Goal: Task Accomplishment & Management: Manage account settings

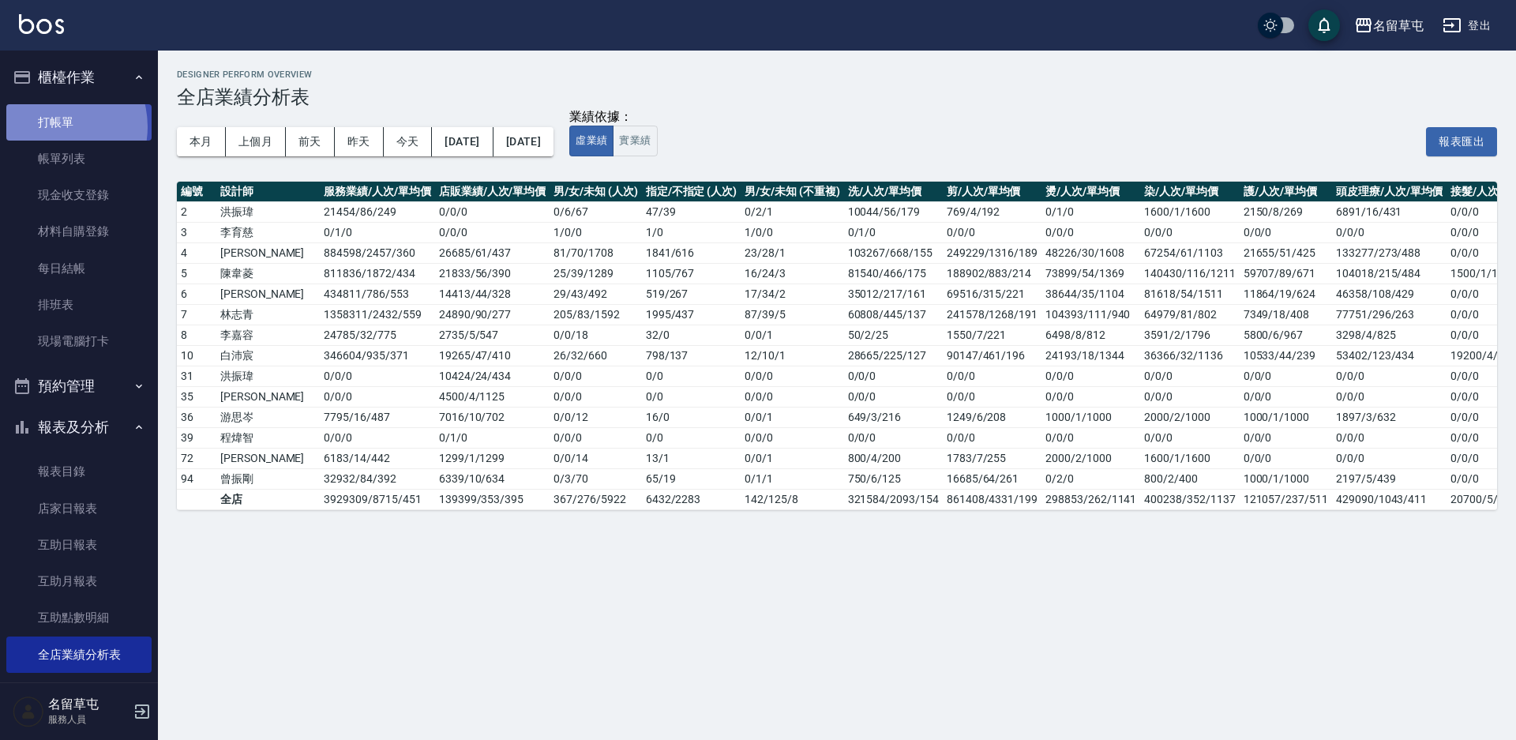
click at [50, 126] on link "打帳單" at bounding box center [78, 122] width 145 height 36
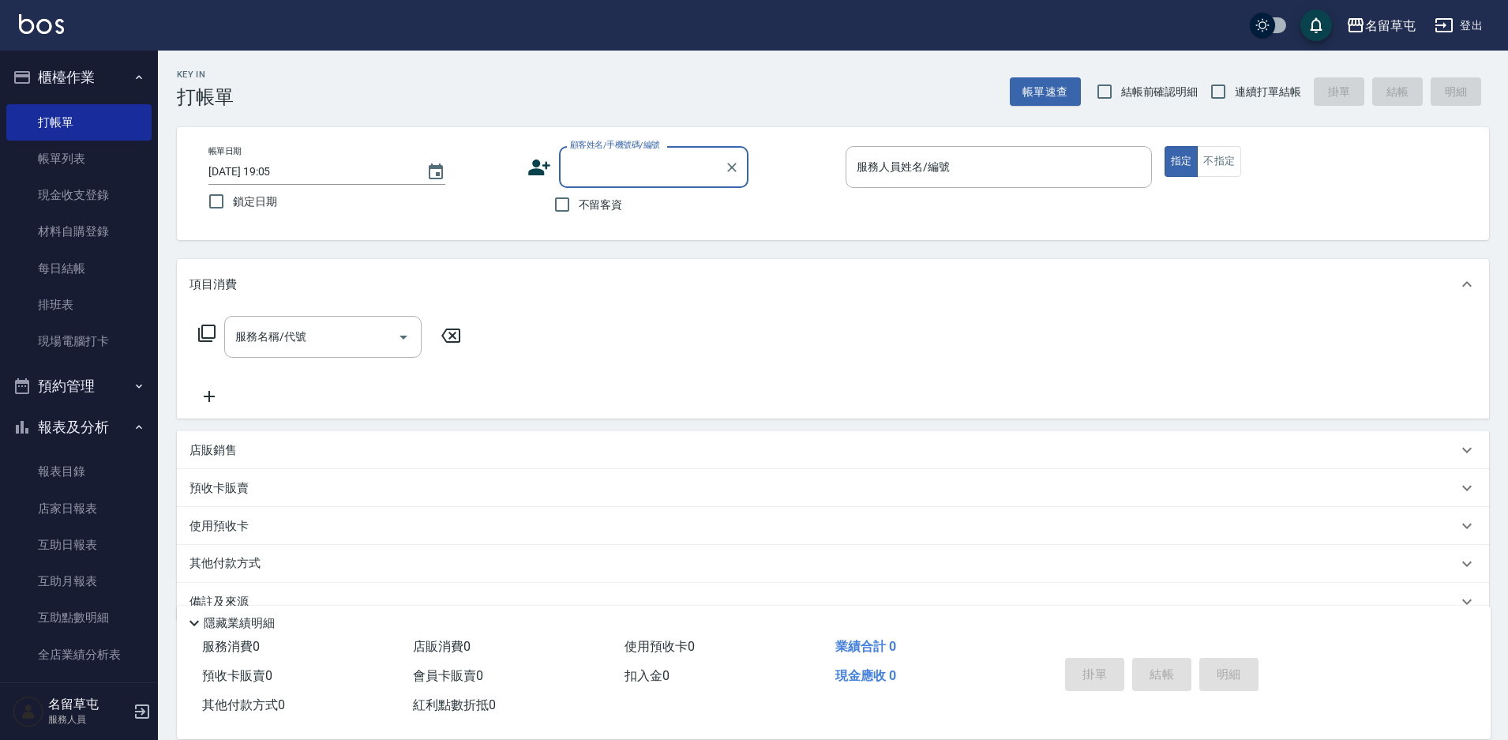
drag, startPoint x: 587, startPoint y: 206, endPoint x: 721, endPoint y: 189, distance: 134.5
click at [587, 206] on span "不留客資" at bounding box center [601, 205] width 44 height 17
click at [579, 206] on input "不留客資" at bounding box center [562, 204] width 33 height 33
checkbox input "true"
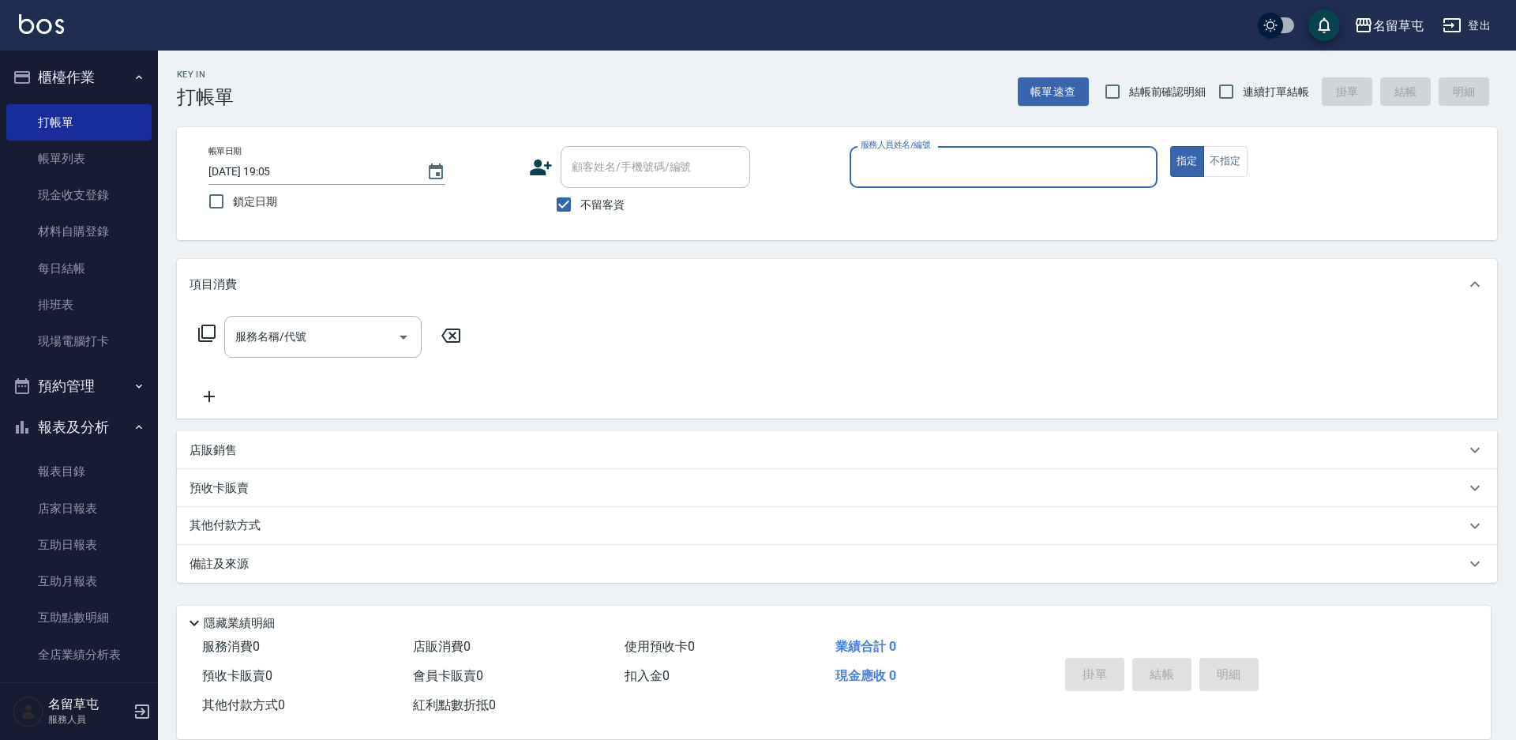
click at [955, 168] on input "服務人員姓名/編號" at bounding box center [1004, 167] width 294 height 28
type input "[PERSON_NAME]-4"
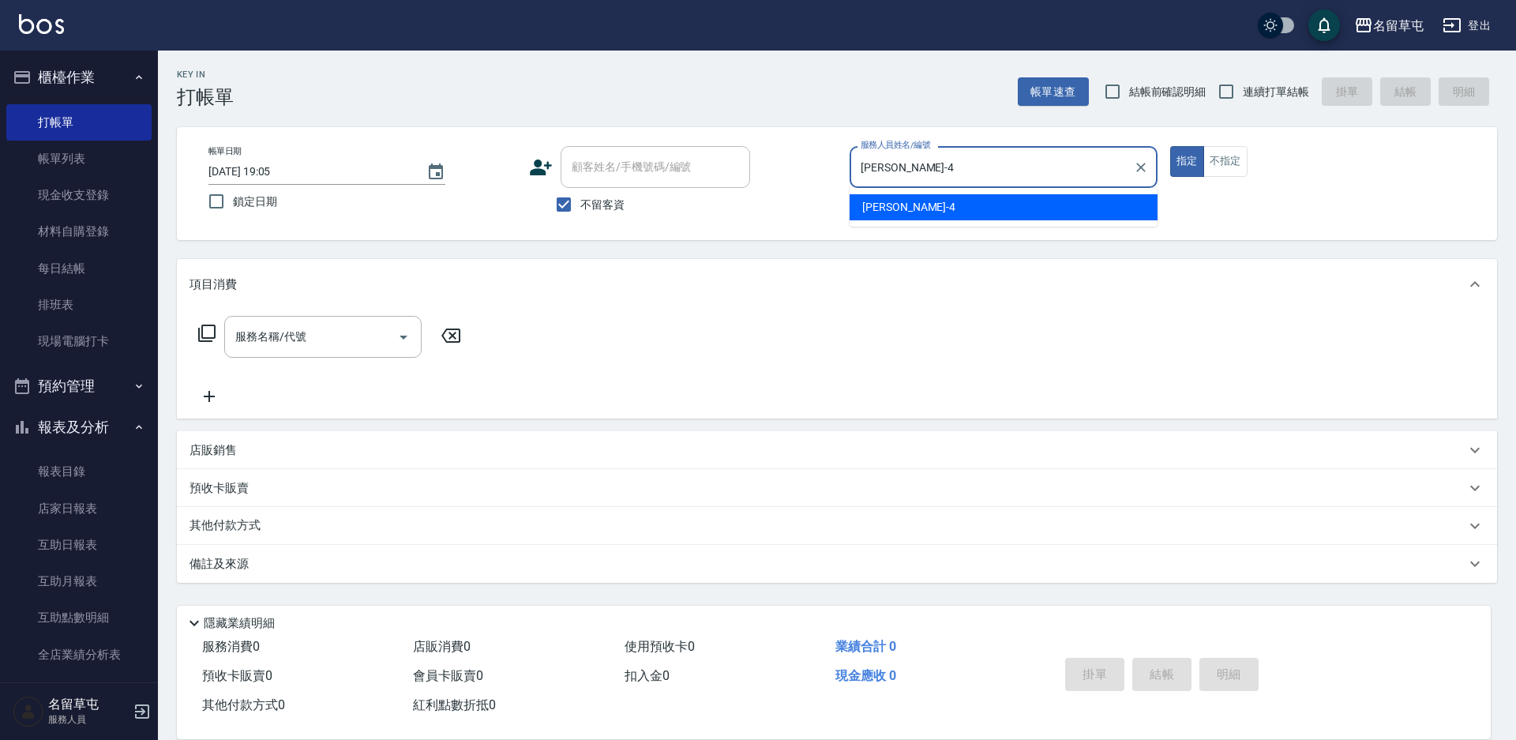
type button "true"
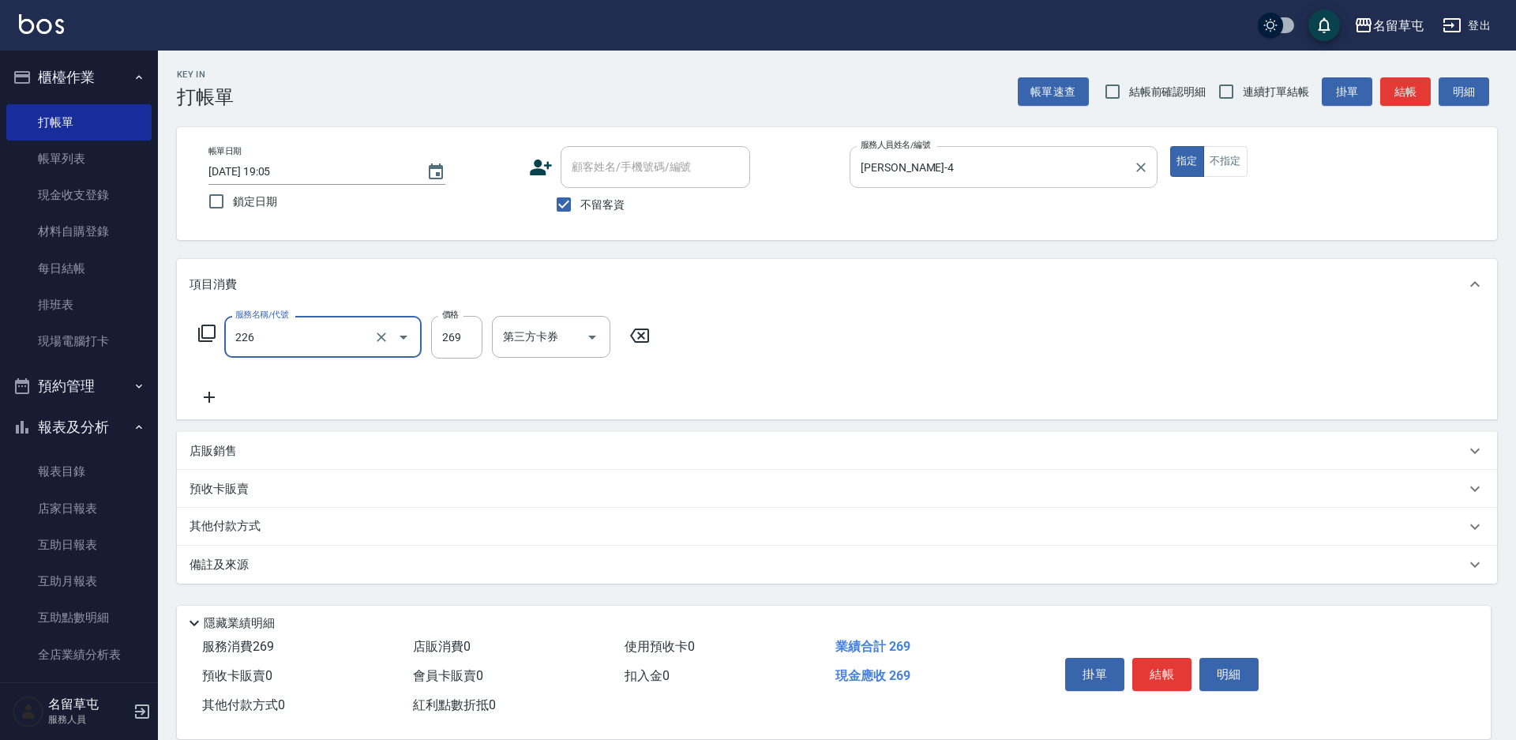
type input "洗剪269(226)"
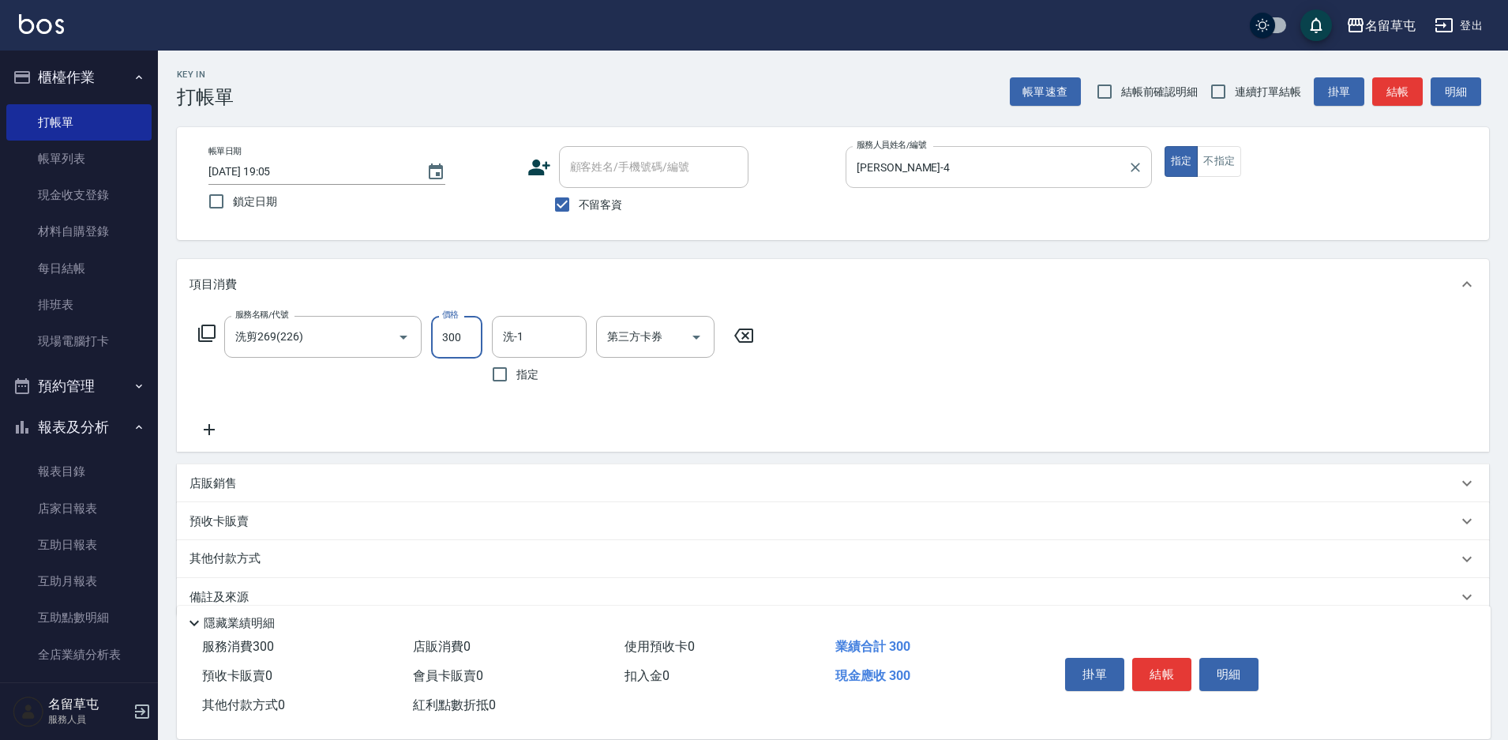
type input "300"
type input "游思岑-36"
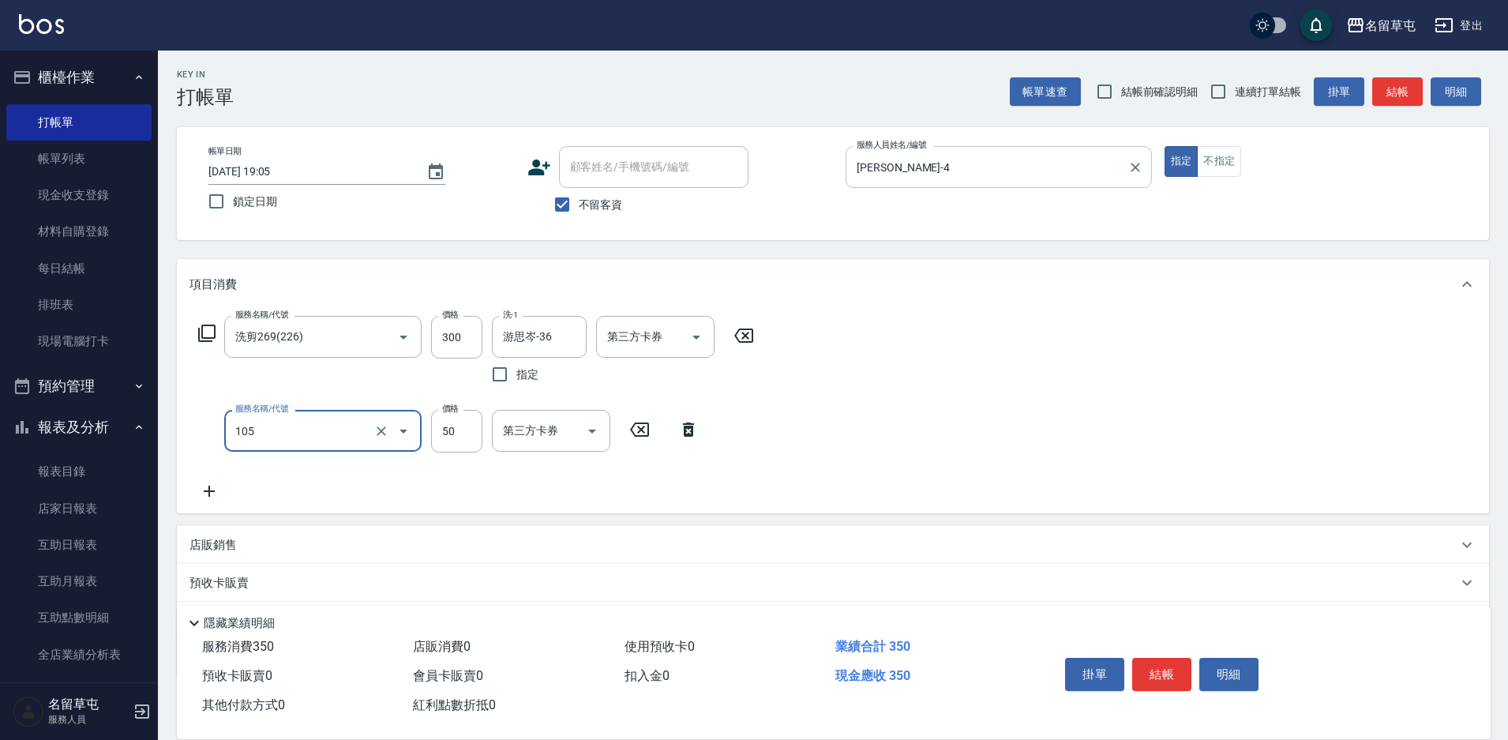
type input "精油50(105)"
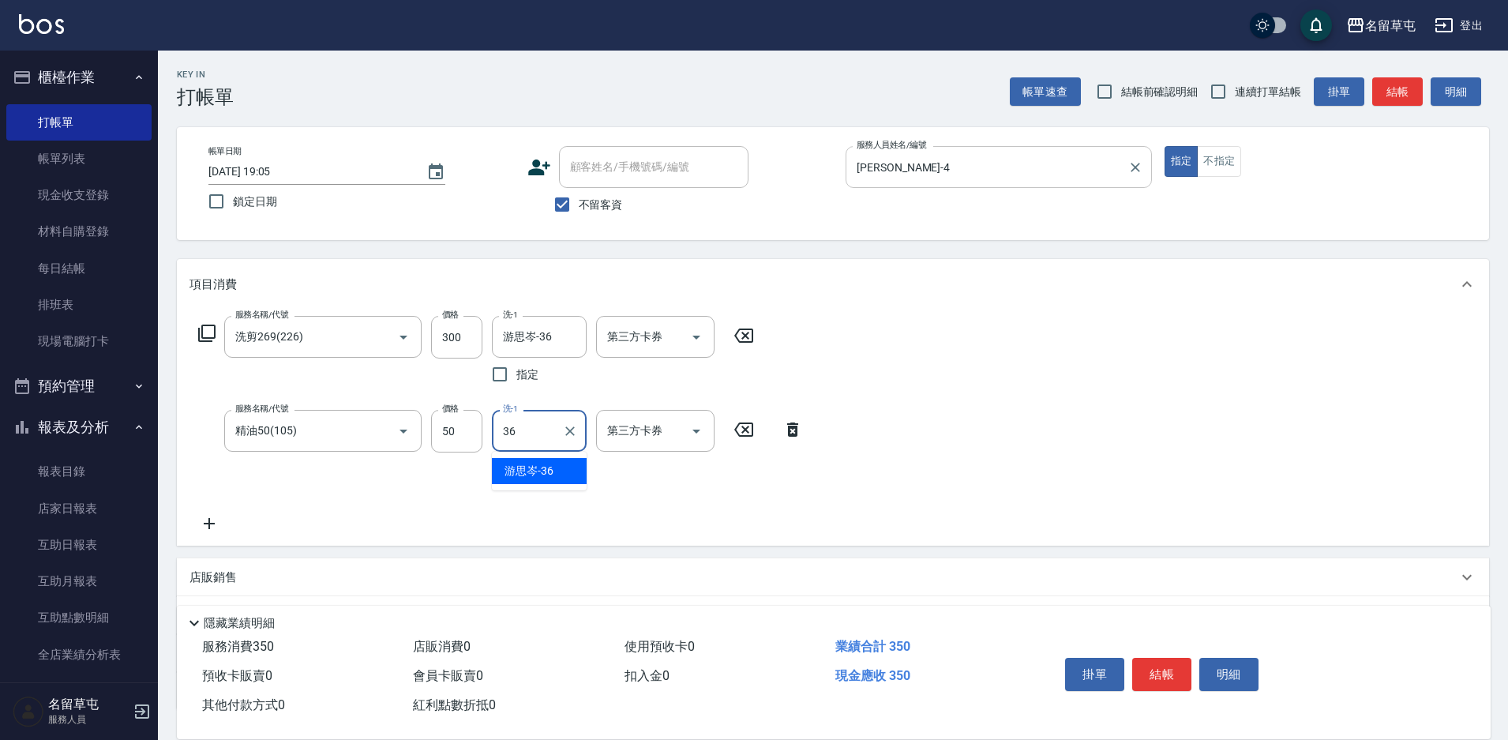
type input "游思岑-36"
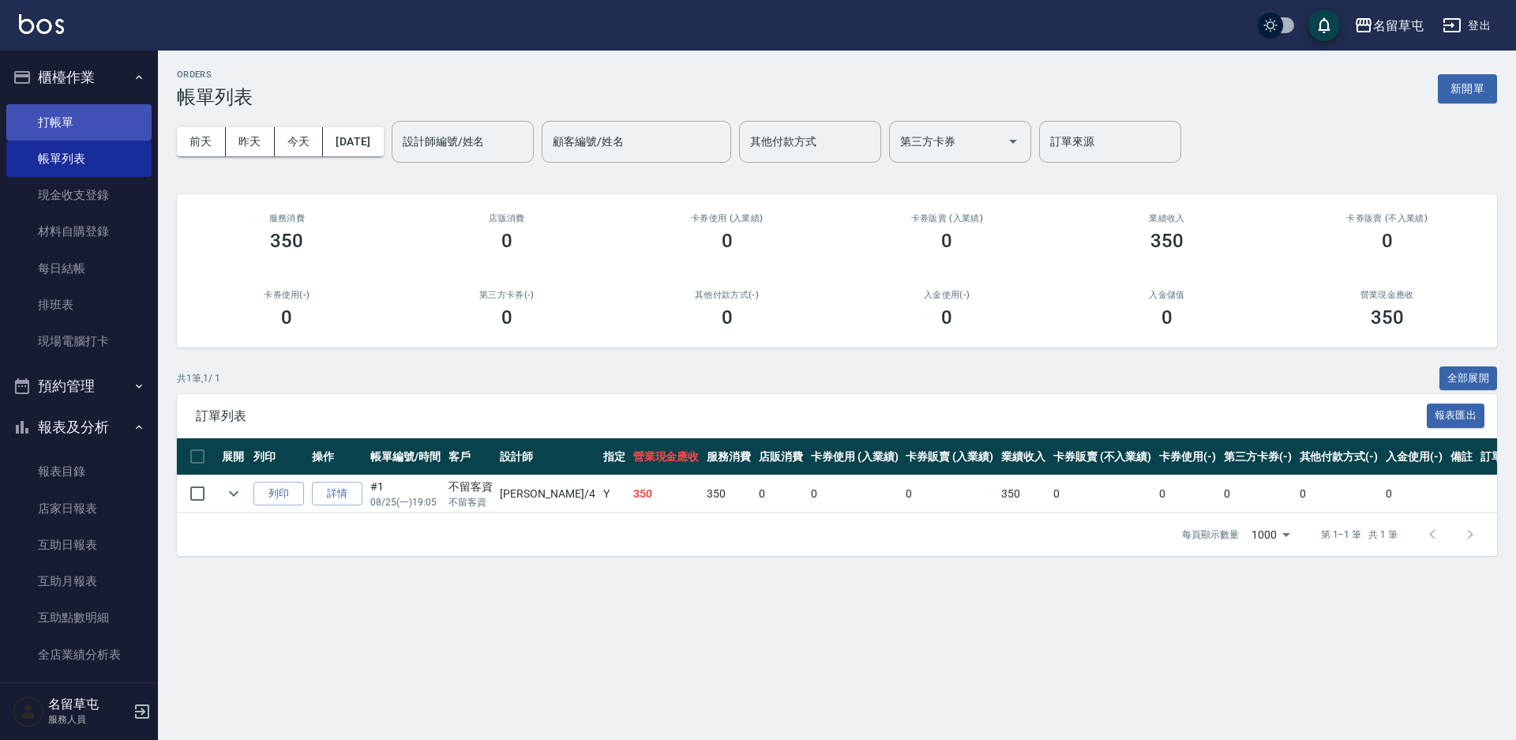
drag, startPoint x: 54, startPoint y: 111, endPoint x: 70, endPoint y: 114, distance: 16.9
click at [54, 111] on link "打帳單" at bounding box center [78, 122] width 145 height 36
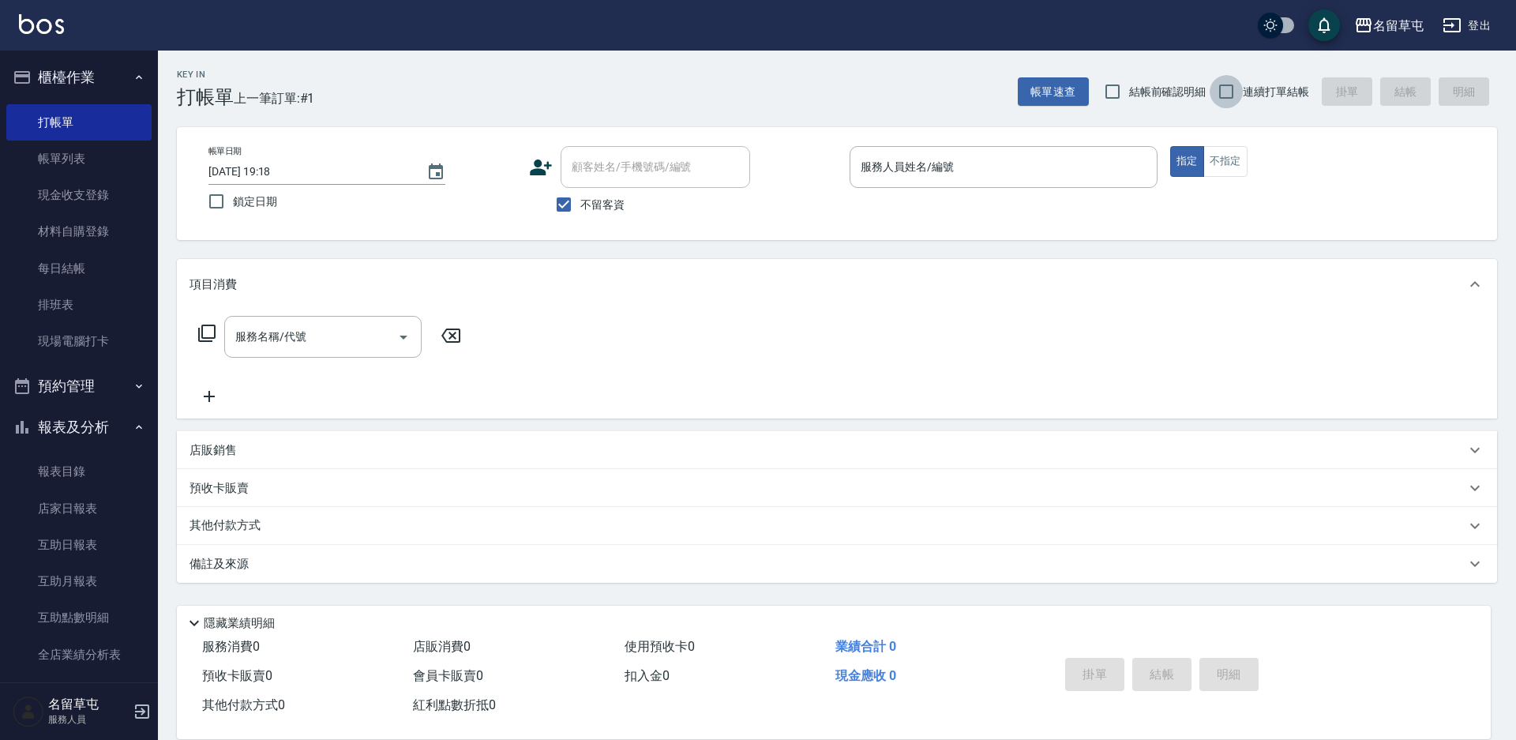
click at [1232, 89] on input "連續打單結帳" at bounding box center [1226, 91] width 33 height 33
checkbox input "true"
drag, startPoint x: 1046, startPoint y: 164, endPoint x: 1006, endPoint y: 167, distance: 40.4
click at [1046, 164] on input "服務人員姓名/編號" at bounding box center [1004, 167] width 294 height 28
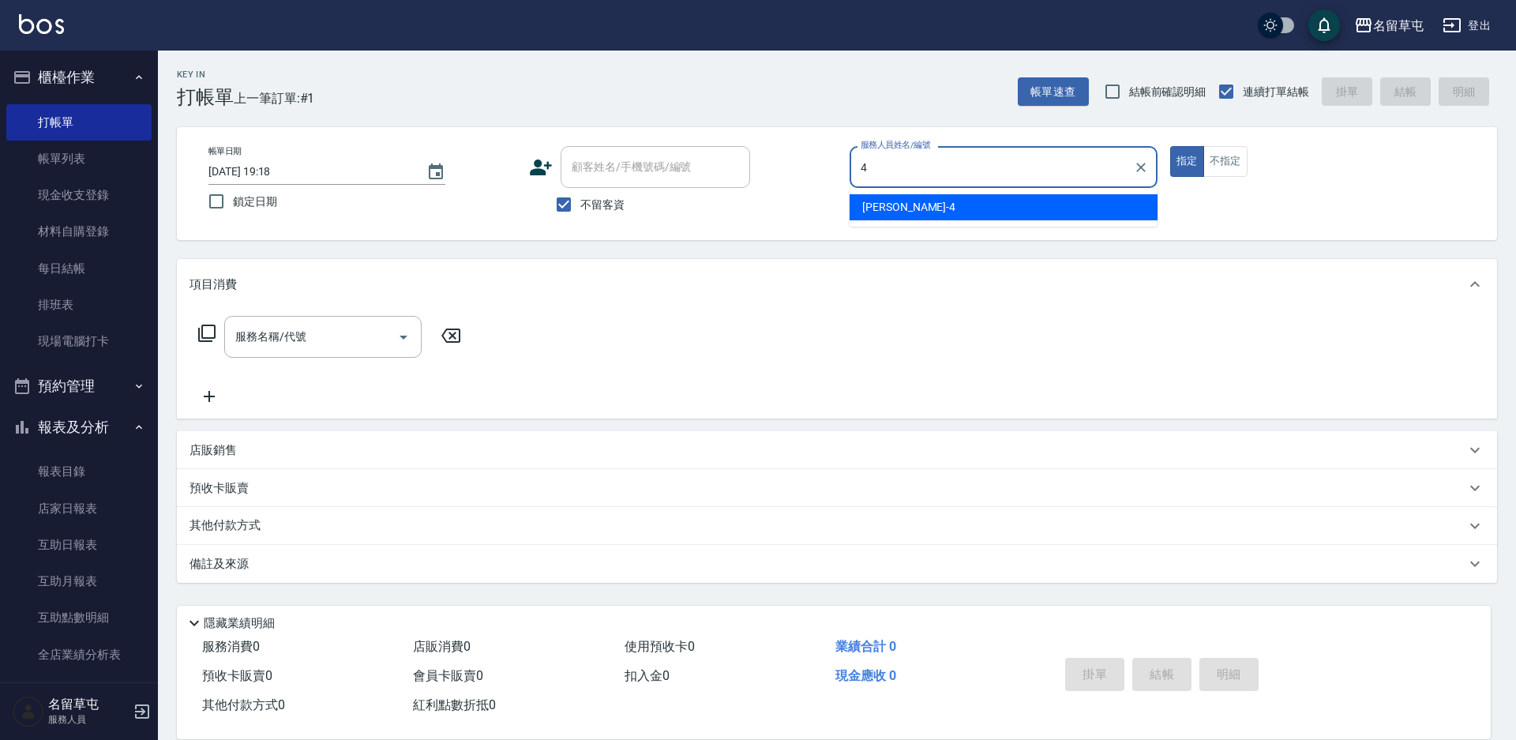
type input "[PERSON_NAME]-4"
type button "true"
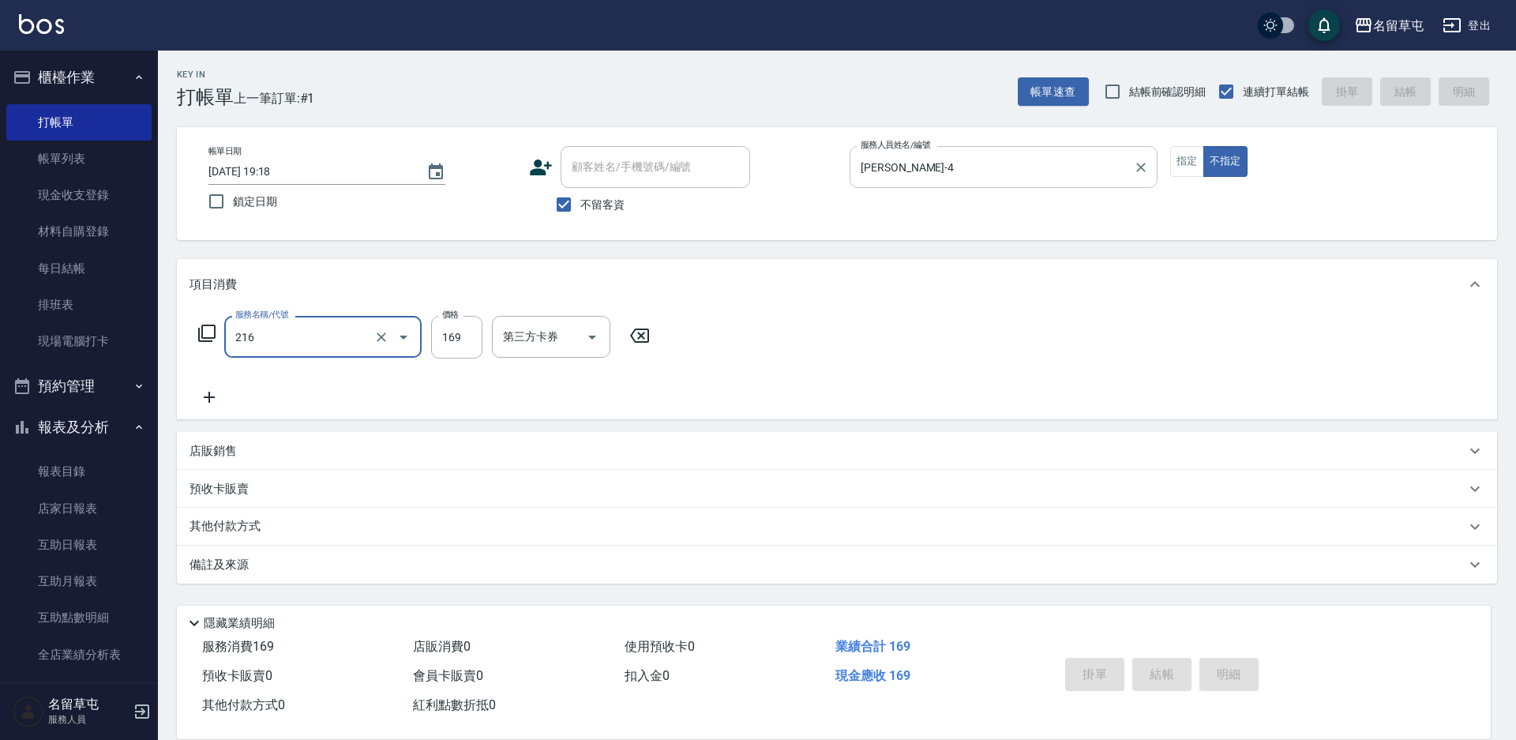
type input "216"
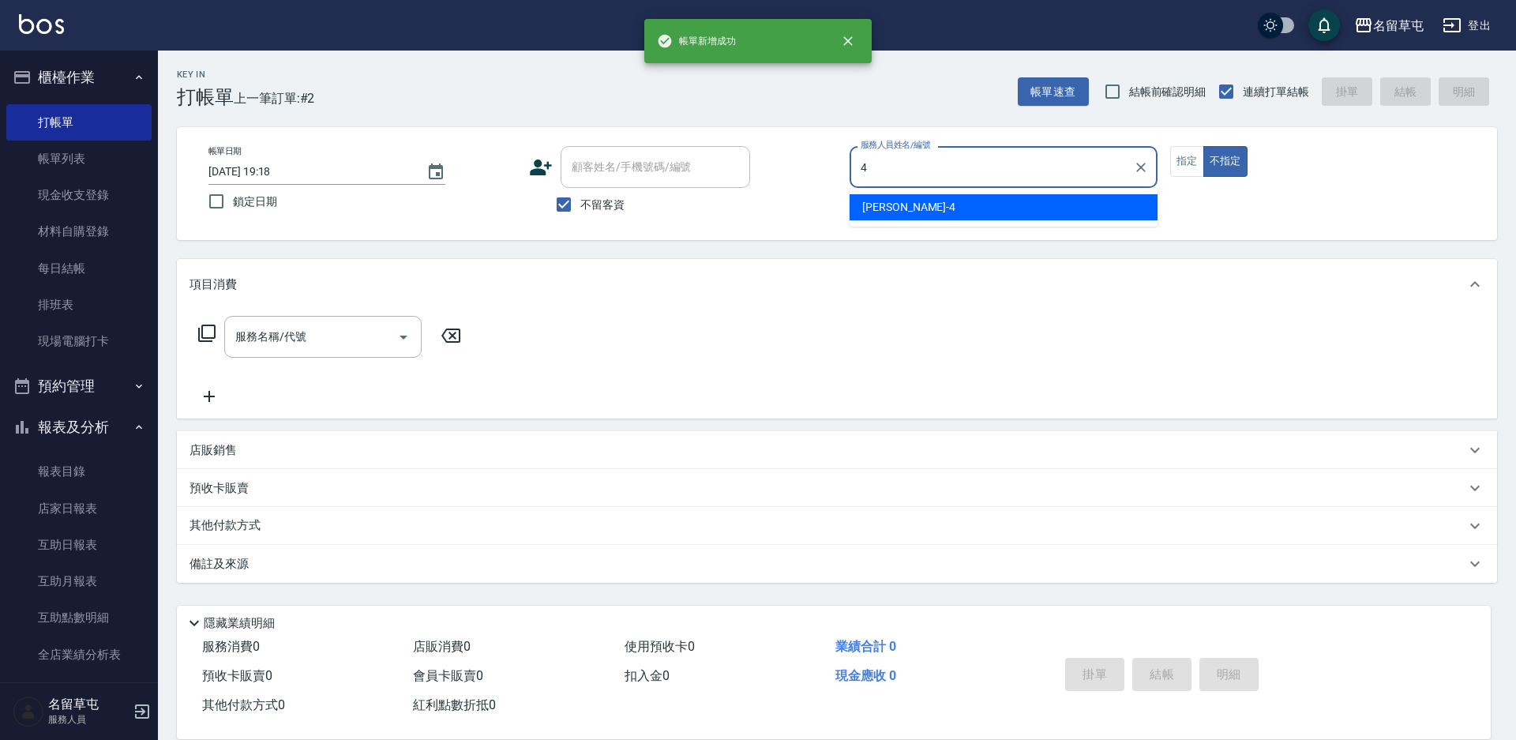
type input "[PERSON_NAME]-4"
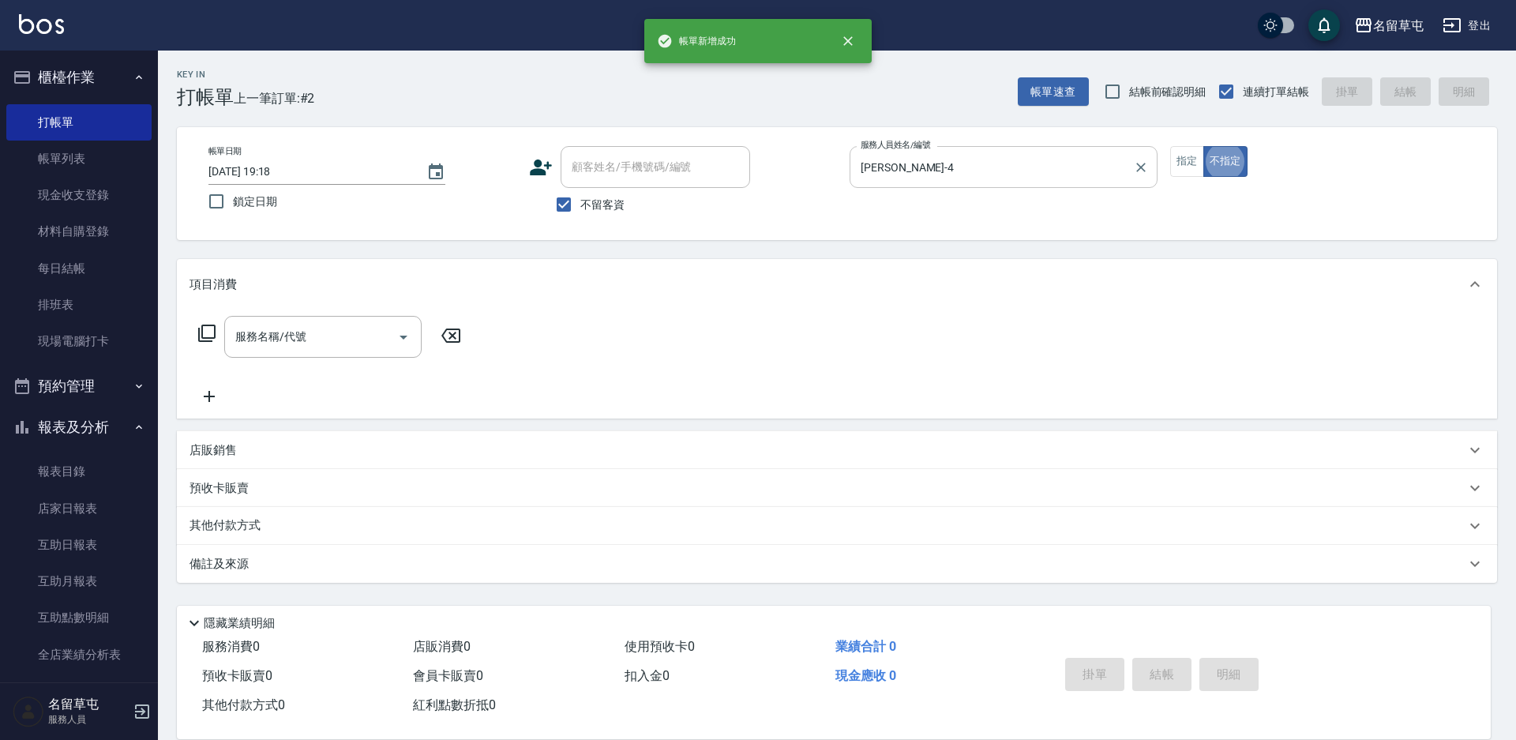
type button "false"
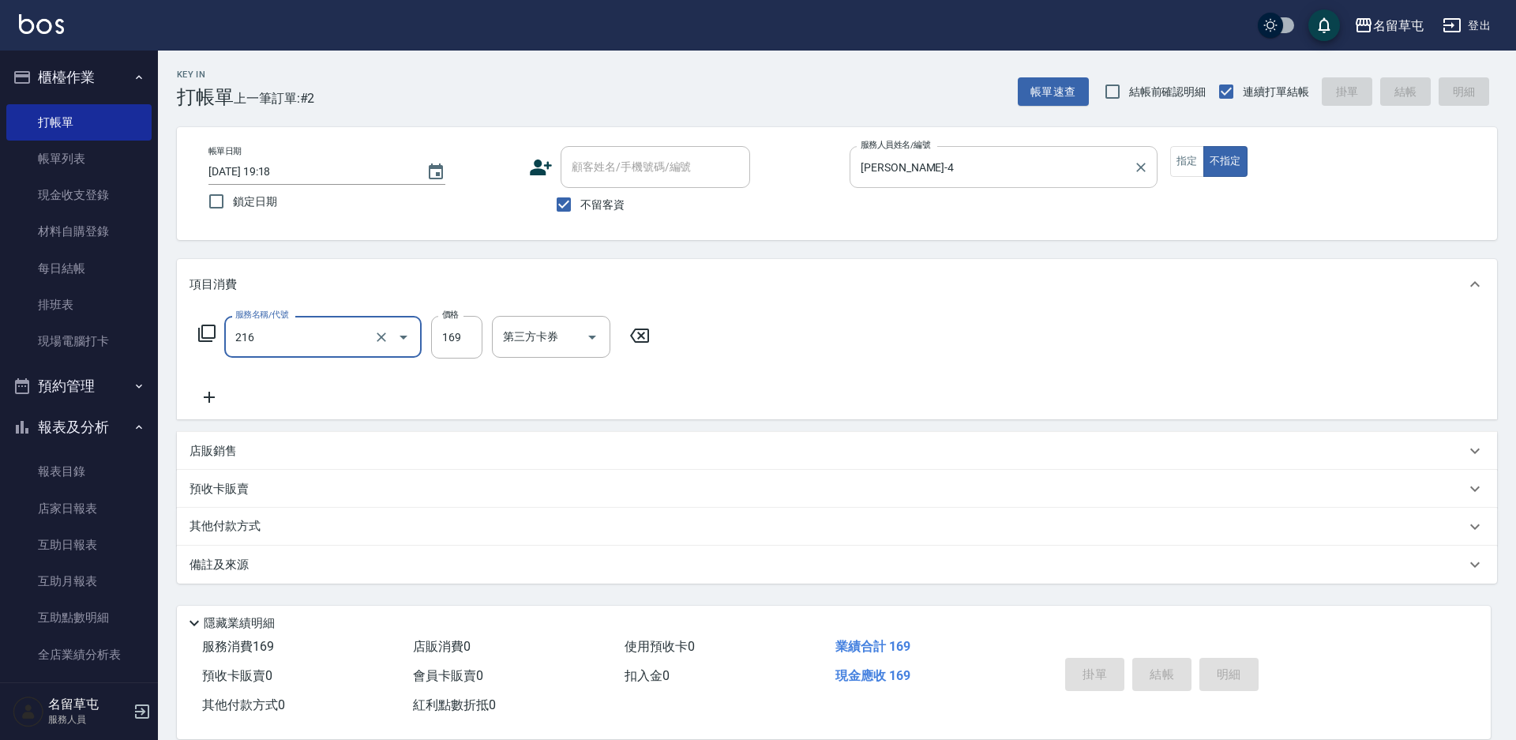
type input "216"
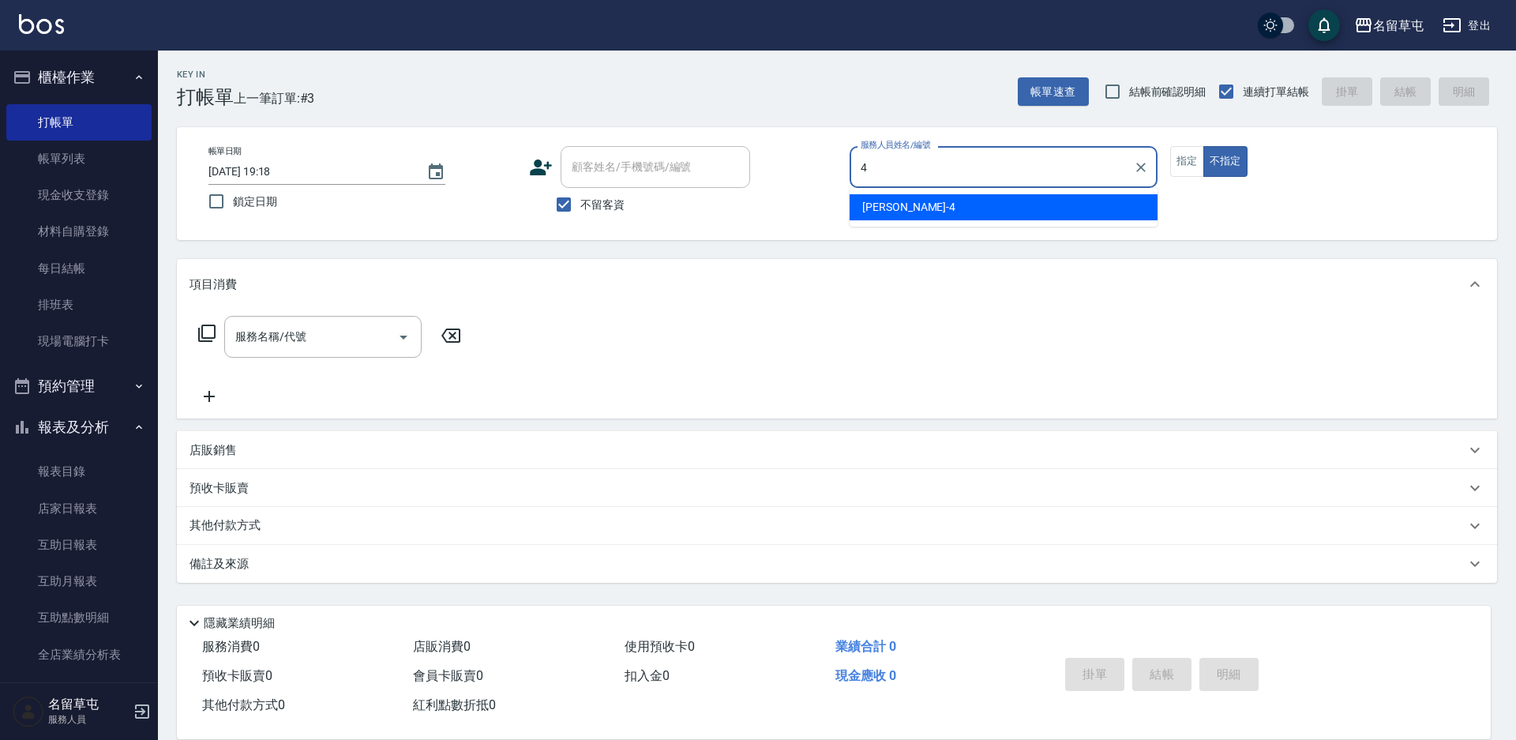
type input "[PERSON_NAME]-4"
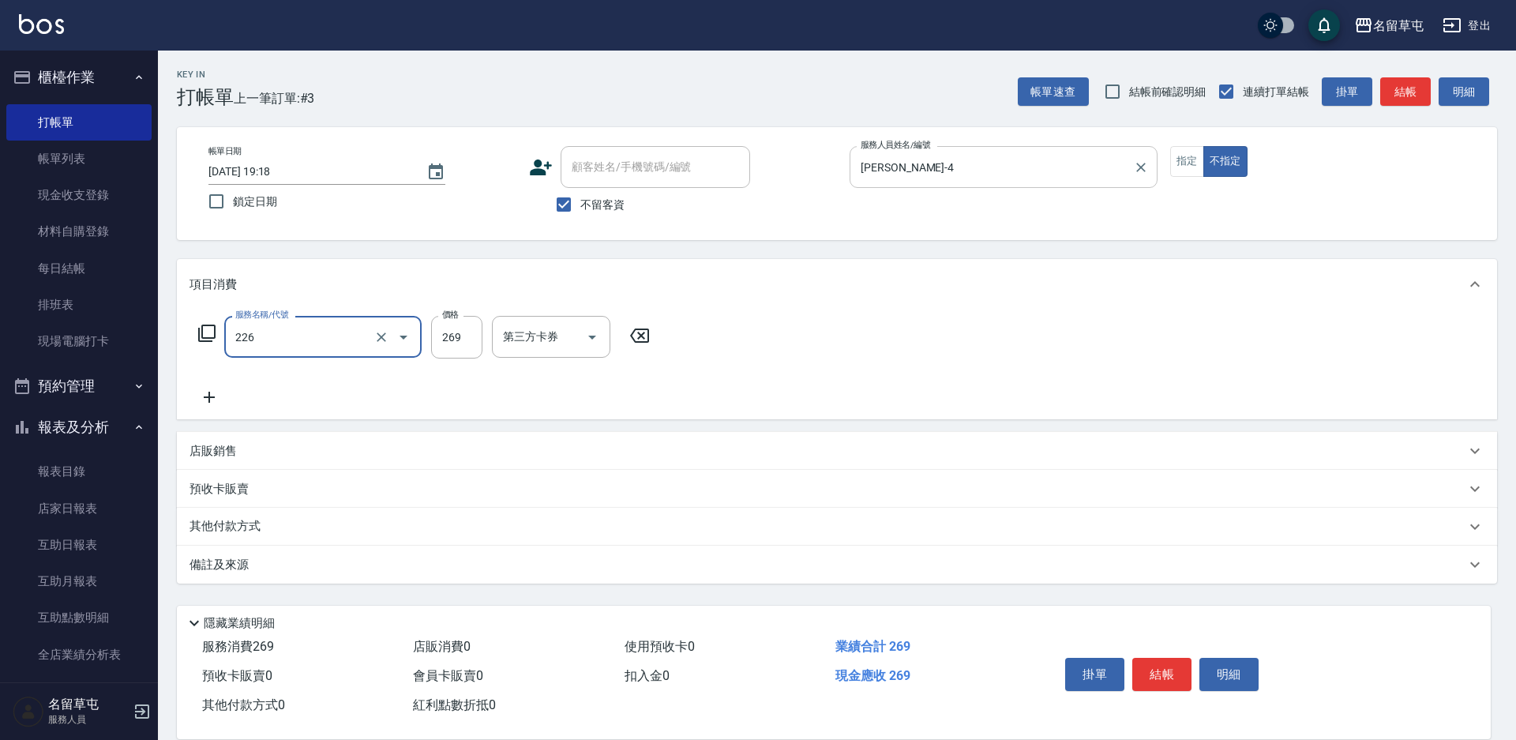
type input "洗剪269(226)"
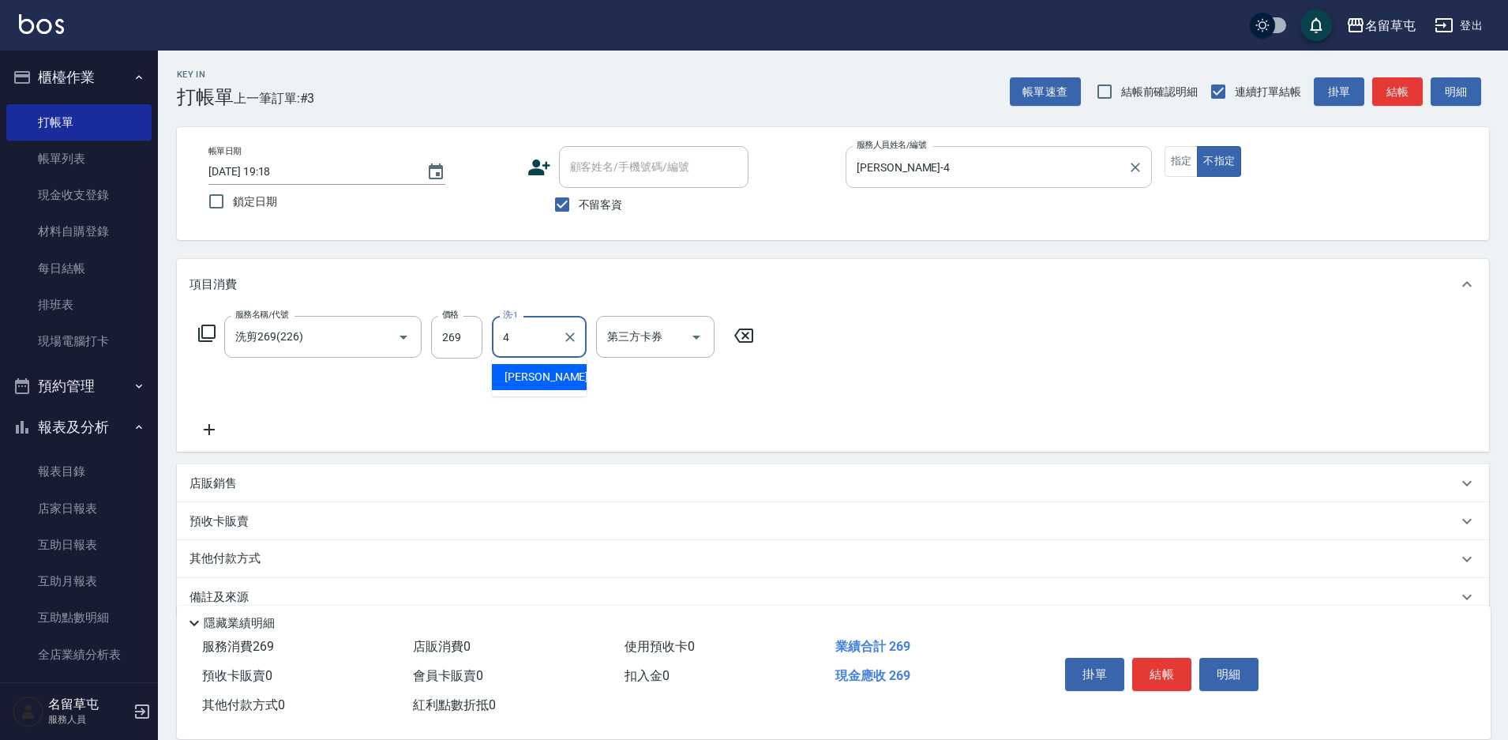
type input "[PERSON_NAME]-4"
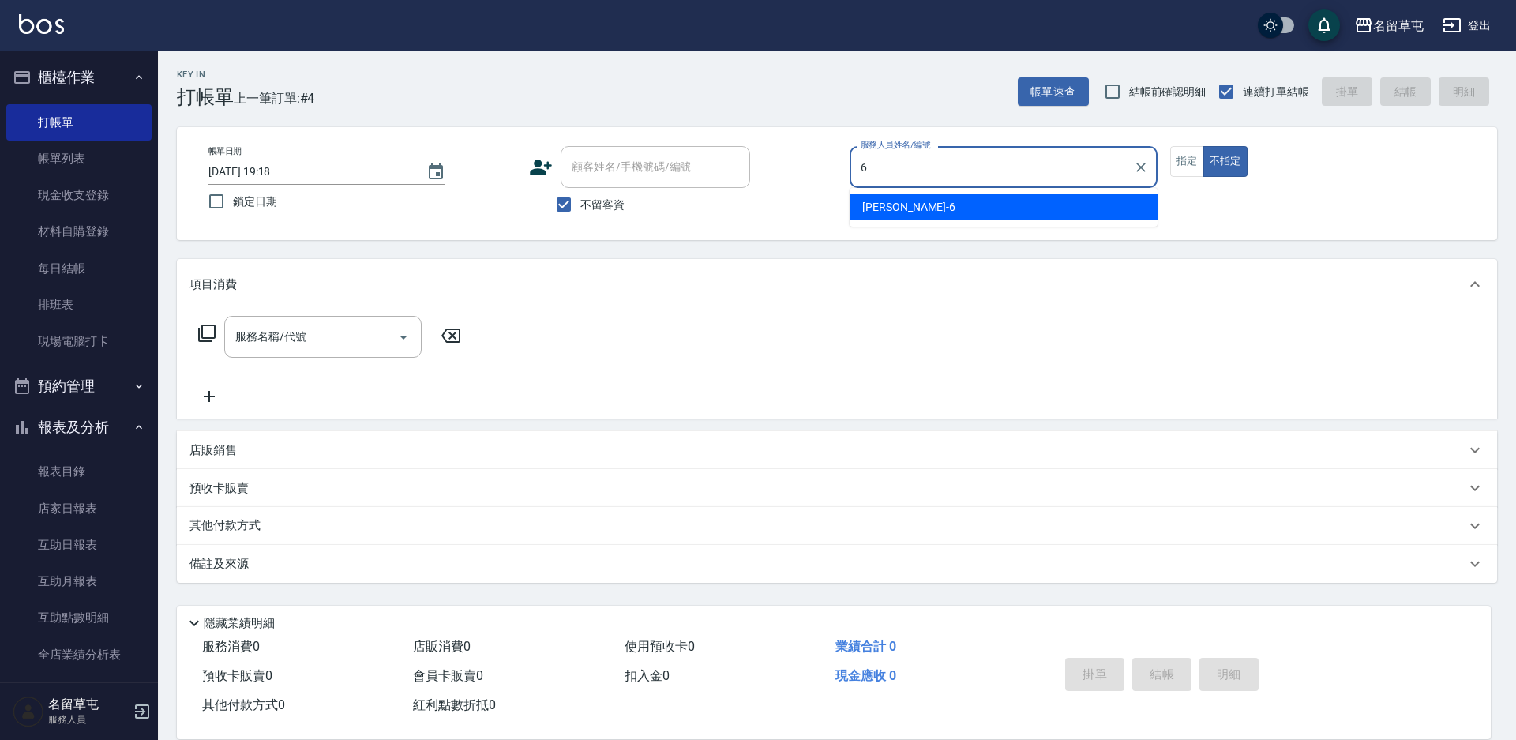
type input "[PERSON_NAME]-6"
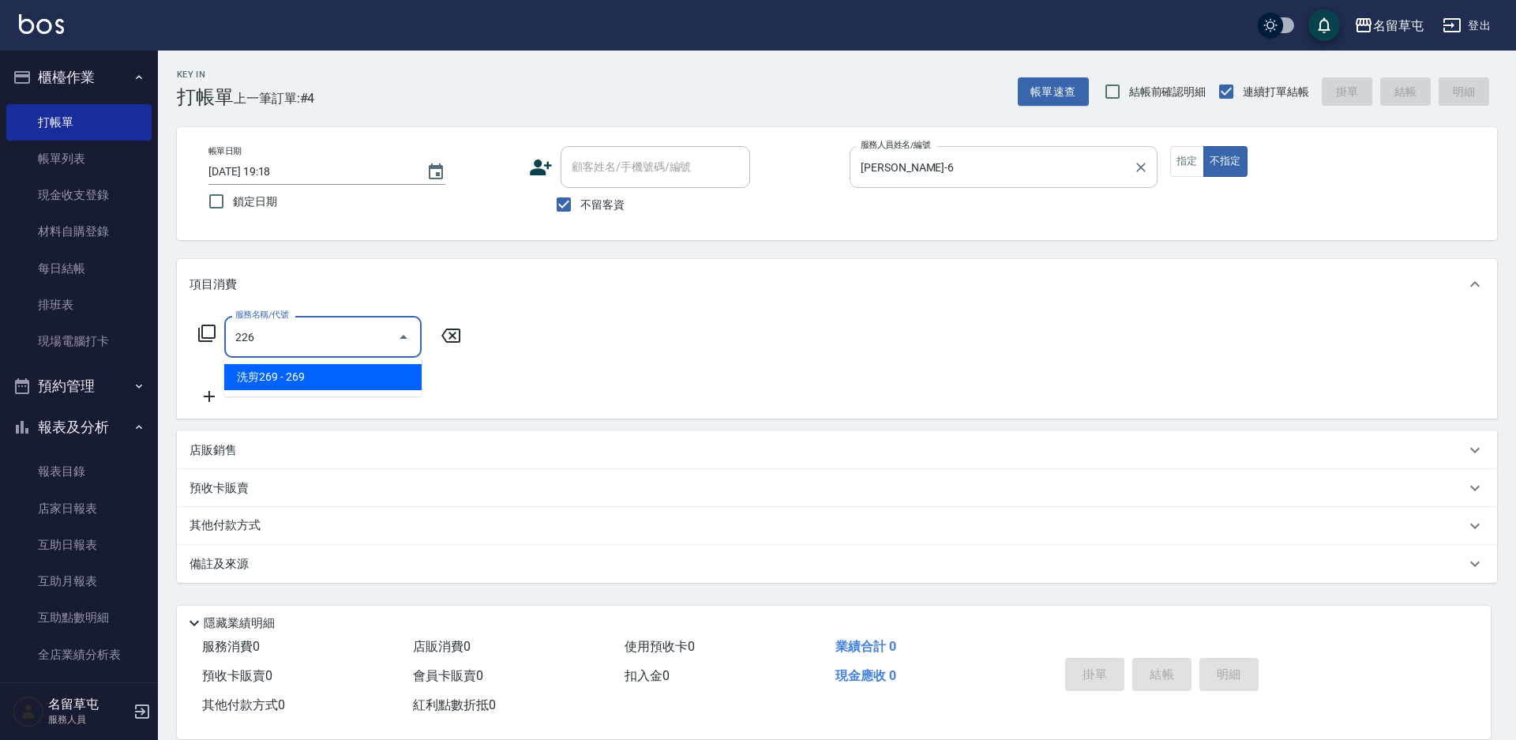
type input "洗剪269(226)"
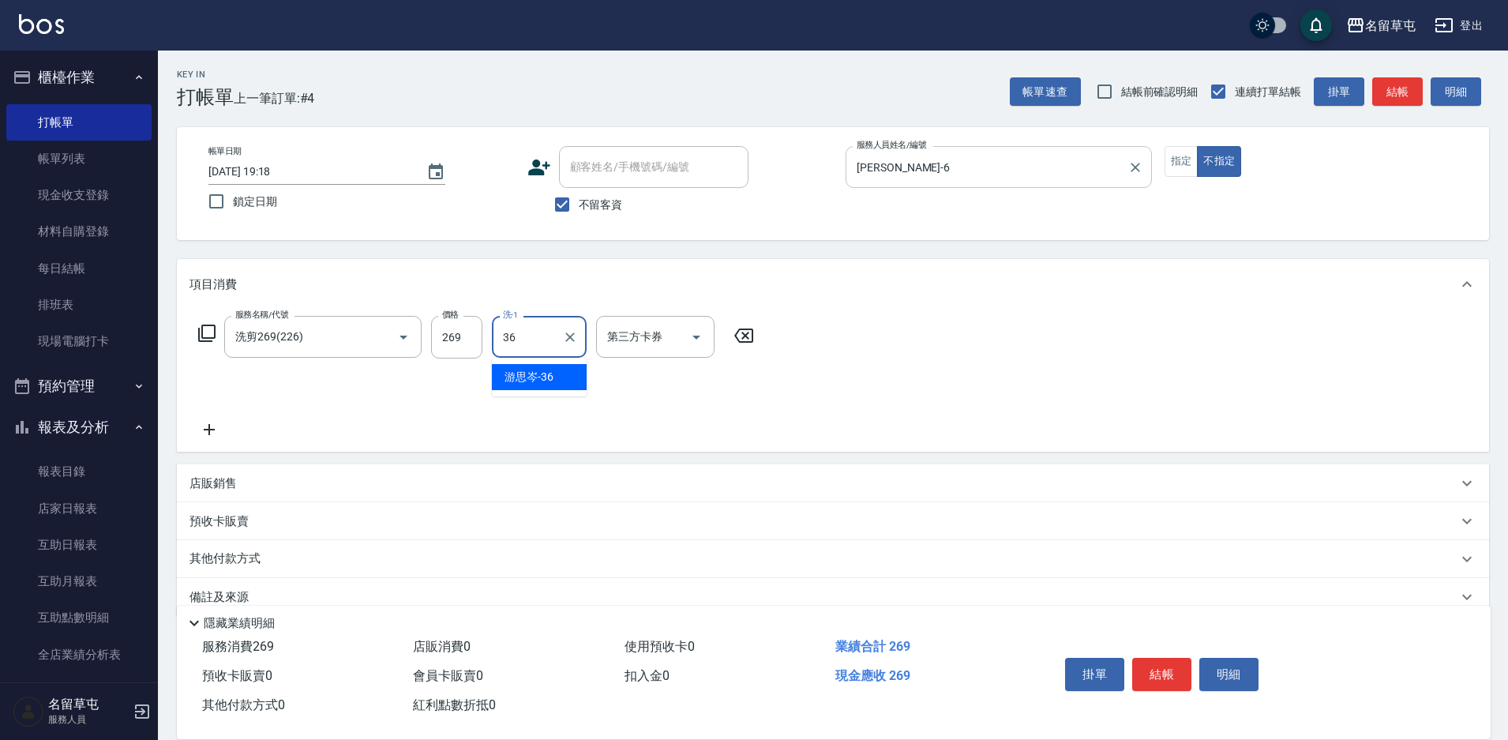
type input "游思岑-36"
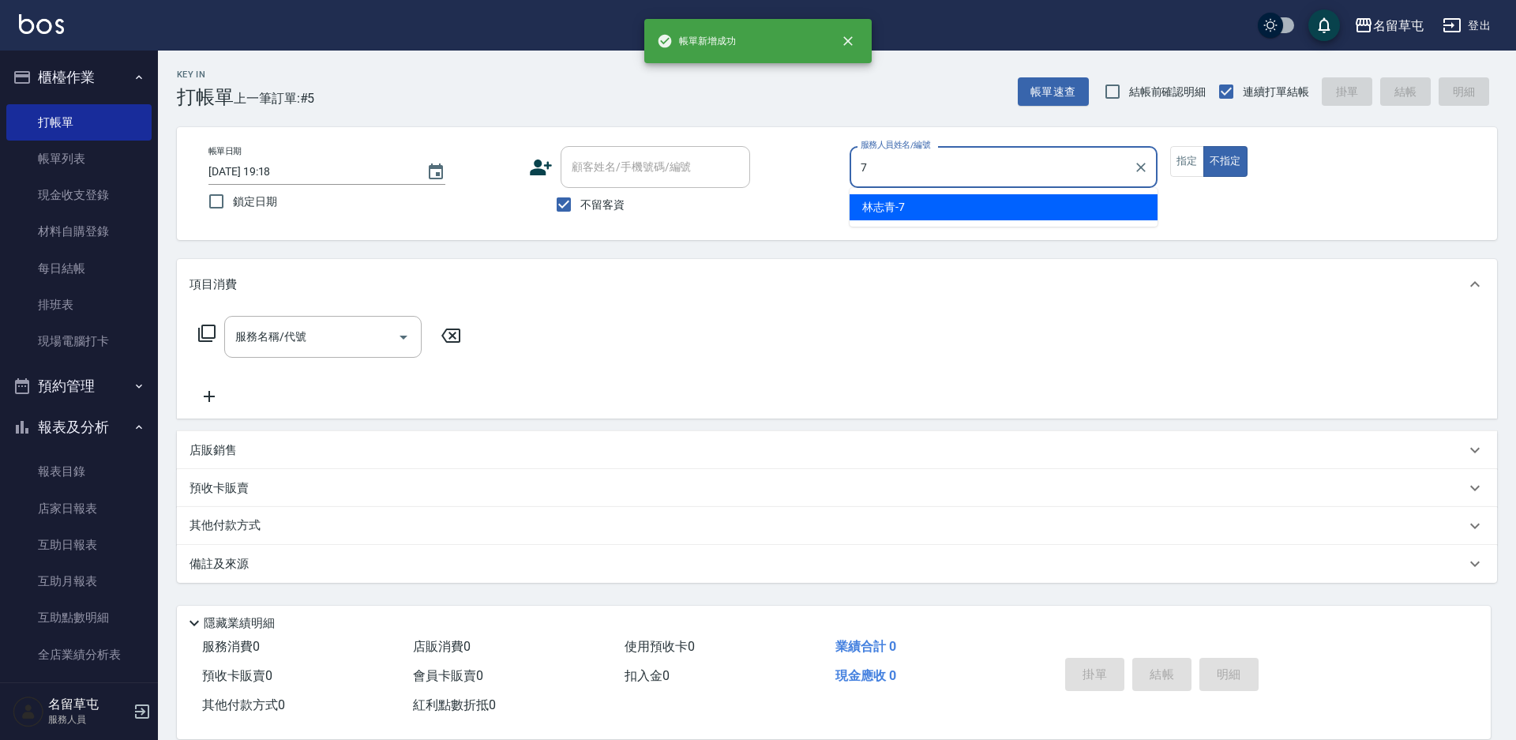
type input "[PERSON_NAME]-7"
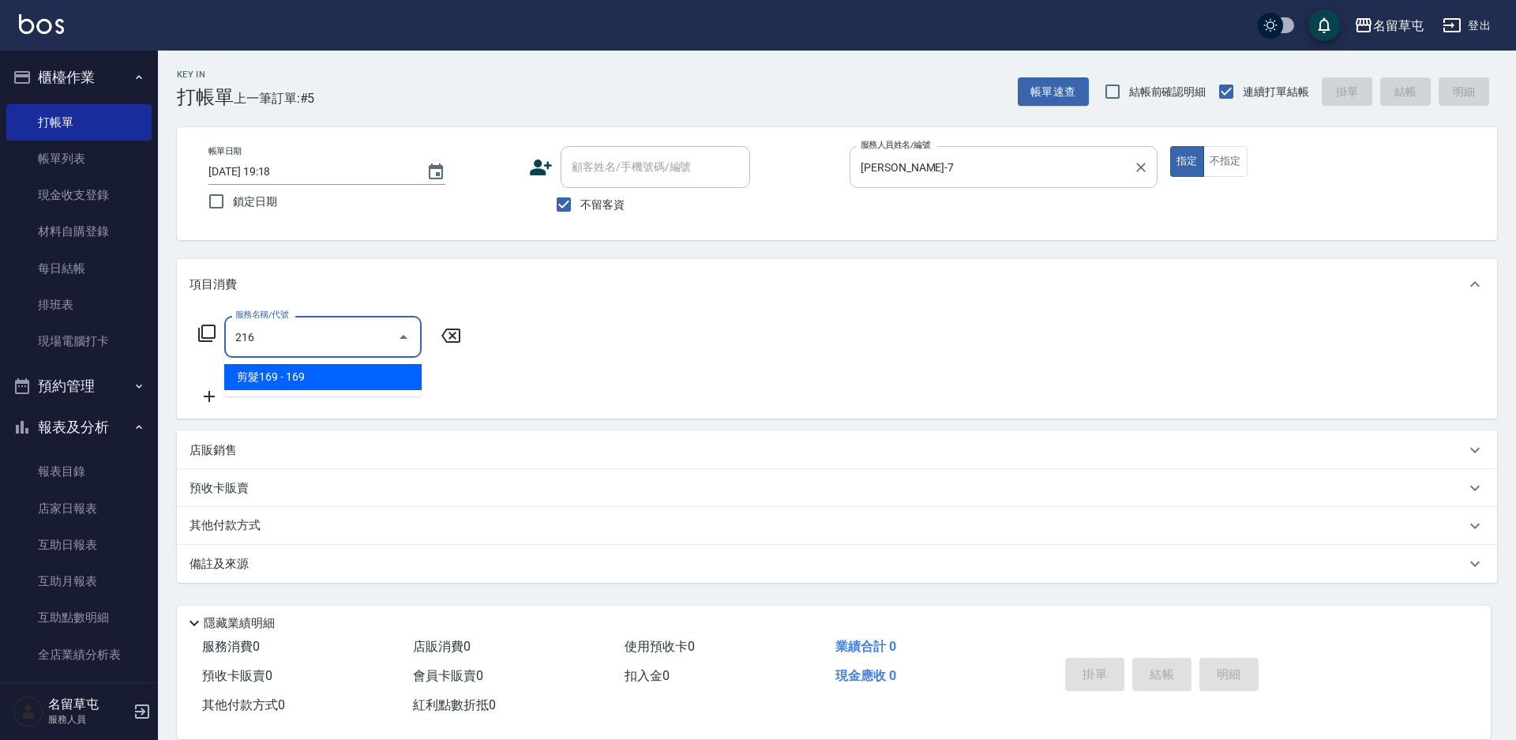
type input "剪髮169(216)"
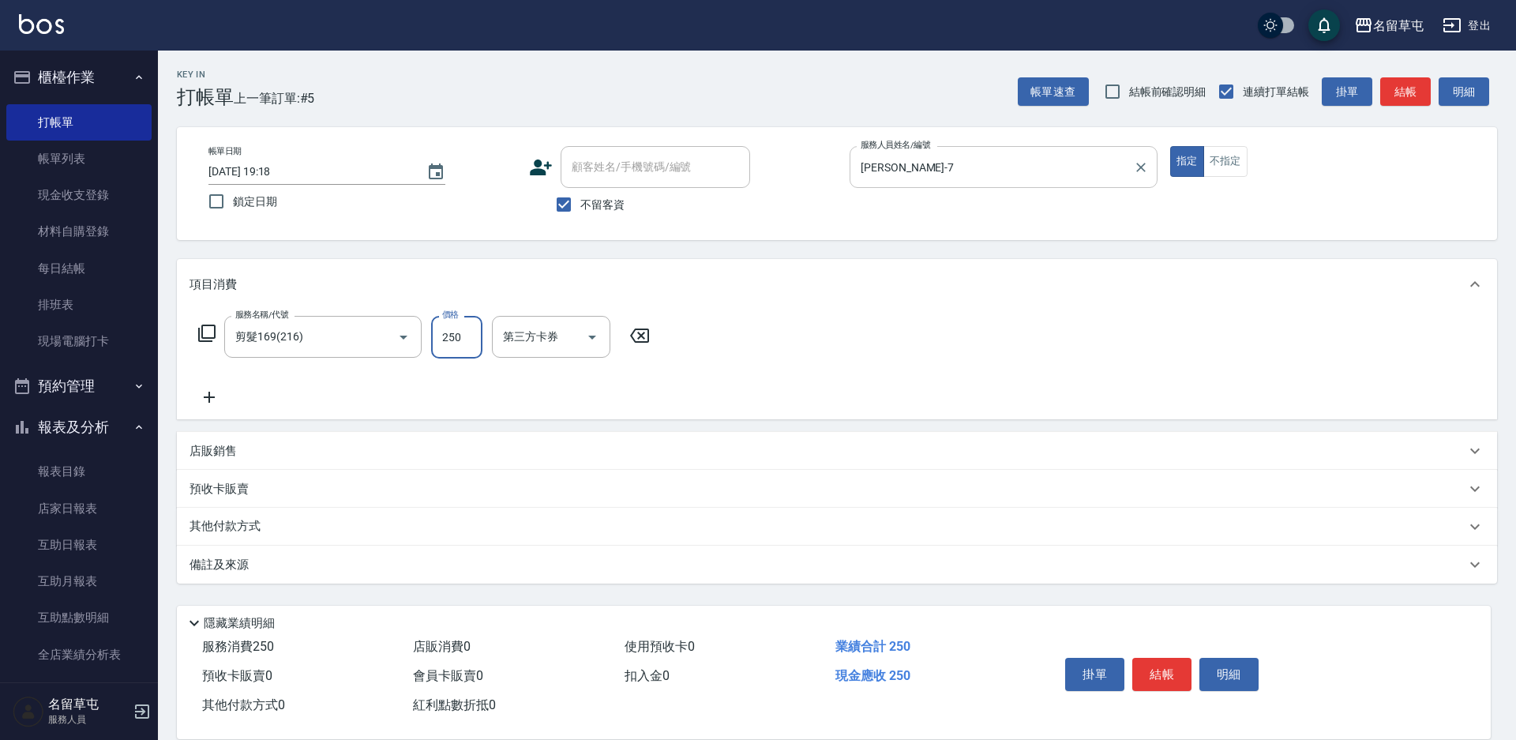
type input "250"
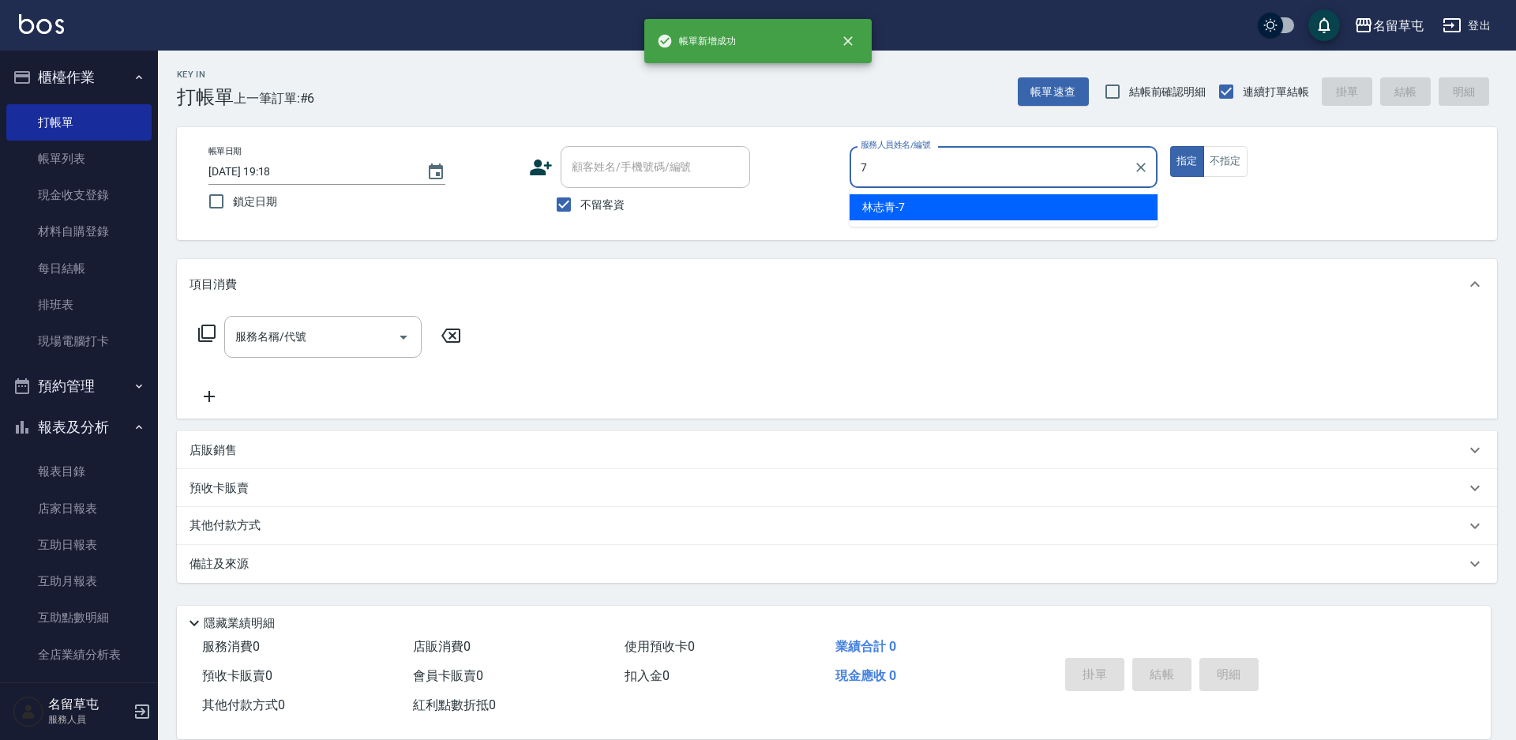
type input "[PERSON_NAME]-7"
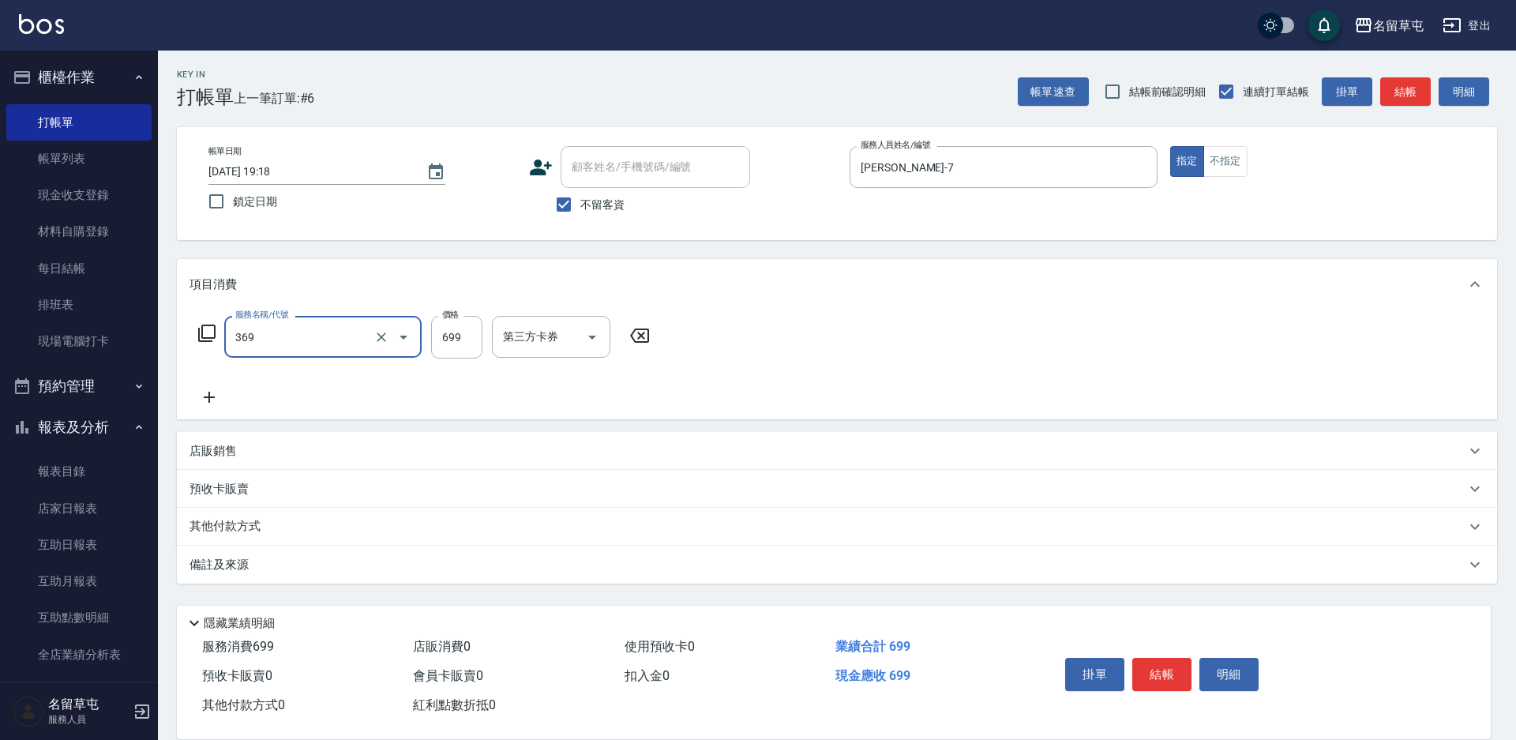
type input "基礎燙699(369)"
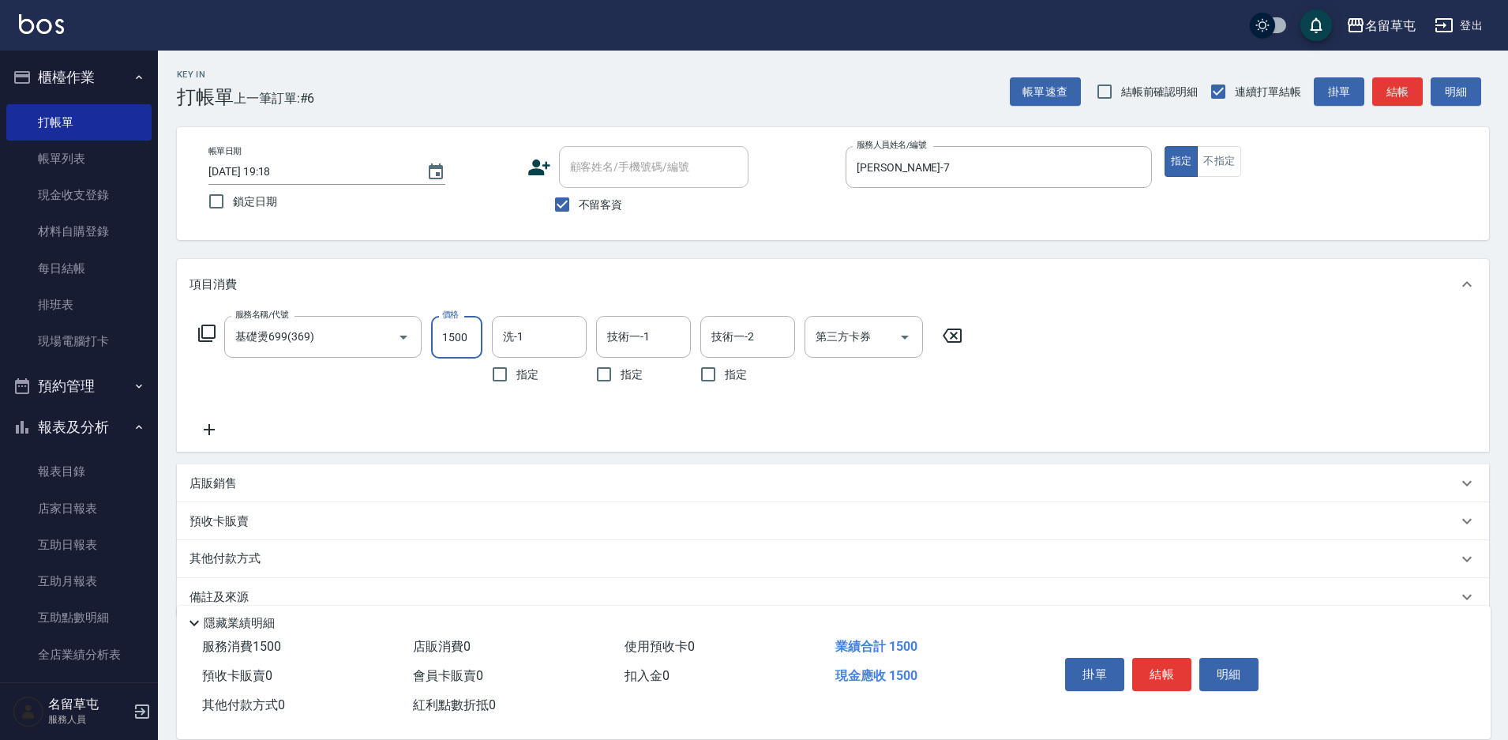
type input "1500"
type input "洪振瑋-31"
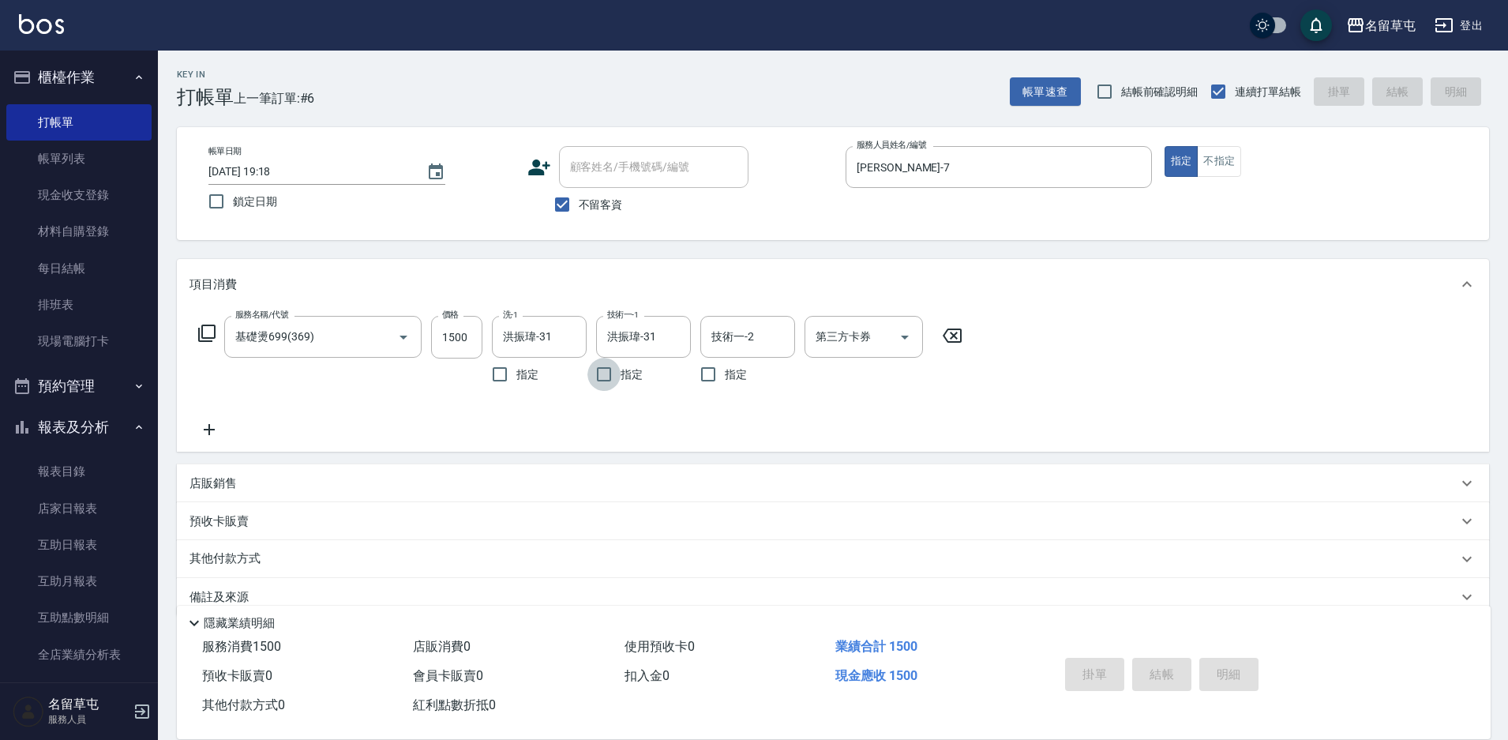
type input "[DATE] 19:23"
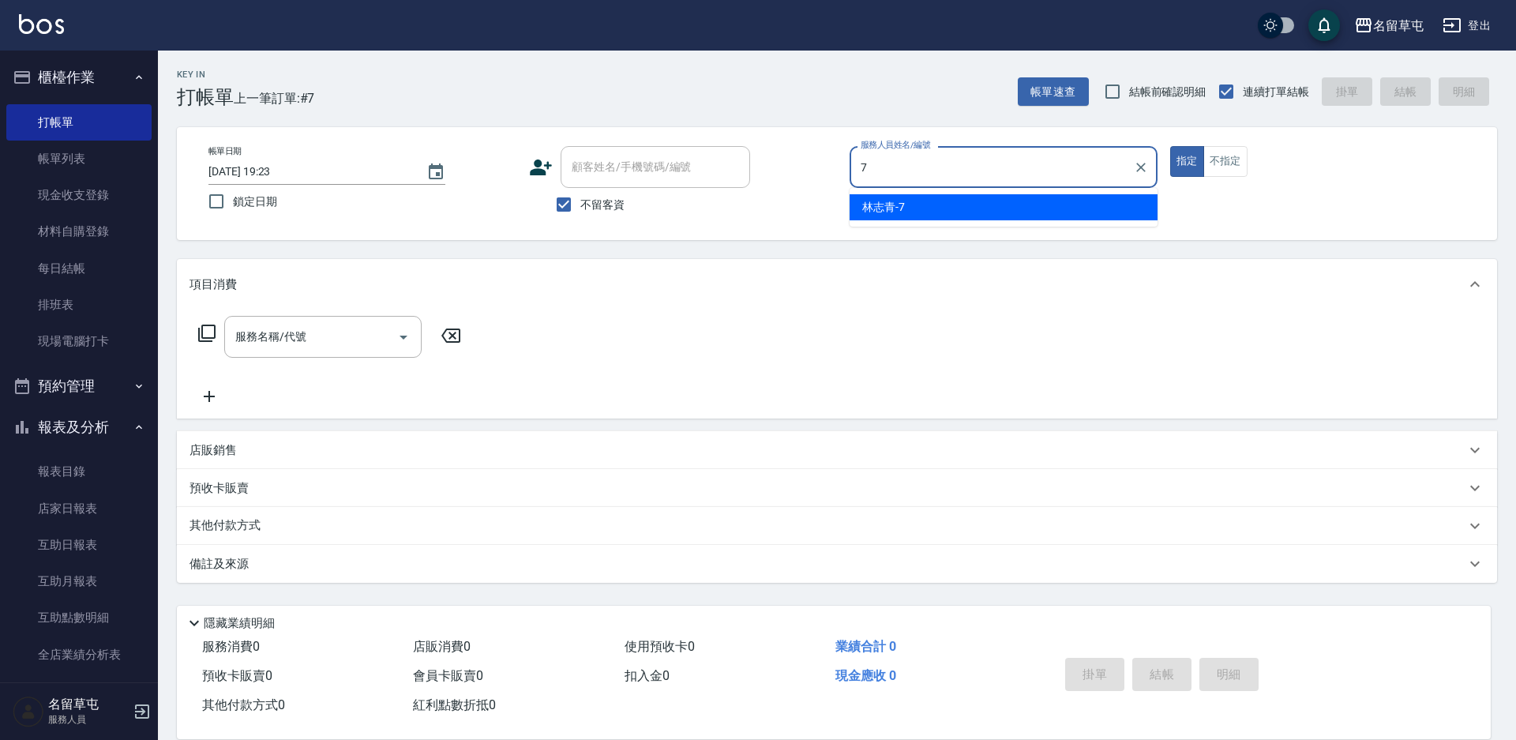
type input "[PERSON_NAME]-7"
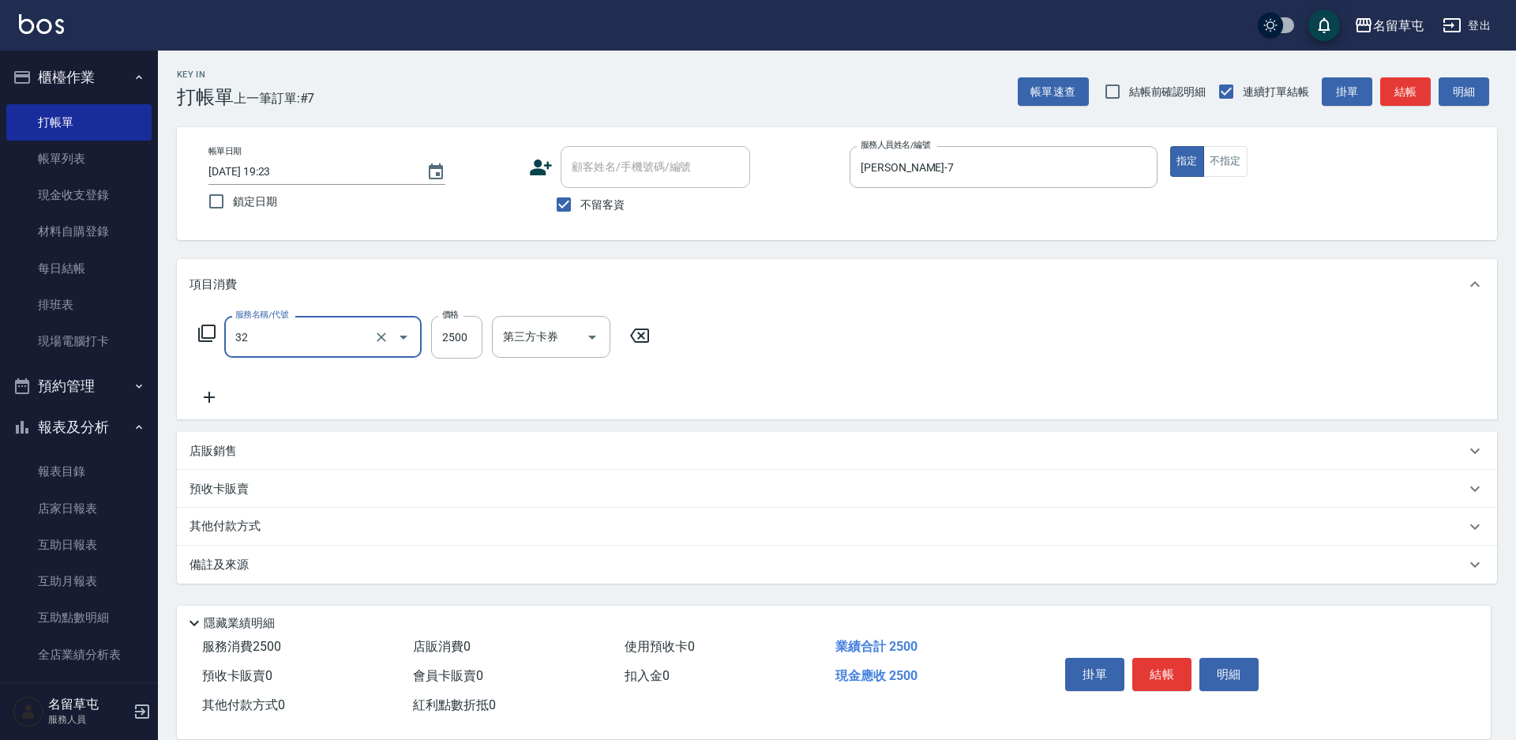
type input "燙B2500(32)"
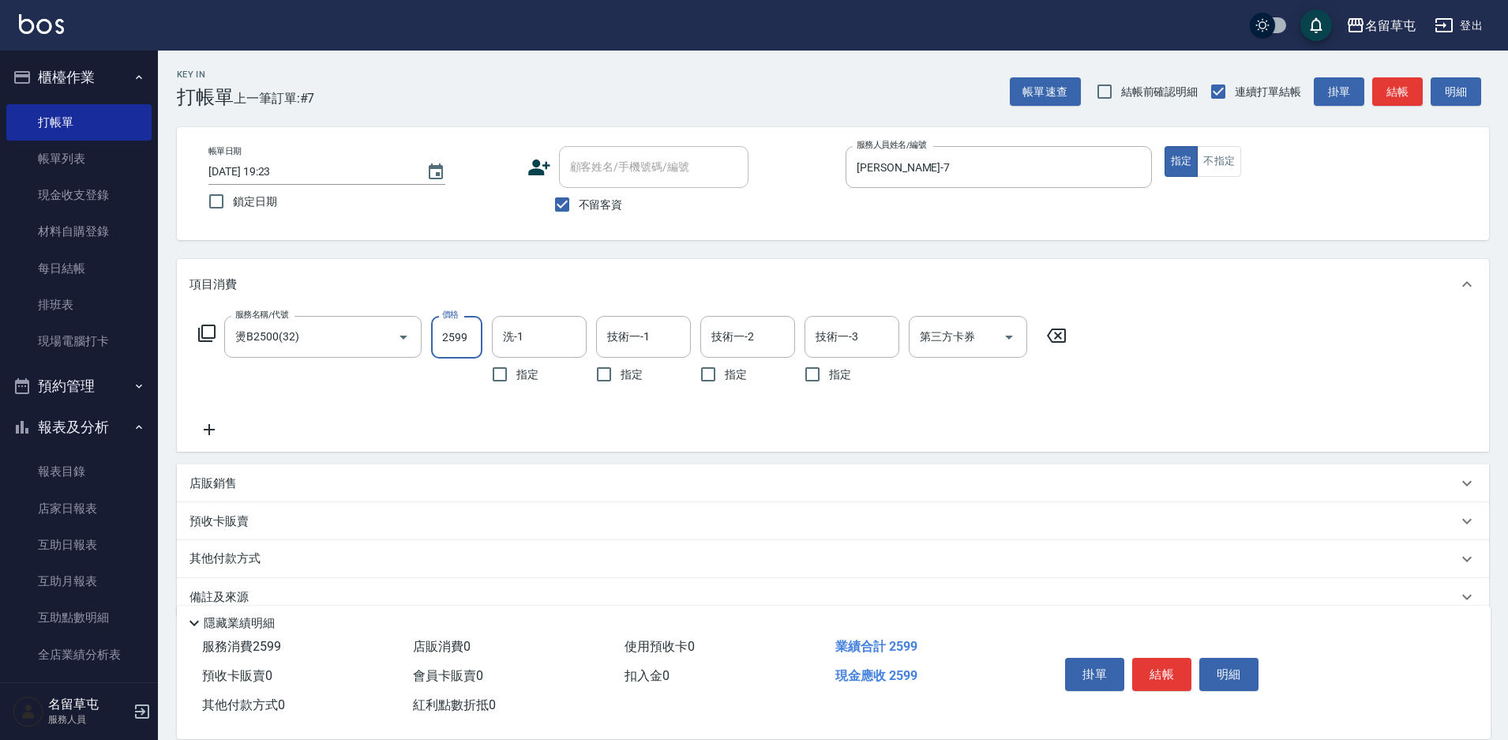
type input "2599"
click at [516, 326] on div "洗-1 洗-1" at bounding box center [539, 337] width 95 height 42
type input "洪振瑋-31"
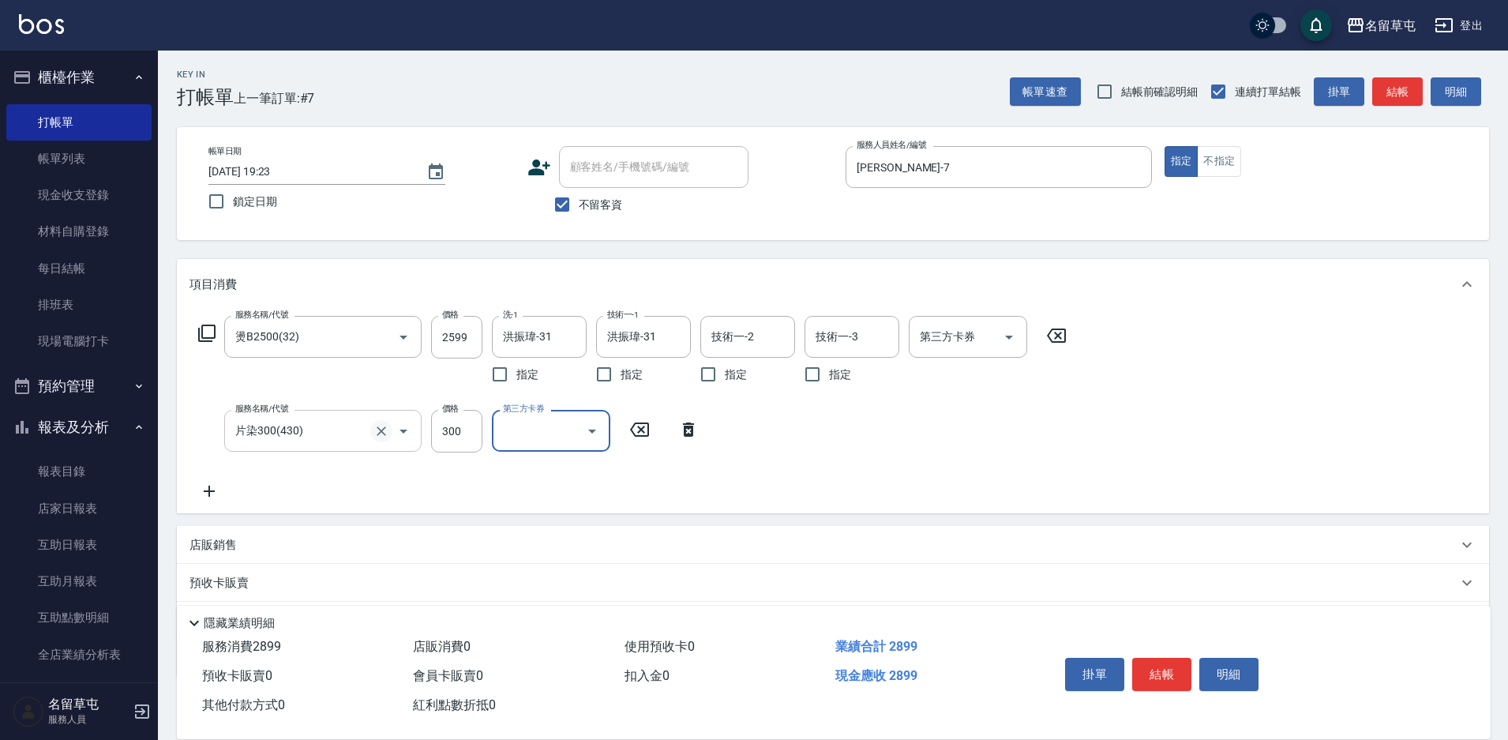
click at [372, 436] on button "Clear" at bounding box center [381, 431] width 22 height 22
type input "片染300(430)"
type input "局部片染500(450)"
type input "300"
click at [839, 443] on div "服務名稱/代號 燙B2500(32) 服務名稱/代號 價格 2599 價格 洗-1 [PERSON_NAME]-31 洗-1 指定 技術一-1 [PERSON…" at bounding box center [632, 408] width 887 height 185
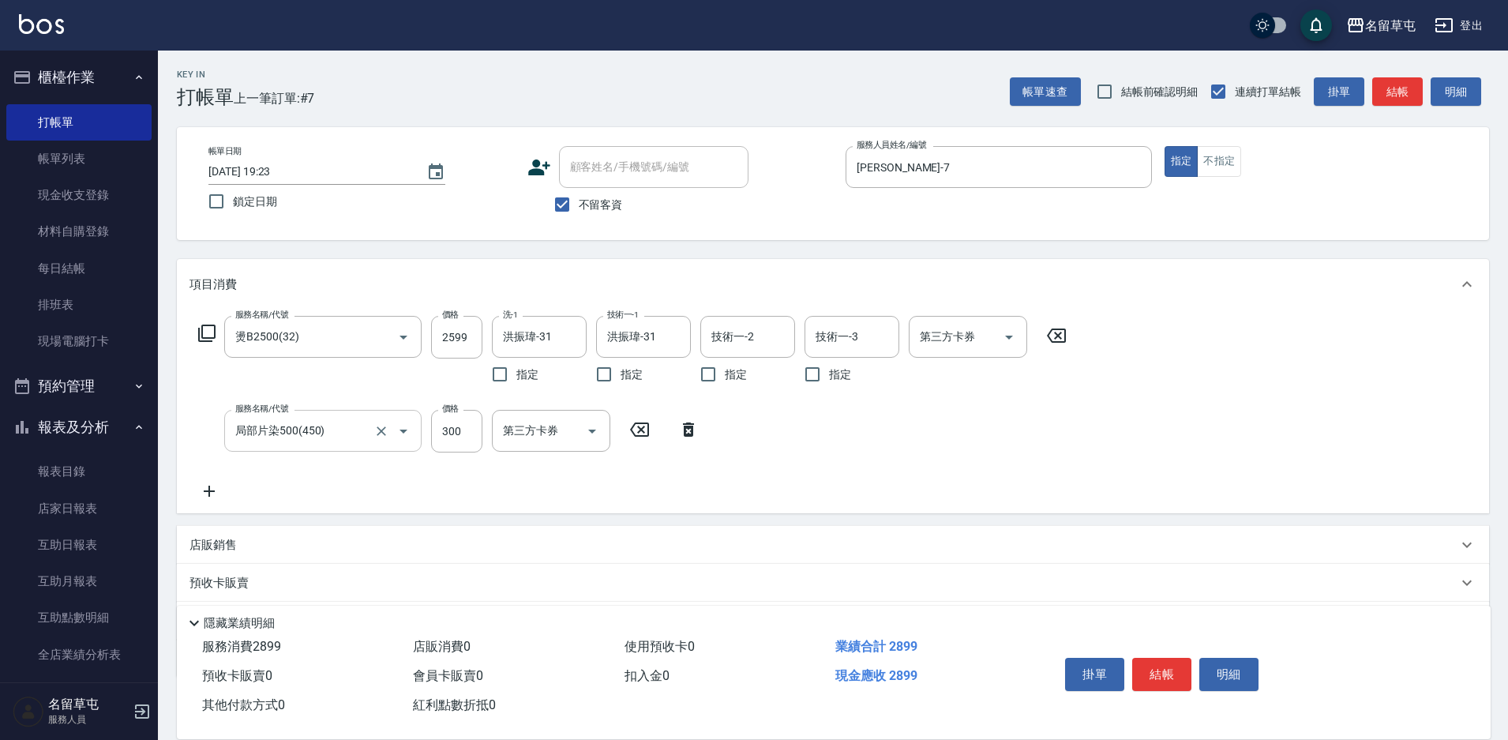
click at [351, 421] on input "局部片染500(450)" at bounding box center [300, 431] width 139 height 28
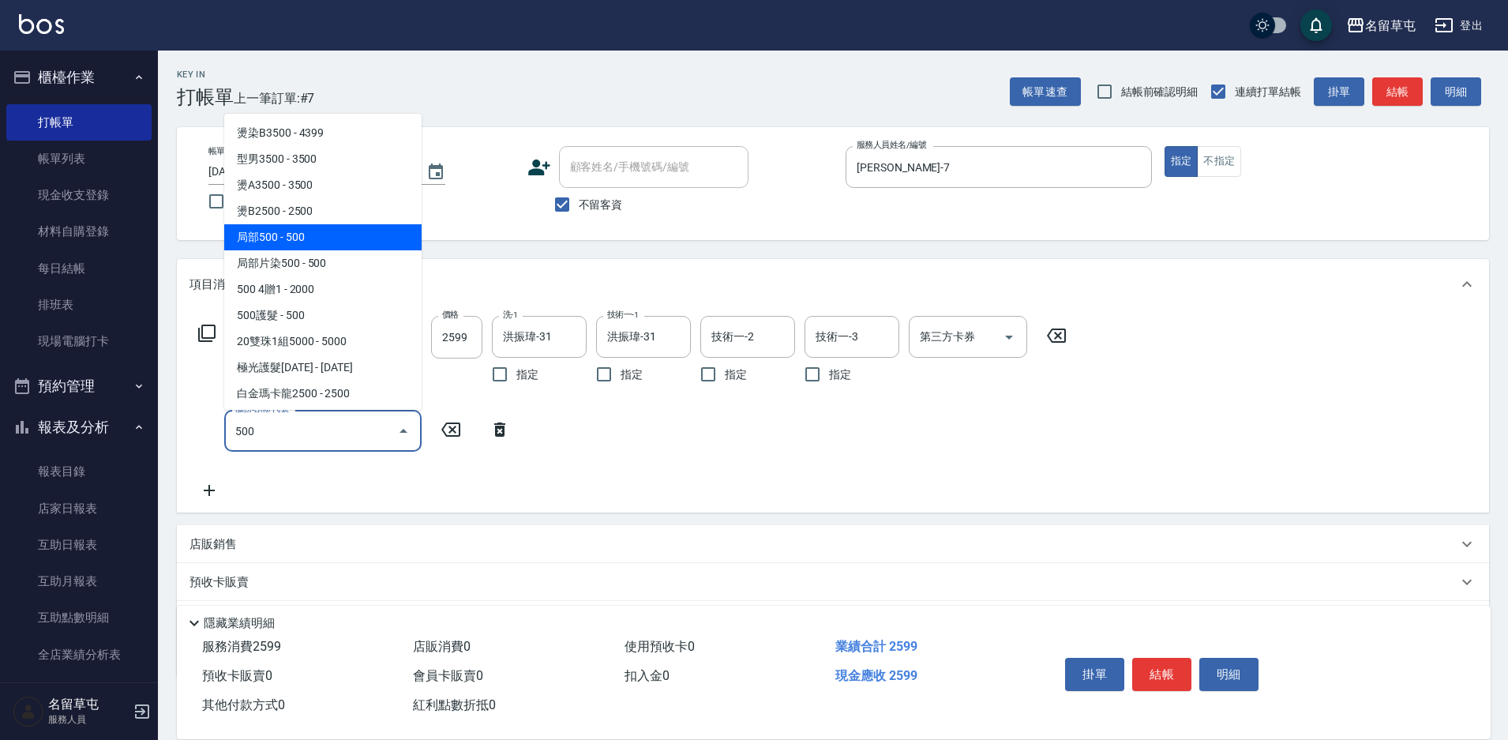
click at [299, 236] on span "局部500 - 500" at bounding box center [322, 237] width 197 height 26
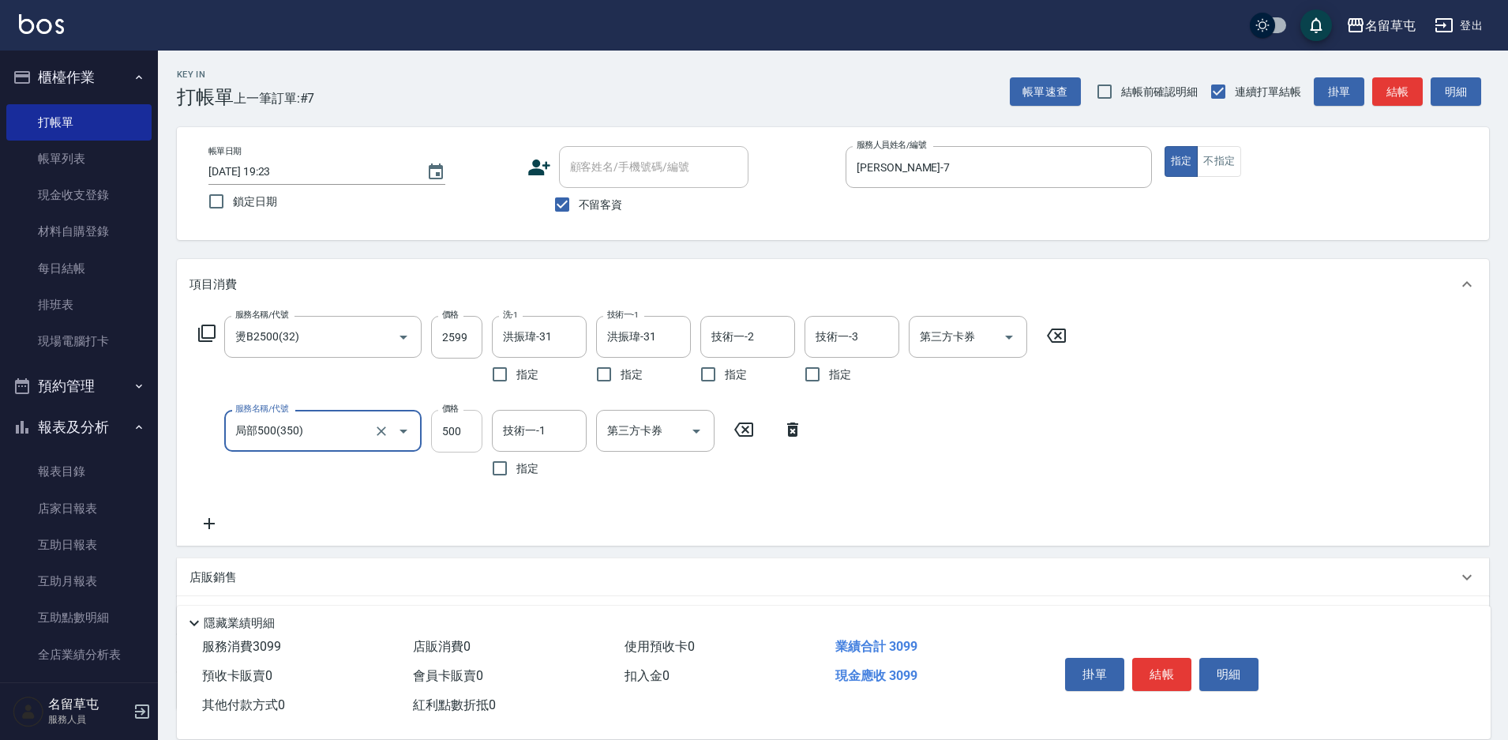
type input "局部500(350)"
click at [466, 435] on input "500" at bounding box center [456, 431] width 51 height 43
type input "300"
type input "洪振瑋-31"
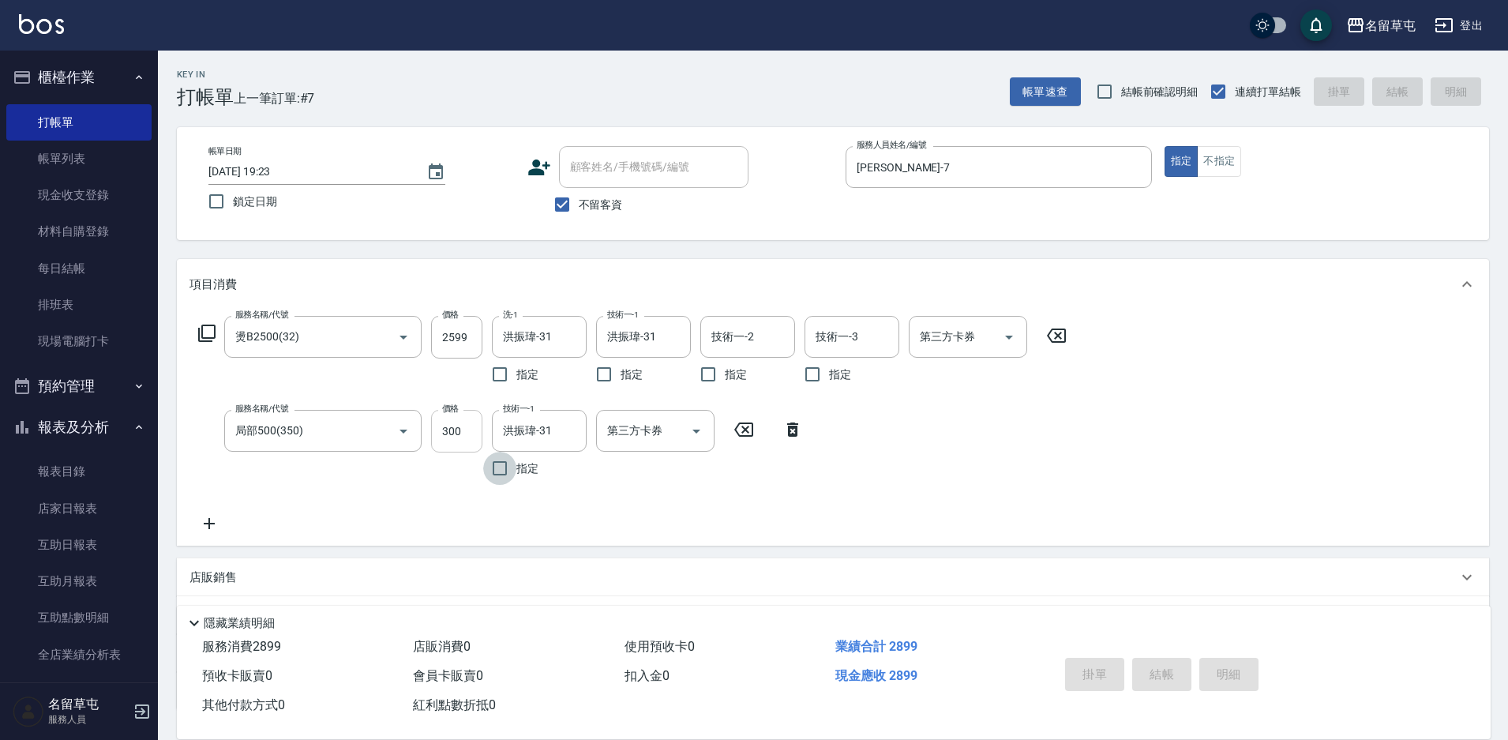
type input "[DATE] 19:24"
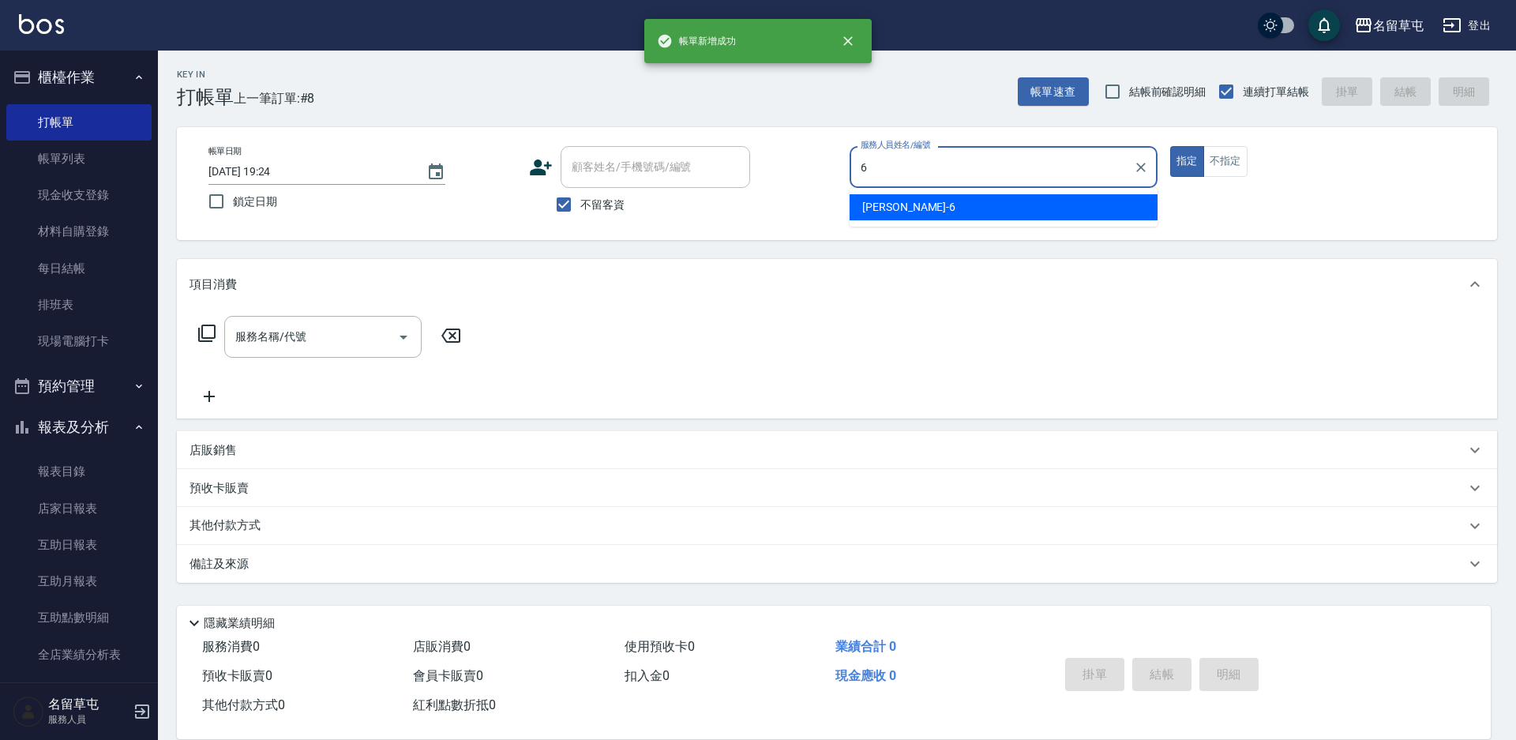
type input "[PERSON_NAME]-6"
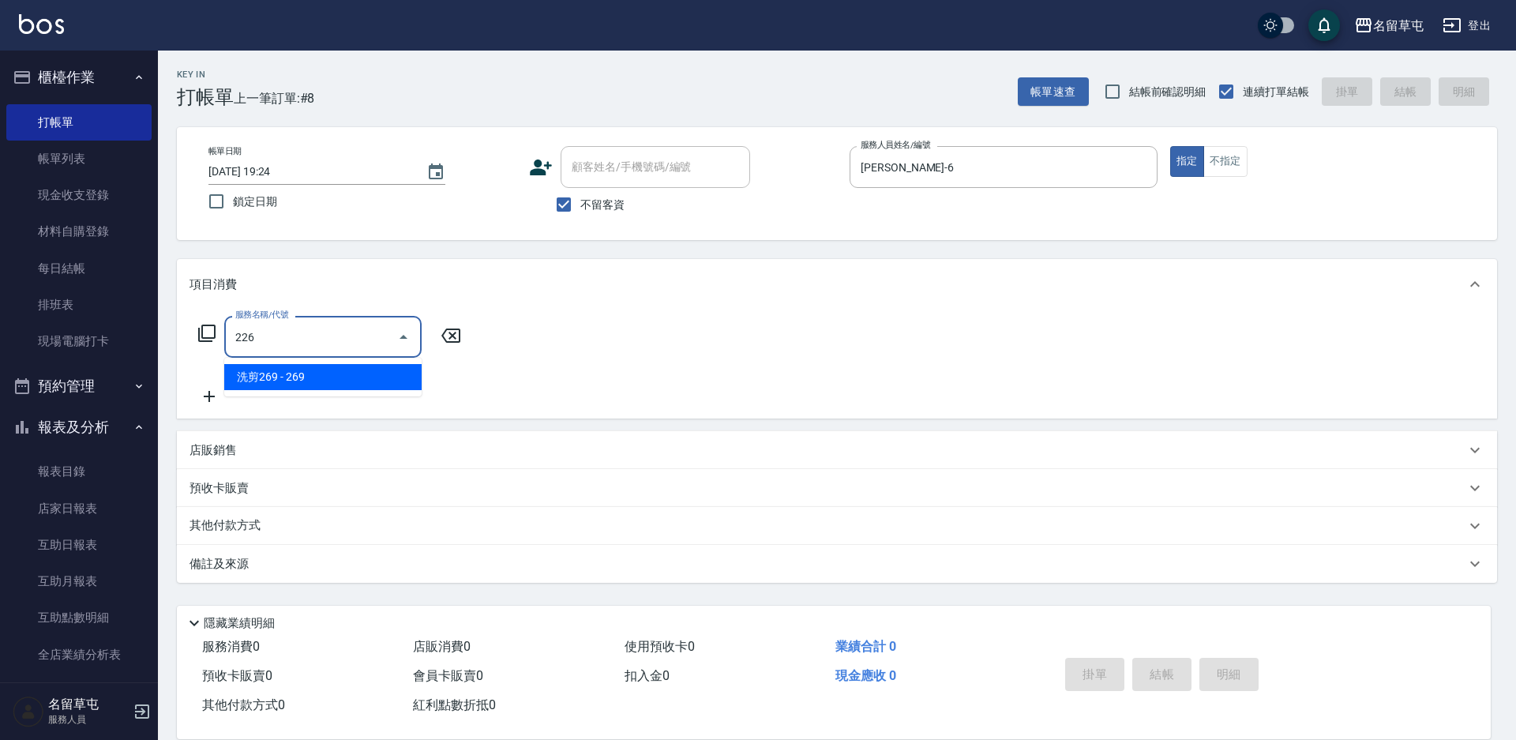
type input "洗剪269(226)"
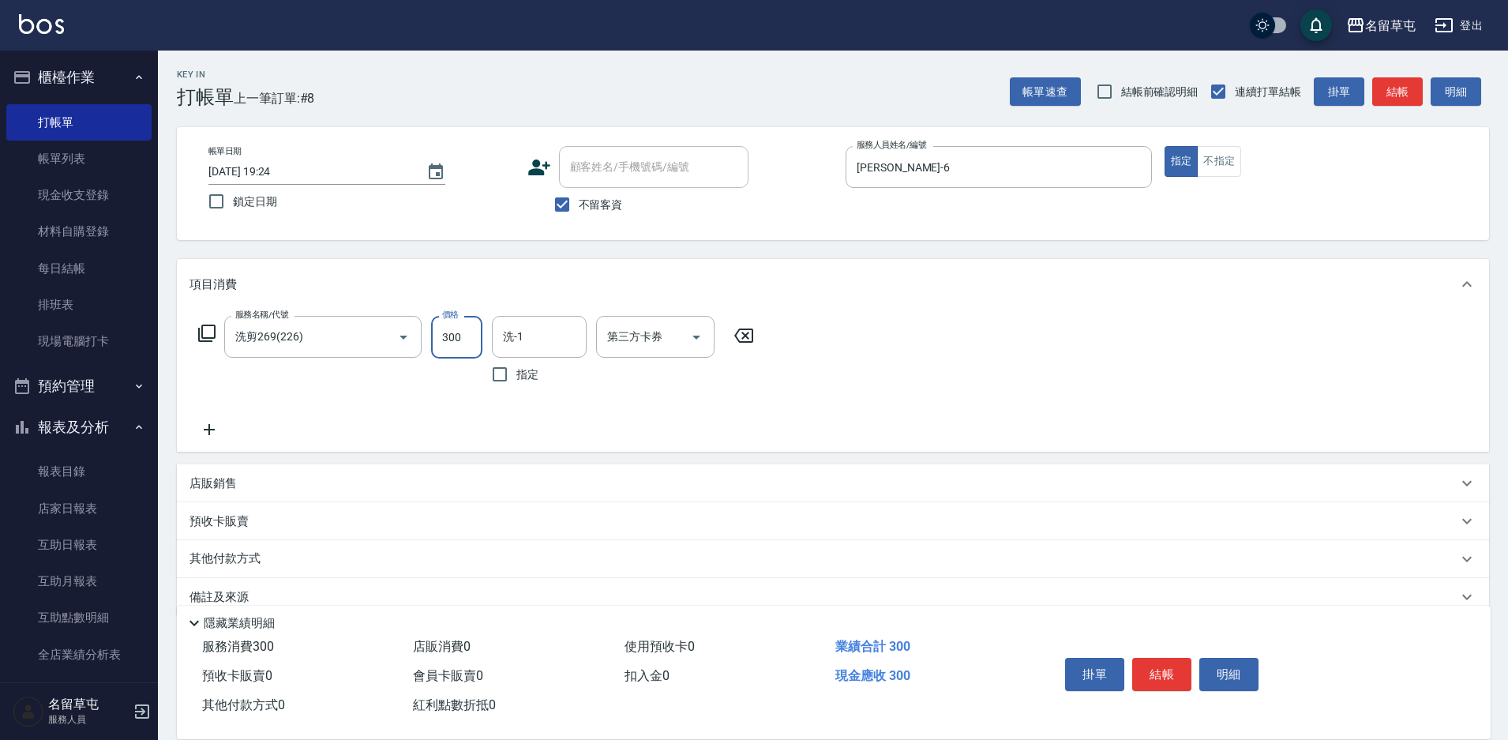
type input "300"
type input "[PERSON_NAME]-6"
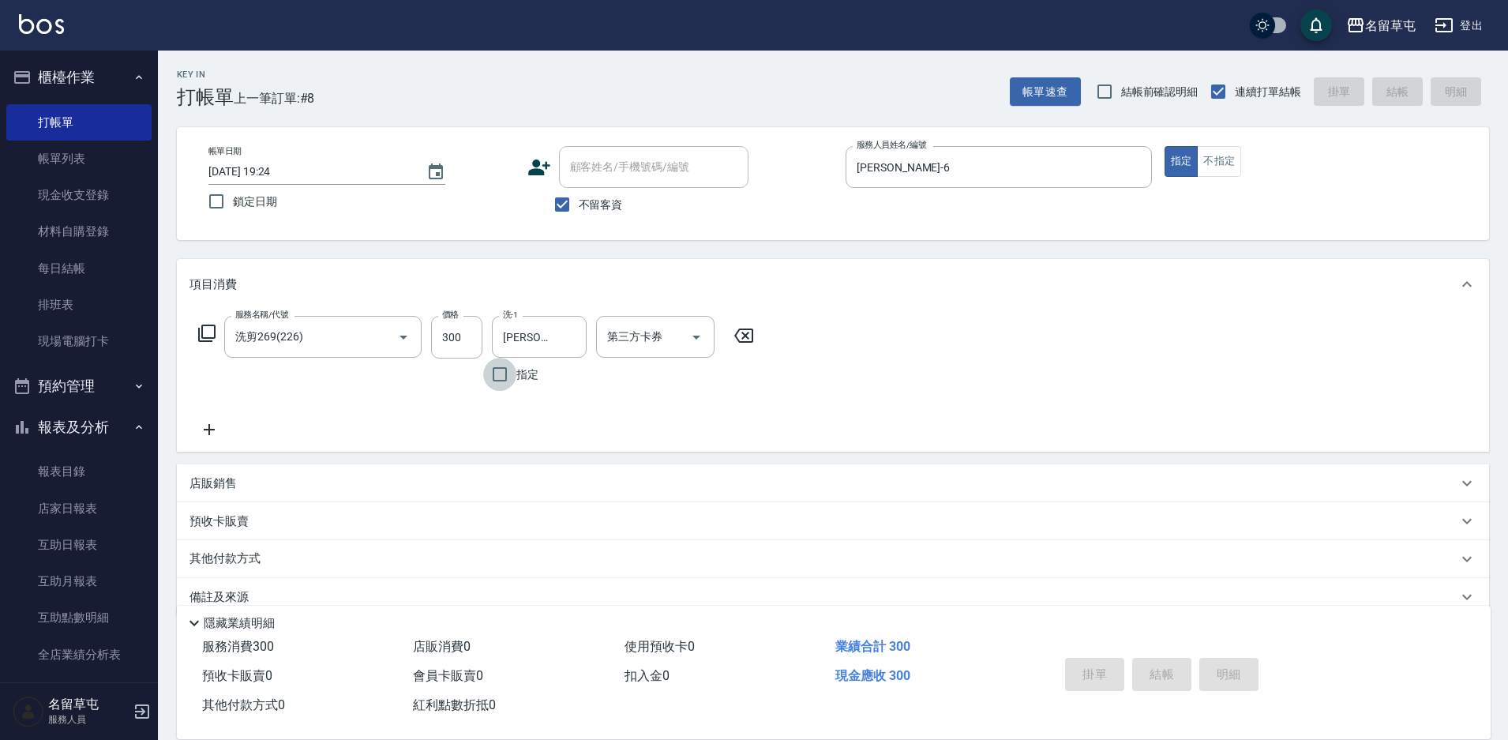
type input "[DATE] 19:25"
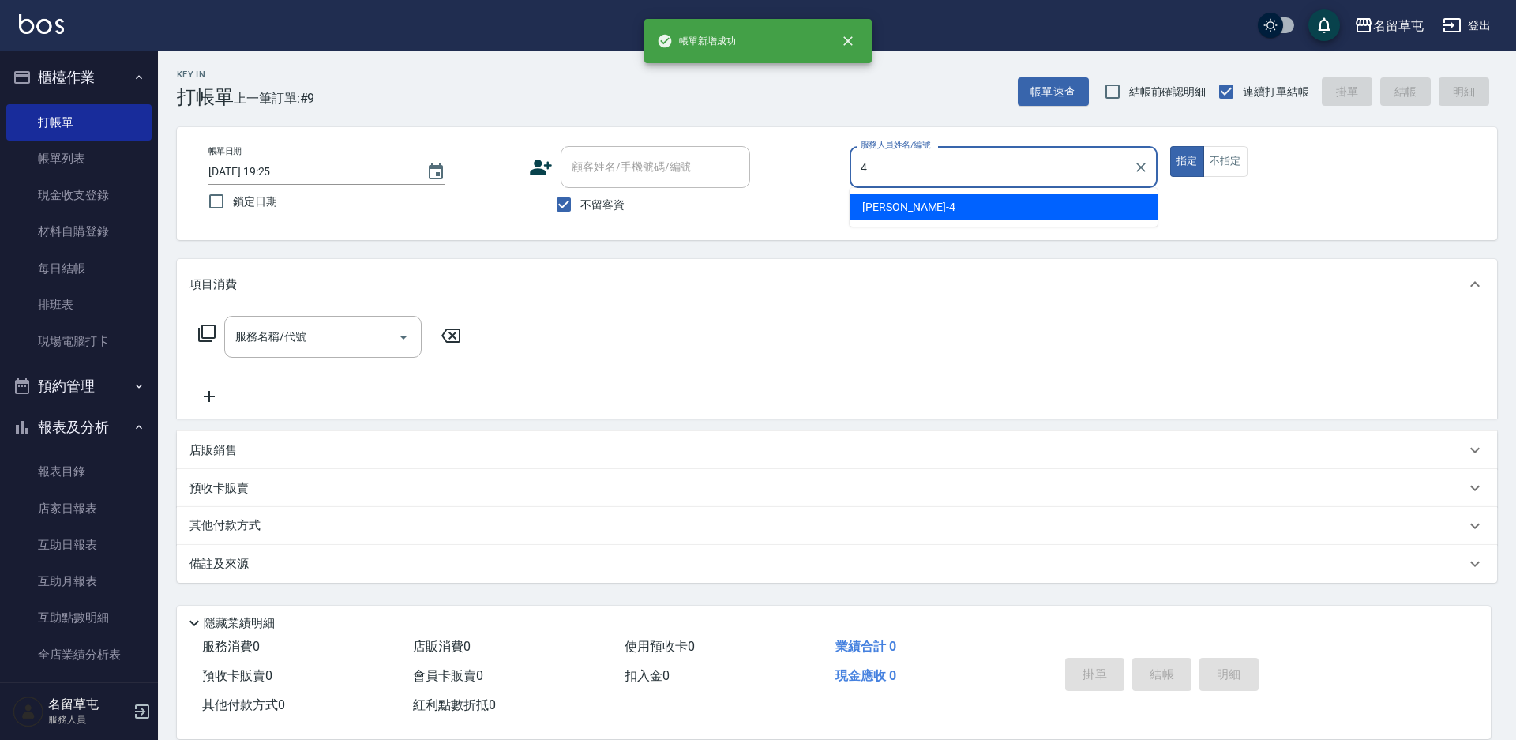
type input "[PERSON_NAME]-4"
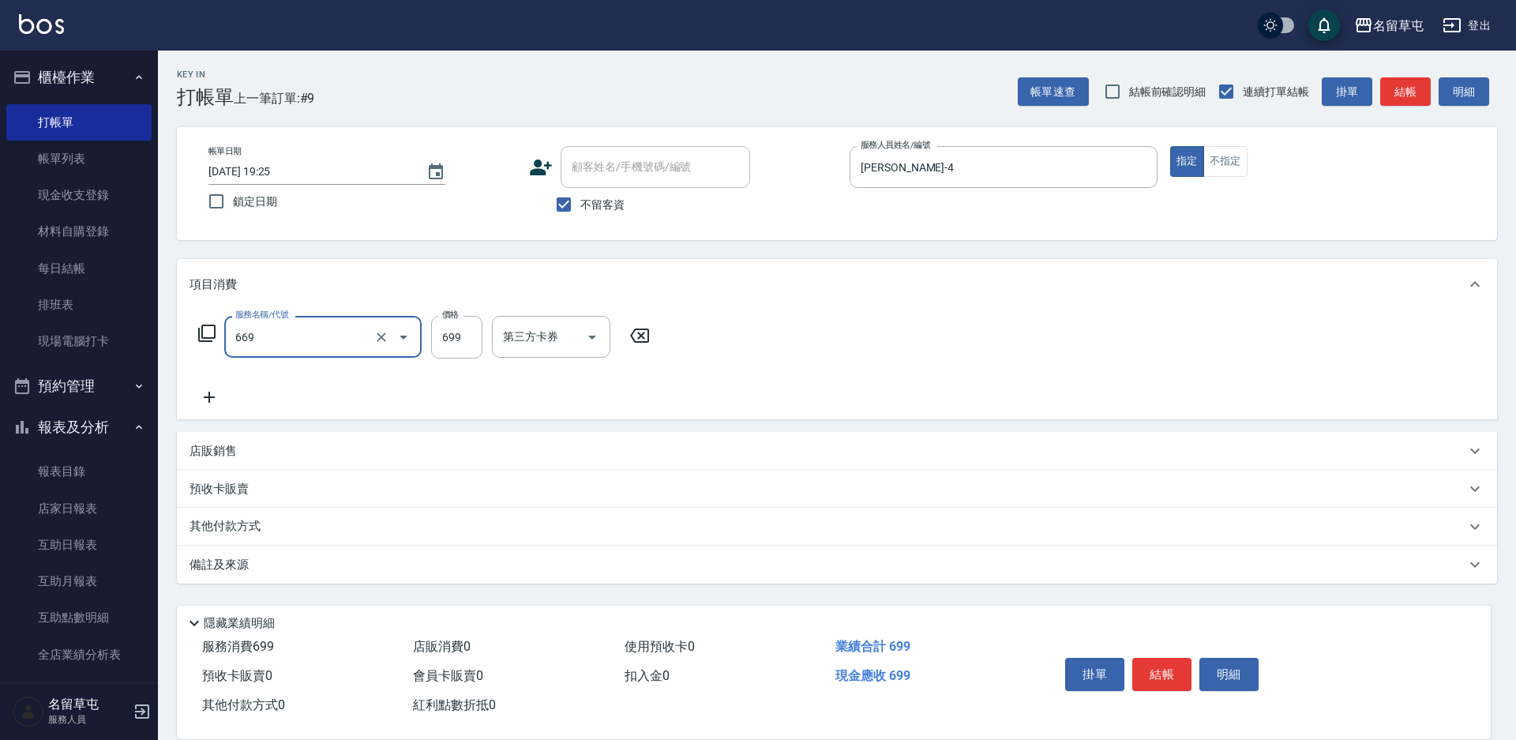
type input "精油699(669)"
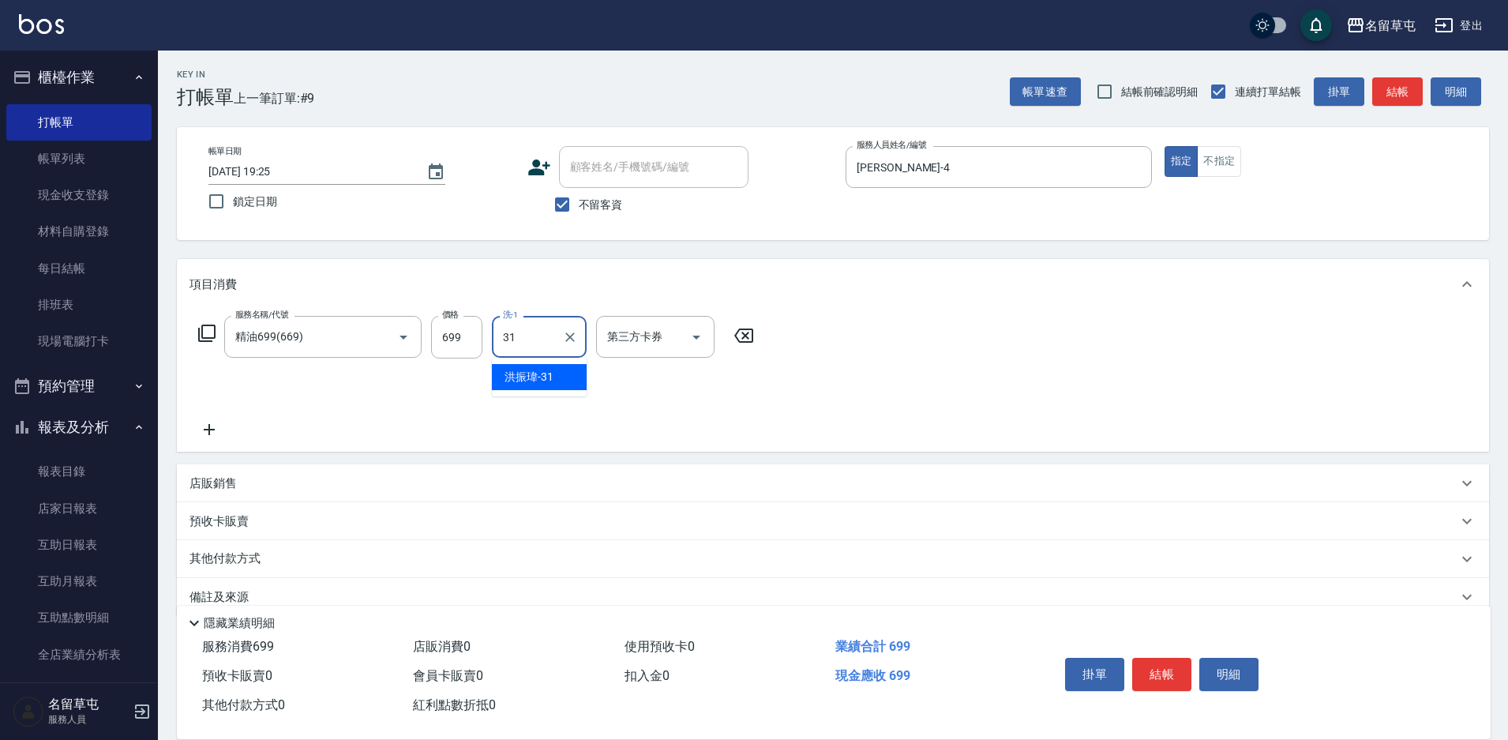
type input "洪振瑋-31"
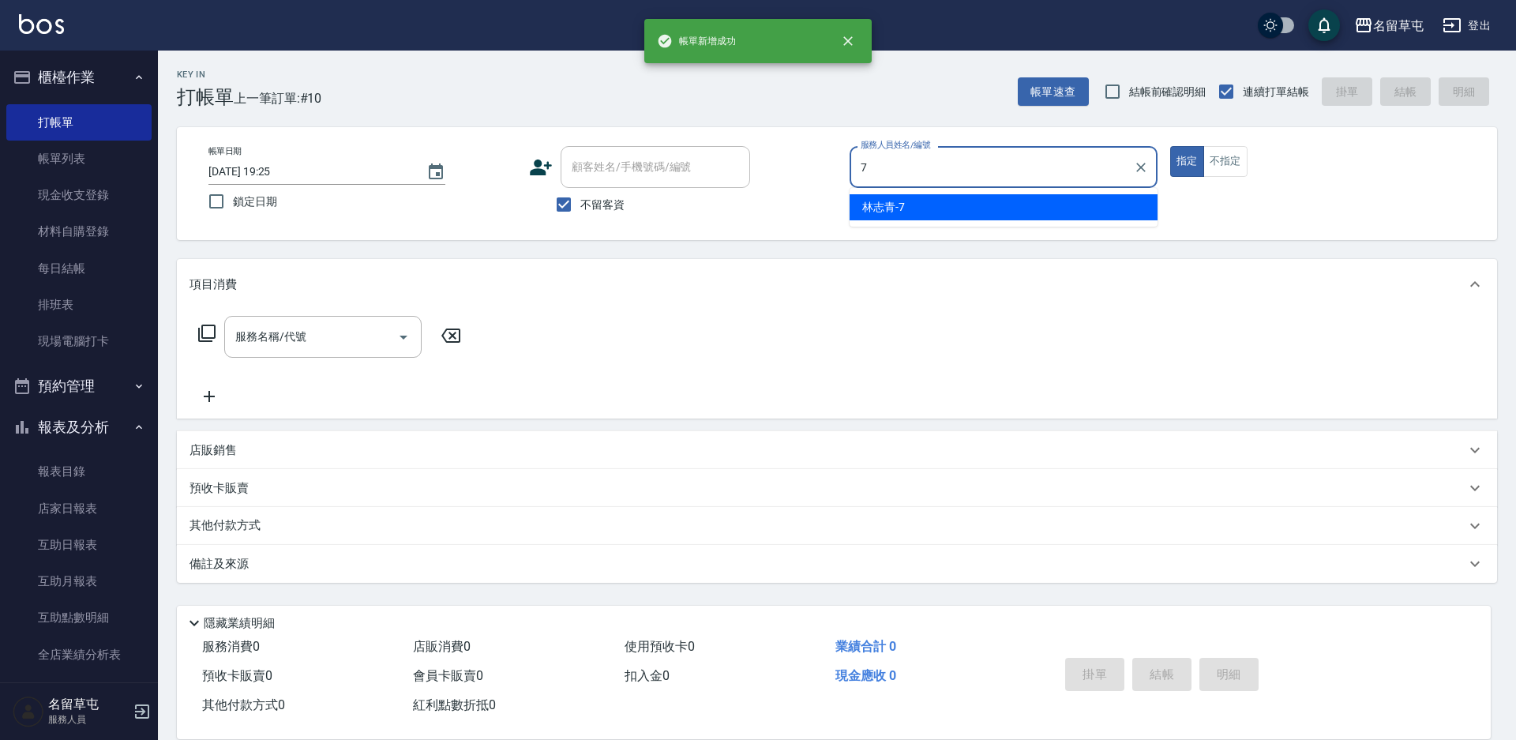
type input "[PERSON_NAME]-7"
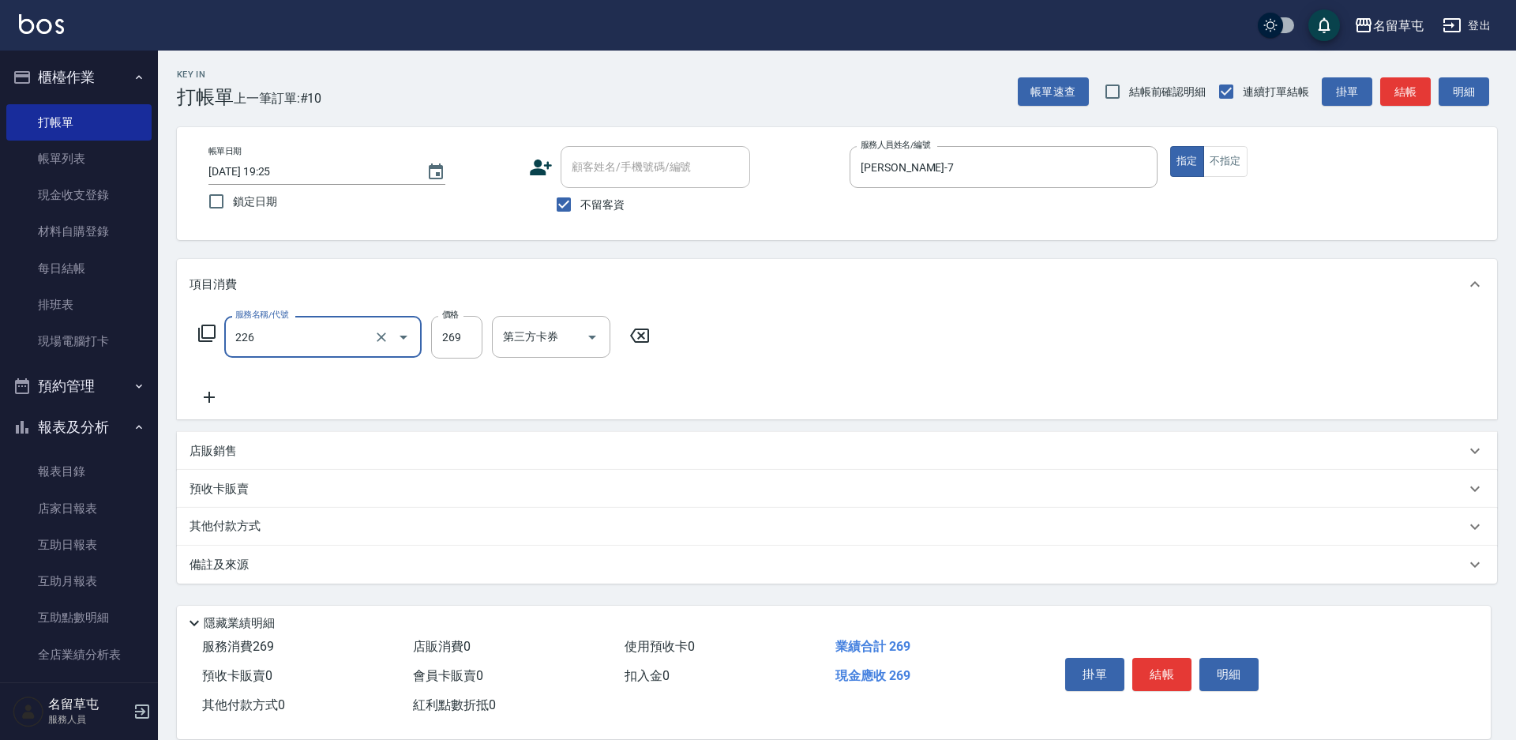
type input "洗剪269(226)"
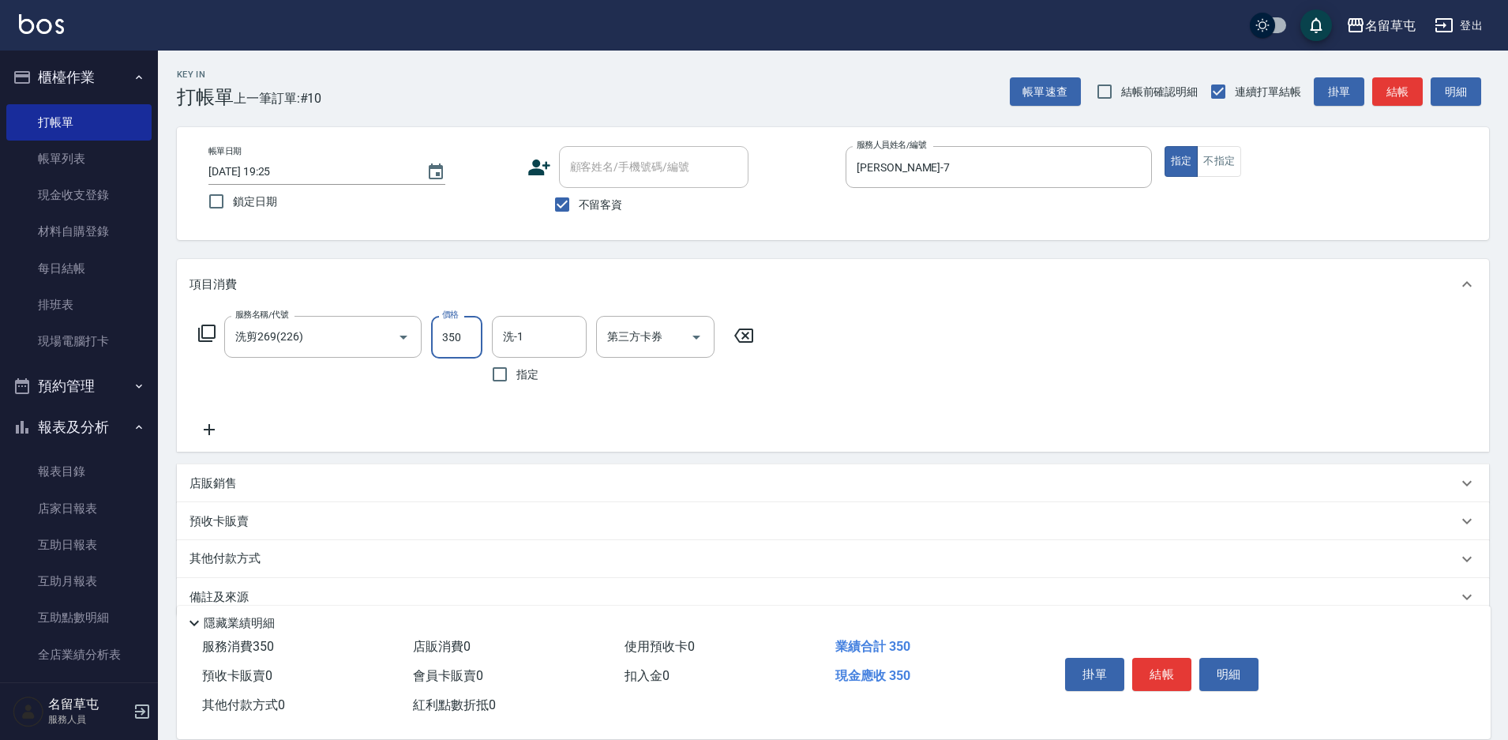
type input "350"
type input "洪振瑋-31"
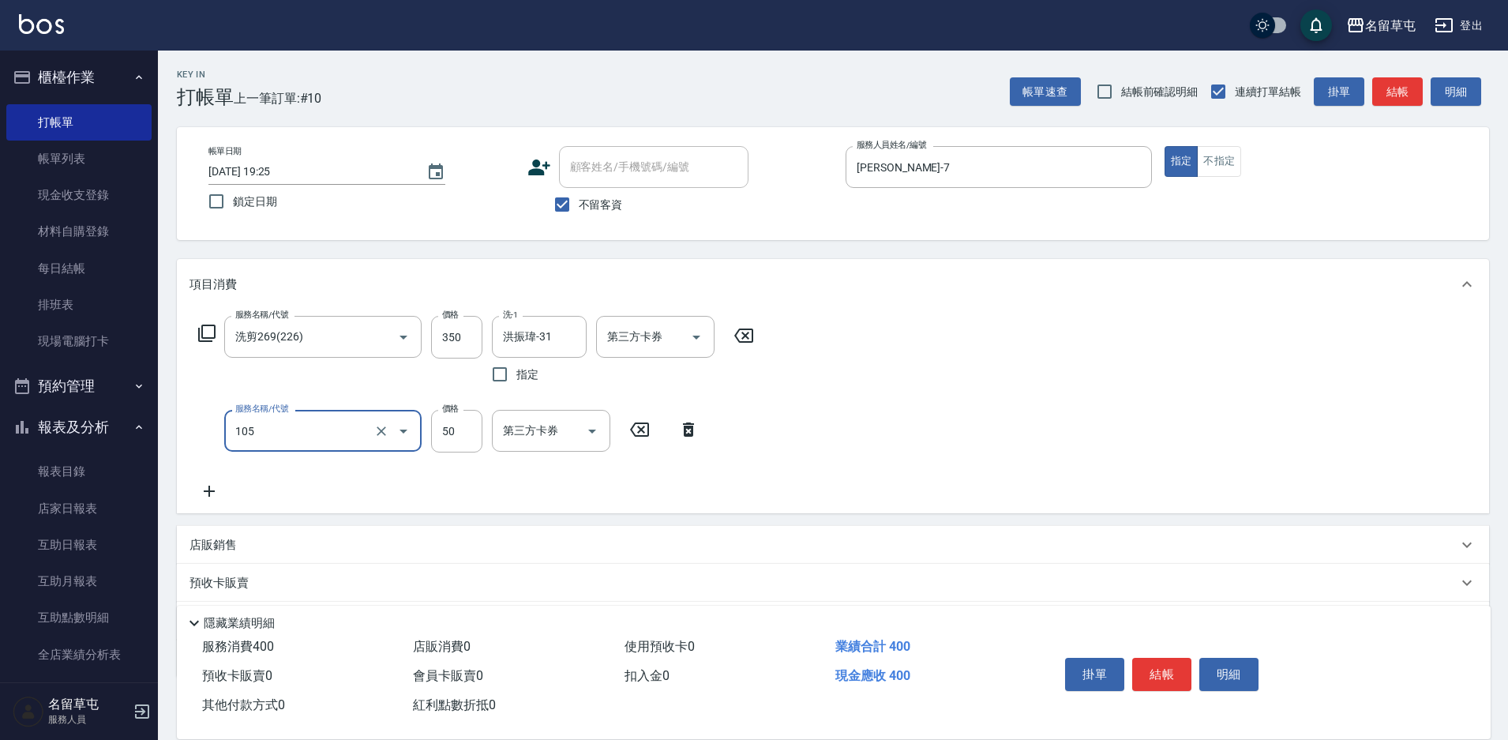
type input "精油50(105)"
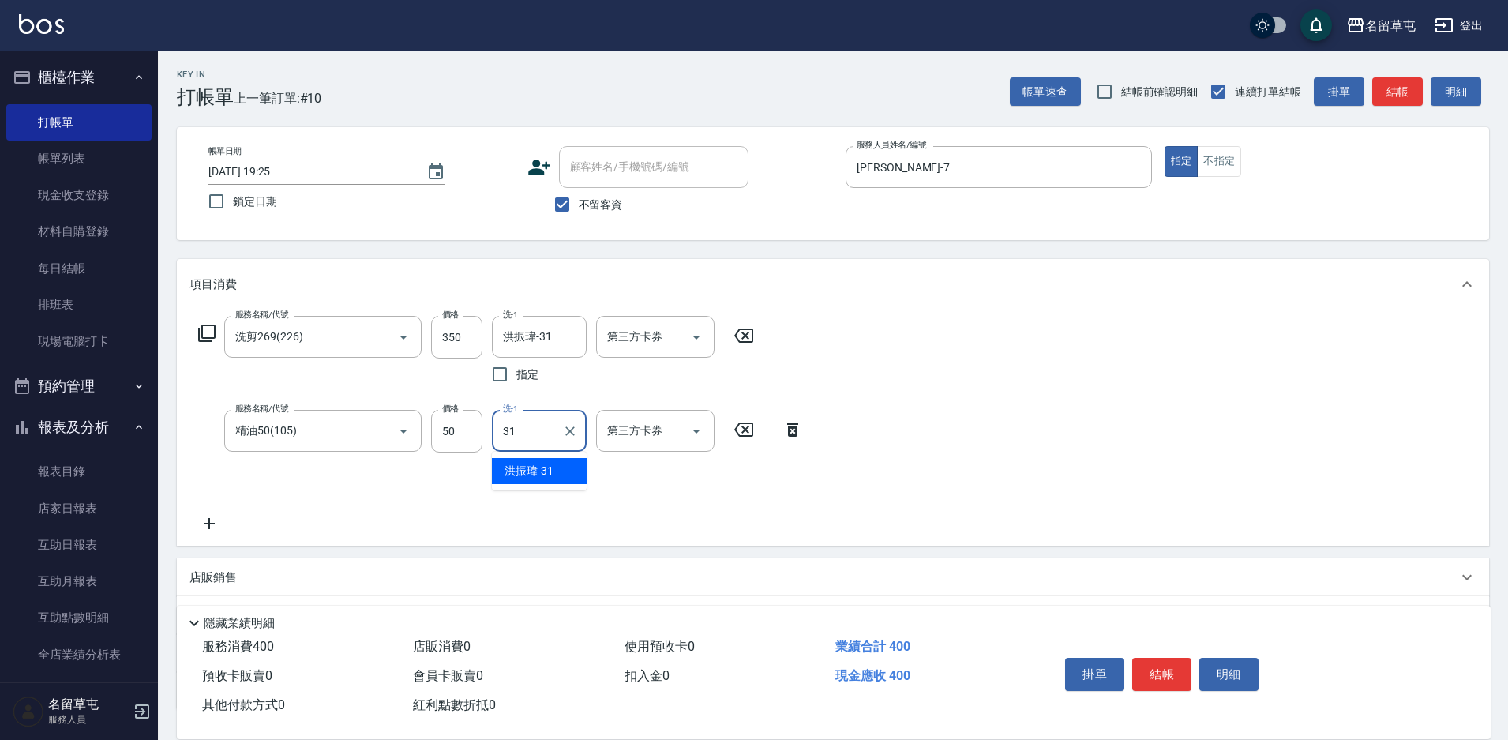
type input "洪振瑋-31"
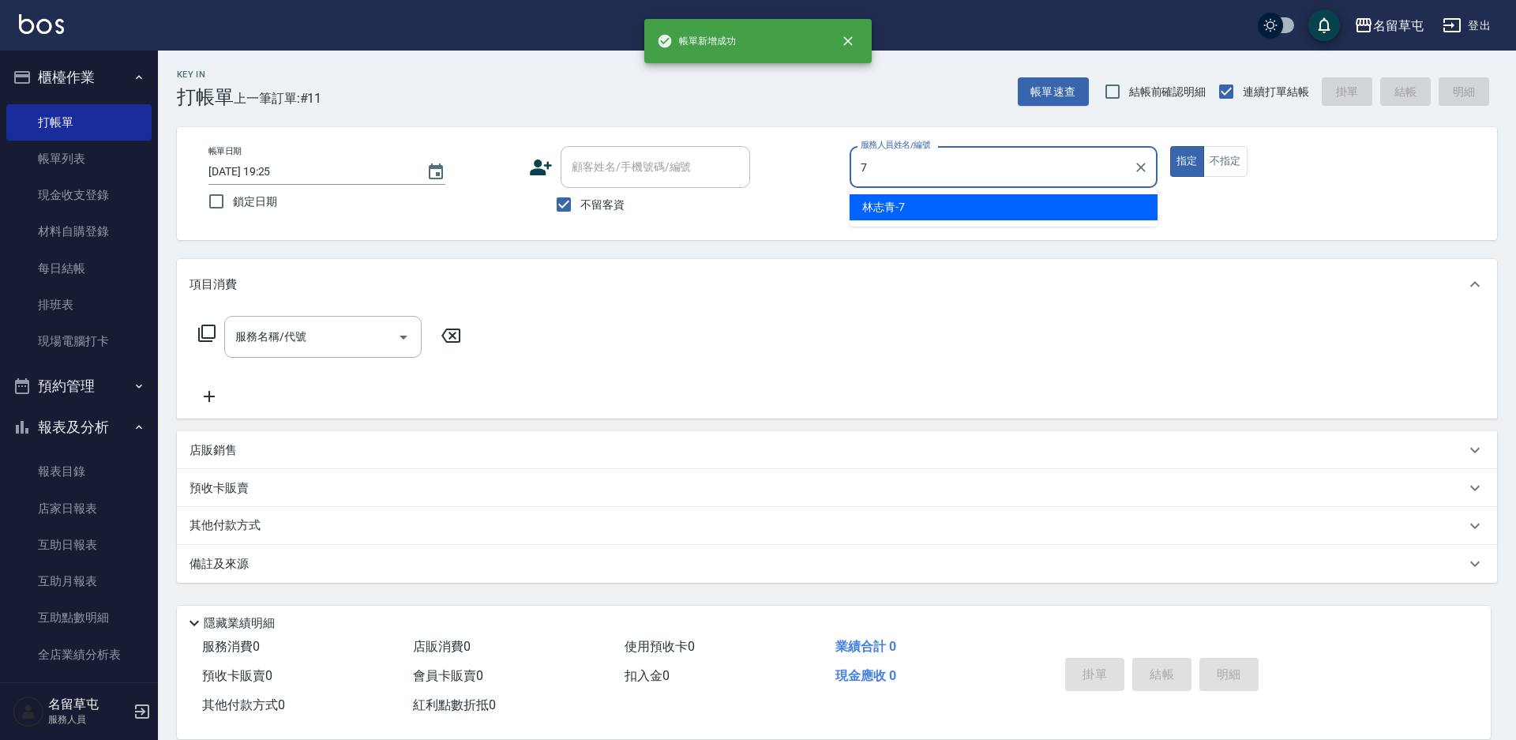
type input "[PERSON_NAME]-7"
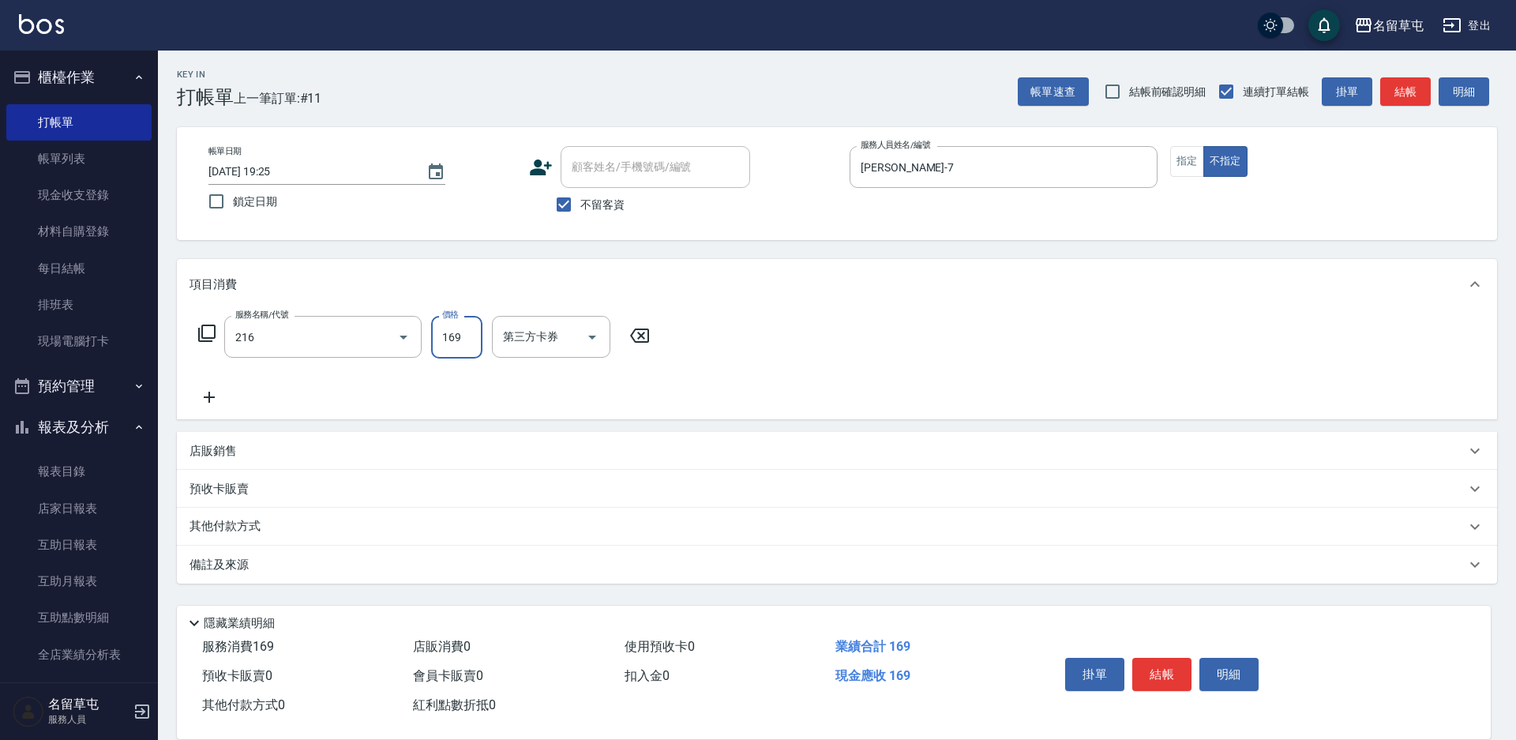
type input "剪髮169(216)"
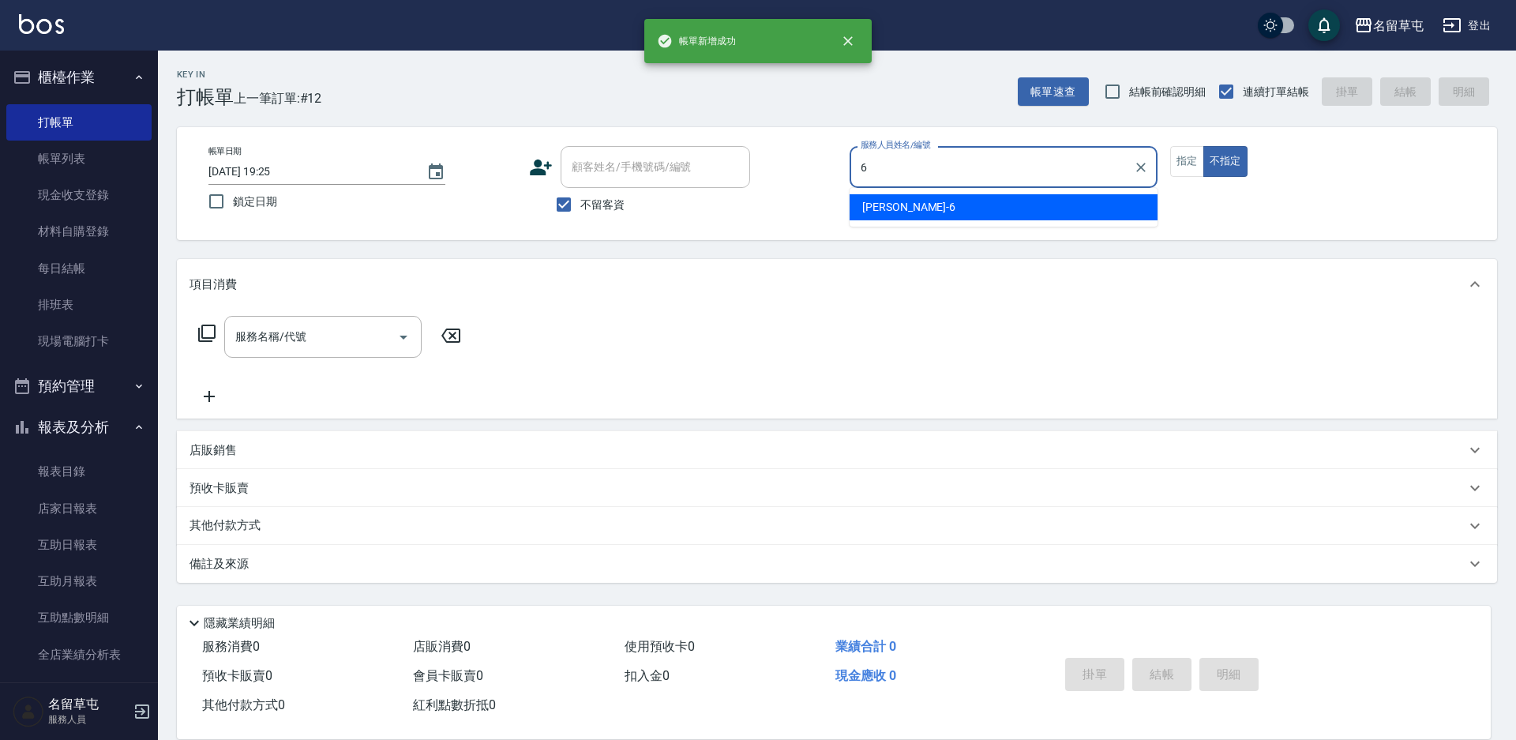
type input "[PERSON_NAME]-6"
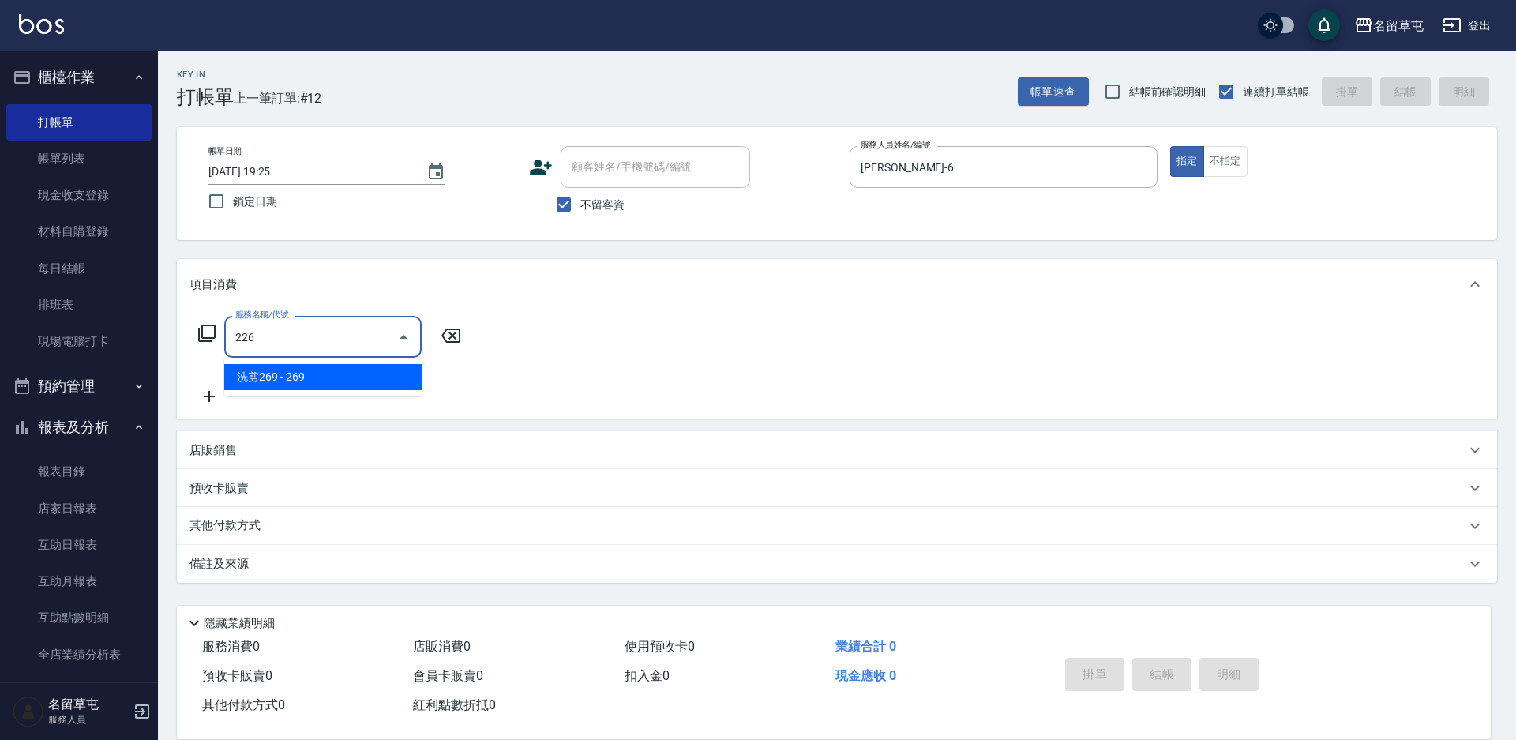
type input "洗剪269(226)"
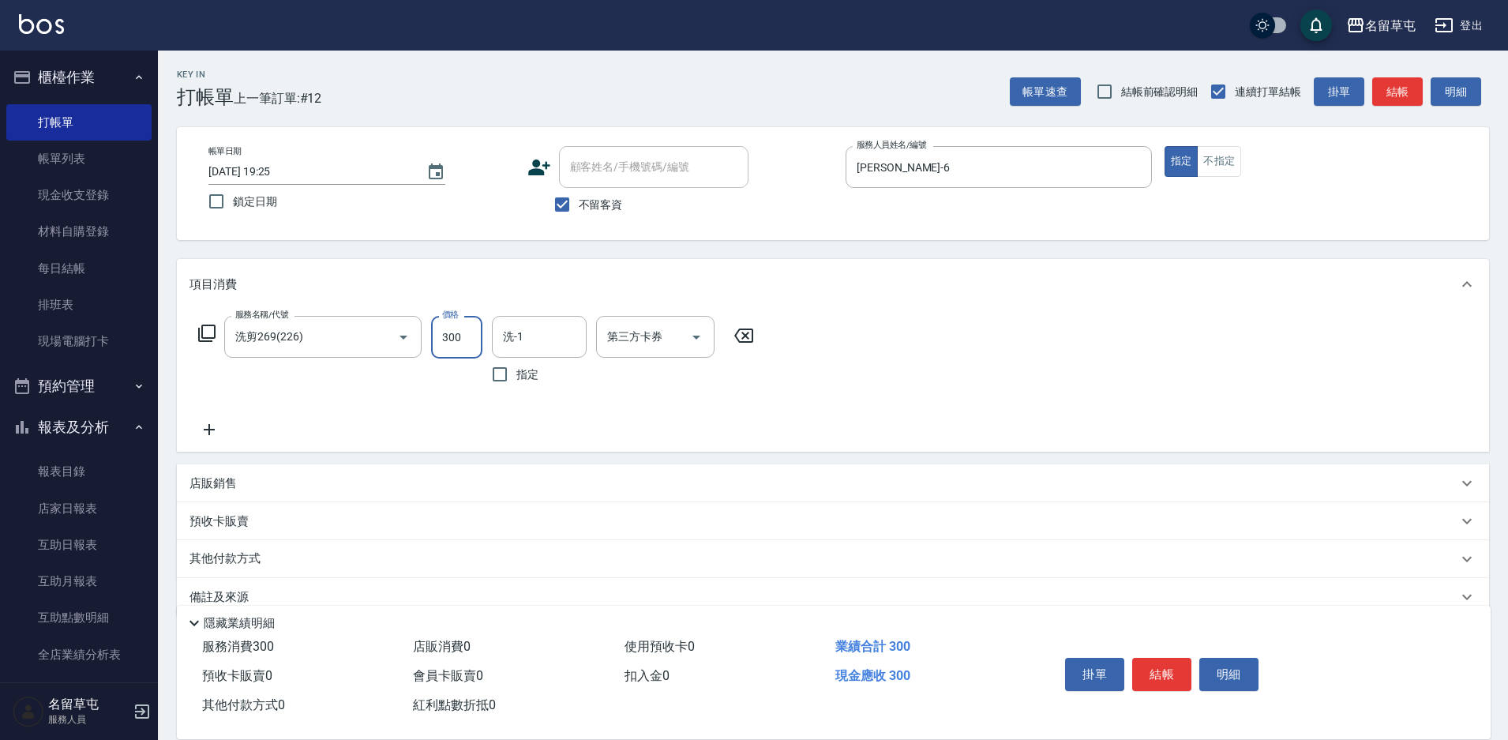
type input "300"
type input "洪振瑋-31"
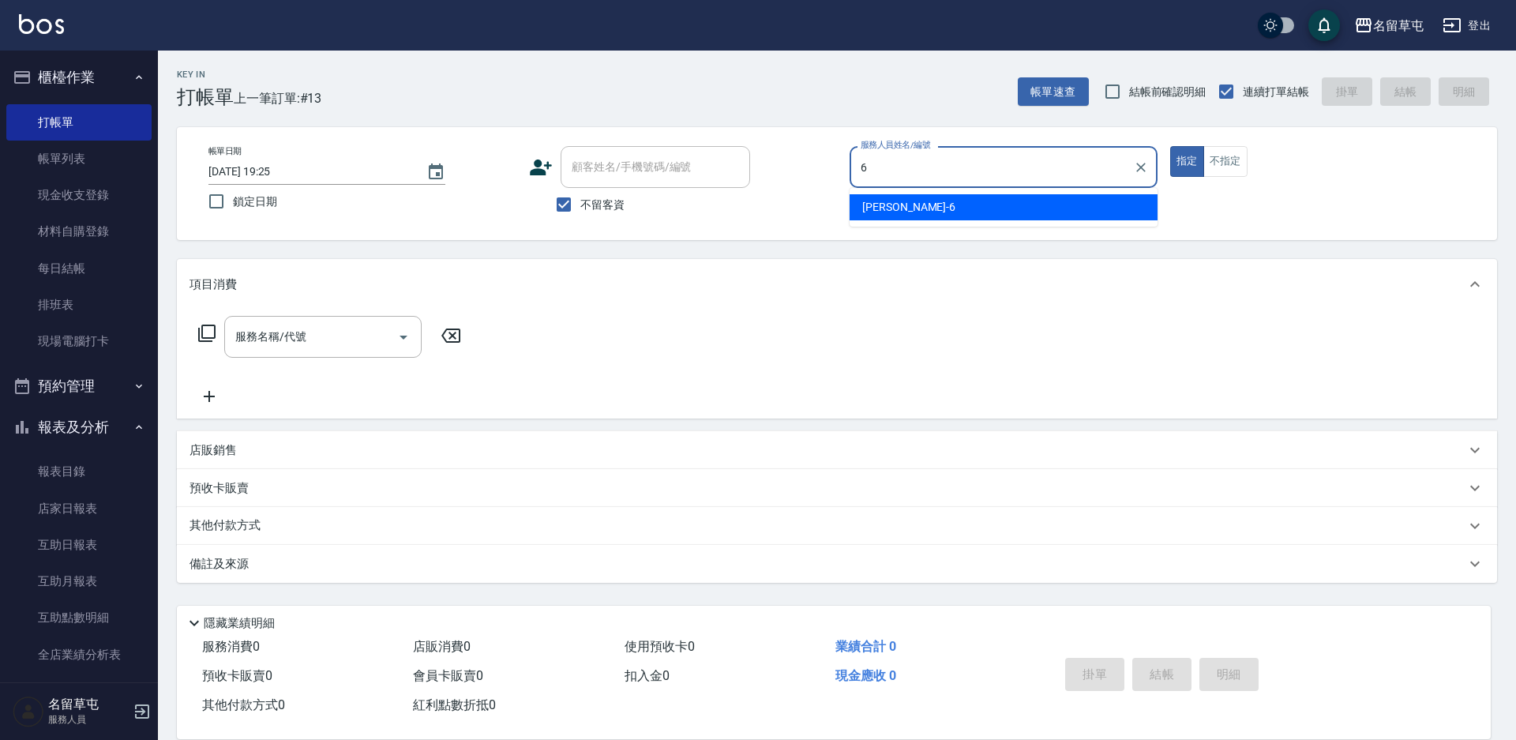
type input "[PERSON_NAME]-6"
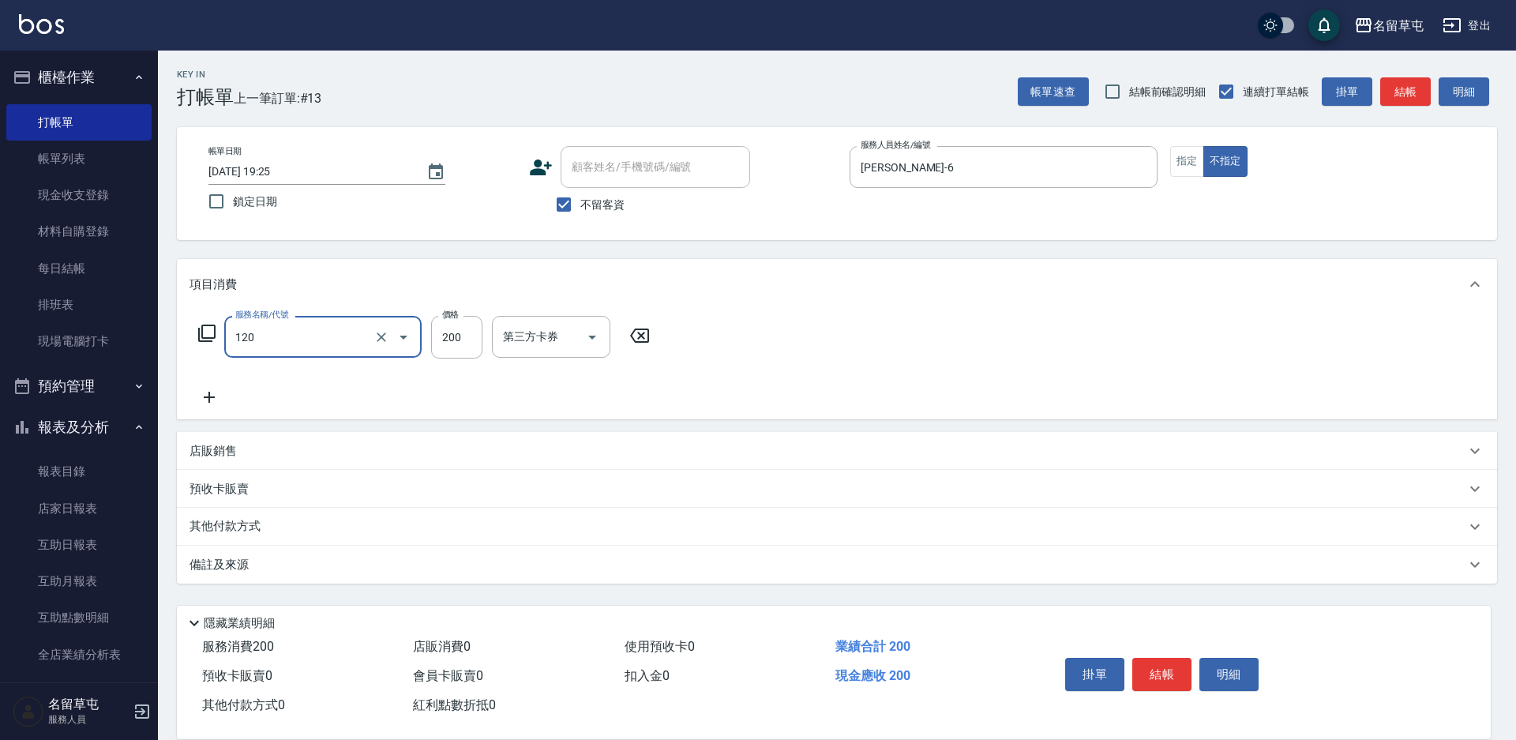
type input "New洗200(120)"
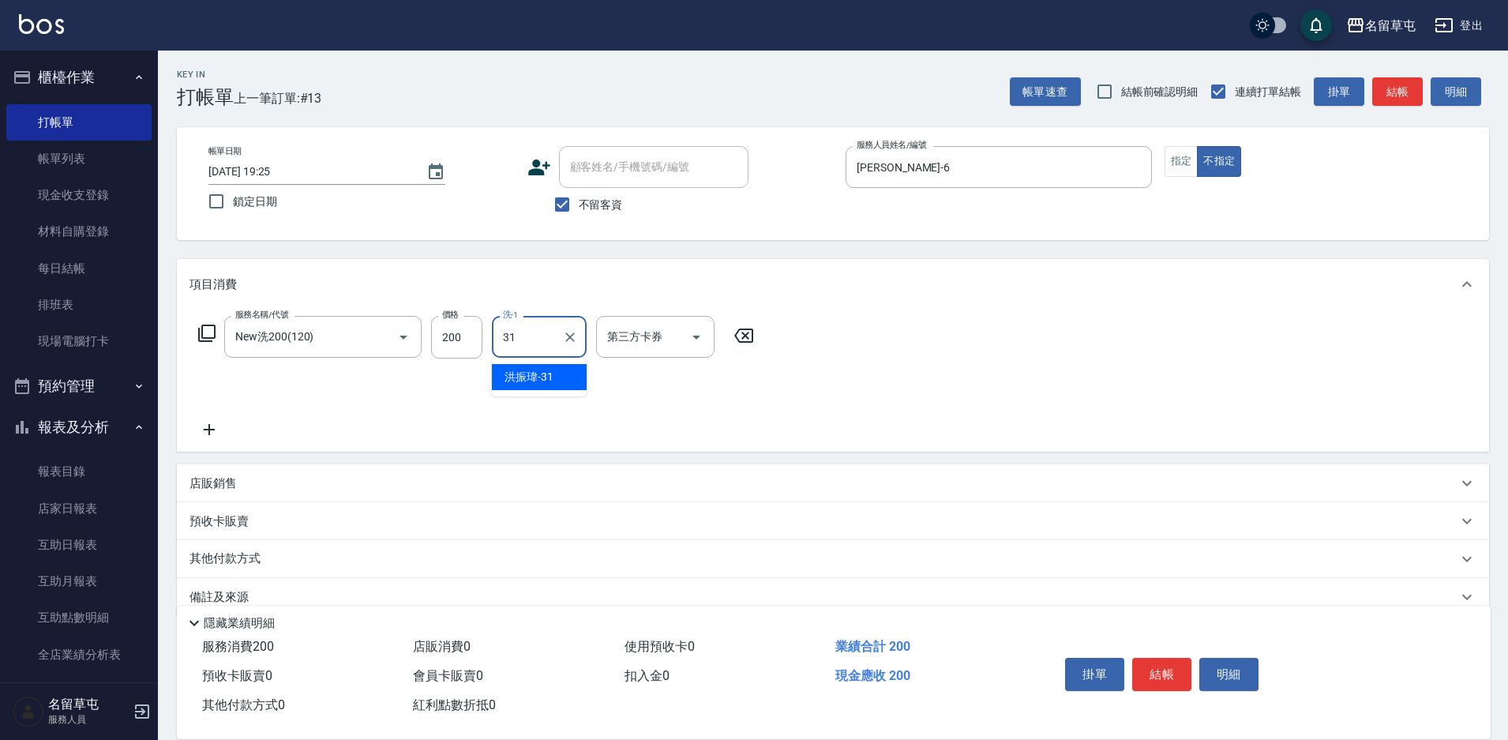
type input "洪振瑋-31"
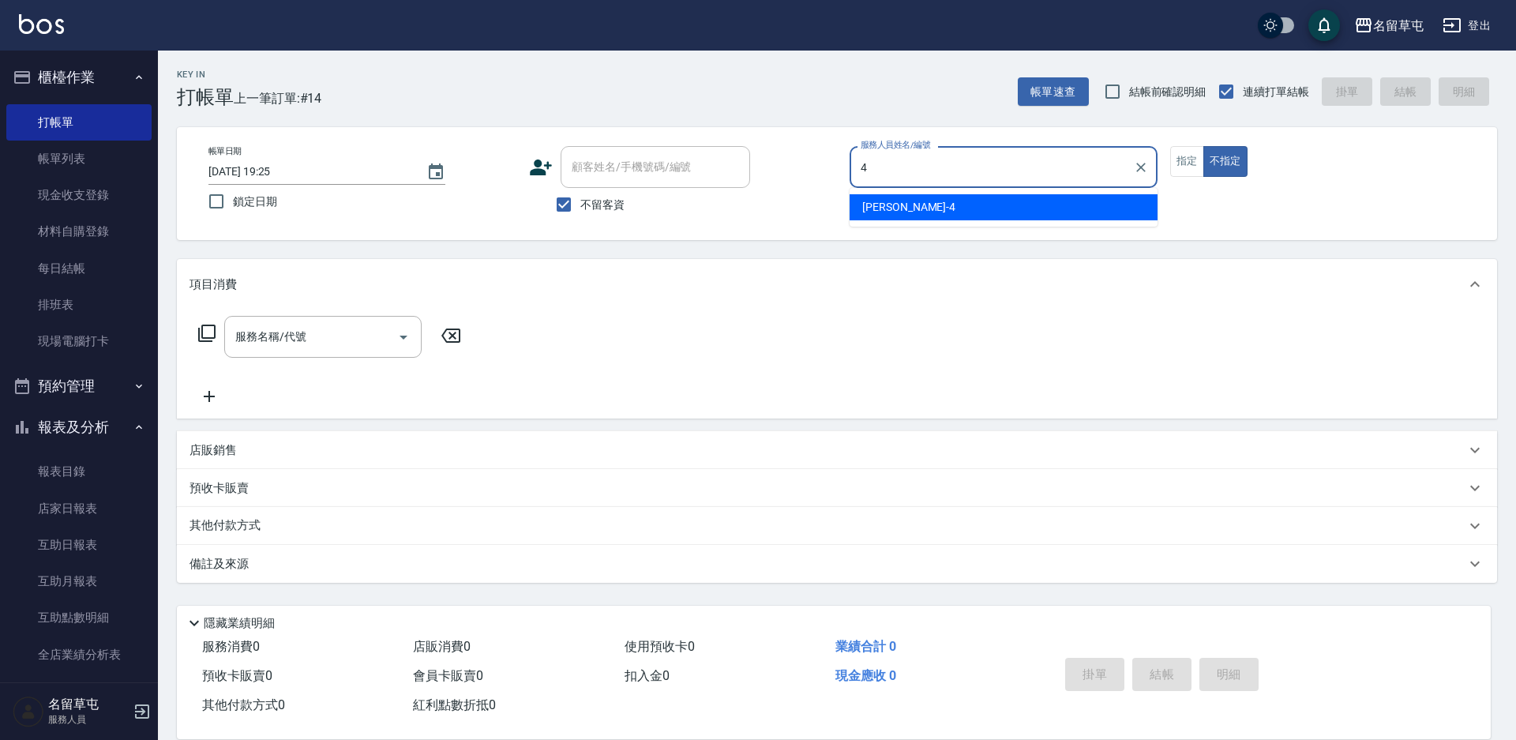
type input "[PERSON_NAME]-4"
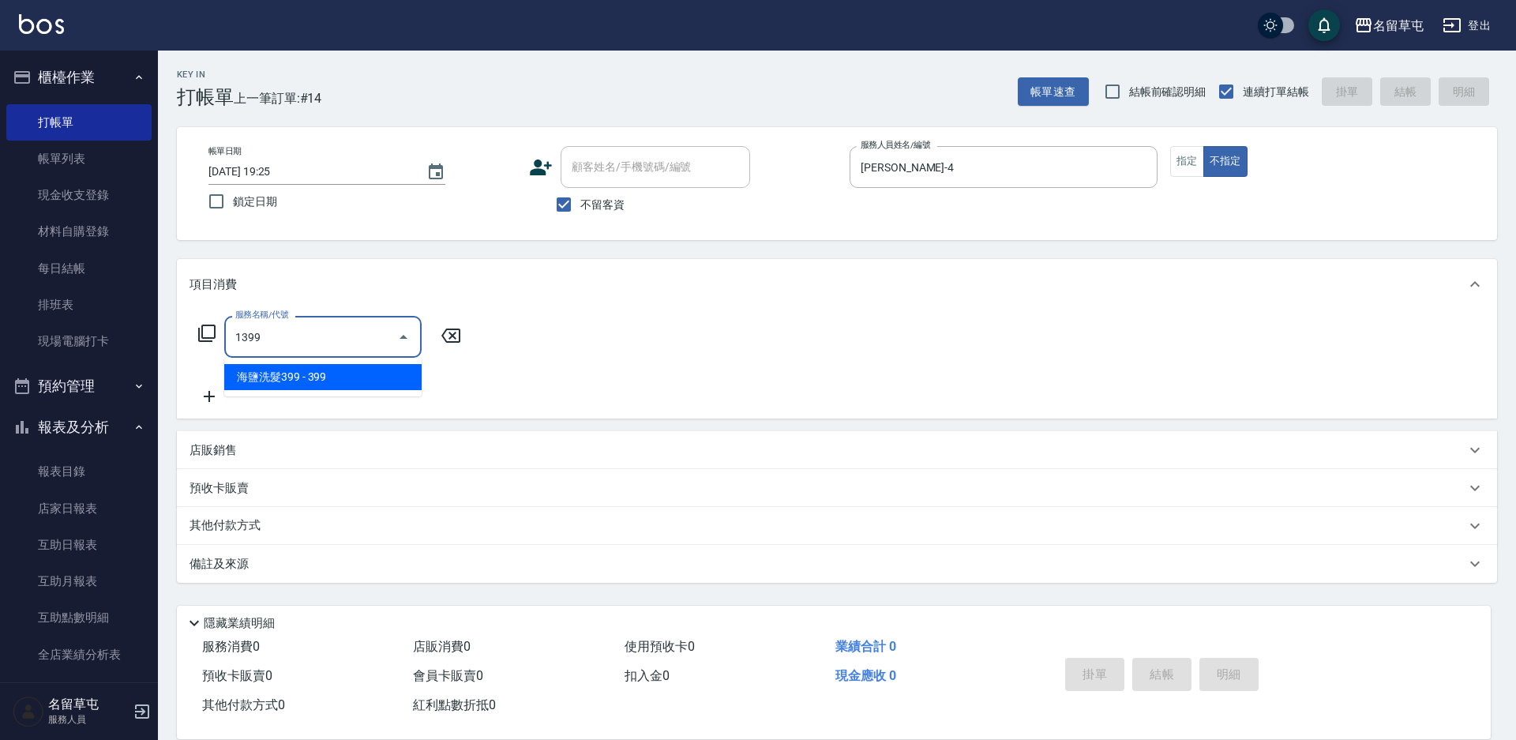
type input "海鹽洗髮399(1399)"
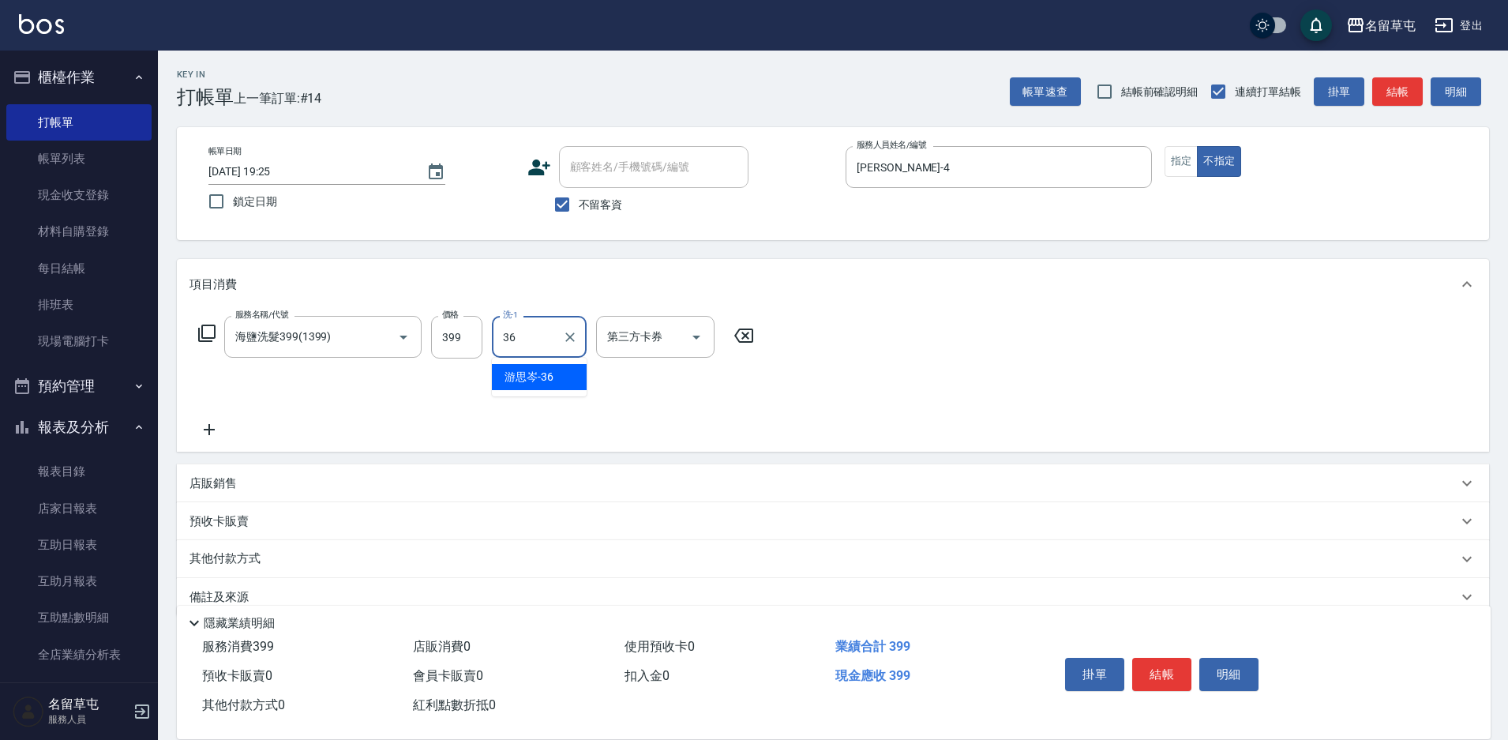
type input "游思岑-36"
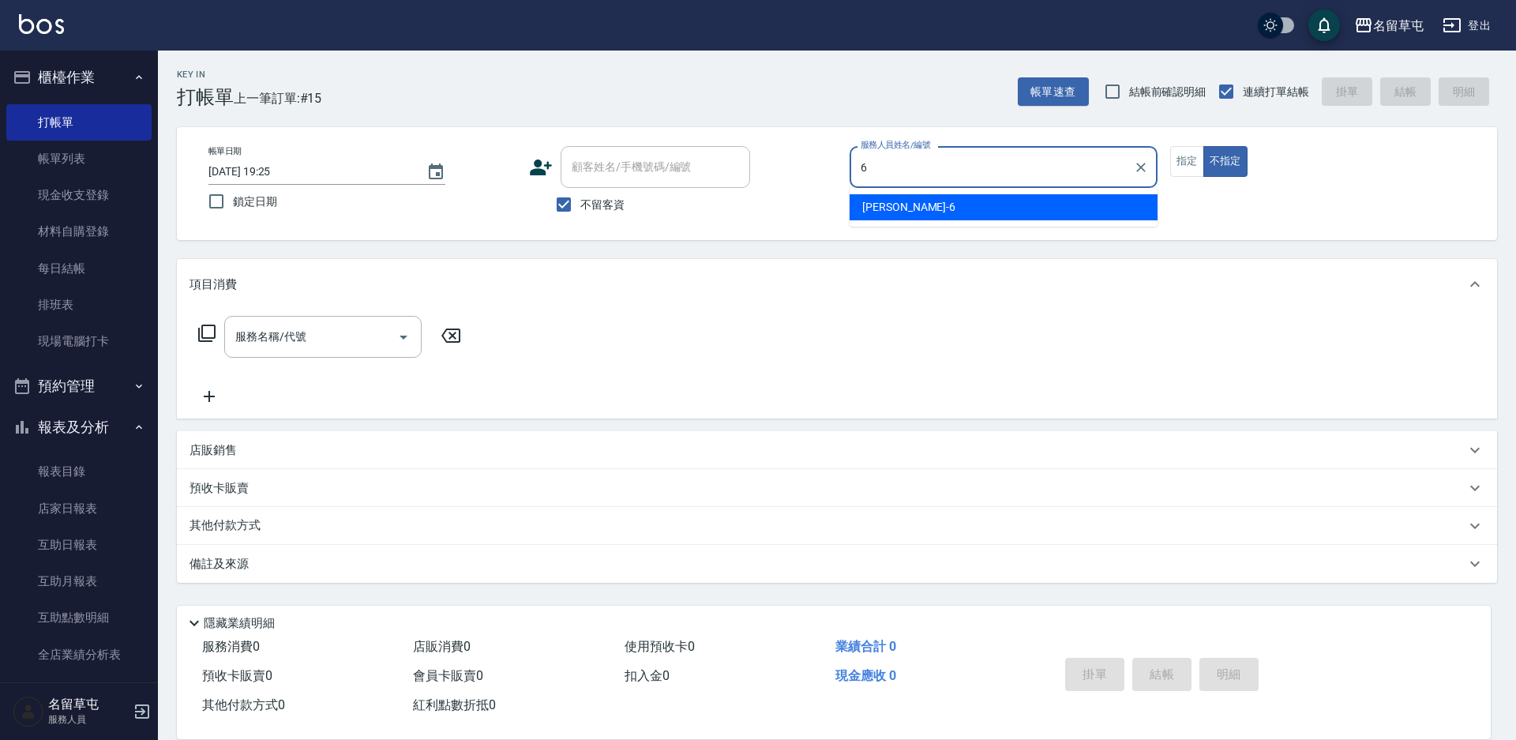
type input "[PERSON_NAME]-6"
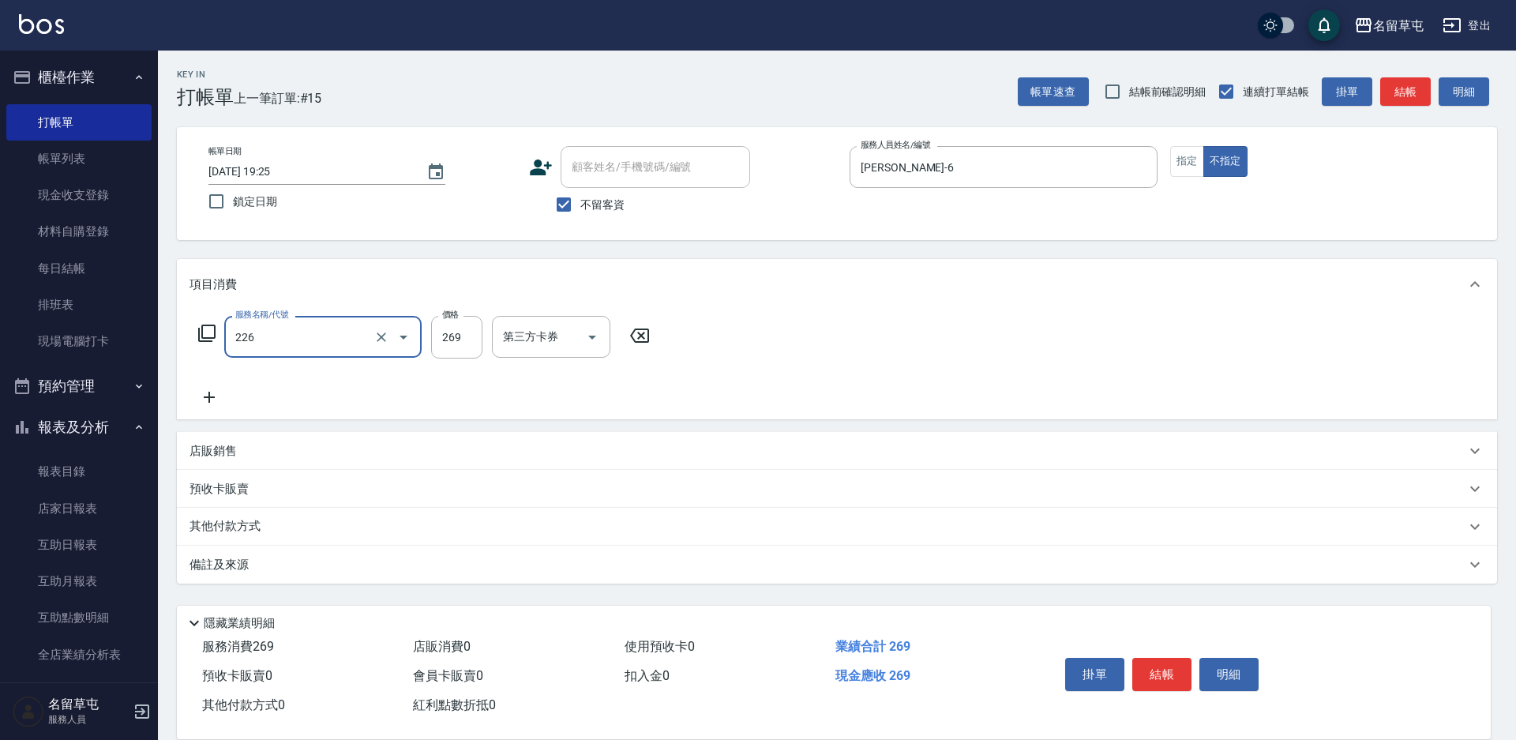
type input "洗剪269(226)"
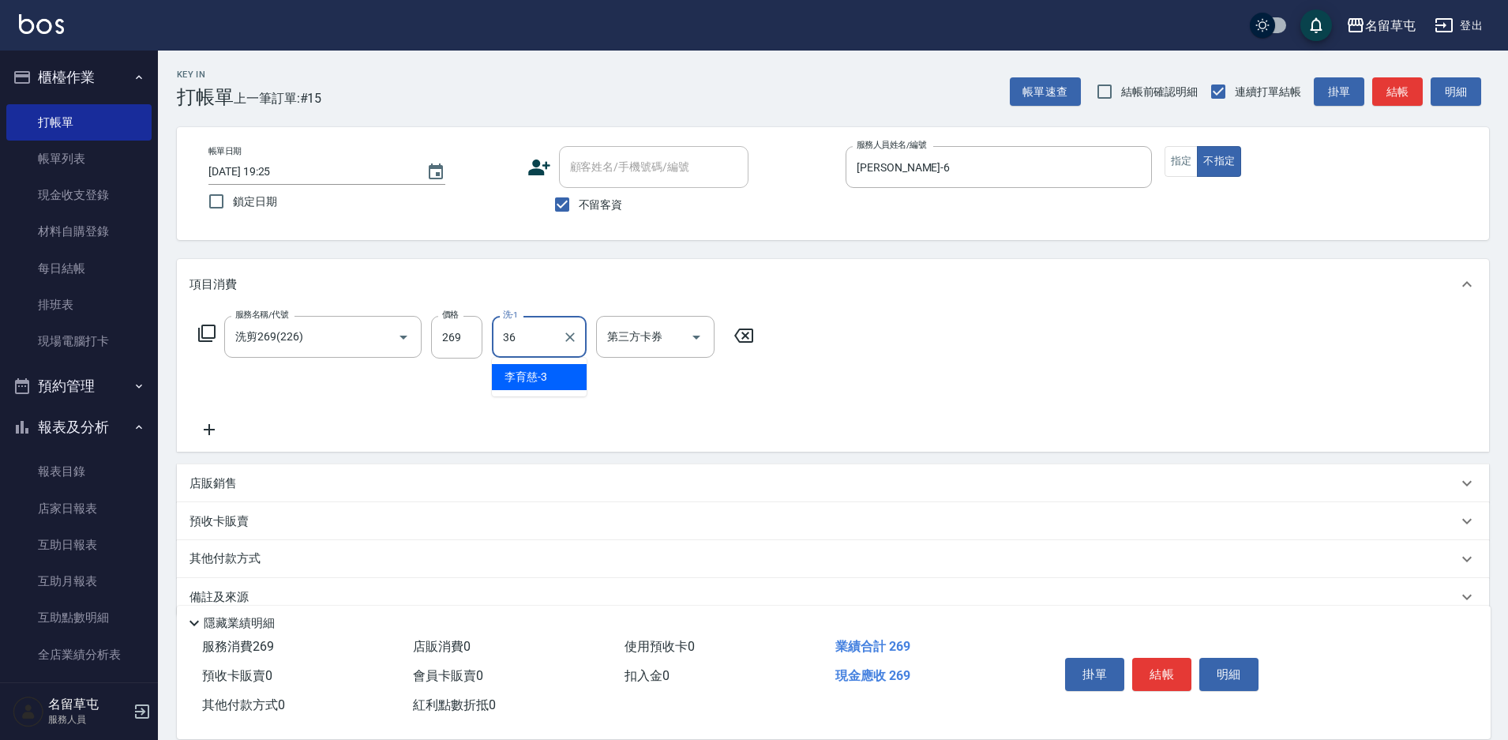
type input "游思岑-36"
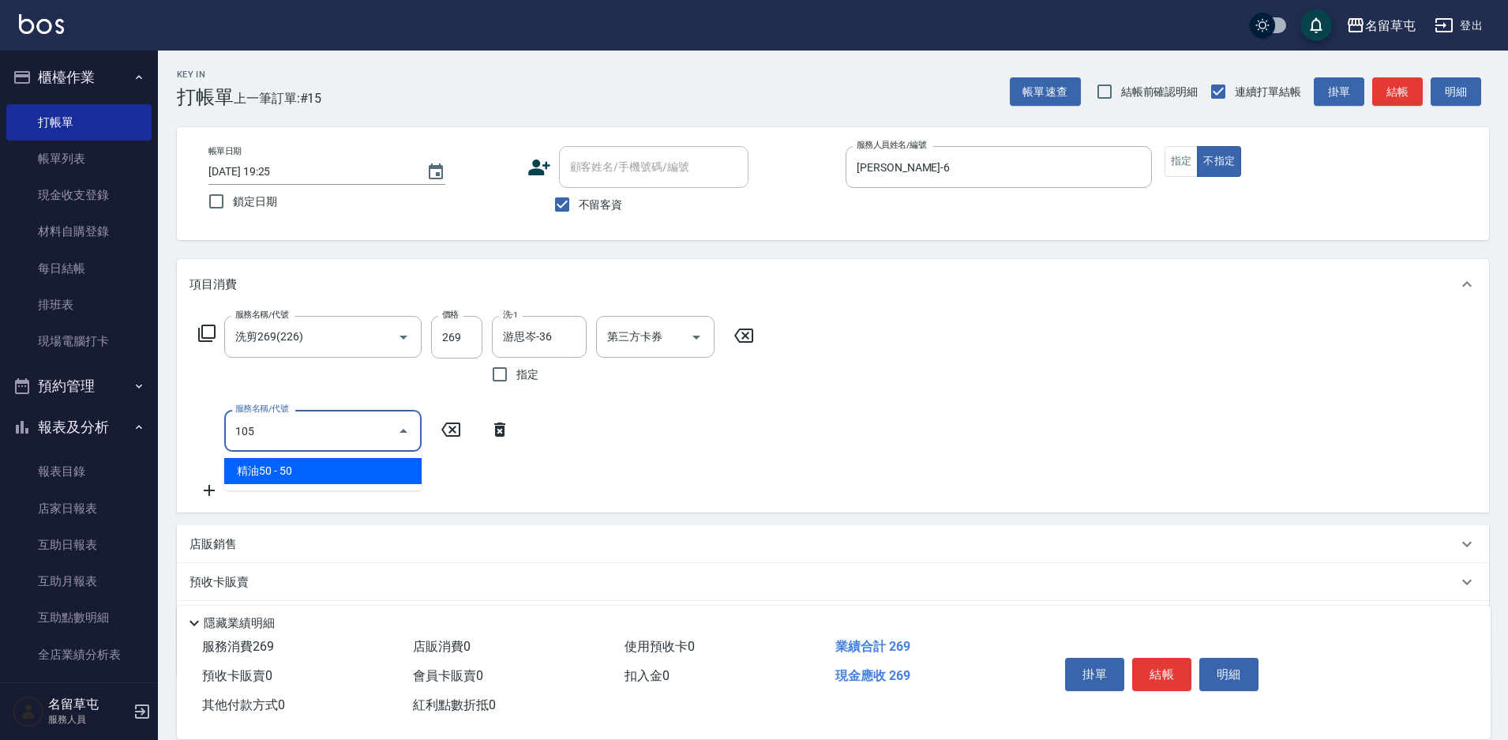
type input "精油50(105)"
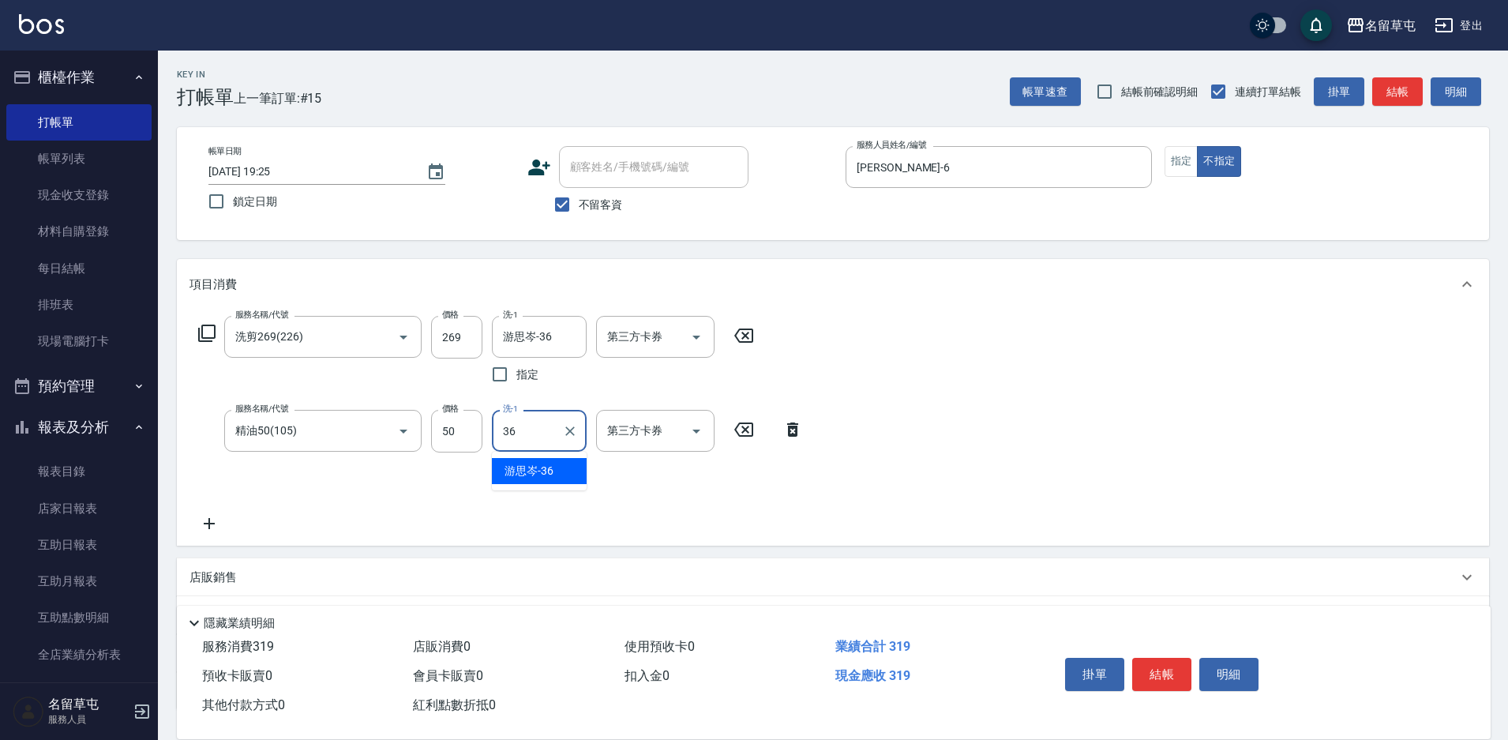
type input "游思岑-36"
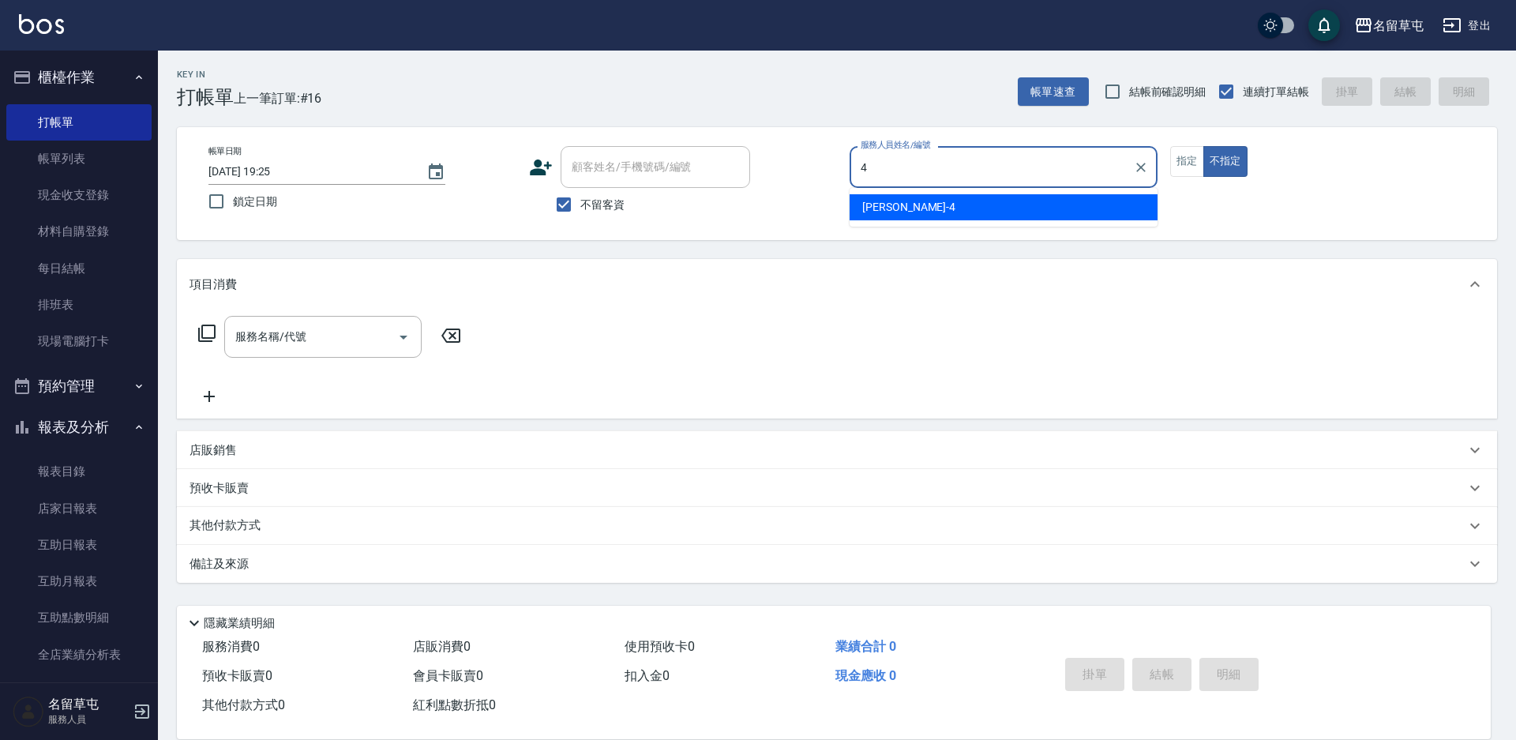
type input "[PERSON_NAME]-4"
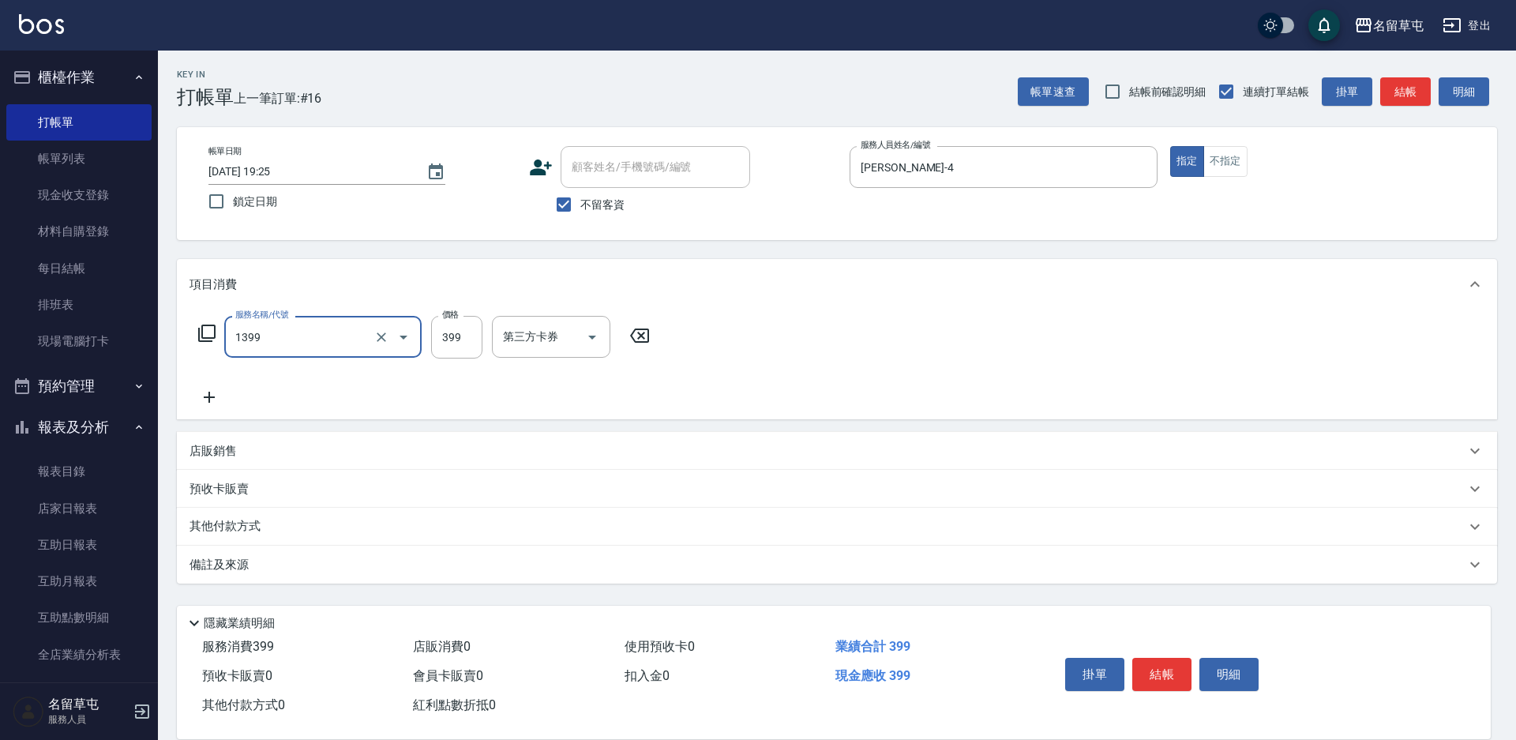
type input "海鹽洗髮399(1399)"
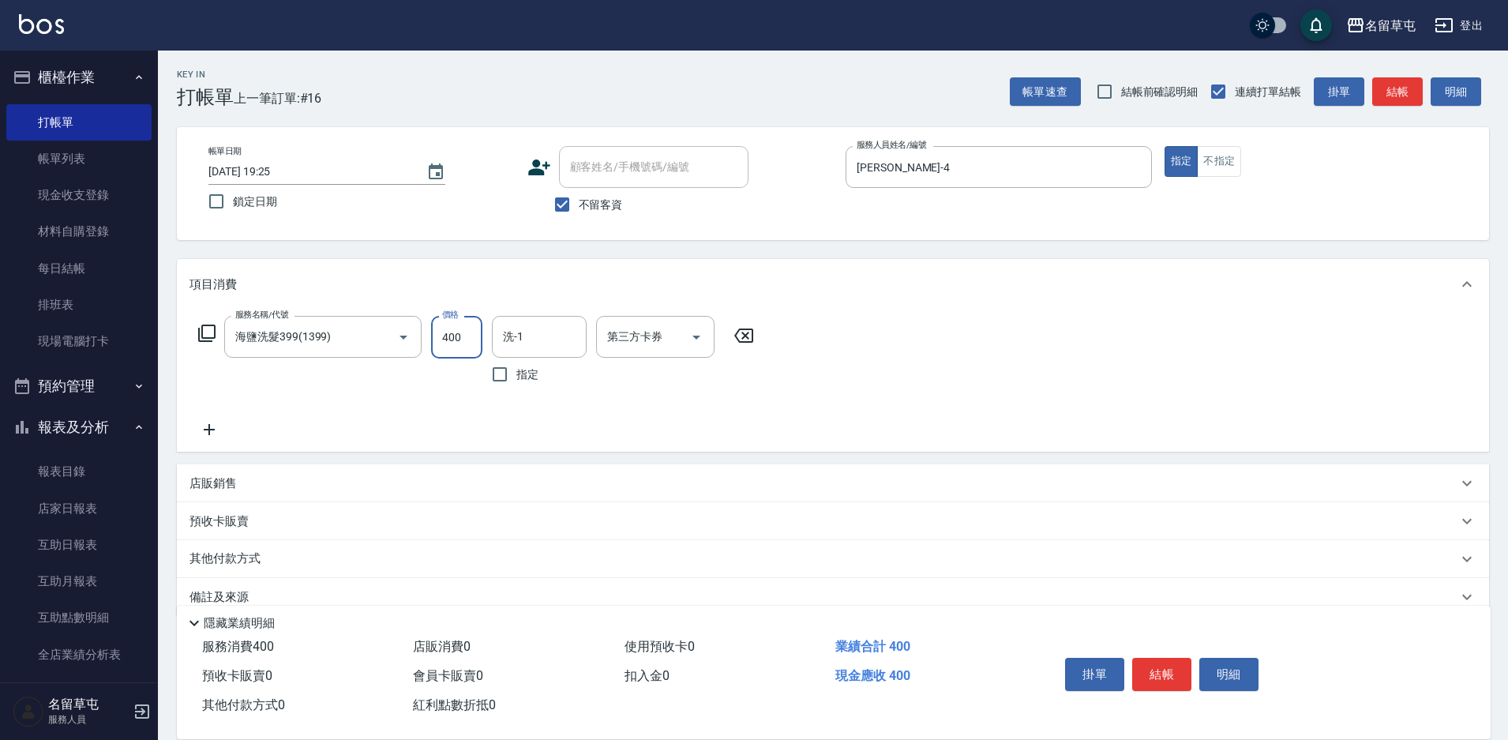
type input "400"
type input "洪振瑋-31"
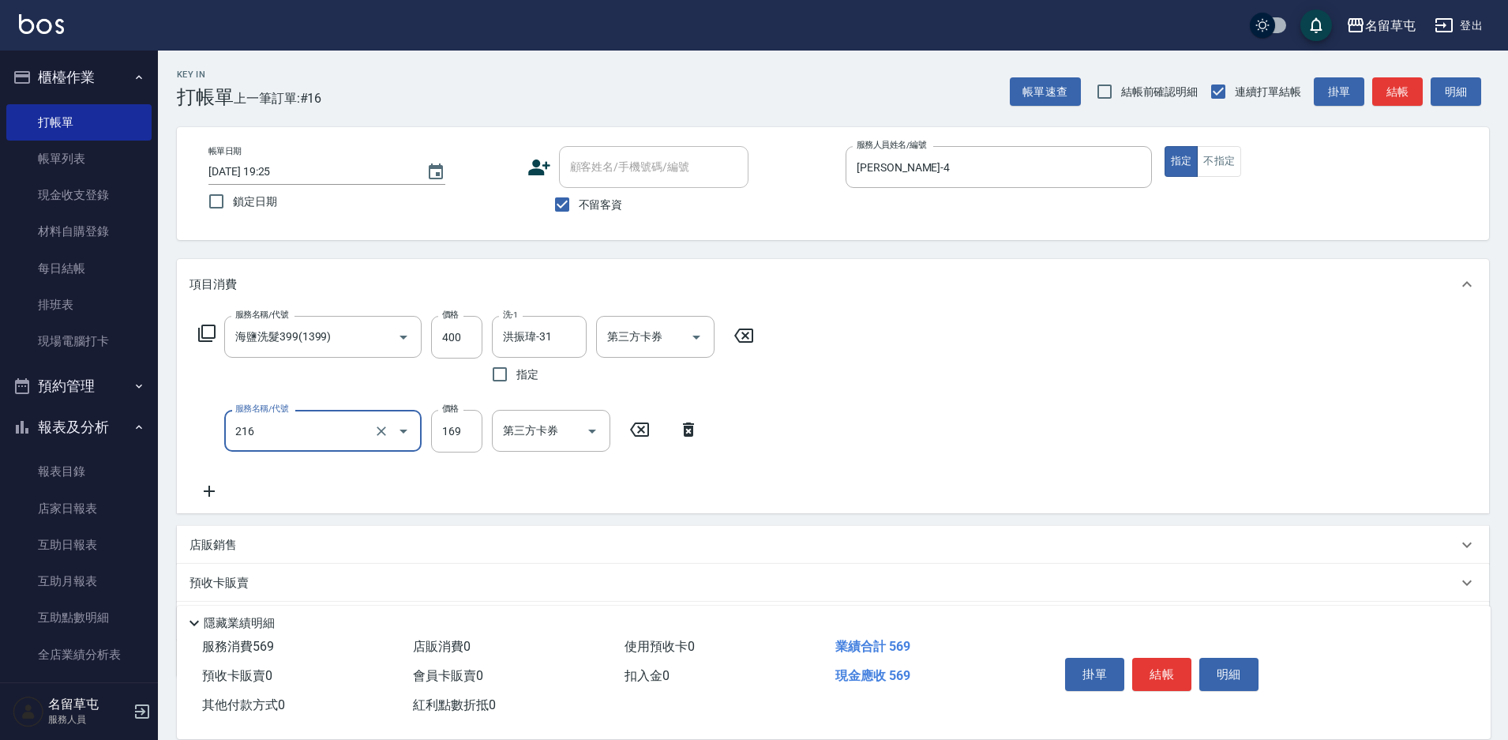
type input "剪髮169(216)"
type input "200"
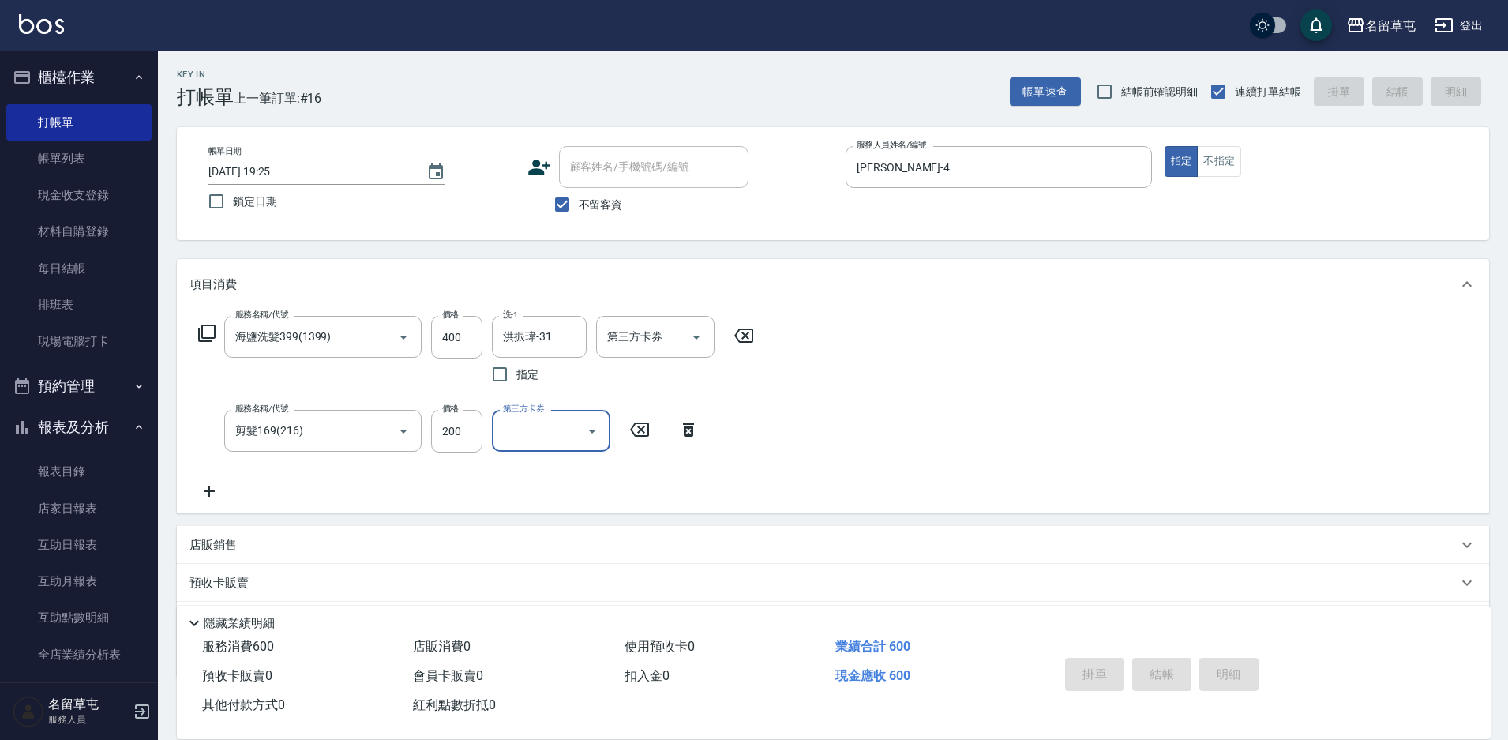
type input "[DATE] 19:26"
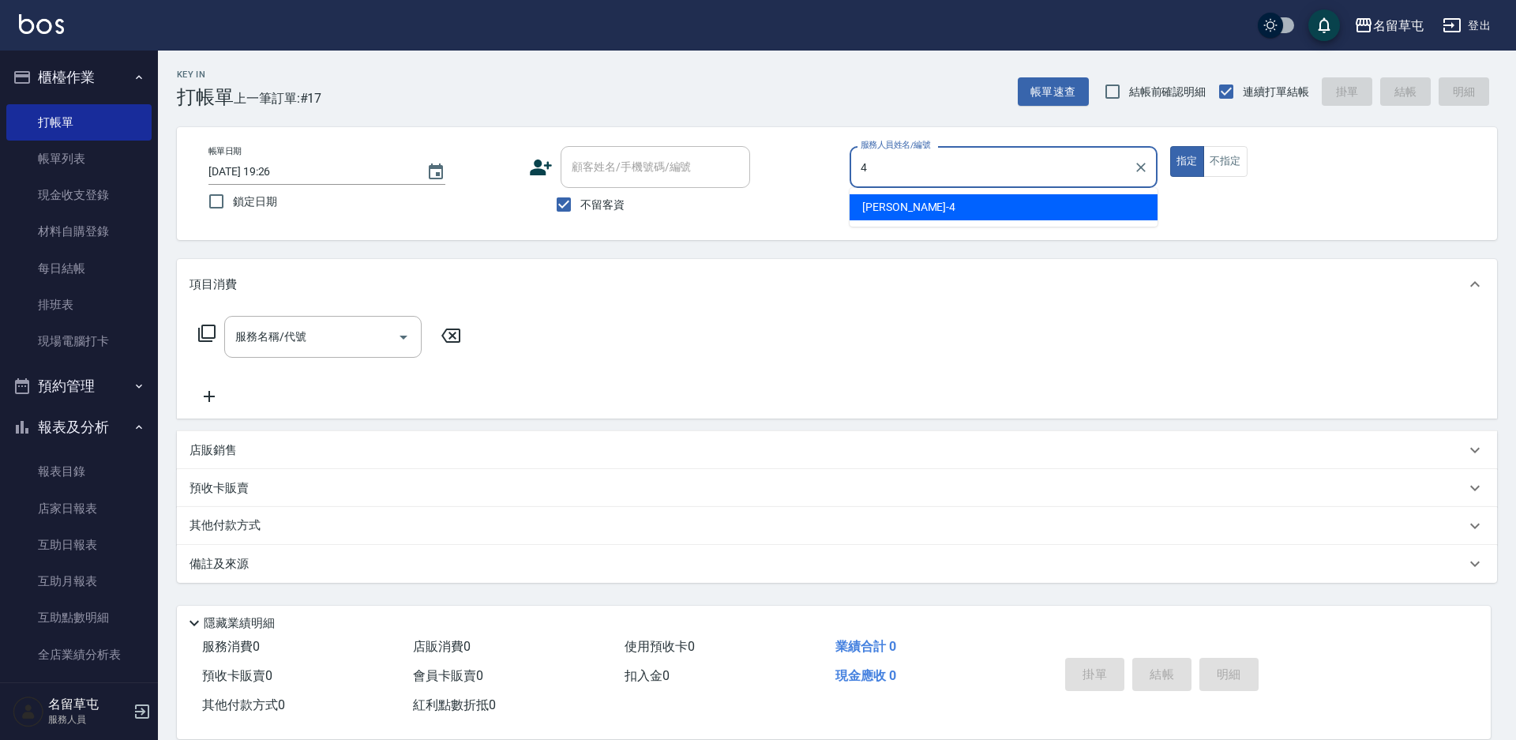
type input "[PERSON_NAME]-4"
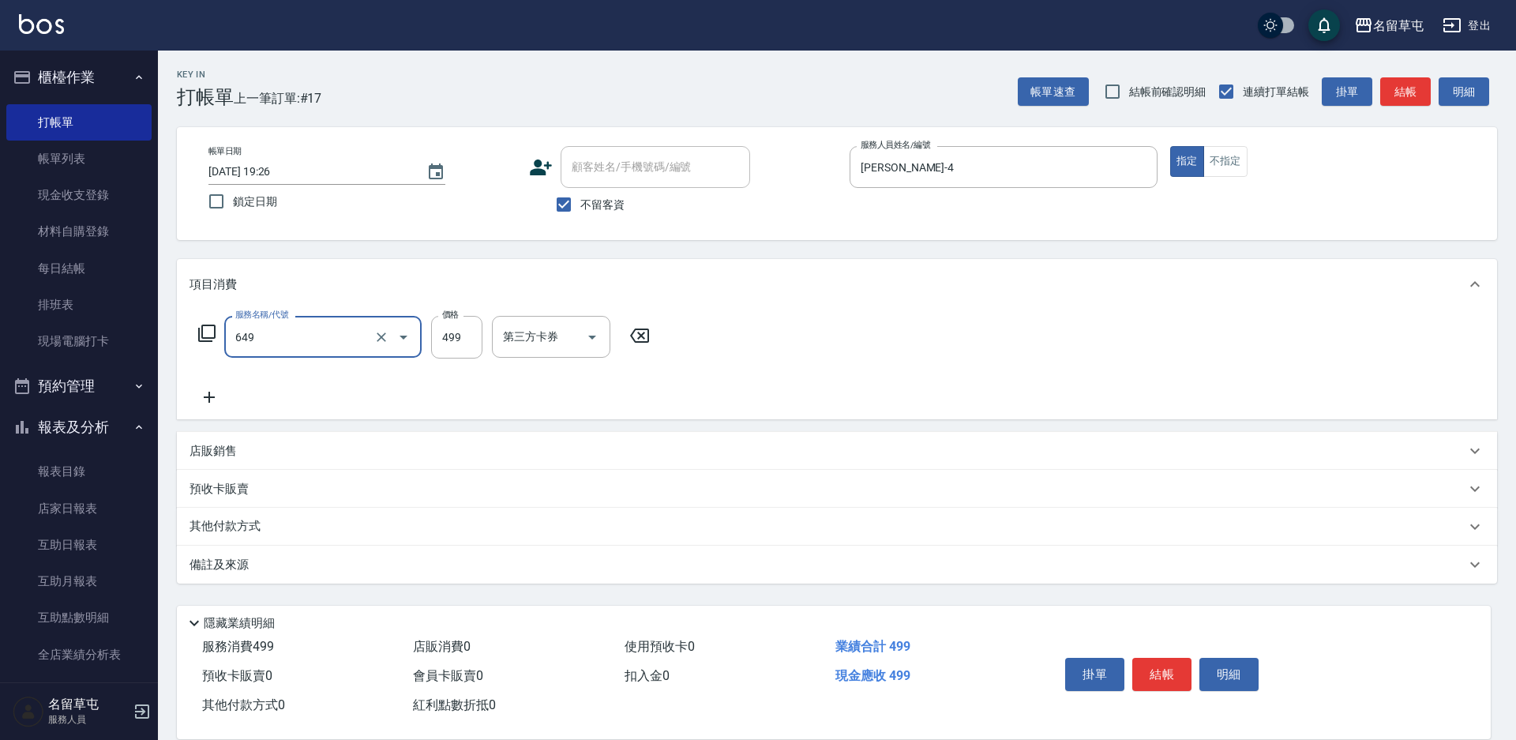
type input "角質499(649)"
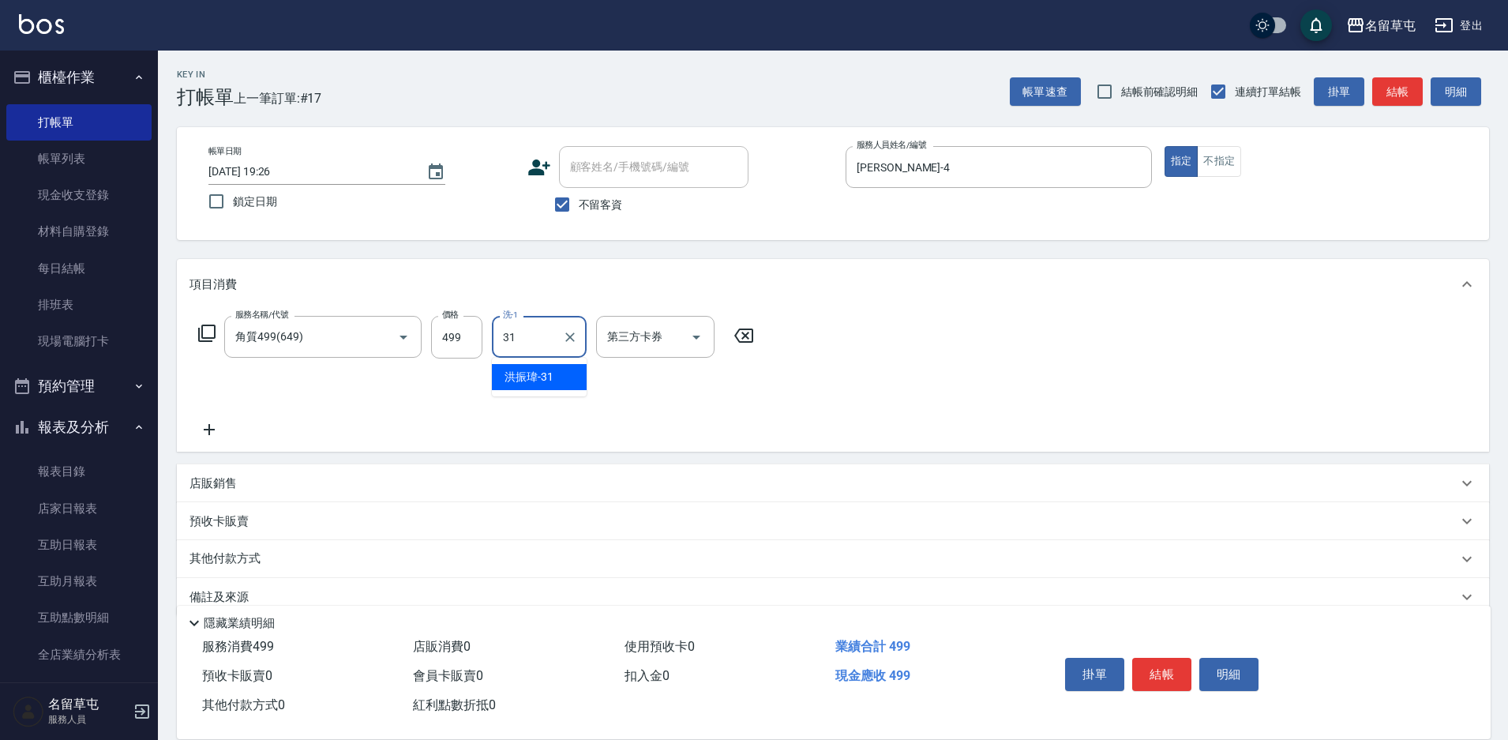
type input "洪振瑋-31"
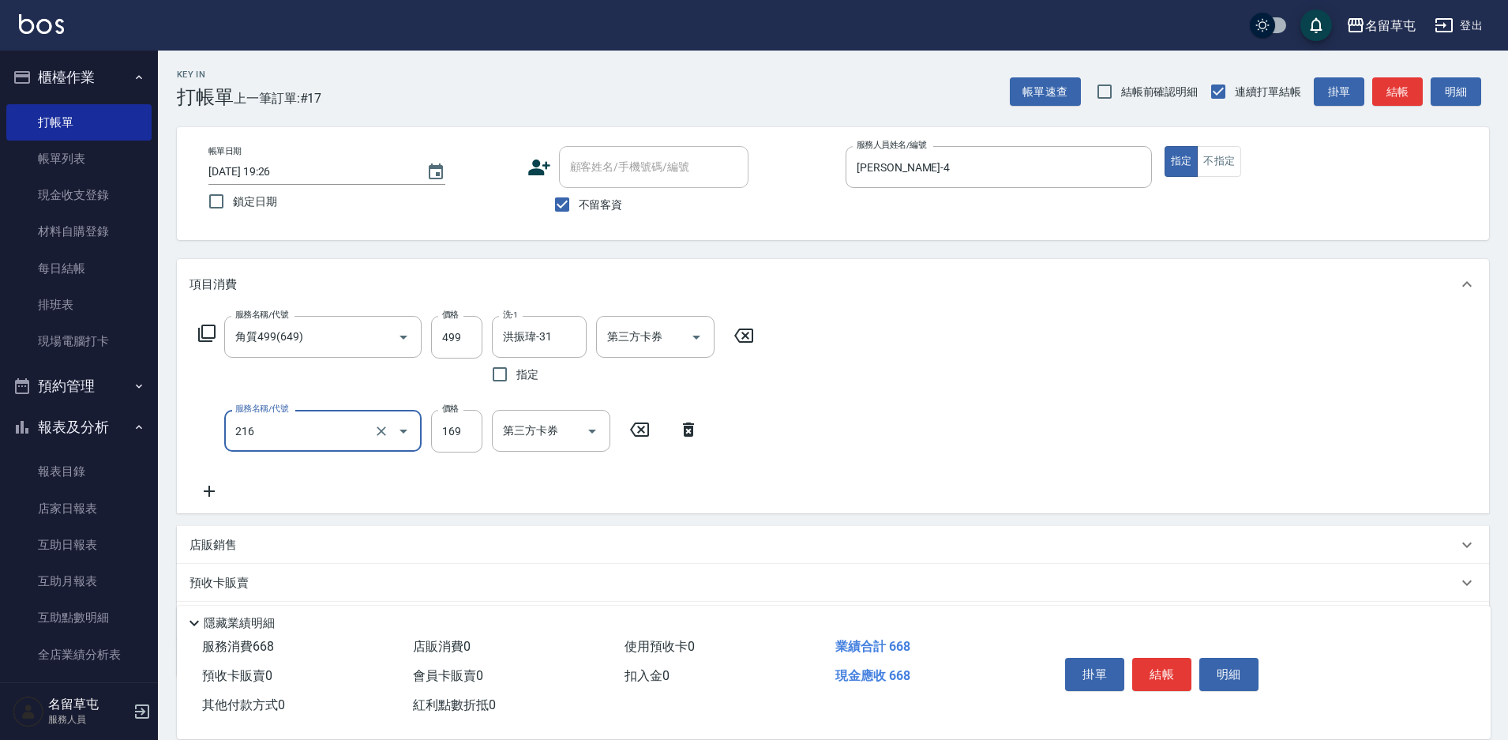
type input "剪髮169(216)"
type input "200"
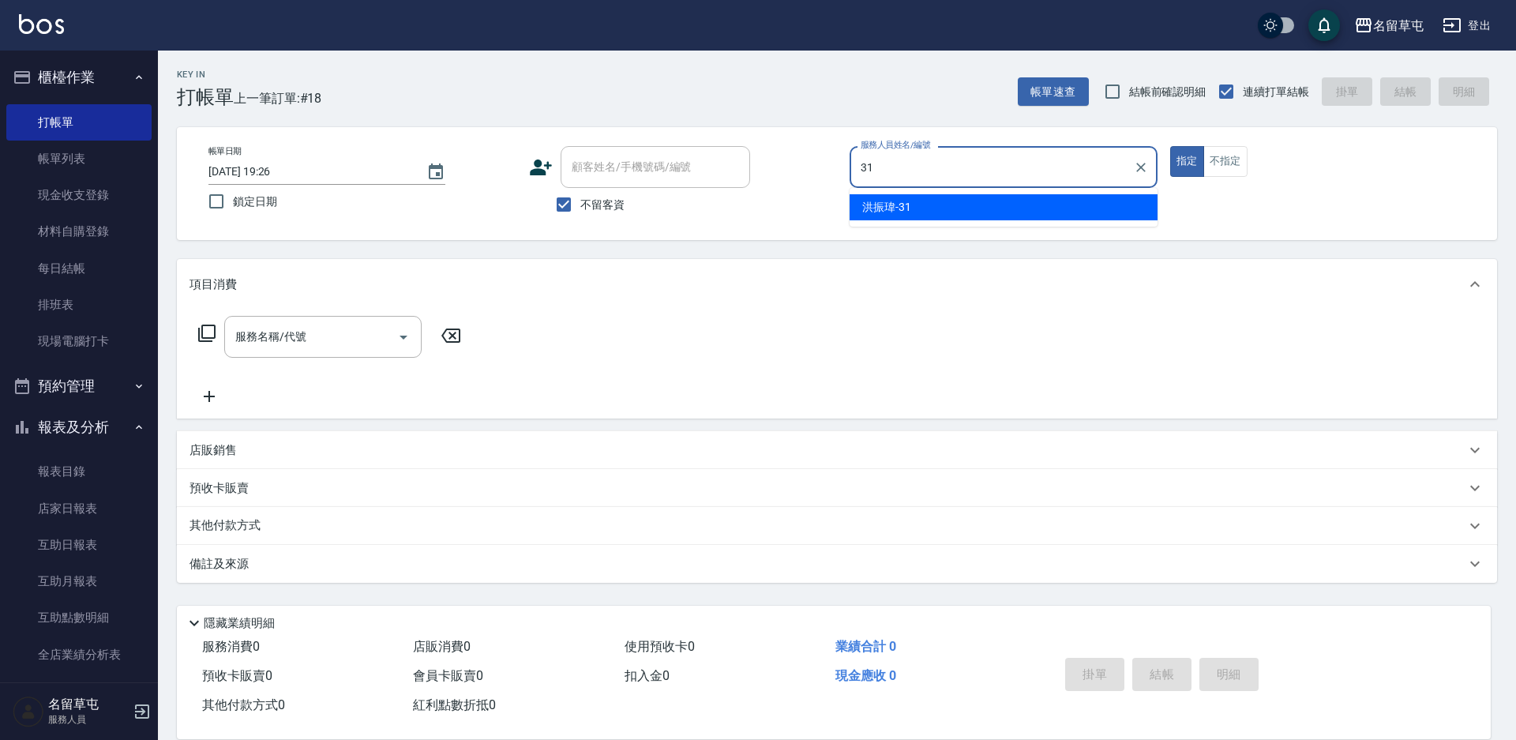
type input "洪振瑋-31"
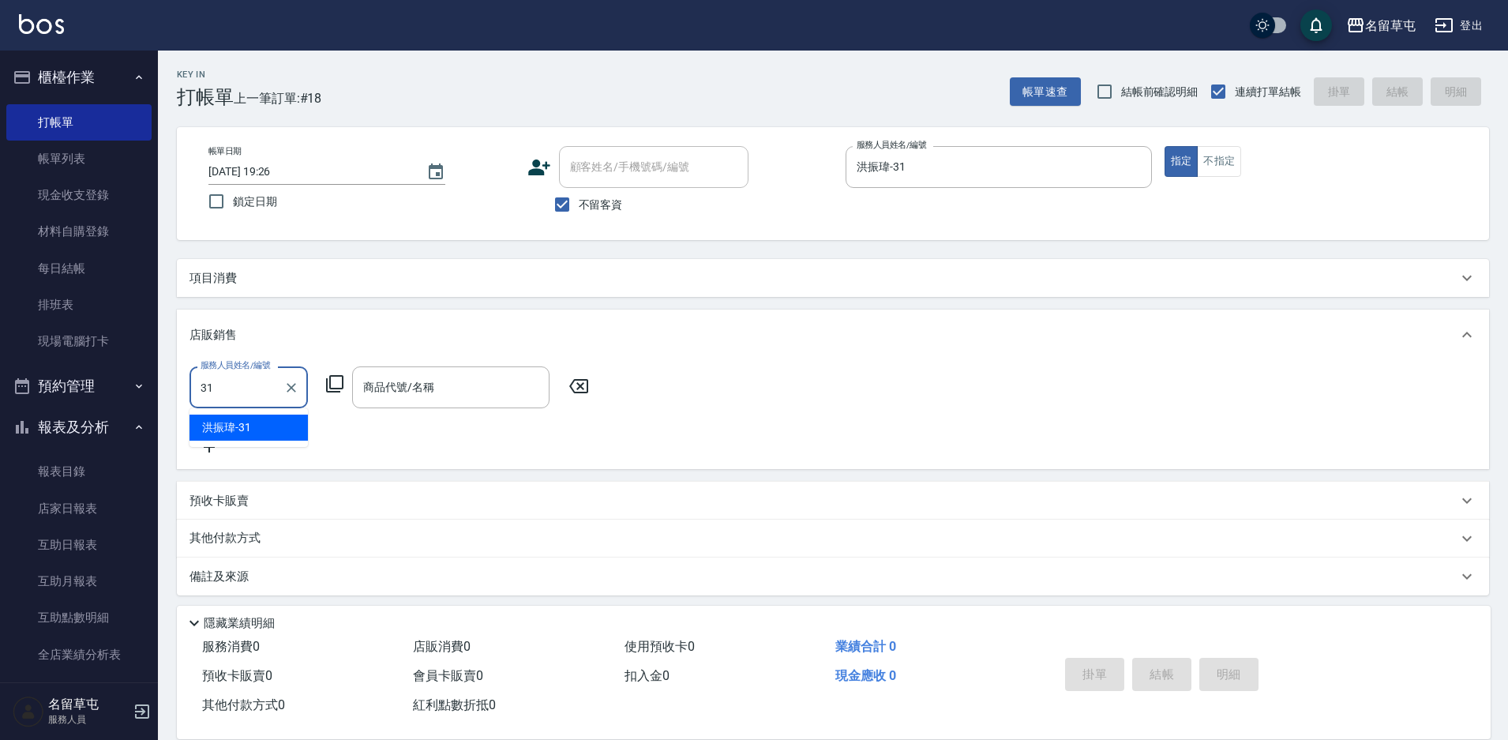
type input "洪振瑋-31"
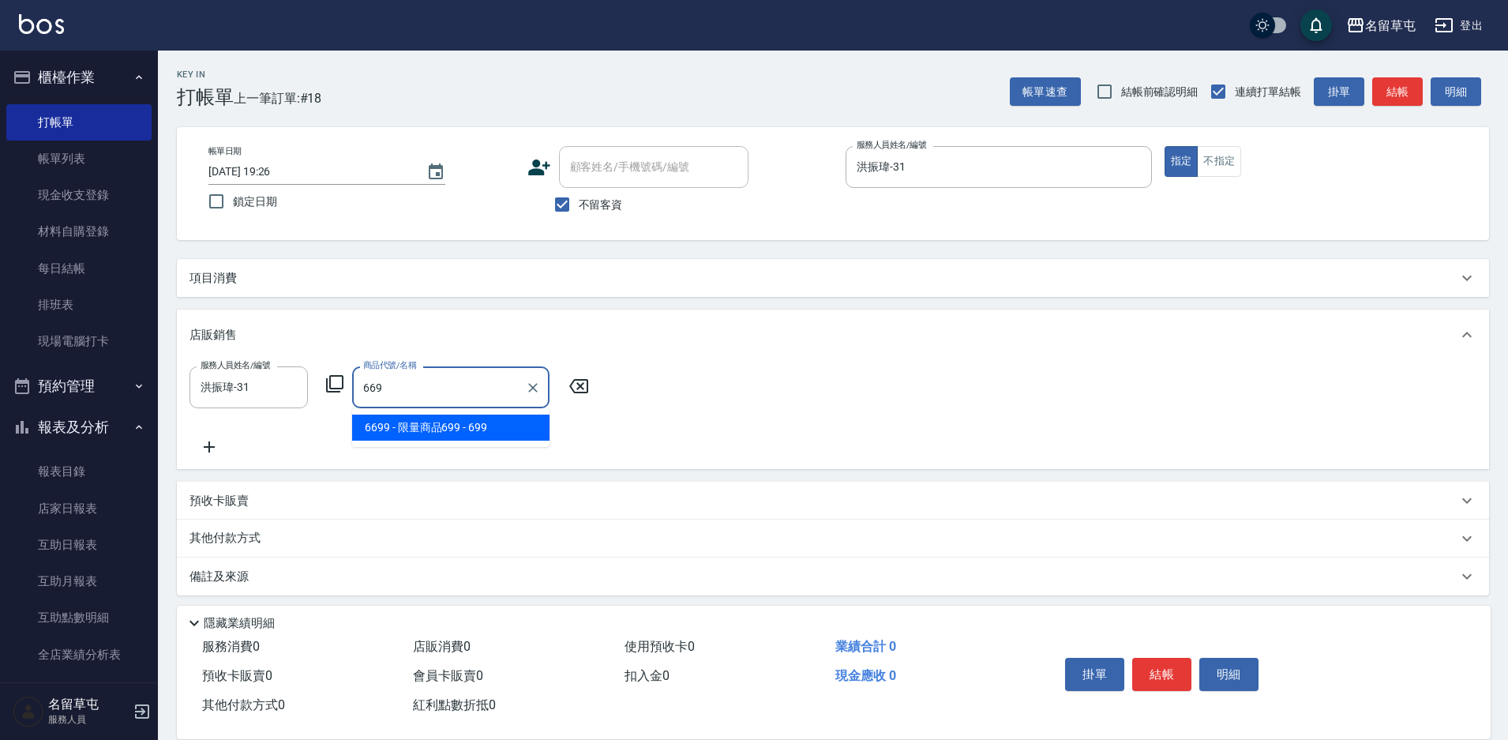
type input "限量商品699"
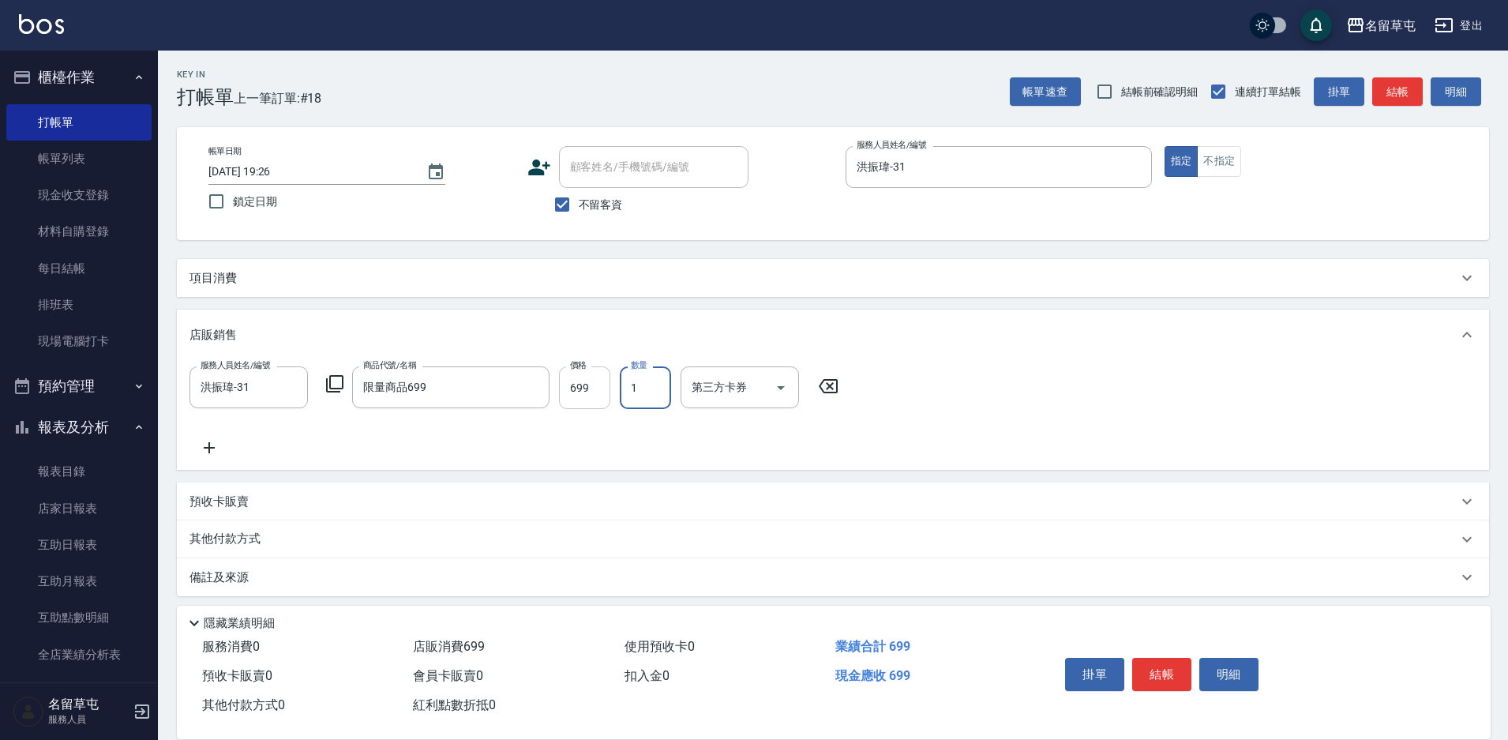
click at [576, 391] on input "699" at bounding box center [584, 387] width 51 height 43
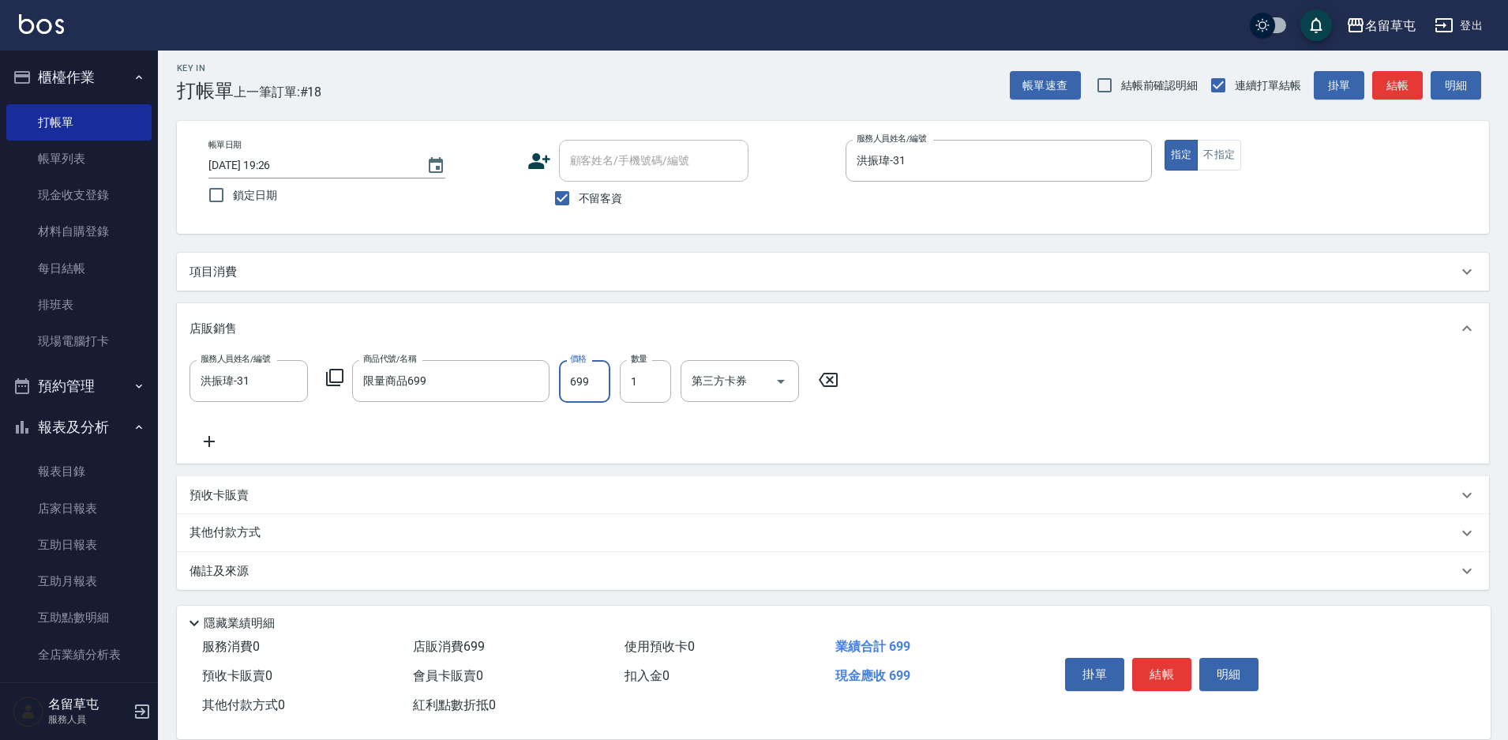
scroll to position [8, 0]
type input "700"
click at [1164, 666] on button "結帳" at bounding box center [1161, 674] width 59 height 33
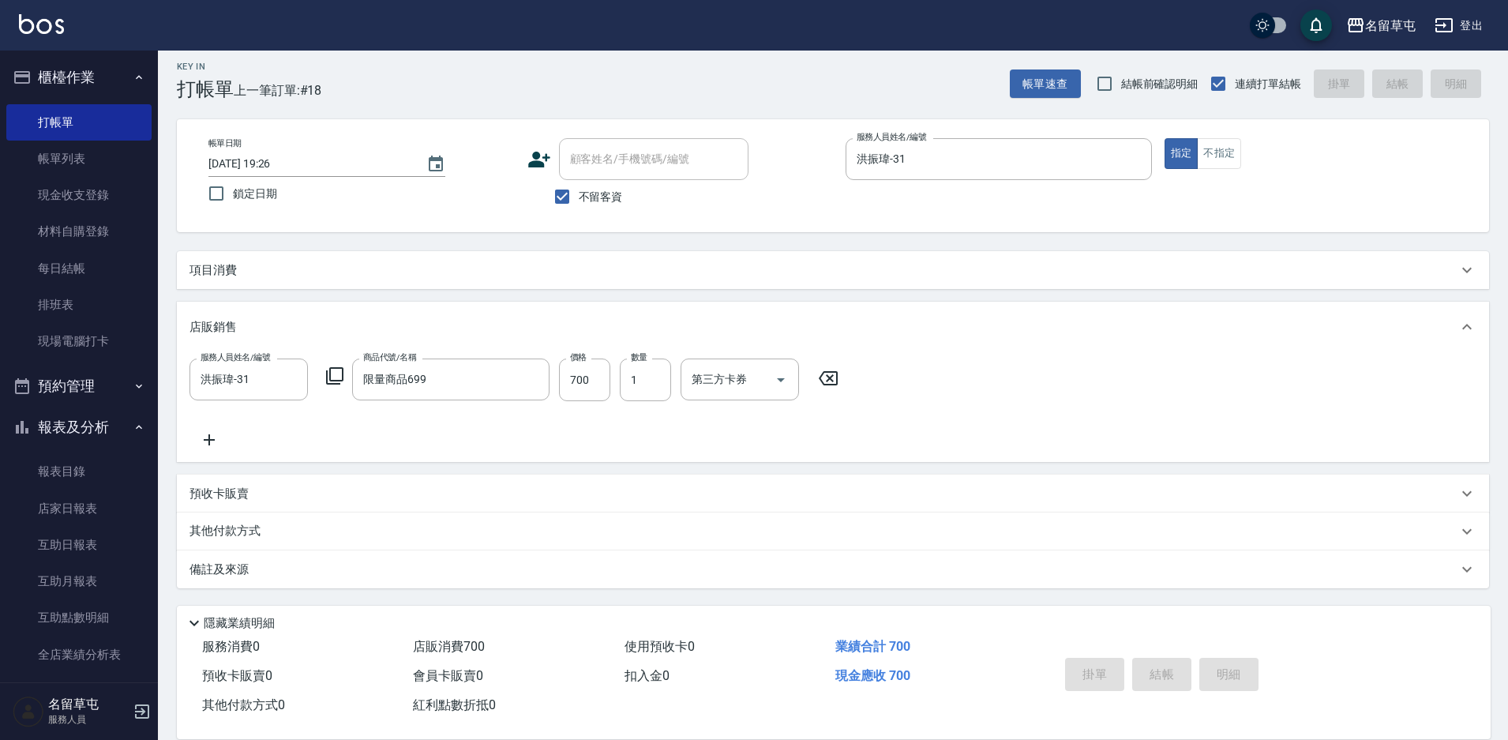
type input "[DATE] 19:27"
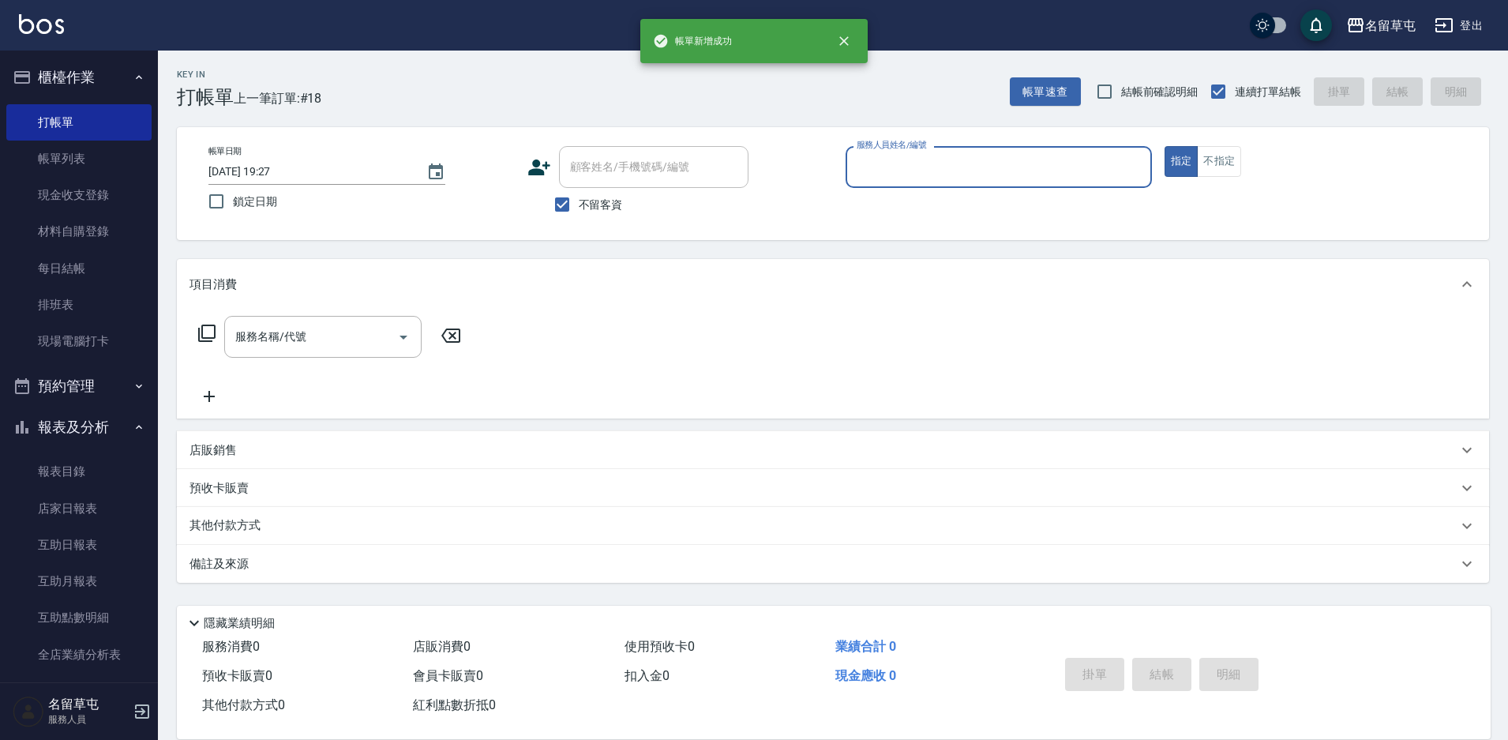
scroll to position [0, 0]
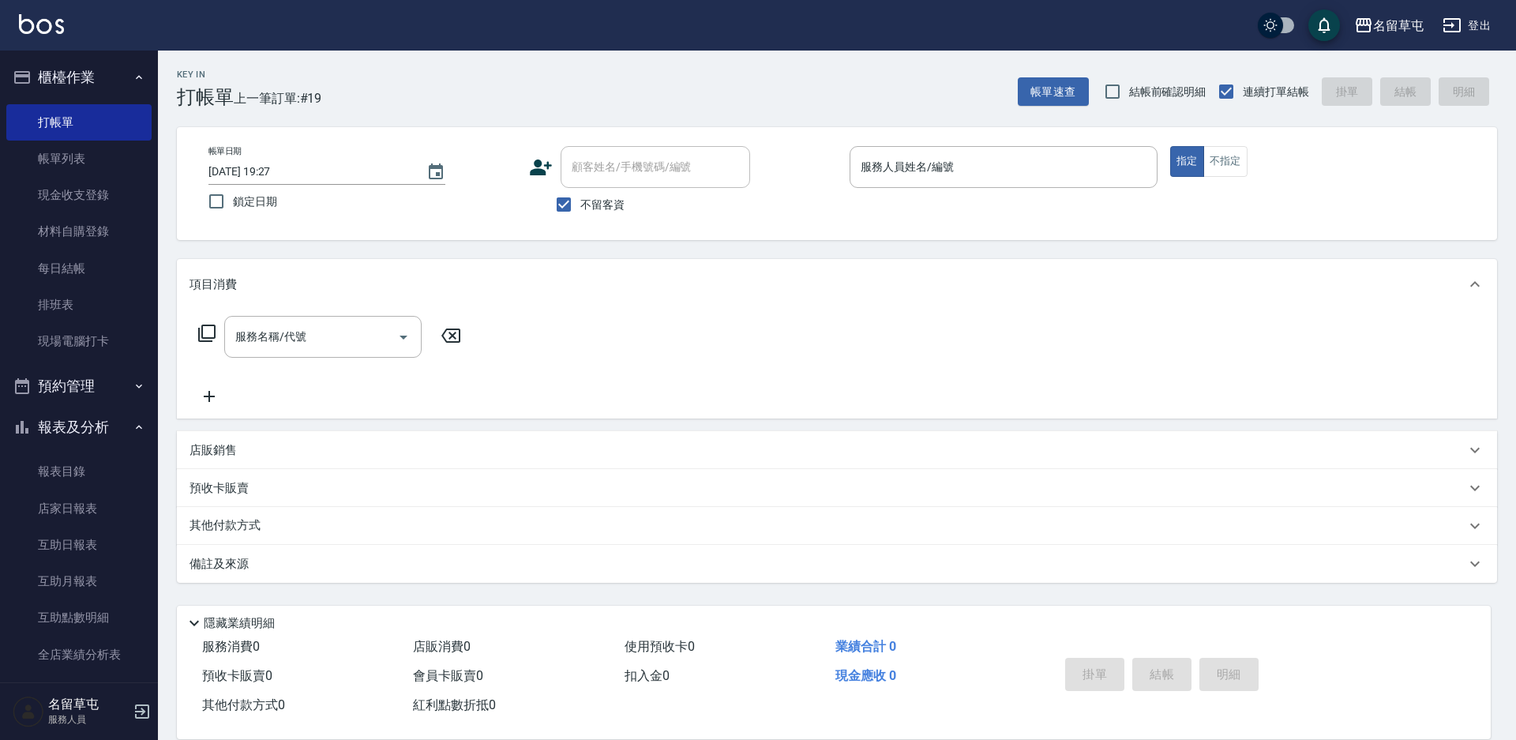
click at [582, 201] on span "不留客資" at bounding box center [602, 205] width 44 height 17
click at [580, 201] on input "不留客資" at bounding box center [563, 204] width 33 height 33
checkbox input "false"
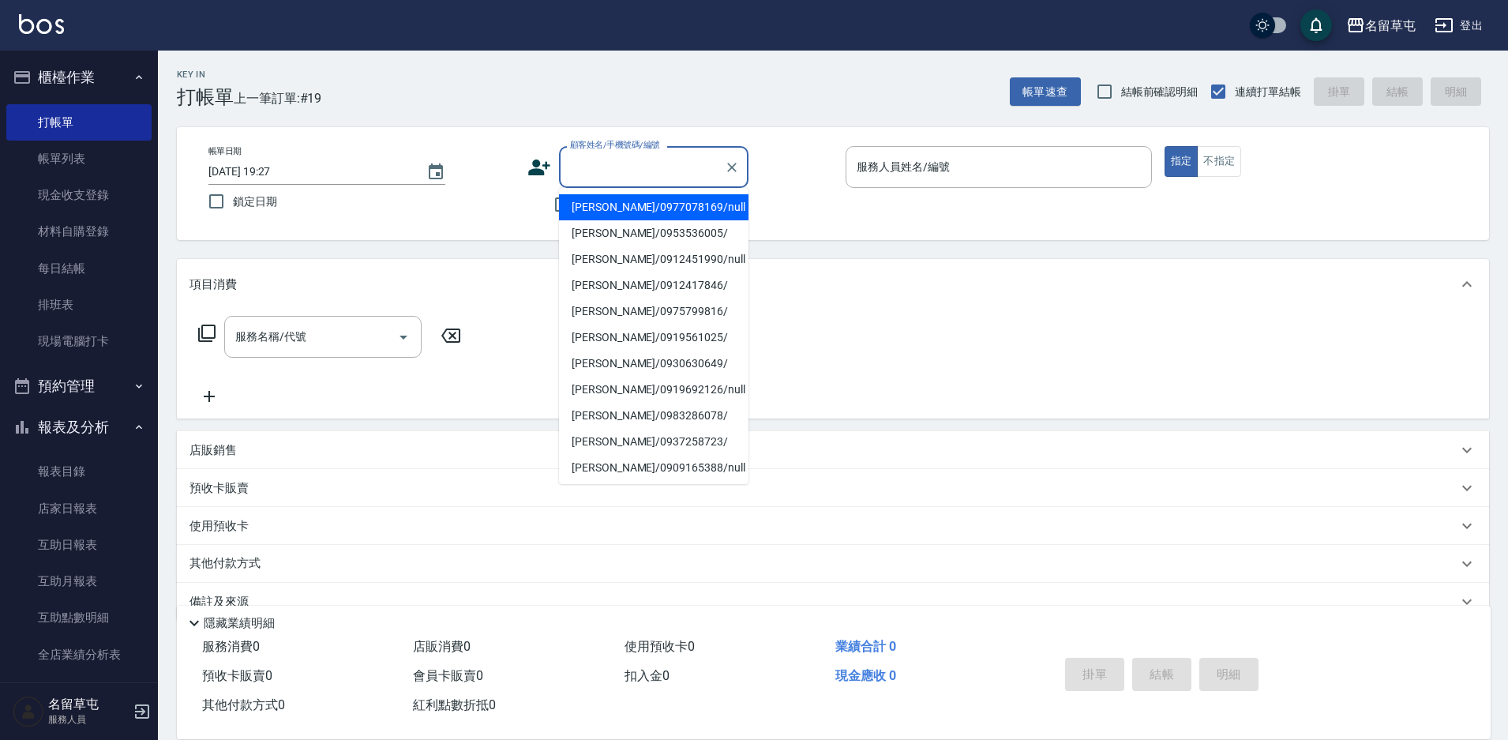
click at [617, 163] on input "顧客姓名/手機號碼/編號" at bounding box center [642, 167] width 152 height 28
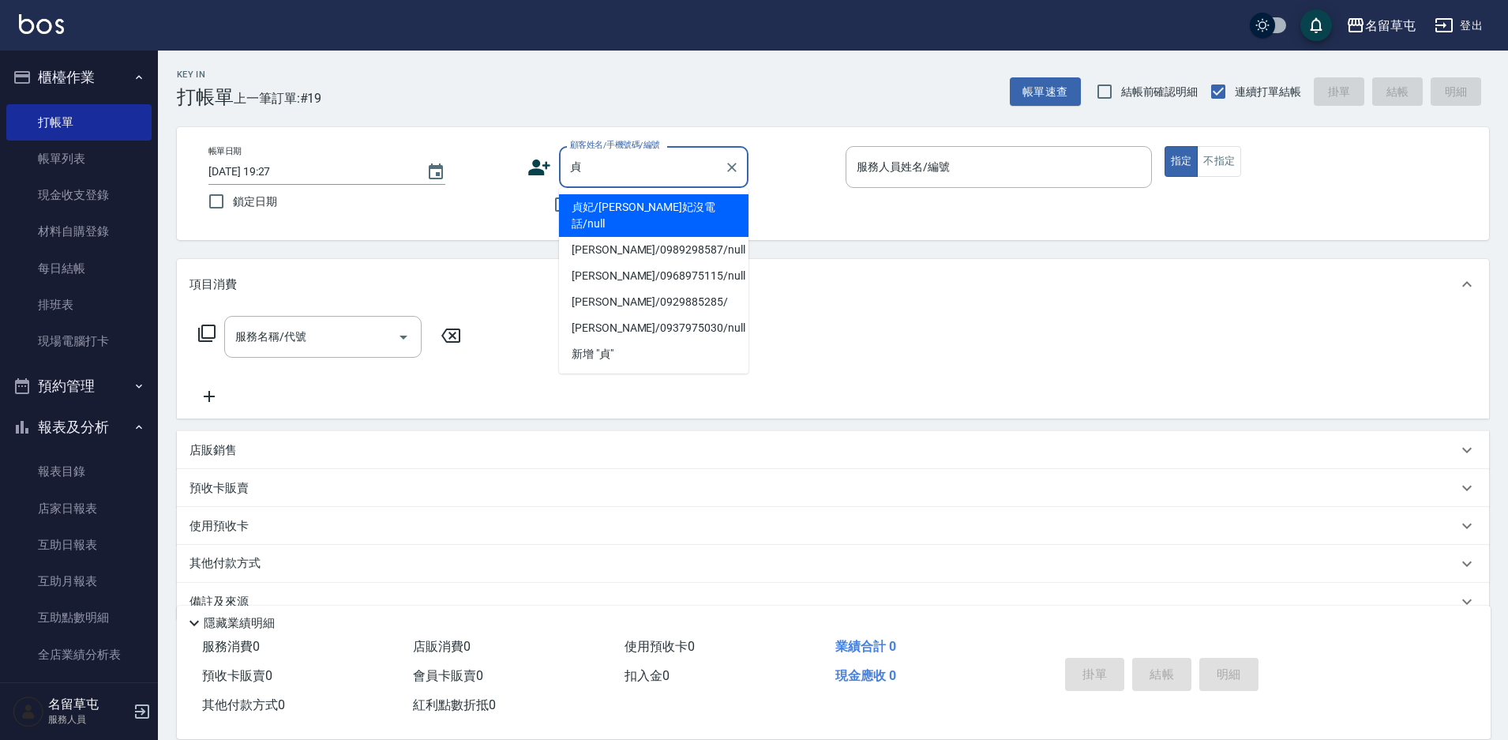
click at [633, 201] on li "貞妃/[PERSON_NAME]妃沒電話/null" at bounding box center [653, 215] width 189 height 43
type input "貞妃/[PERSON_NAME]妃沒電話/null"
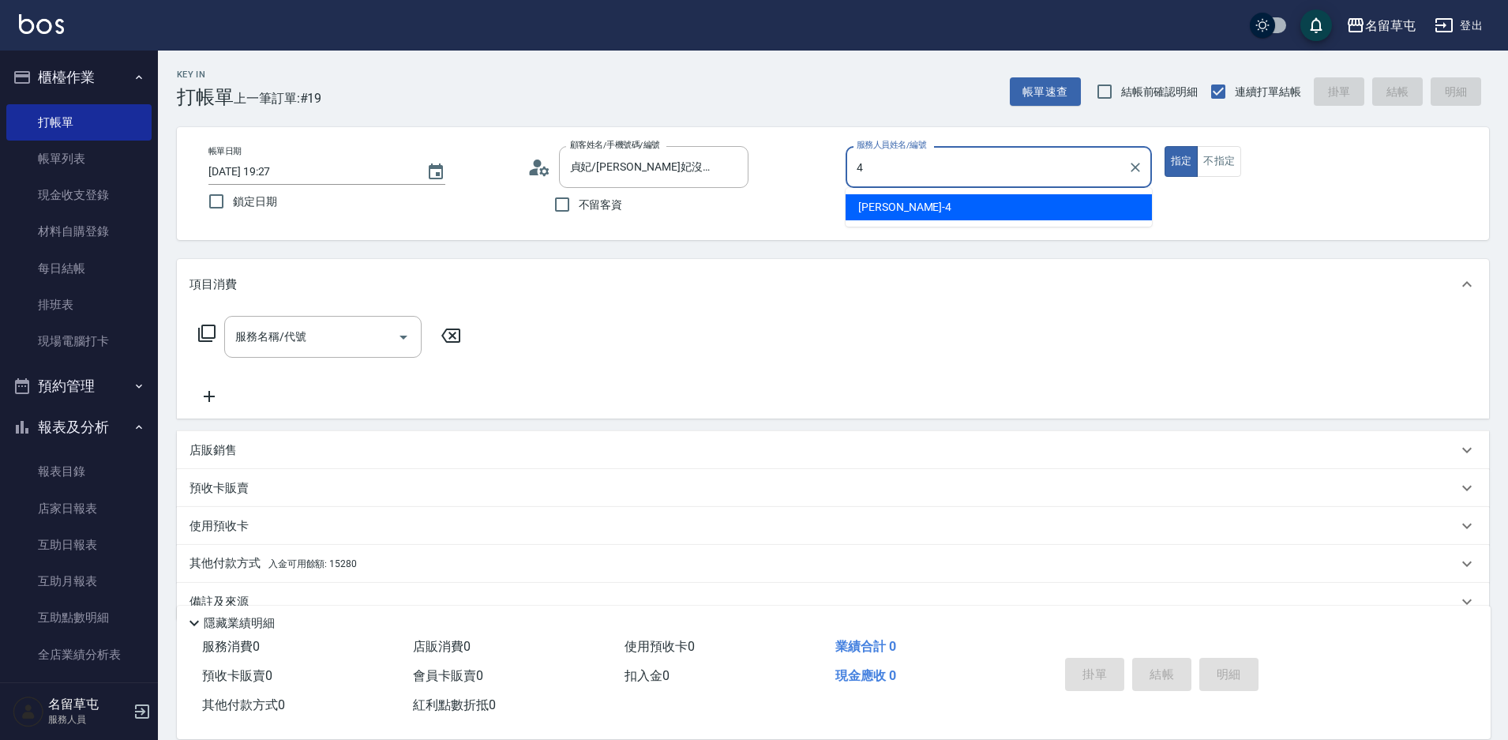
type input "[PERSON_NAME]-4"
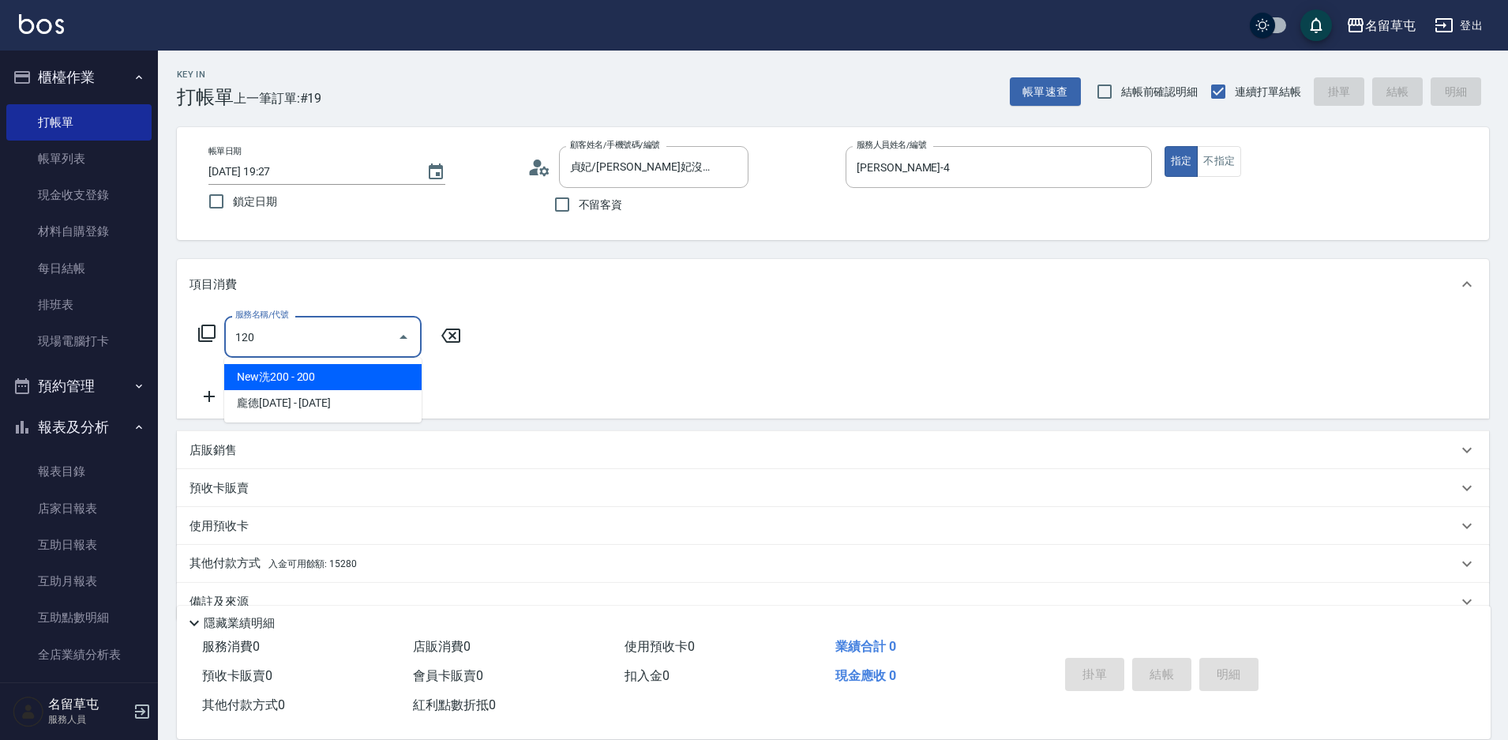
type input "New洗200(120)"
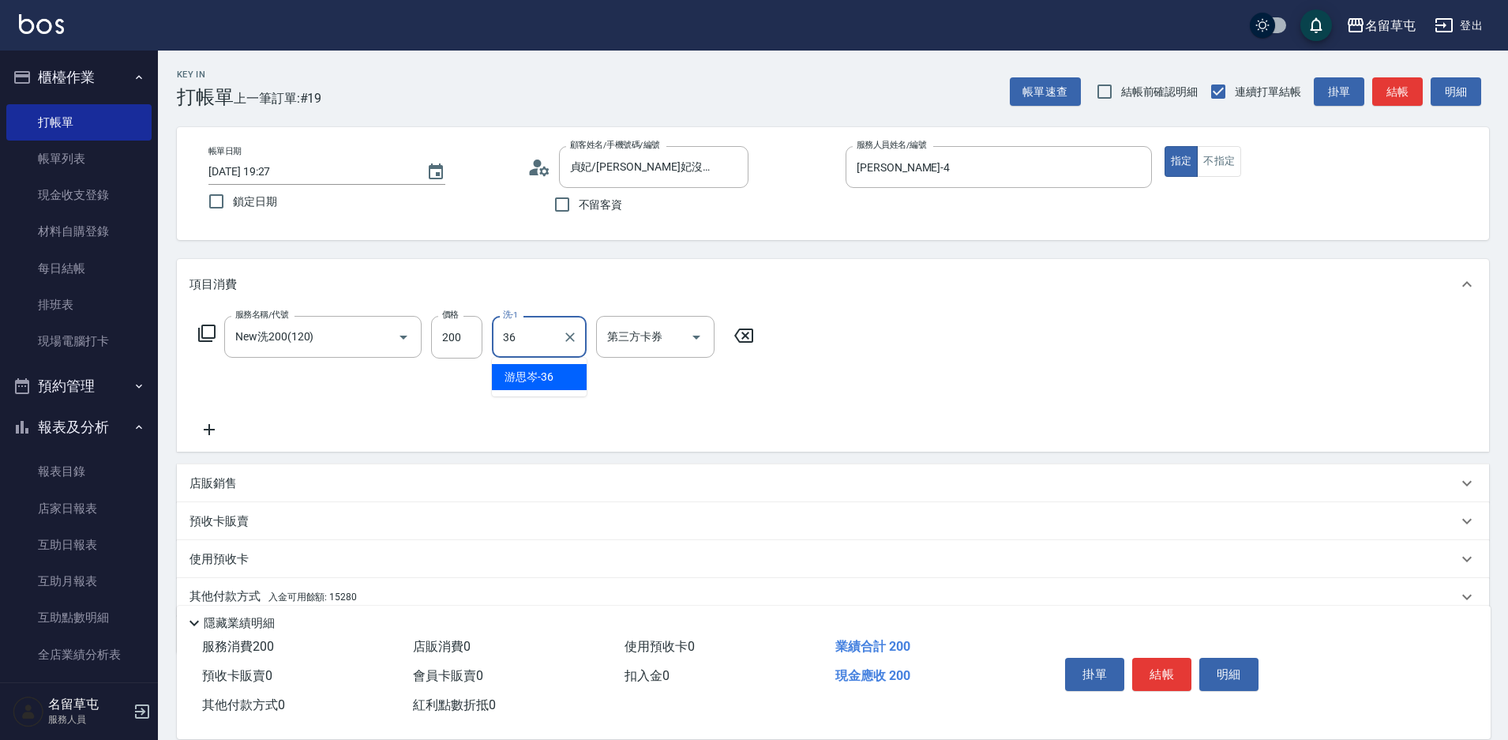
type input "游思岑-36"
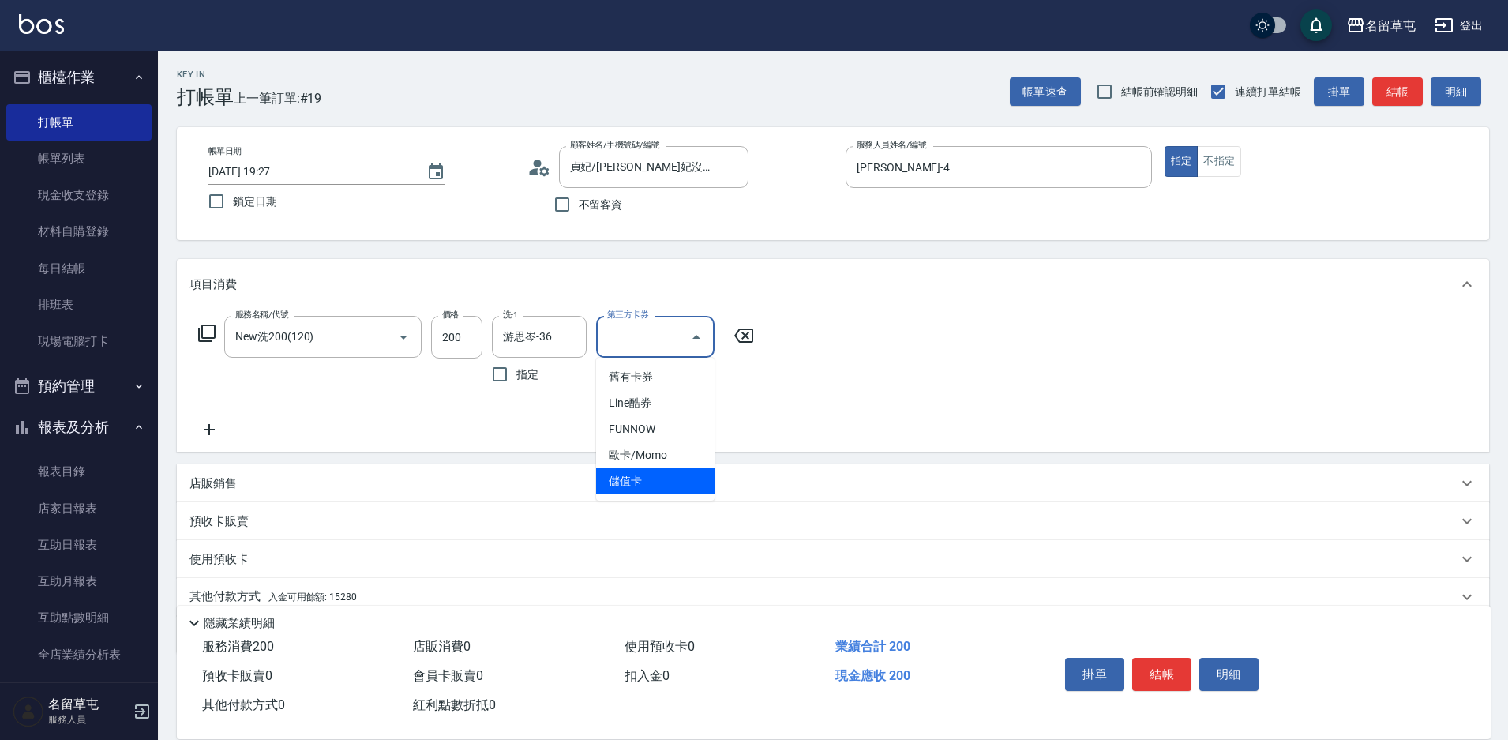
type input "儲值卡"
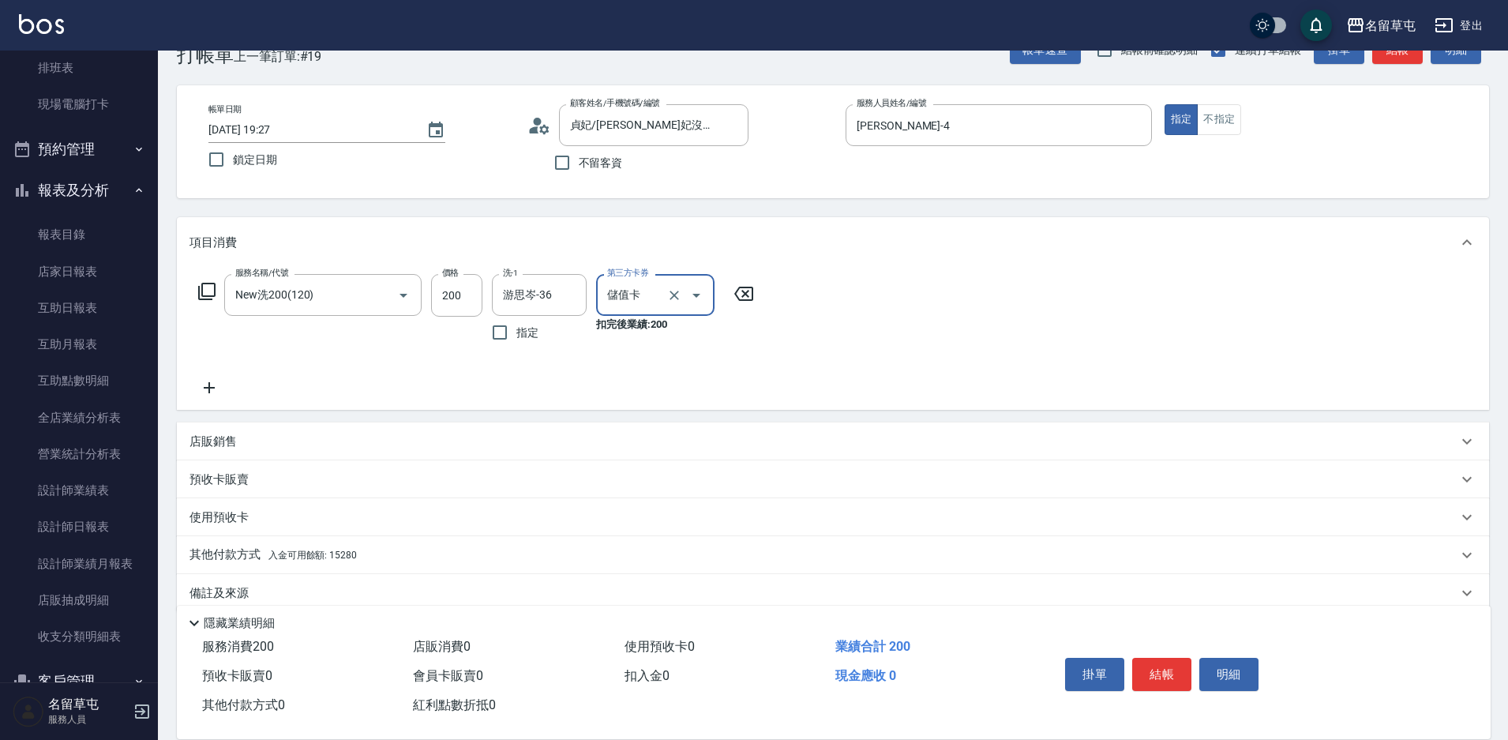
scroll to position [66, 0]
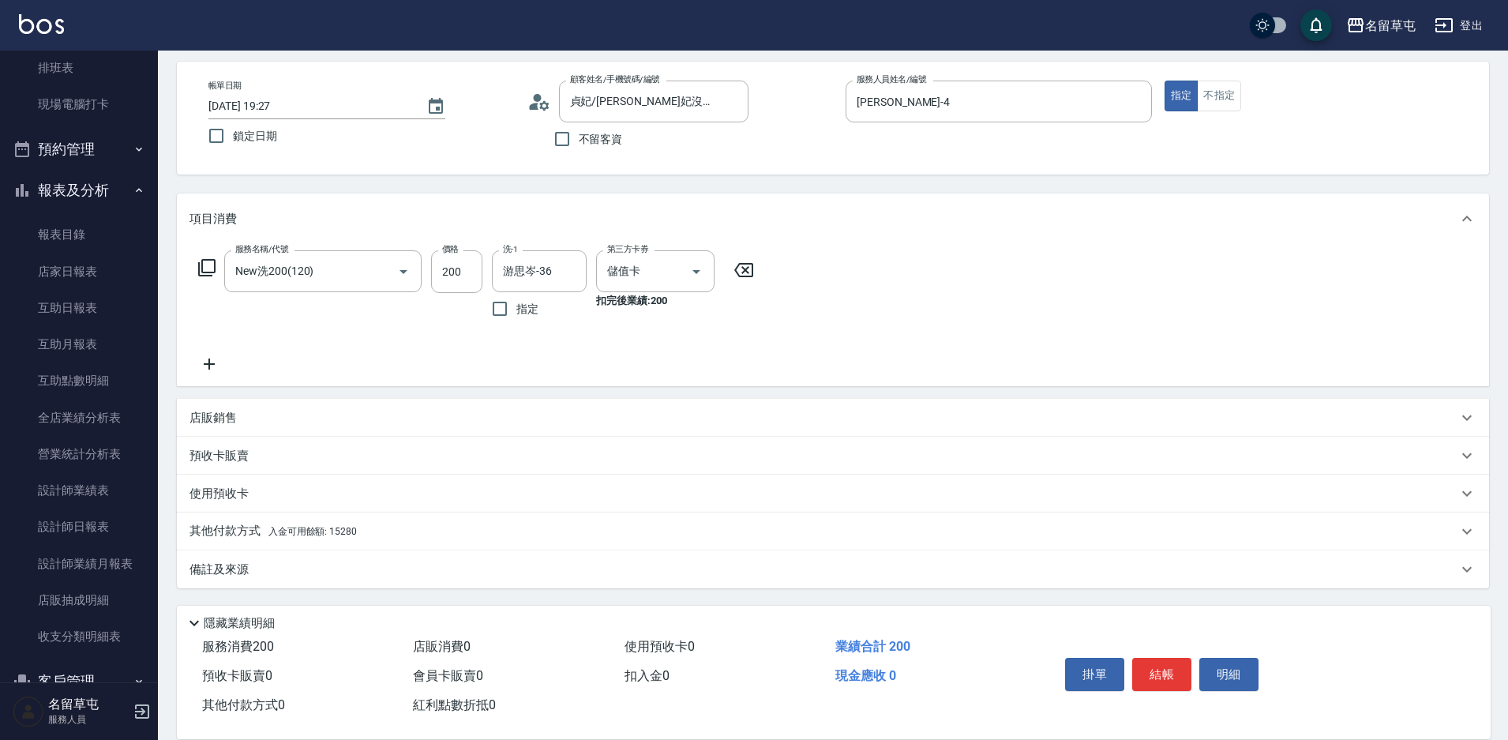
click at [209, 527] on p "其他付款方式 入金可用餘額: 15280" at bounding box center [272, 531] width 167 height 17
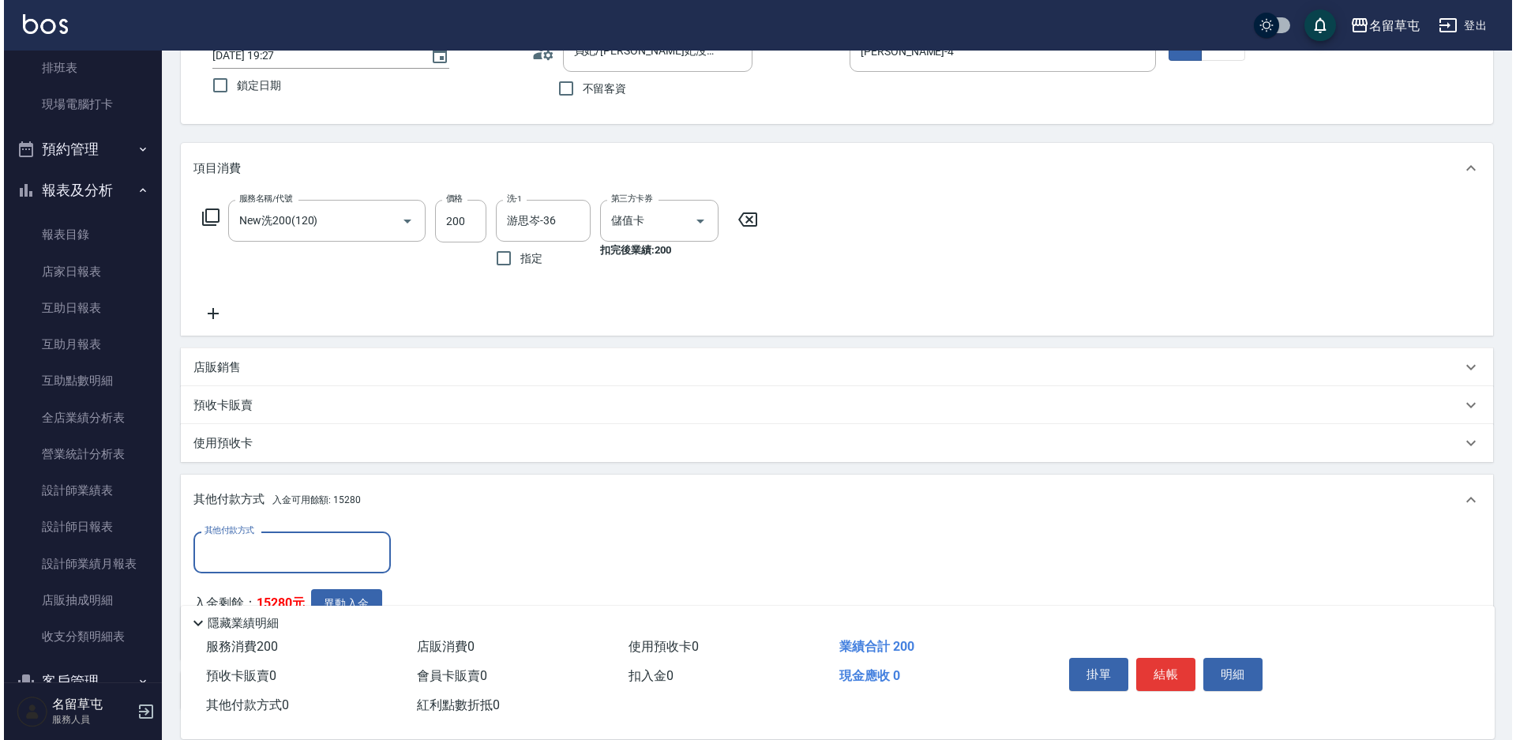
scroll to position [0, 0]
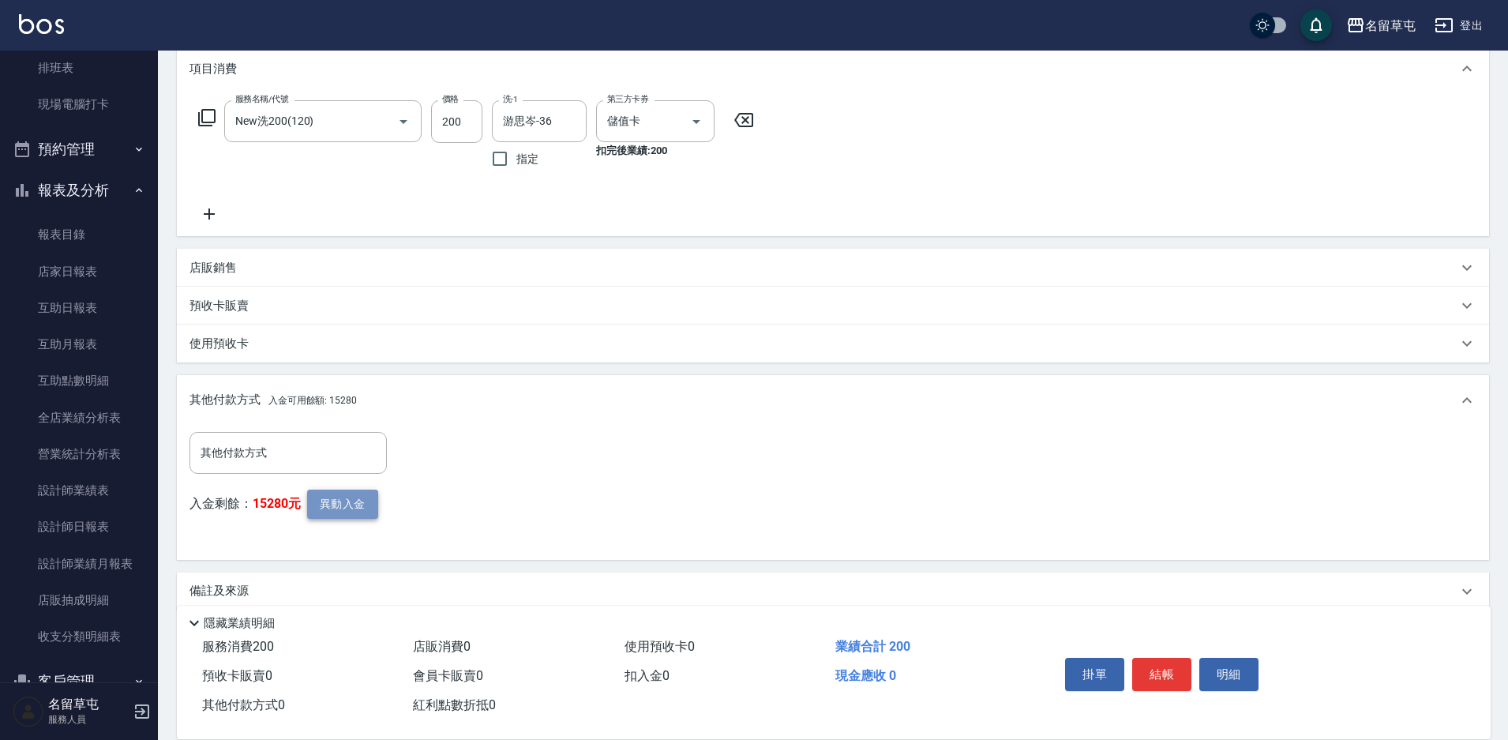
click at [358, 510] on button "異動入金" at bounding box center [342, 504] width 71 height 29
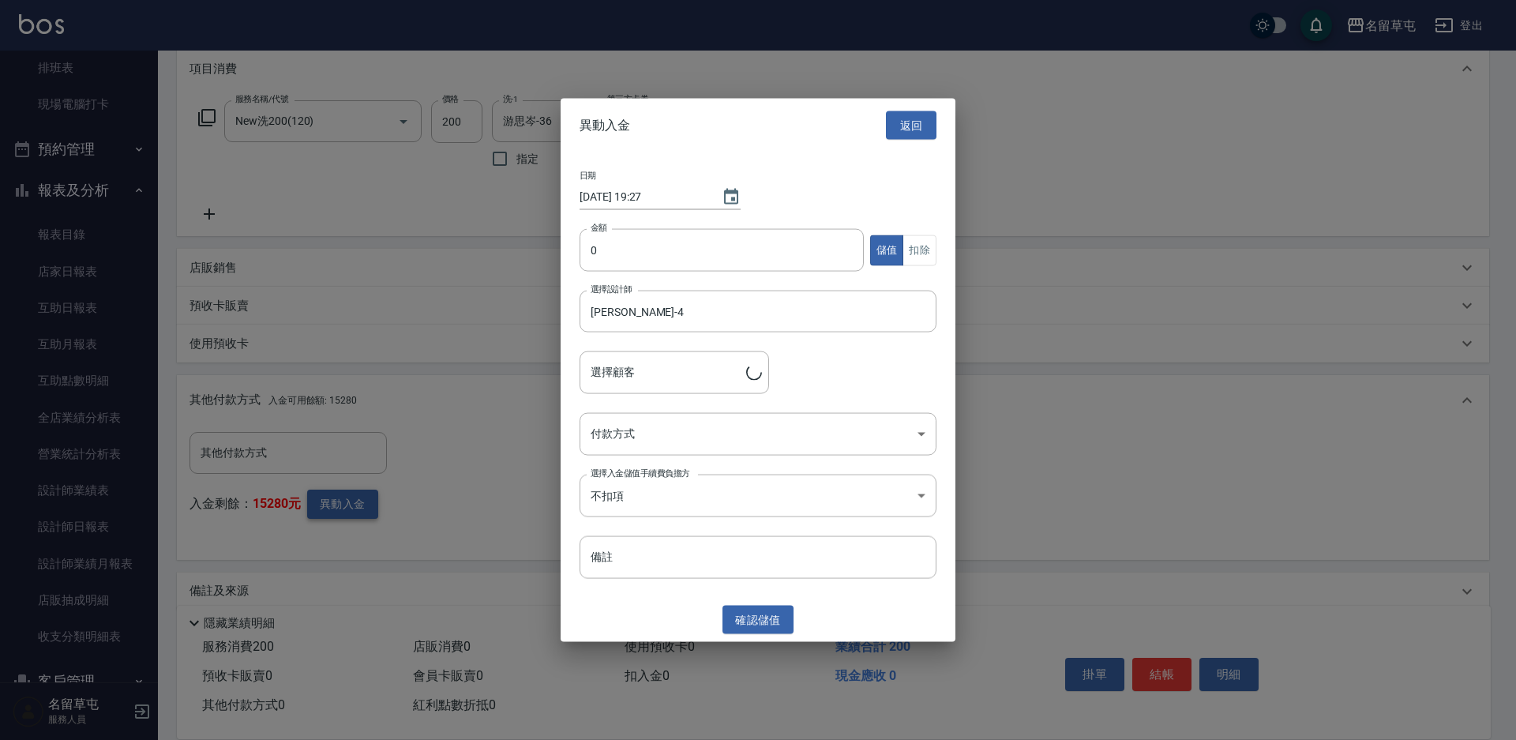
type input "[PERSON_NAME]/[PERSON_NAME]妃沒電話"
click at [699, 265] on input "0" at bounding box center [722, 250] width 284 height 43
type input "200"
click at [926, 248] on button "扣除" at bounding box center [919, 249] width 34 height 31
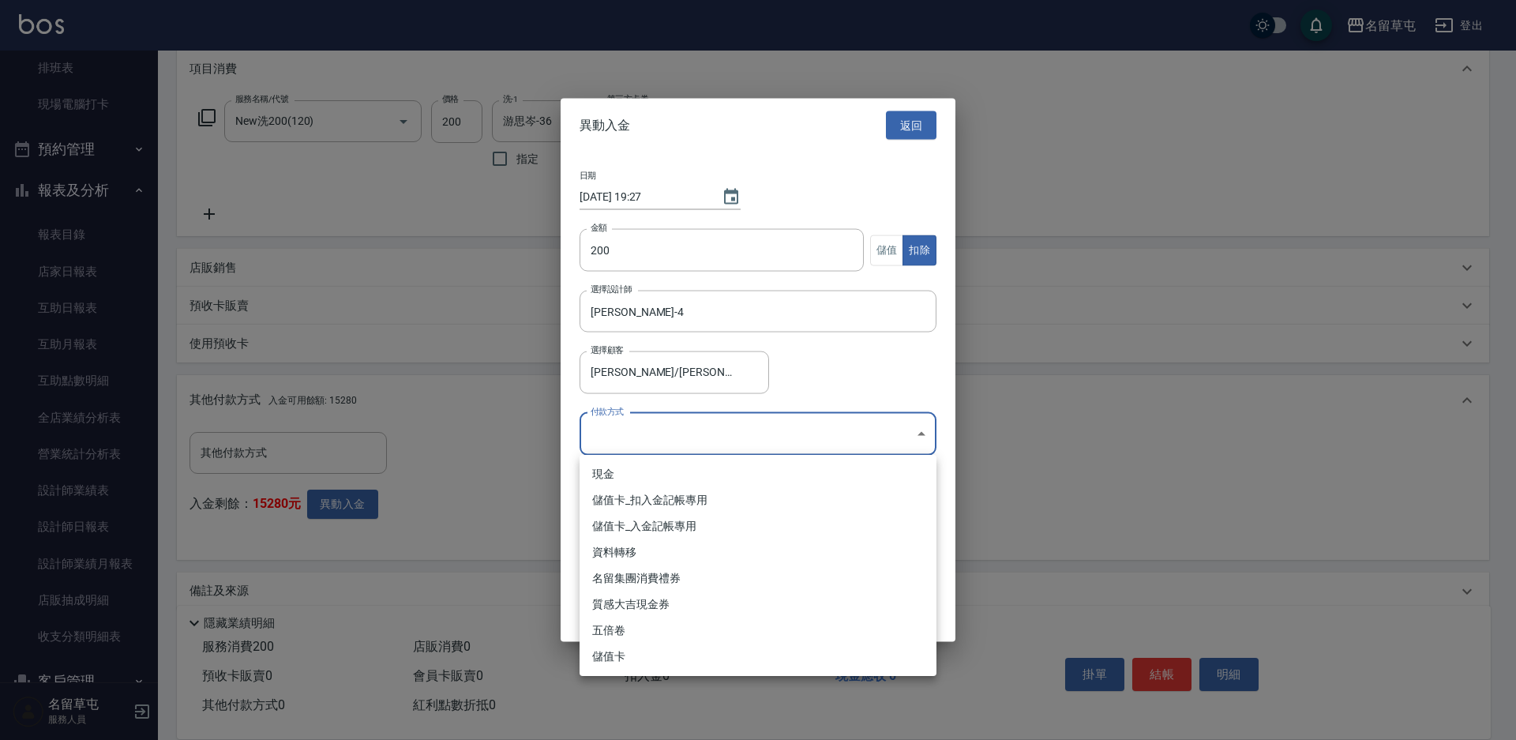
click at [646, 433] on body "名留草屯 登出 櫃檯作業 打帳單 帳單列表 現金收支登錄 材料自購登錄 每日結帳 排班表 現場電腦打卡 預約管理 預約管理 單日預約紀錄 單週預約紀錄 報表及…" at bounding box center [758, 272] width 1516 height 977
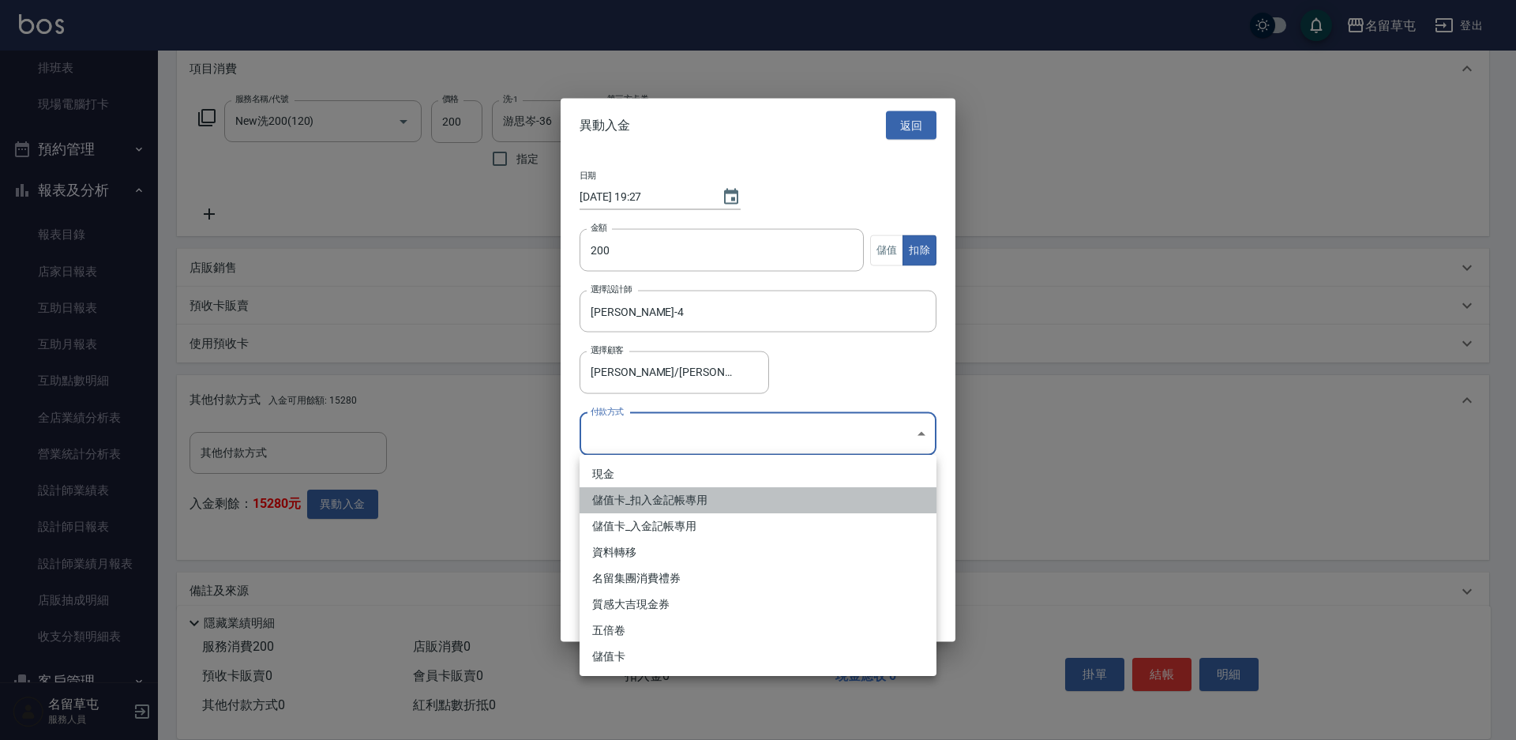
click at [625, 505] on li "儲值卡_扣入金記帳專用" at bounding box center [758, 500] width 357 height 26
type input "儲值卡_扣入金記帳專用"
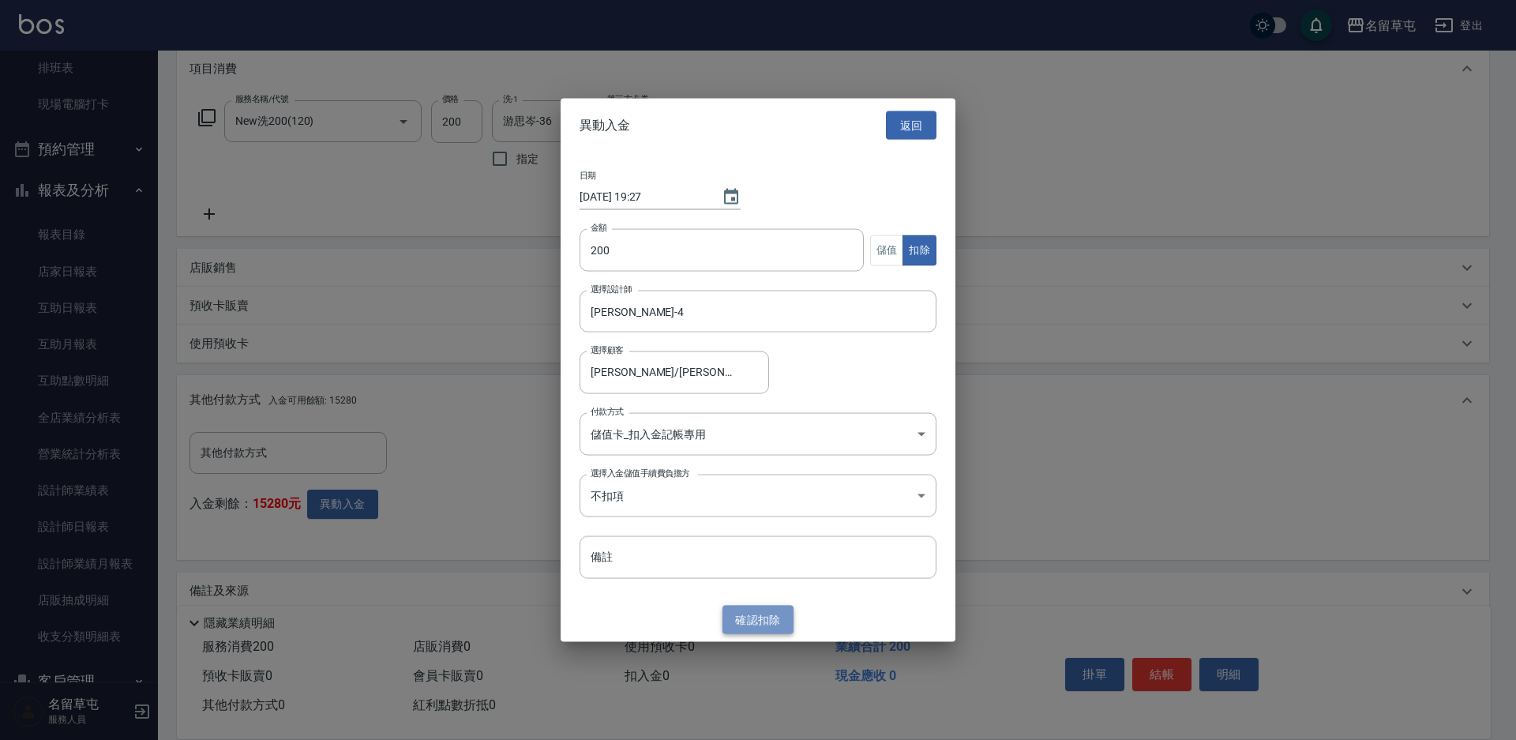
click at [756, 621] on button "確認 扣除" at bounding box center [757, 619] width 71 height 29
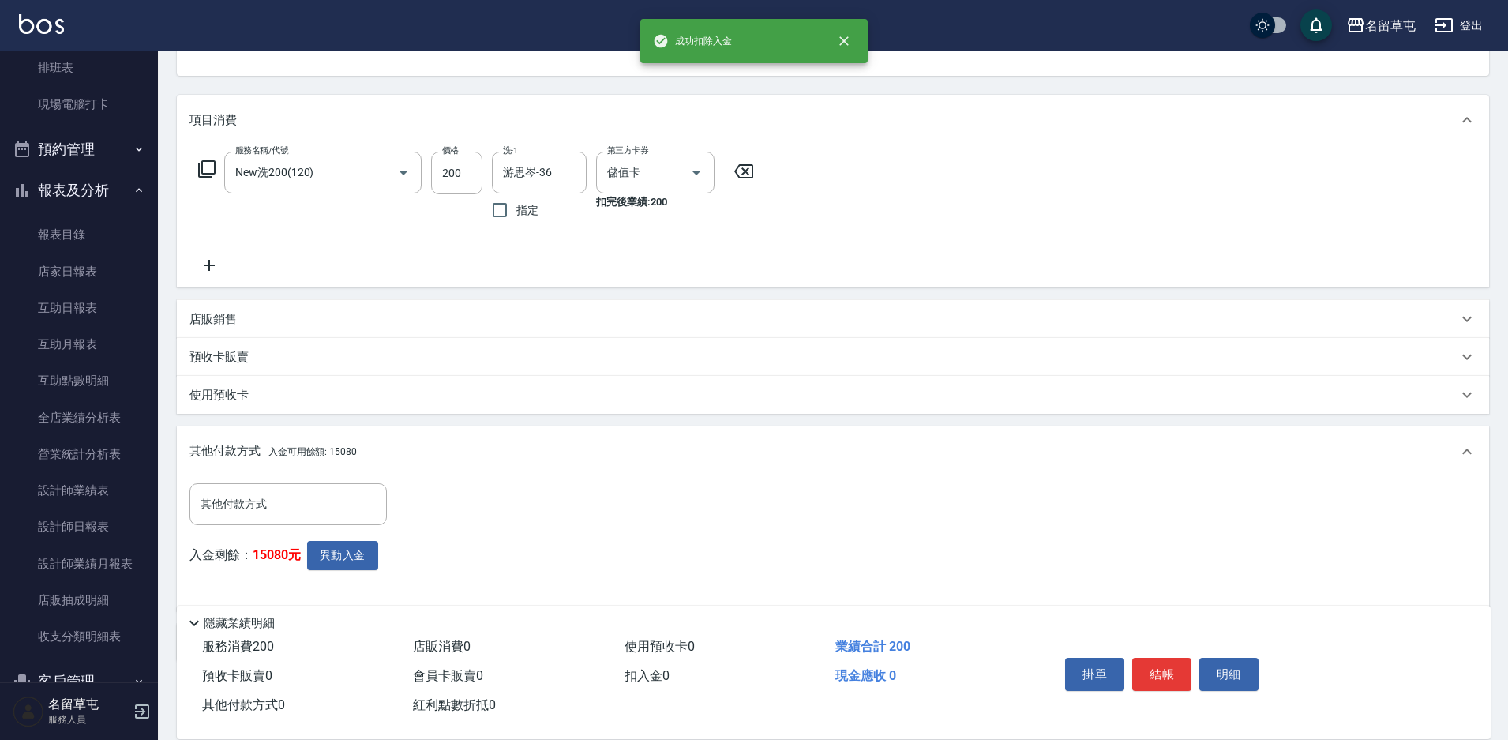
scroll to position [216, 0]
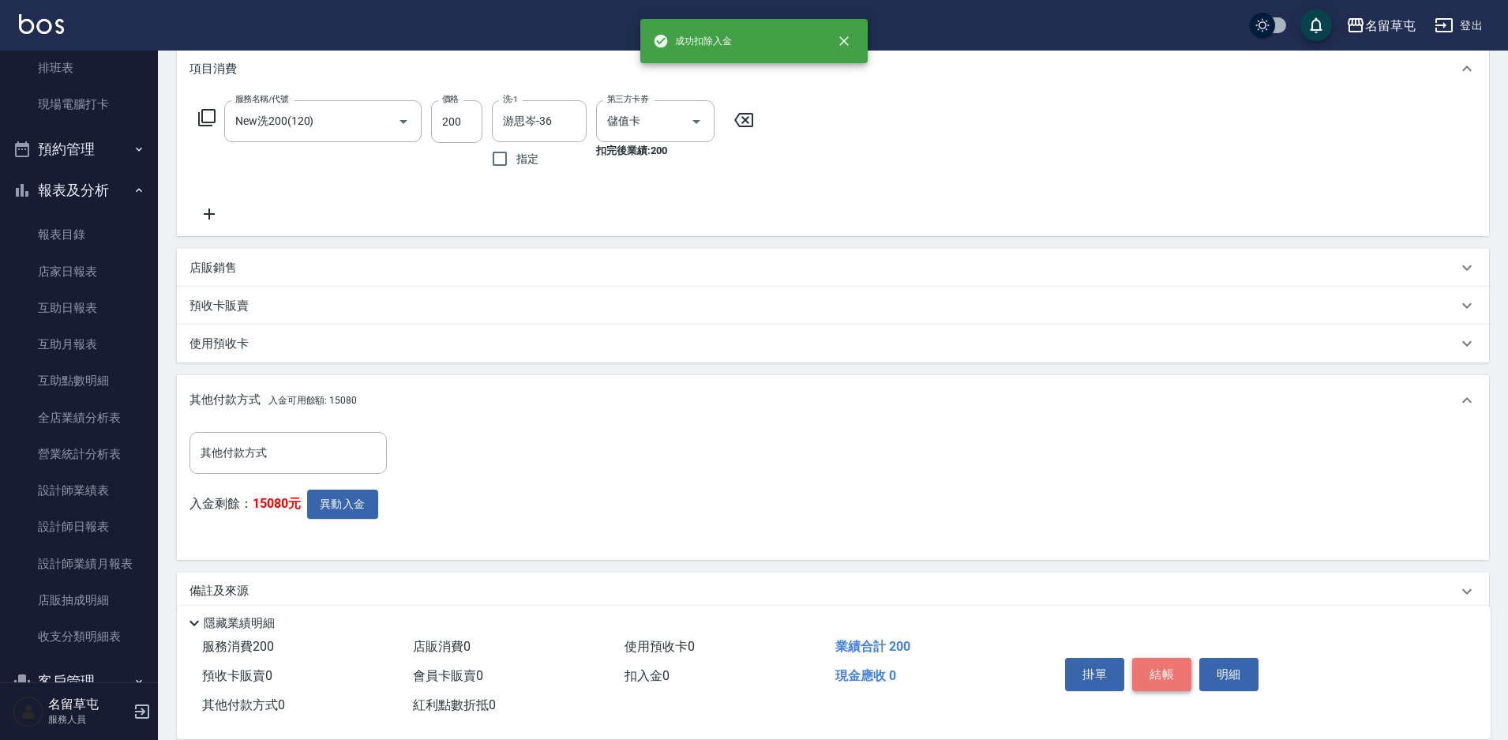
click at [1169, 673] on button "結帳" at bounding box center [1161, 674] width 59 height 33
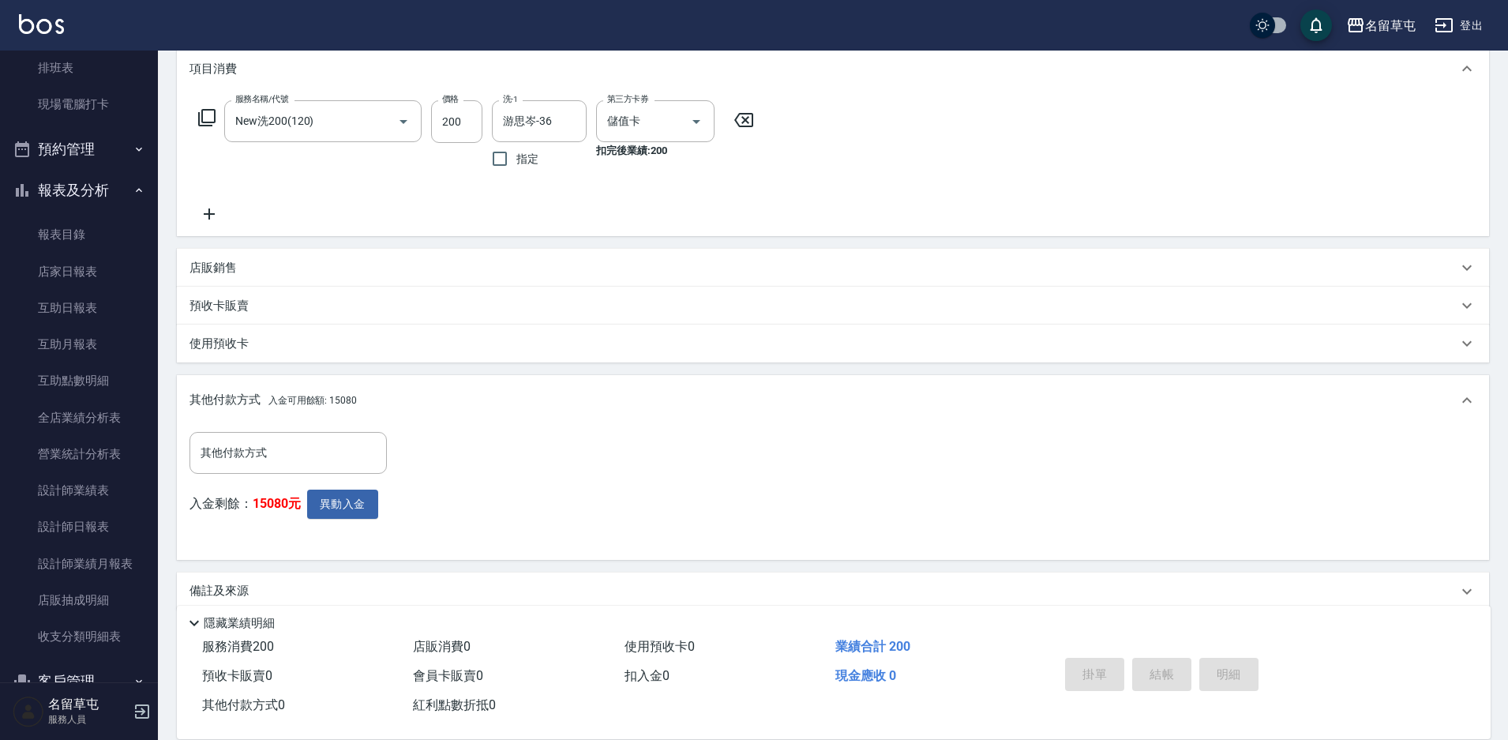
type input "[DATE] 19:28"
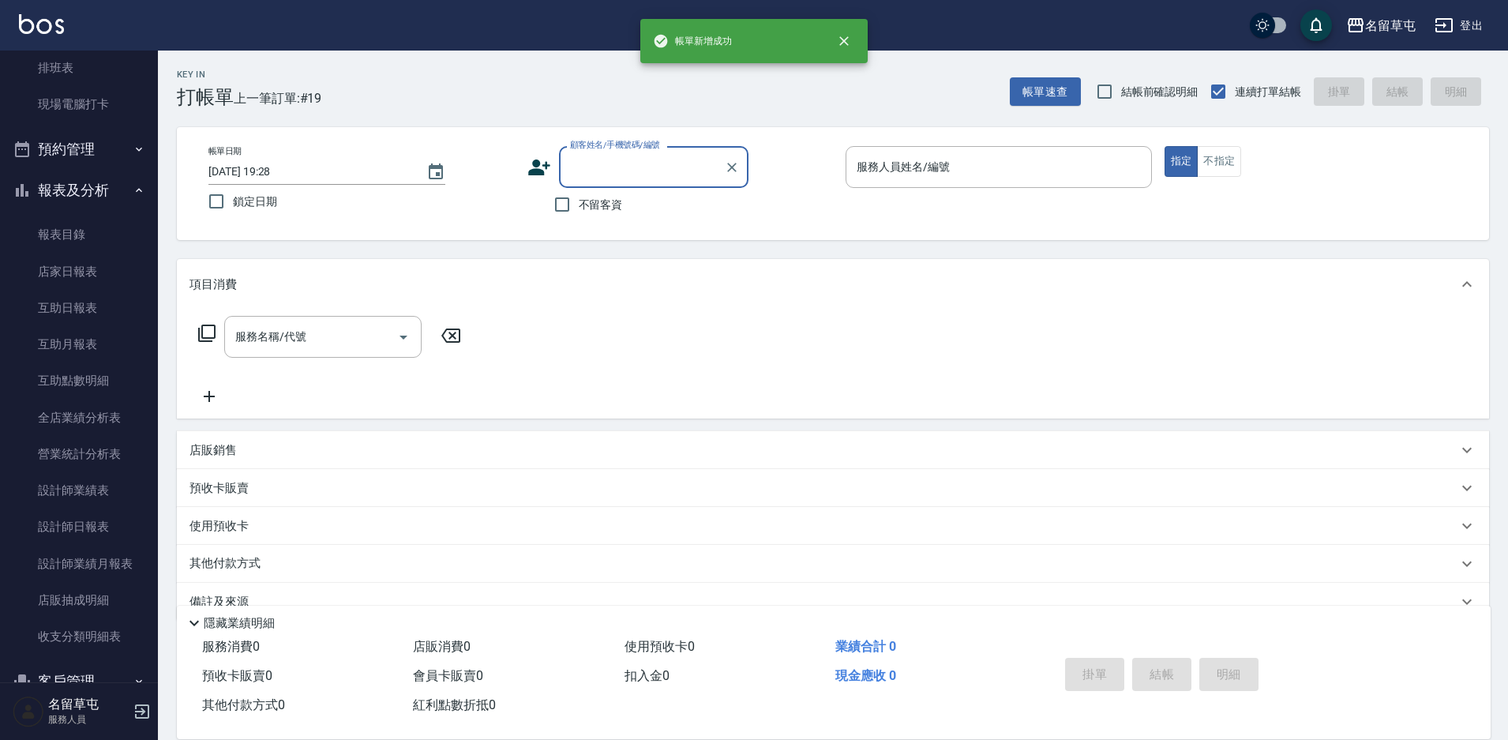
scroll to position [0, 0]
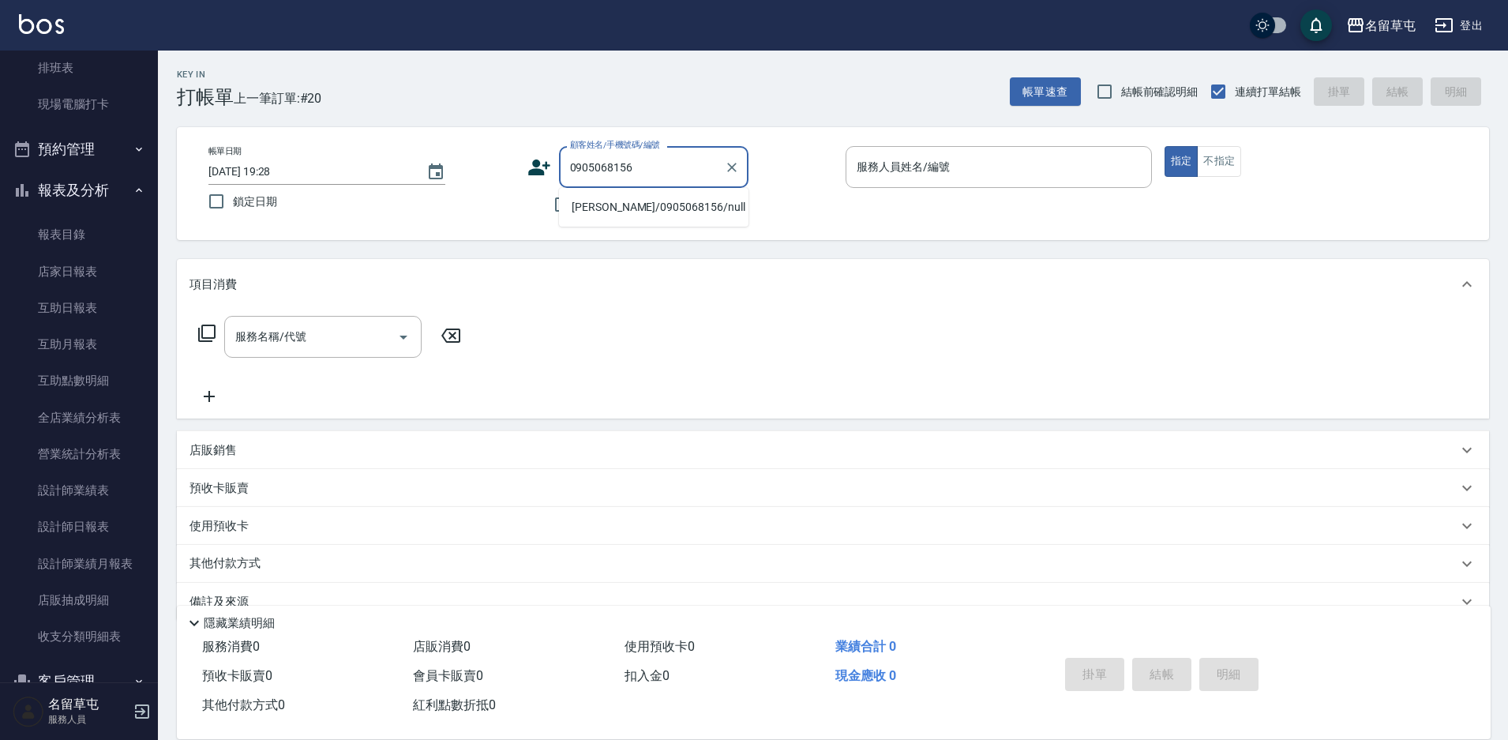
type input "[PERSON_NAME]/0905068156/null"
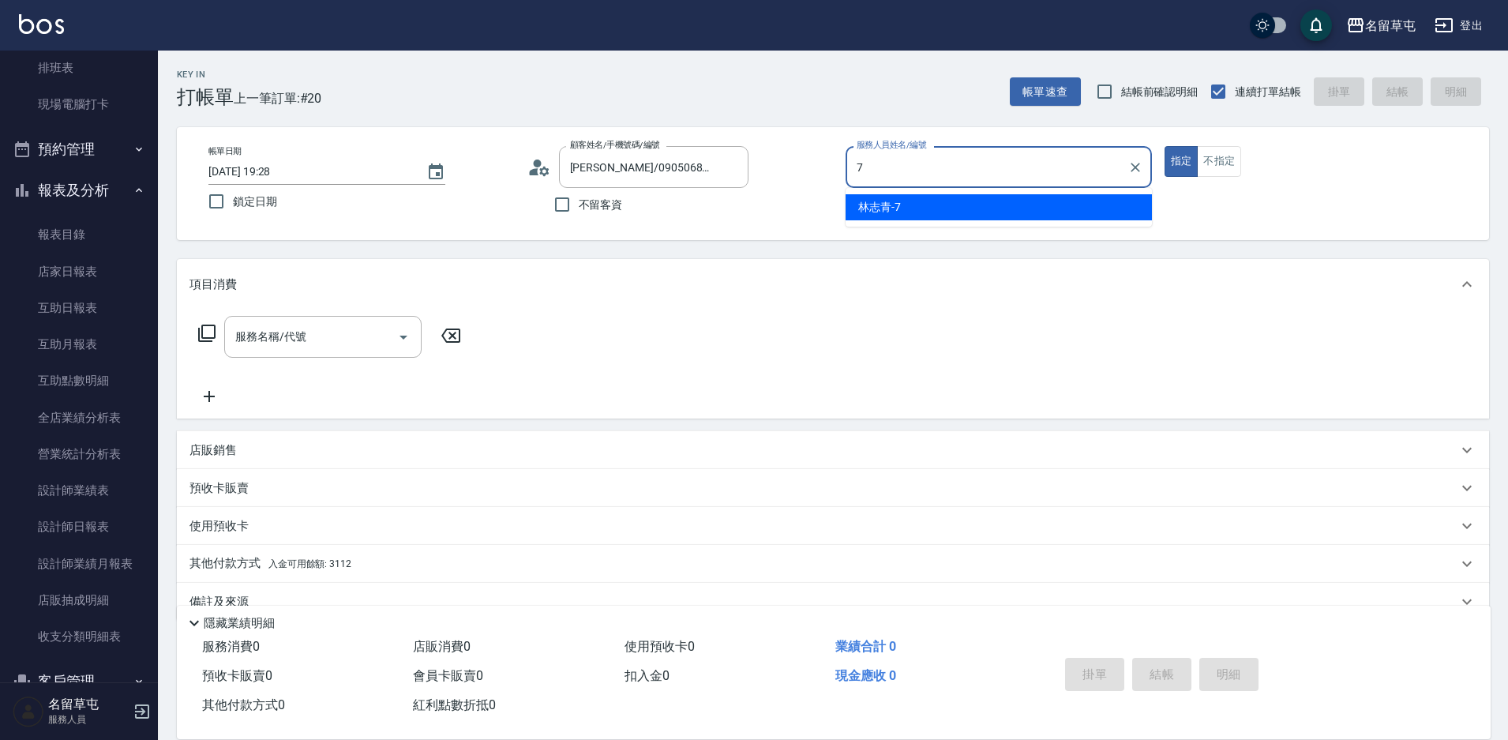
type input "[PERSON_NAME]-7"
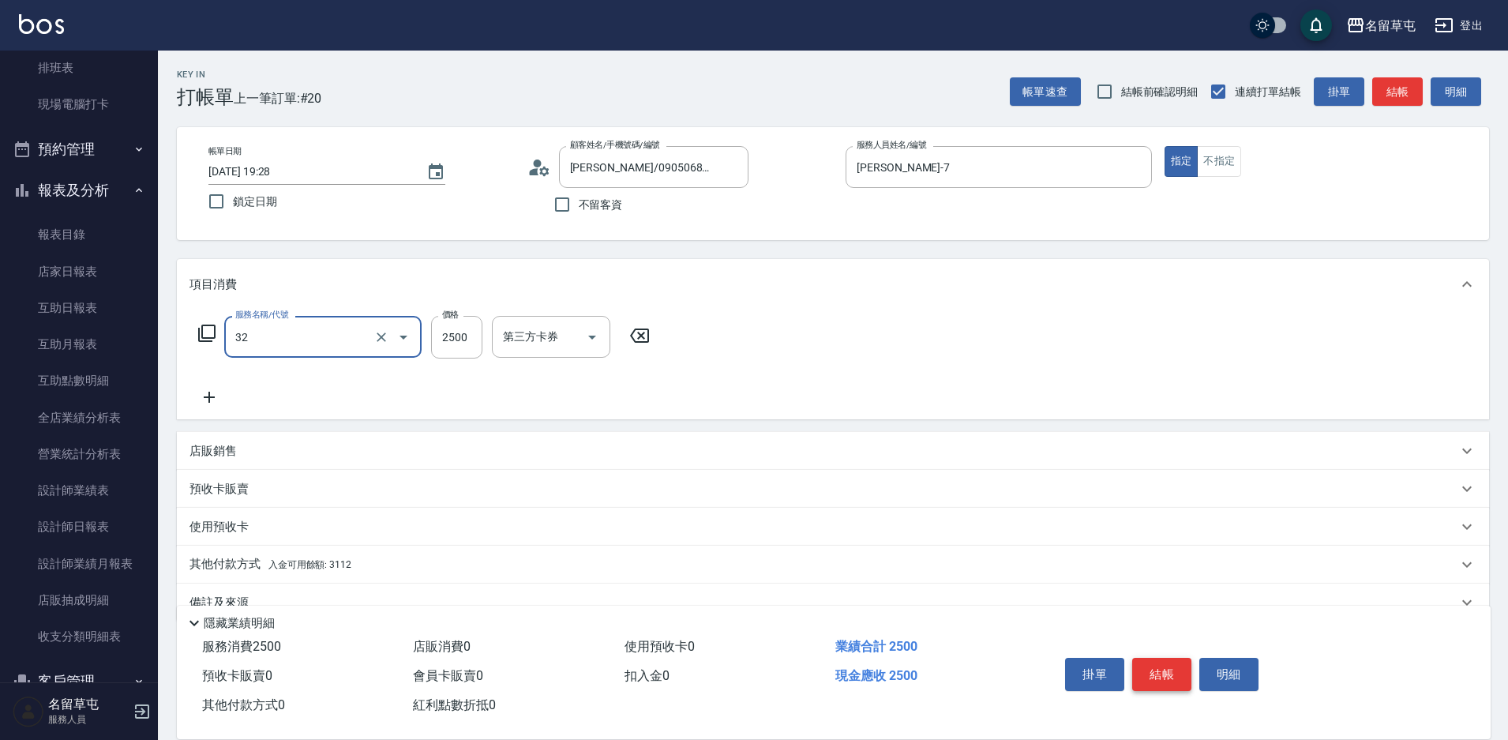
type input "燙B2500(32)"
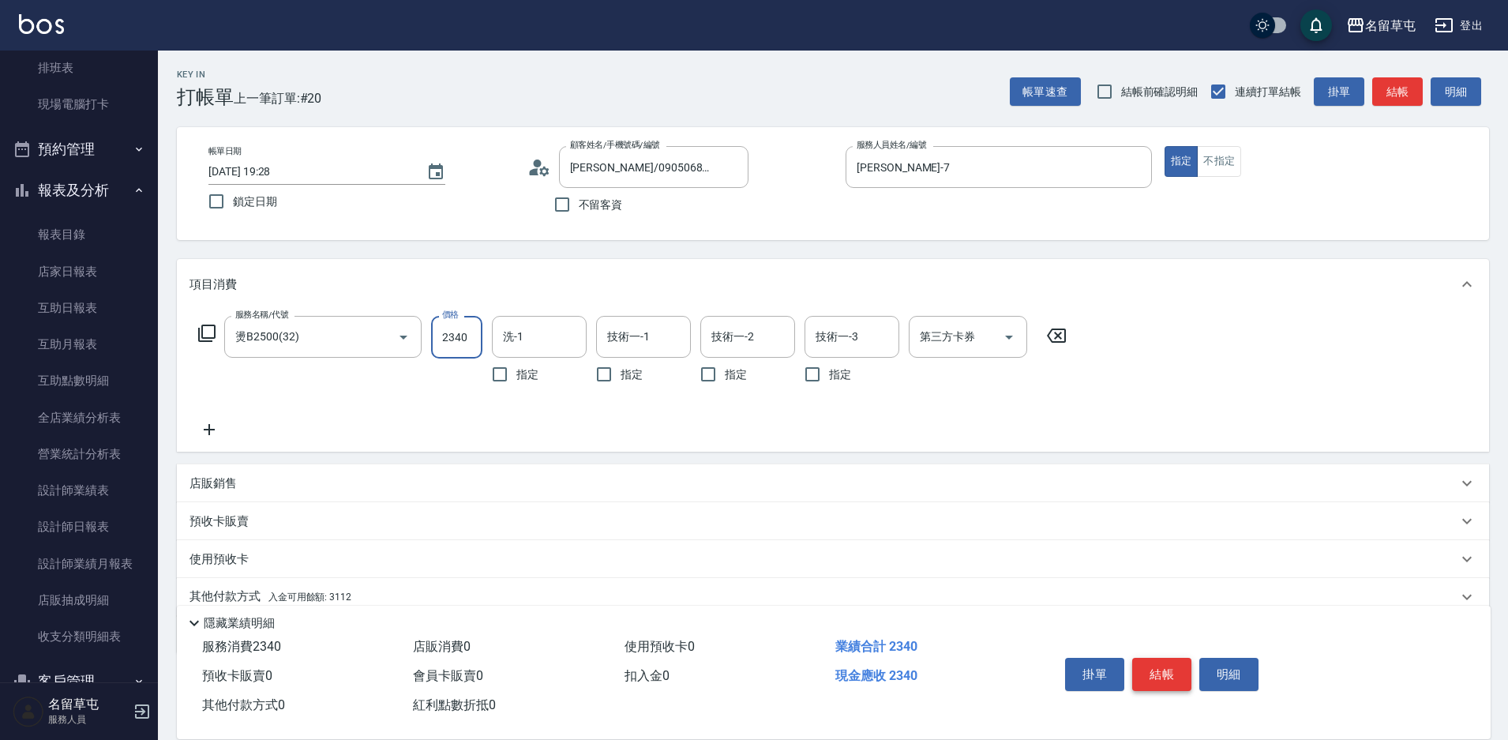
type input "2340"
type input "游思岑-36"
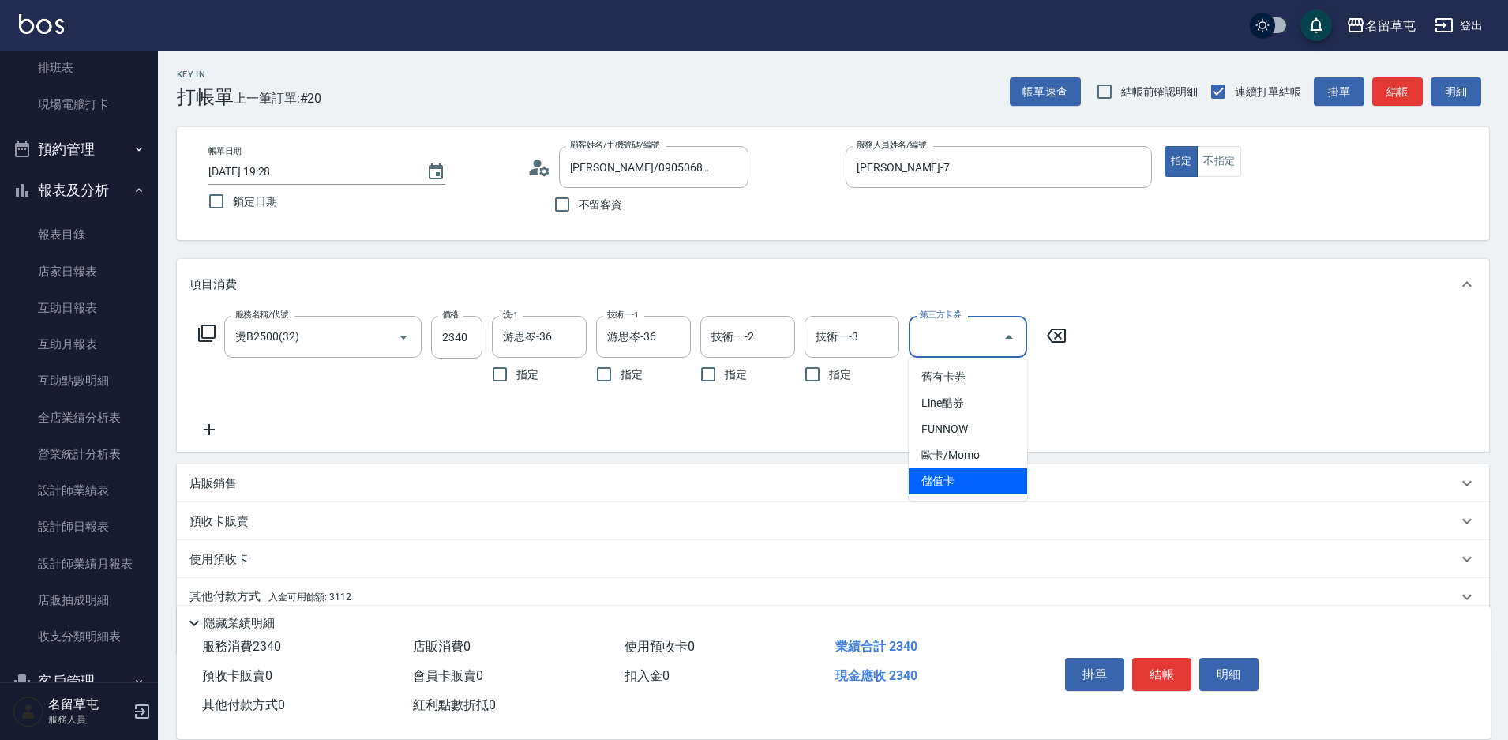
type input "儲值卡"
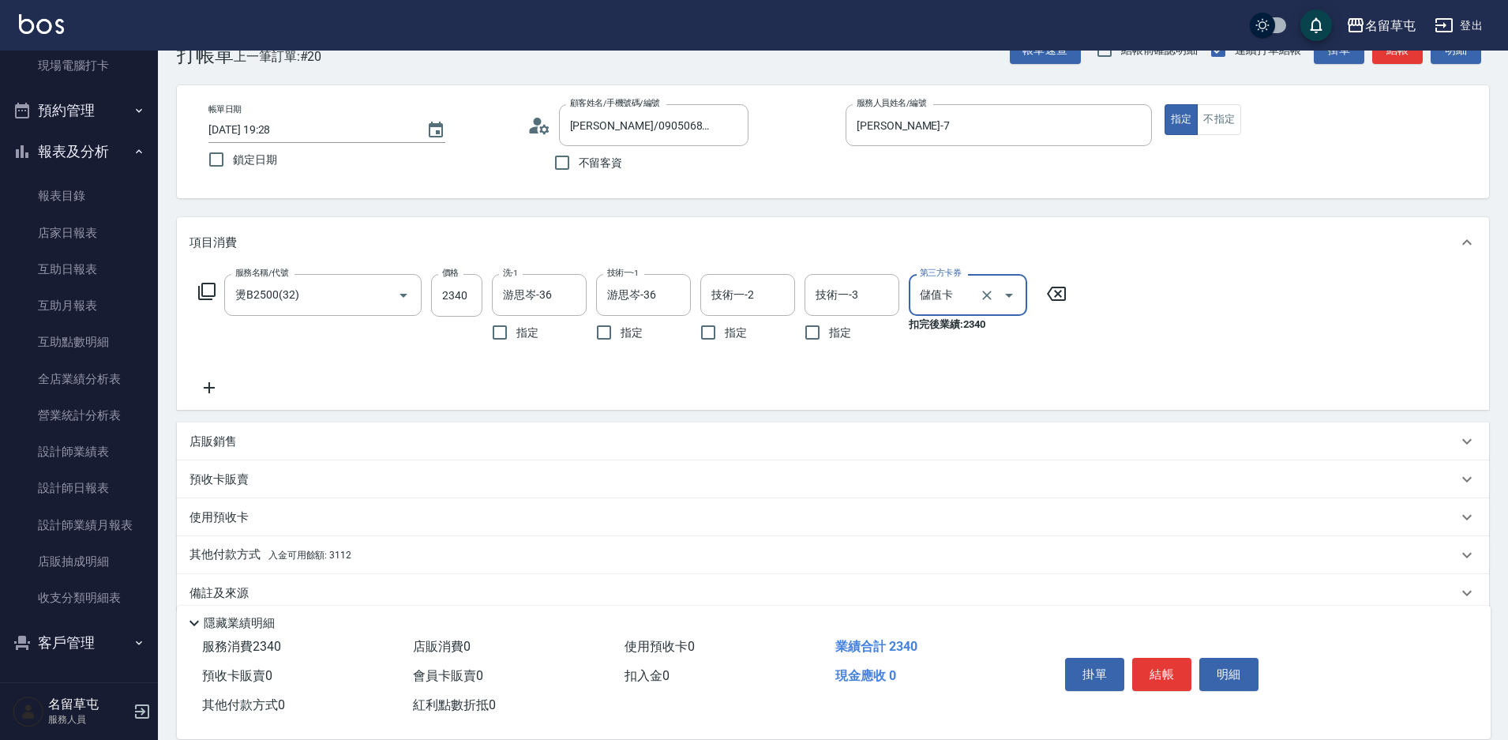
scroll to position [66, 0]
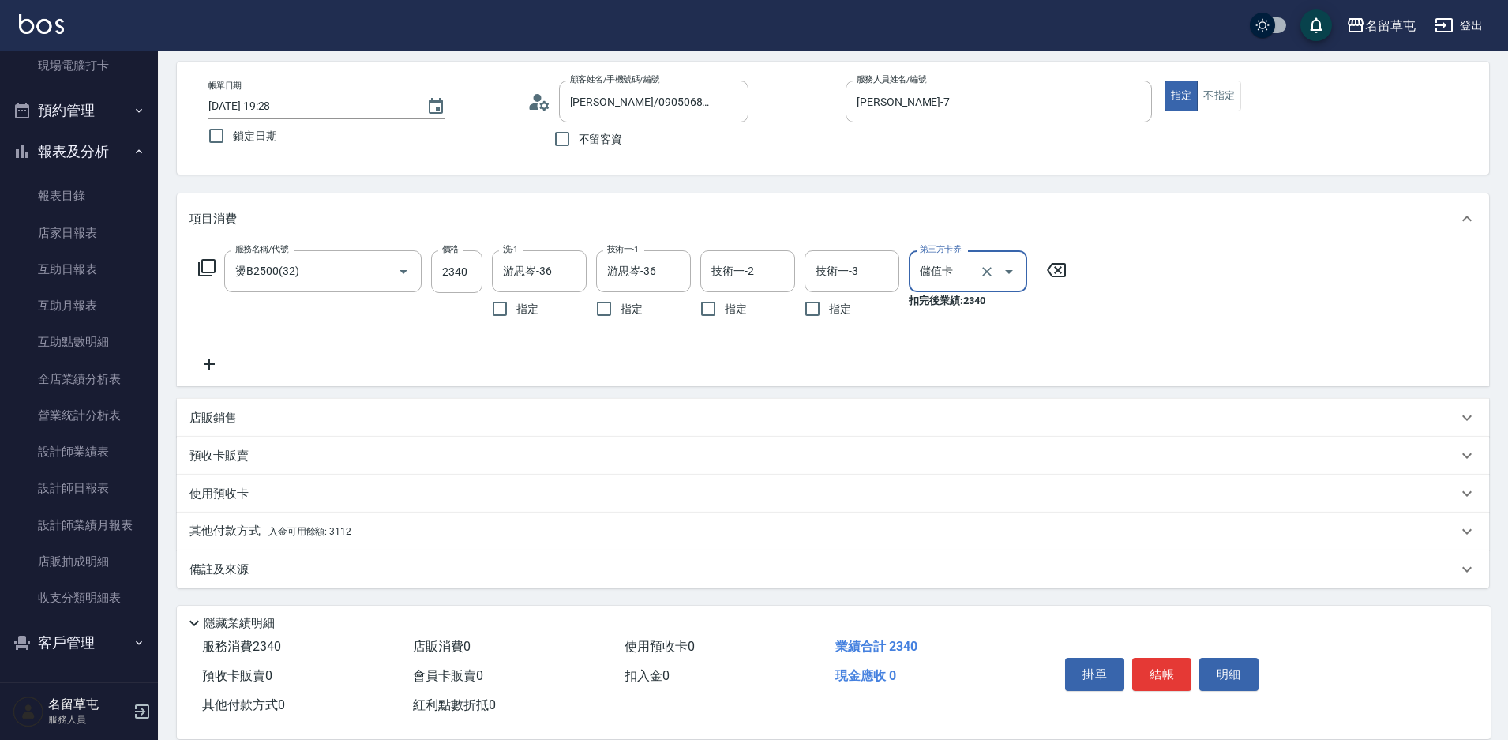
click at [246, 533] on p "其他付款方式 入金可用餘額: 3112" at bounding box center [270, 531] width 162 height 17
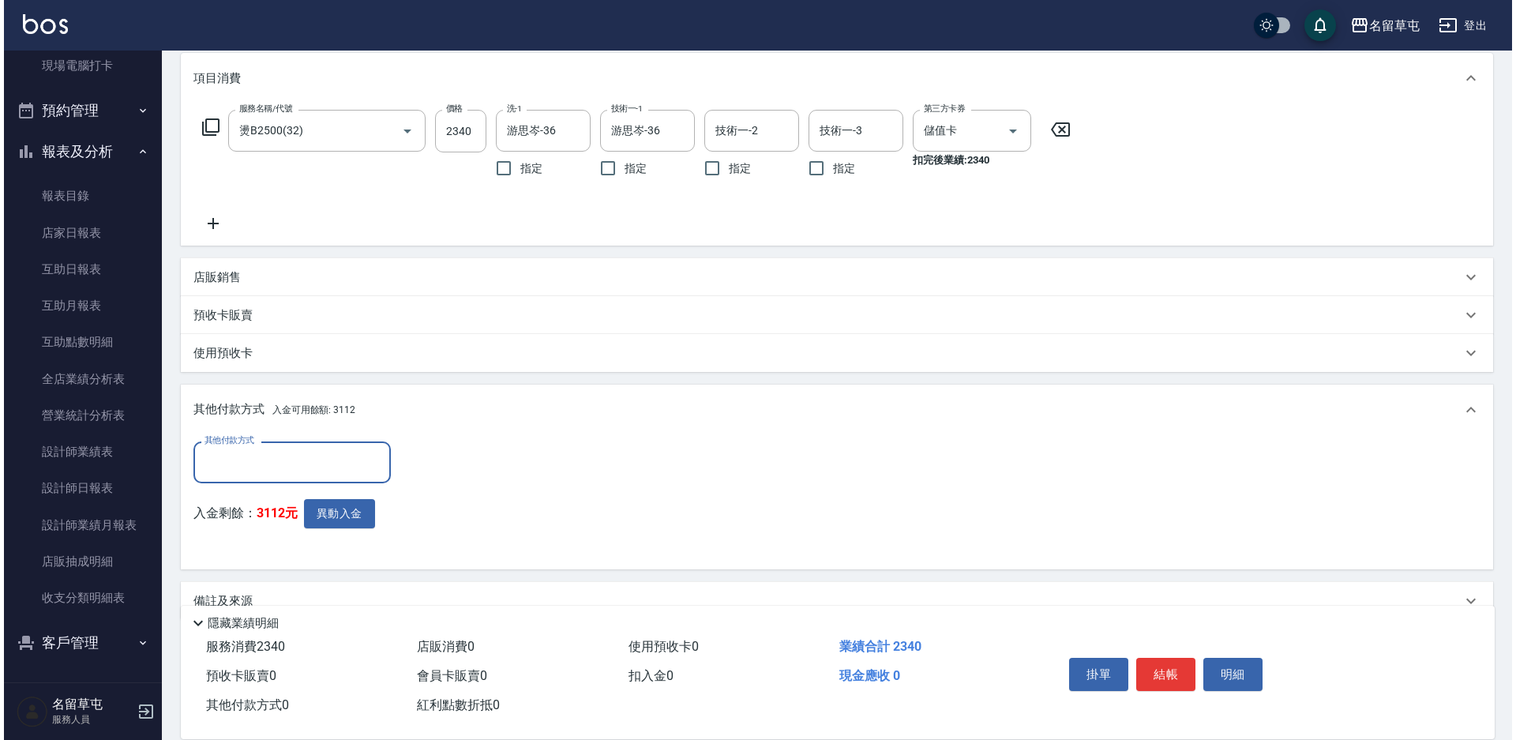
scroll to position [0, 0]
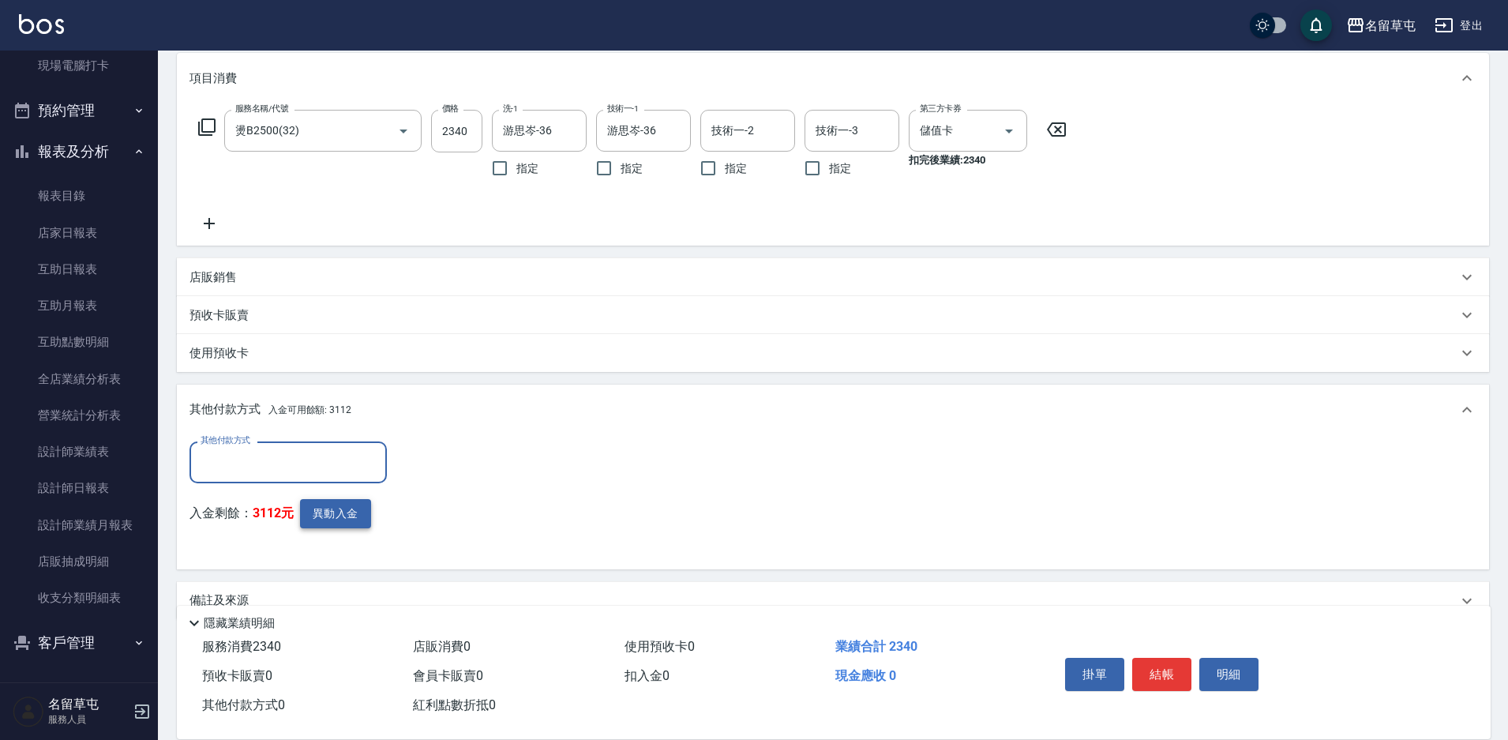
click at [328, 504] on button "異動入金" at bounding box center [335, 513] width 71 height 29
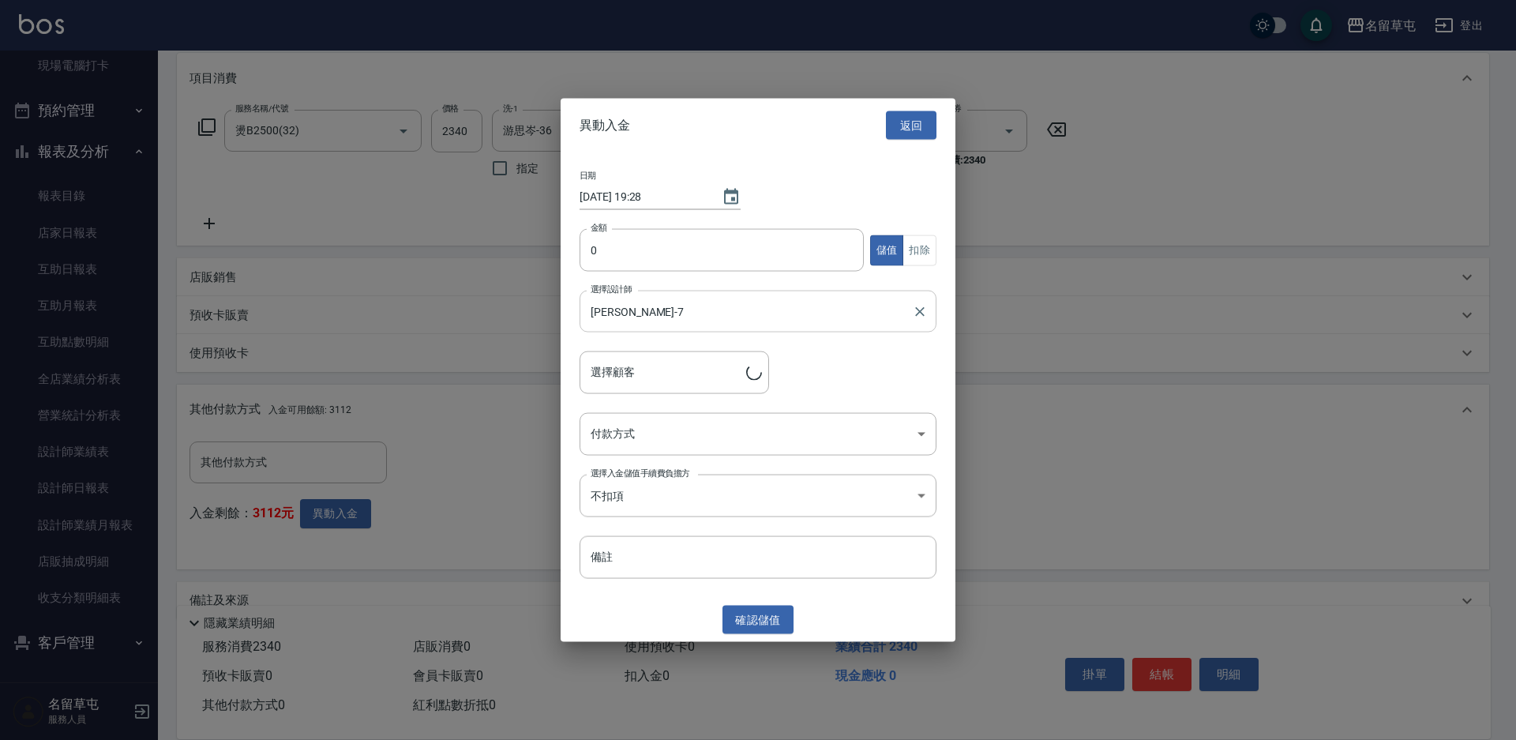
type input "[PERSON_NAME]/0905068156"
click at [657, 237] on input "0" at bounding box center [722, 250] width 284 height 43
type input "2340"
drag, startPoint x: 932, startPoint y: 247, endPoint x: 927, endPoint y: 256, distance: 9.9
click at [932, 247] on button "扣除" at bounding box center [919, 249] width 34 height 31
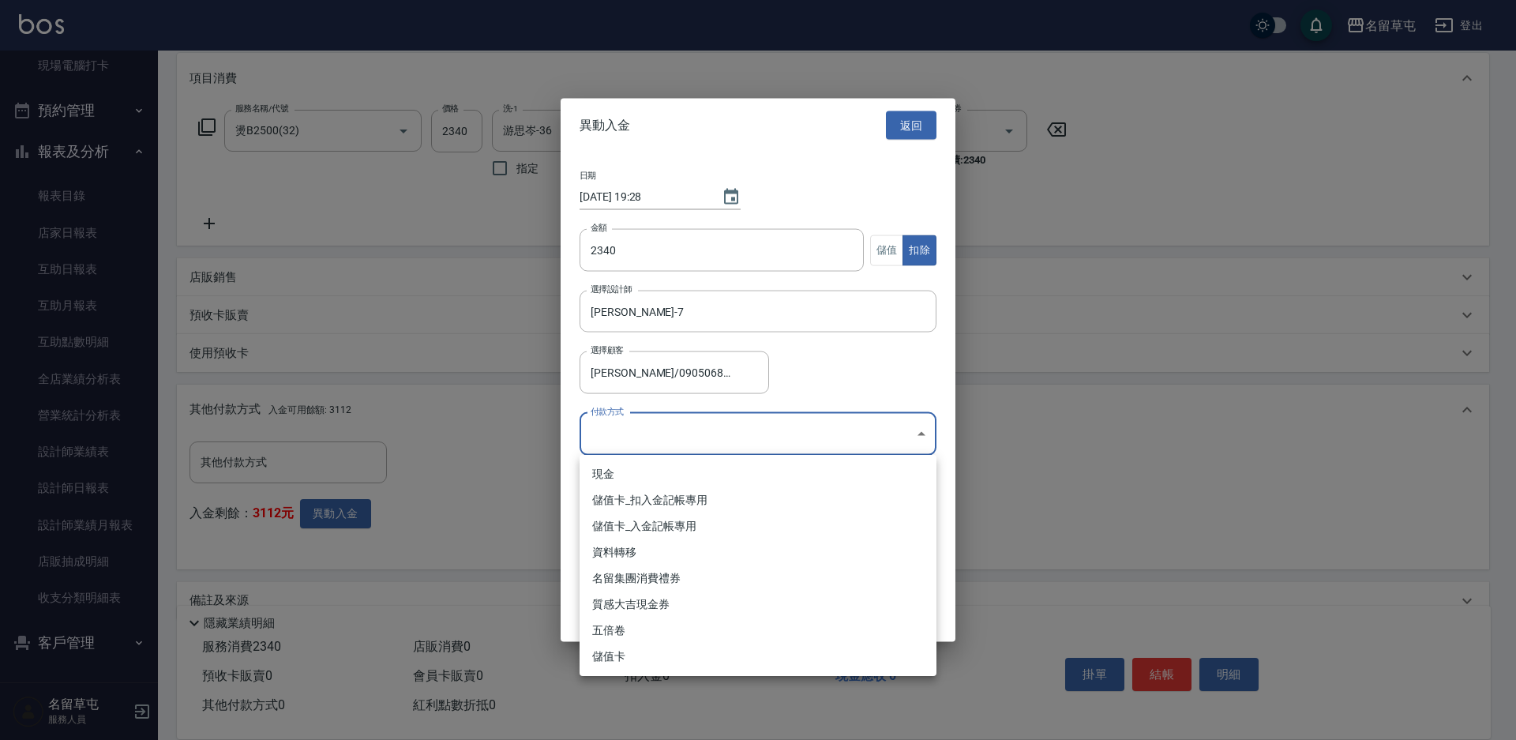
click at [737, 439] on body "名留草屯 登出 櫃檯作業 打帳單 帳單列表 現金收支登錄 材料自購登錄 每日結帳 排班表 現場電腦打卡 預約管理 預約管理 單日預約紀錄 單週預約紀錄 報表及…" at bounding box center [758, 282] width 1516 height 977
click at [678, 492] on li "儲值卡_扣入金記帳專用" at bounding box center [758, 500] width 357 height 26
type input "儲值卡_扣入金記帳專用"
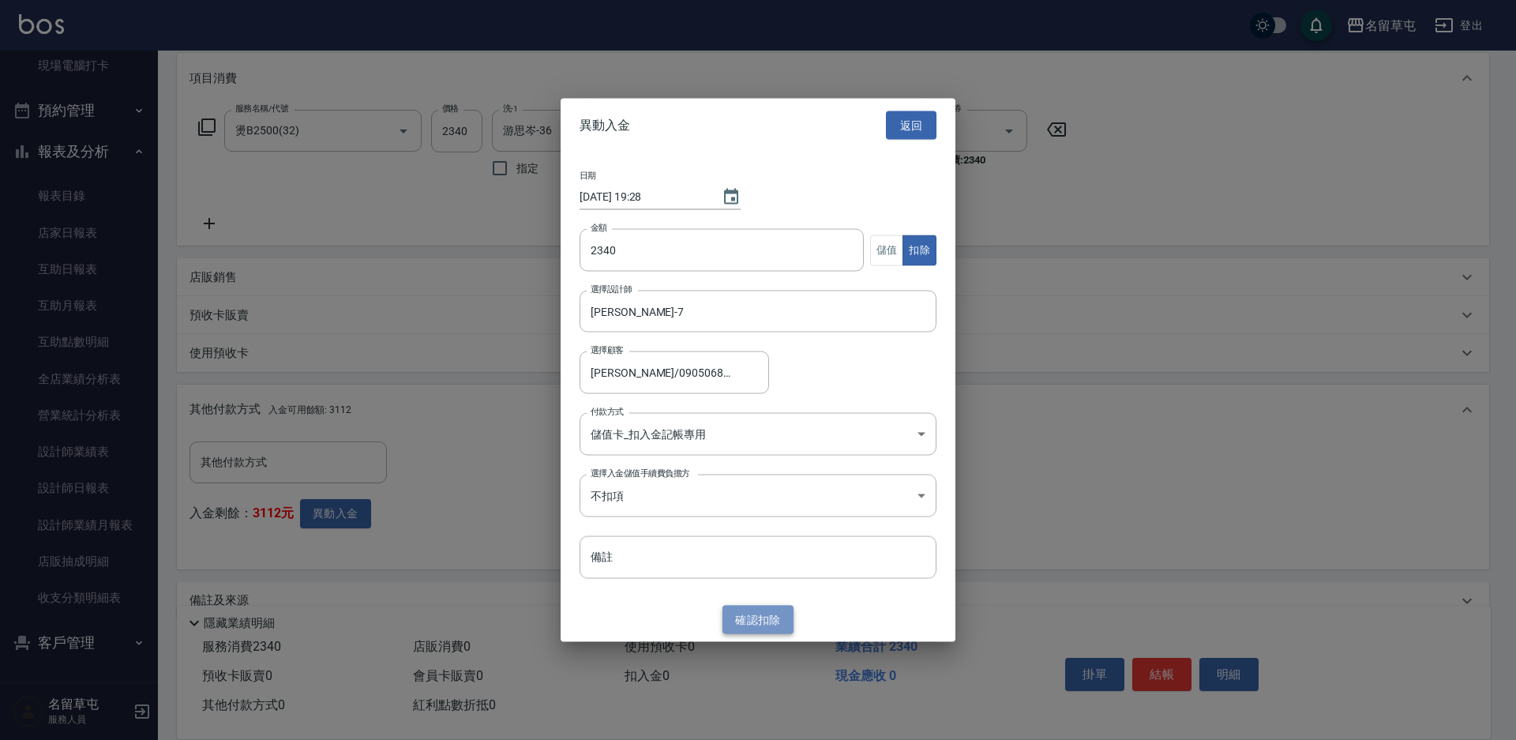
click at [766, 621] on button "確認 扣除" at bounding box center [757, 619] width 71 height 29
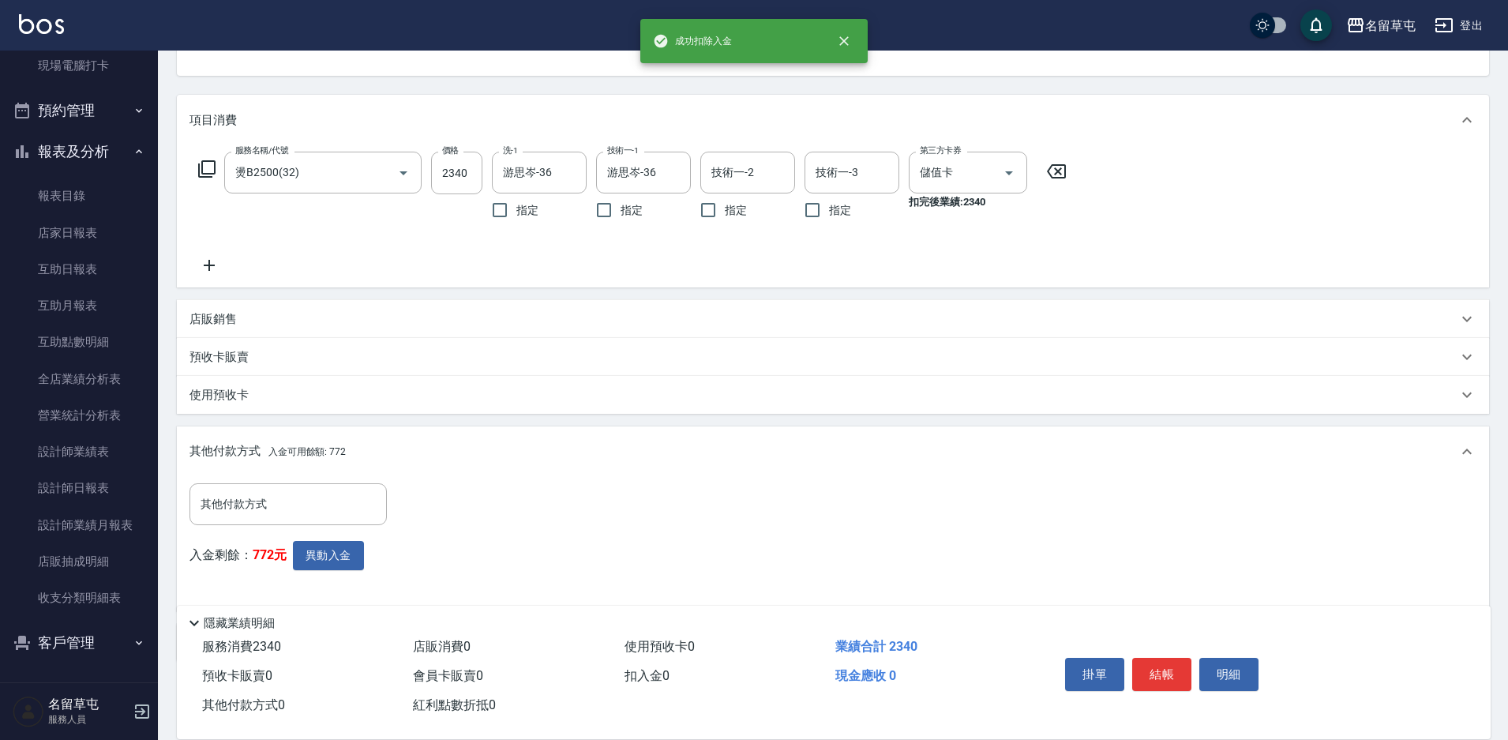
scroll to position [206, 0]
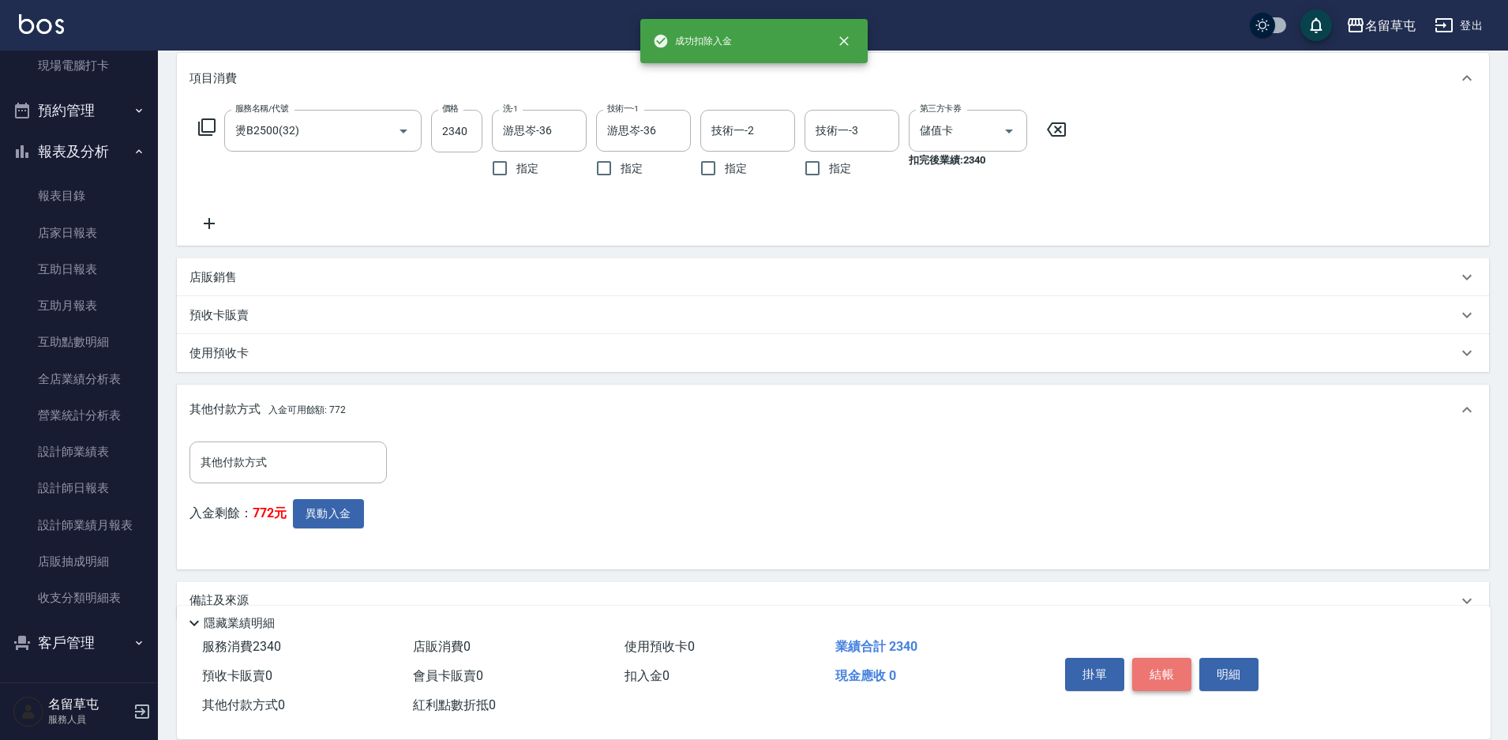
click at [1171, 667] on button "結帳" at bounding box center [1161, 674] width 59 height 33
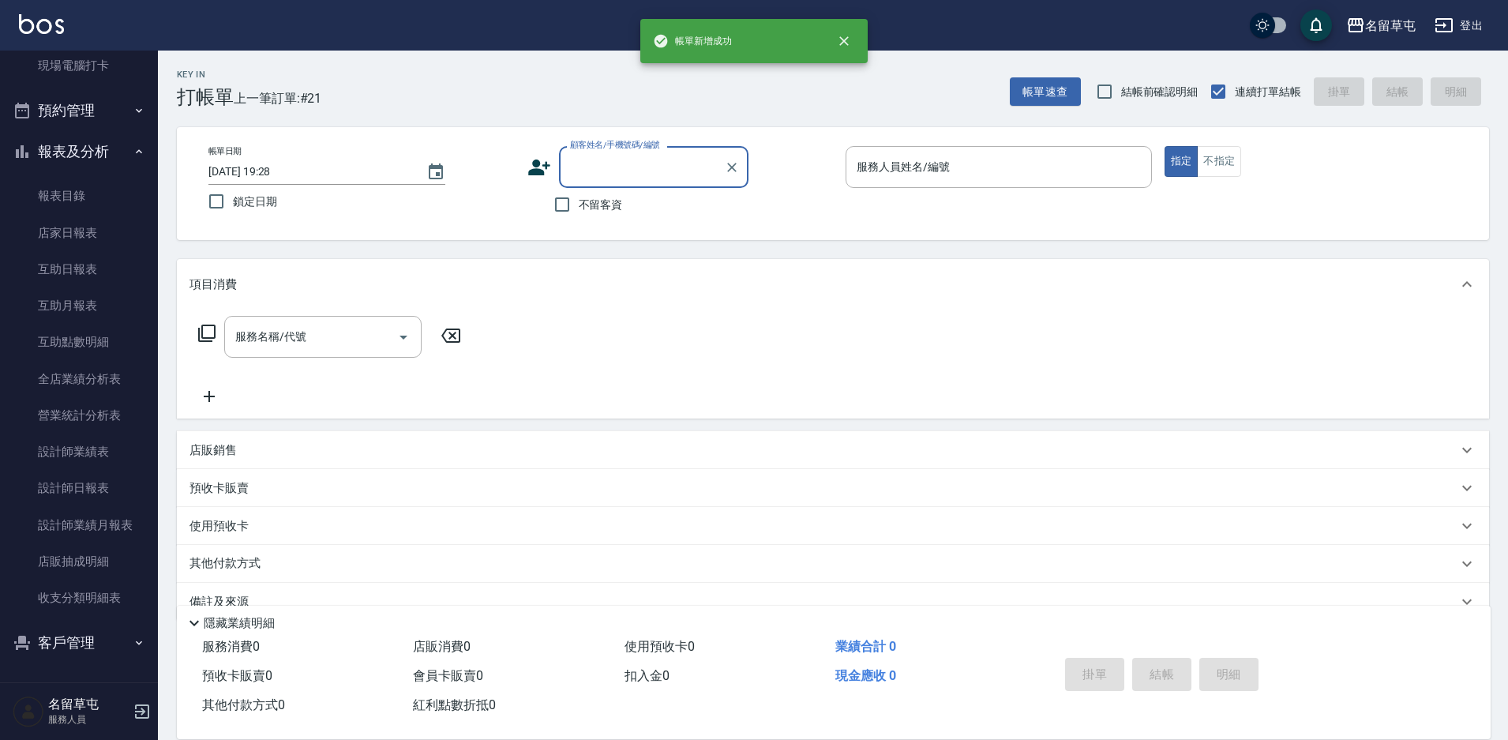
scroll to position [0, 0]
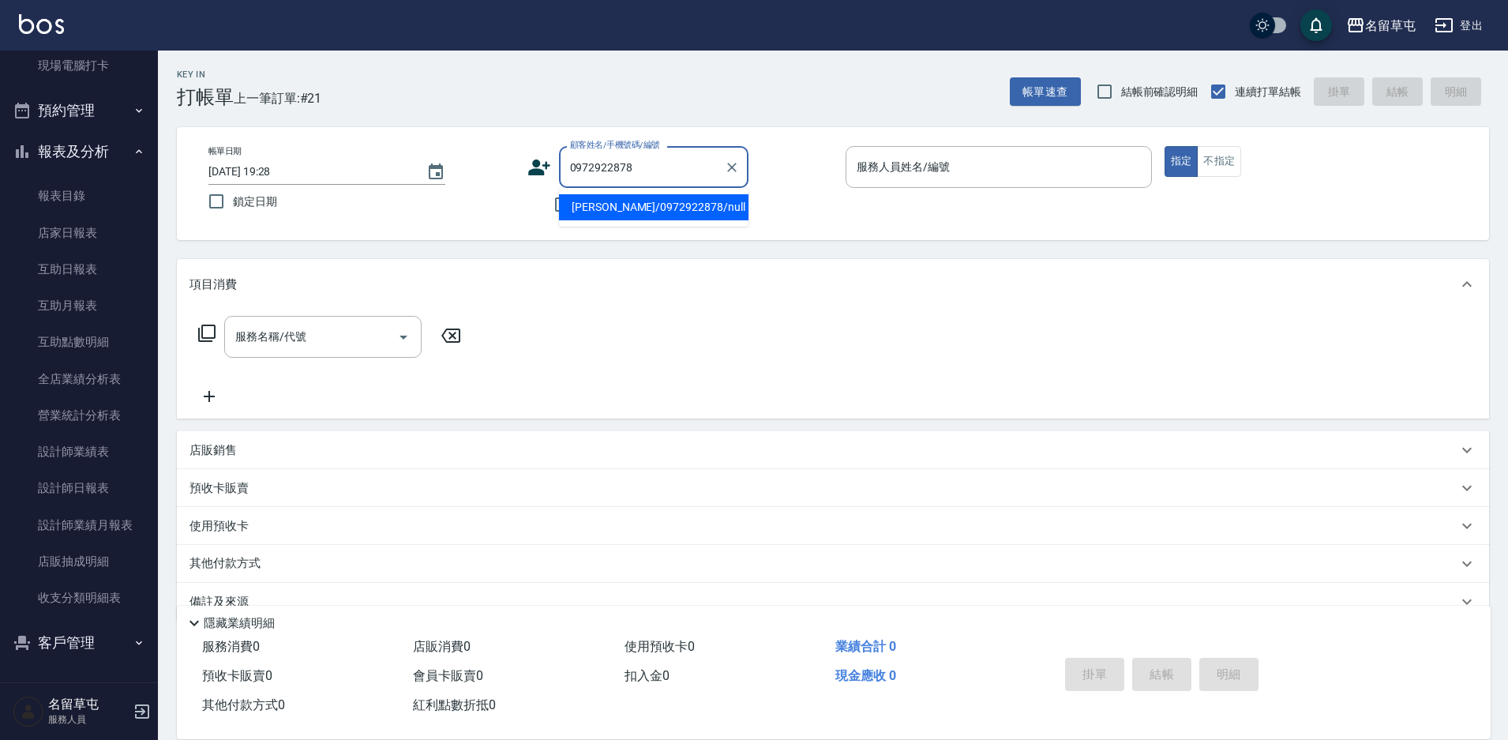
type input "[PERSON_NAME]/0972922878/null"
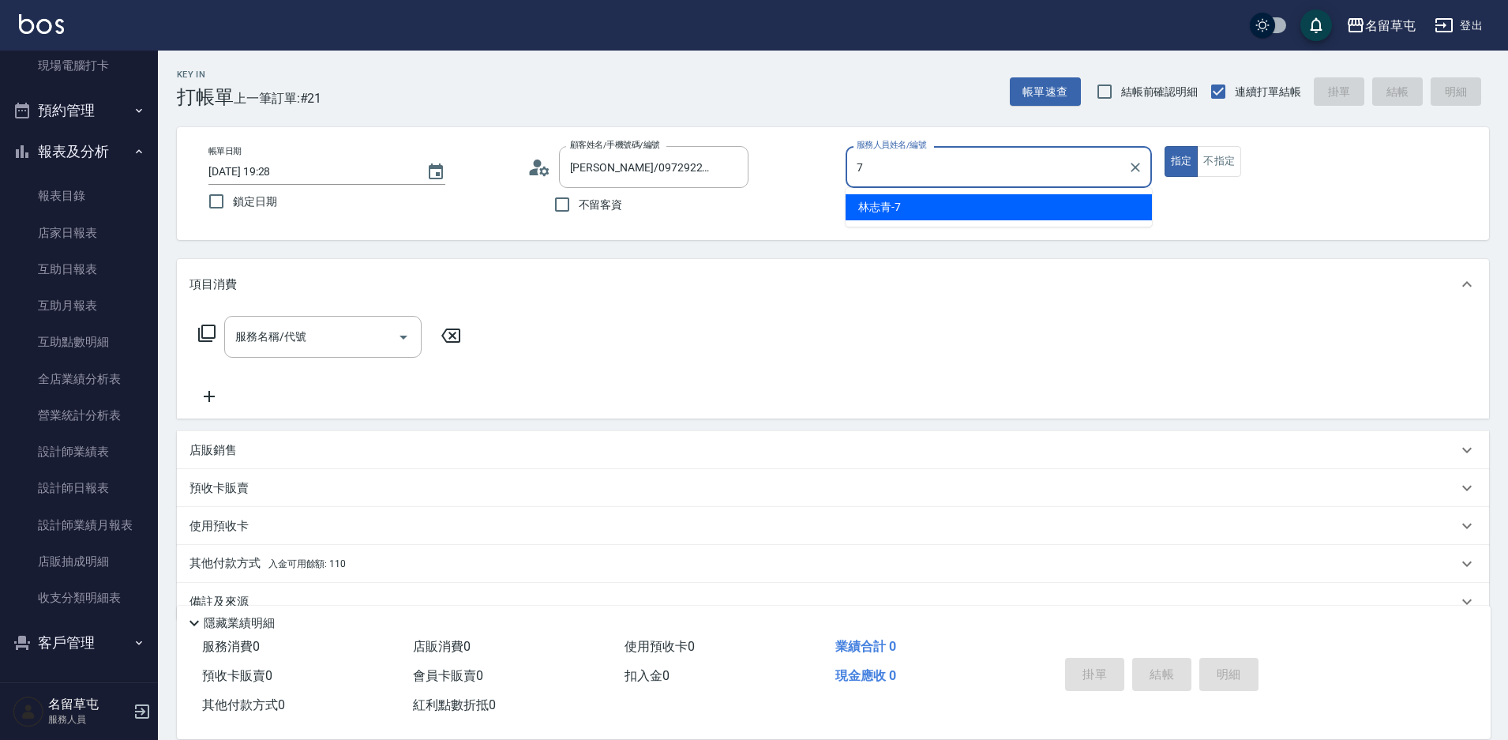
type input "[PERSON_NAME]-7"
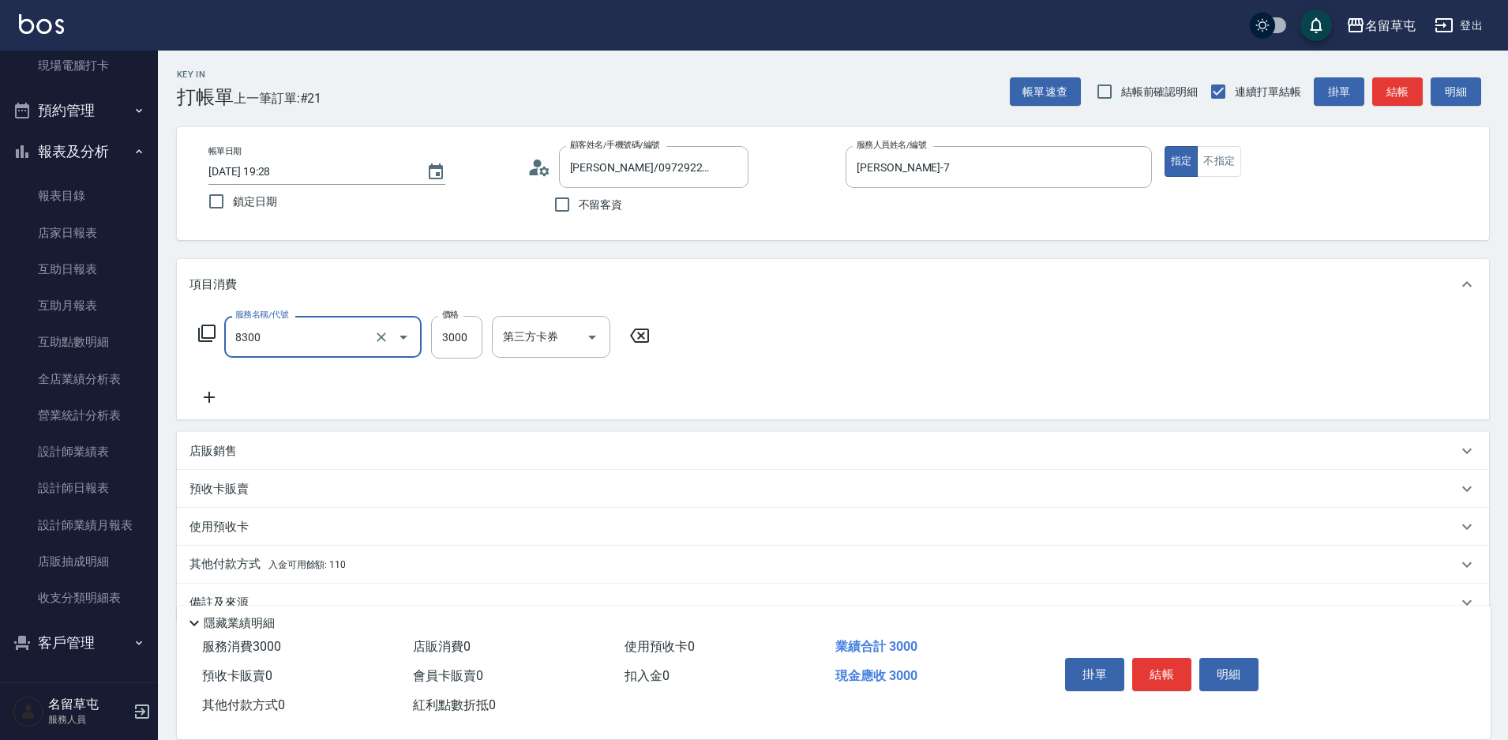
type input "儲3000(8300)"
type input "1000"
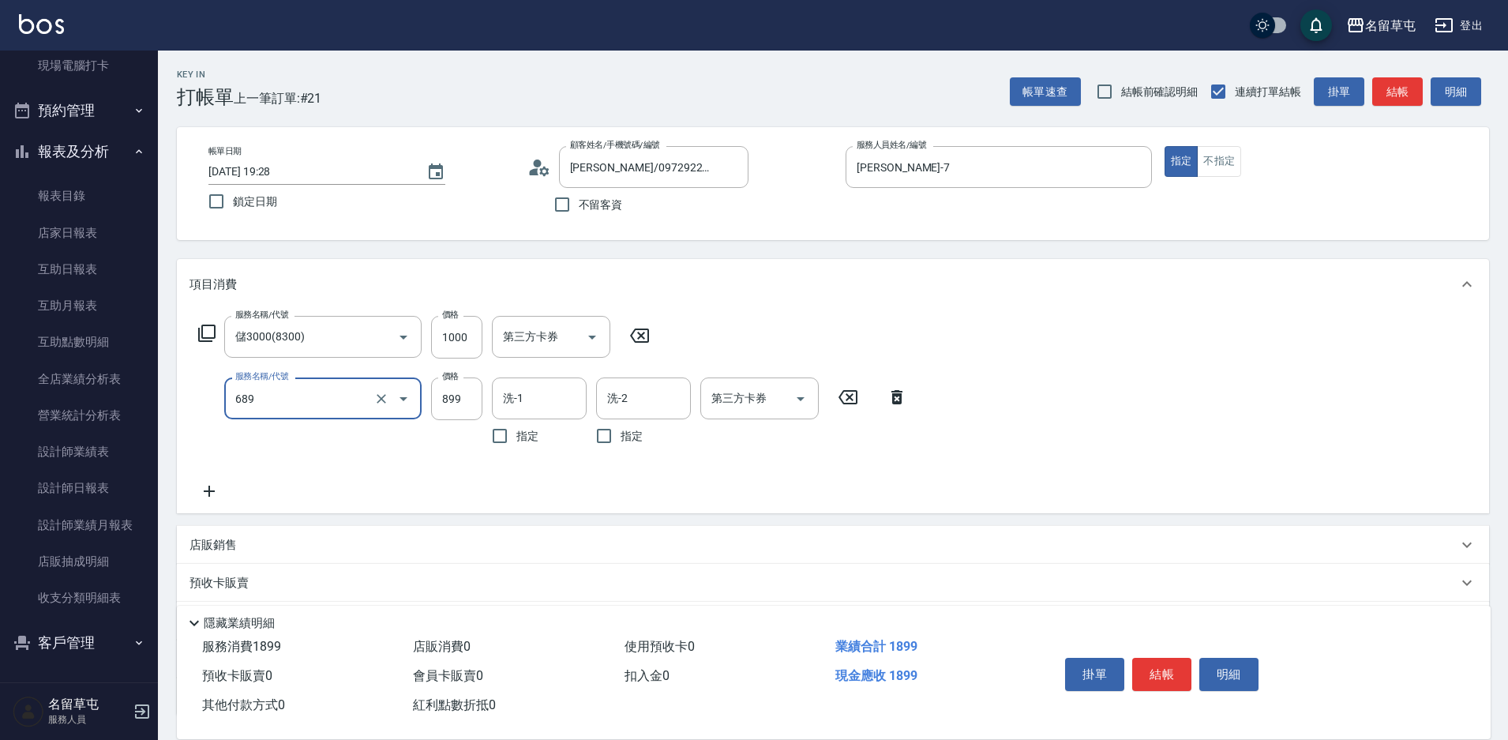
type input "芳療spa899(689)"
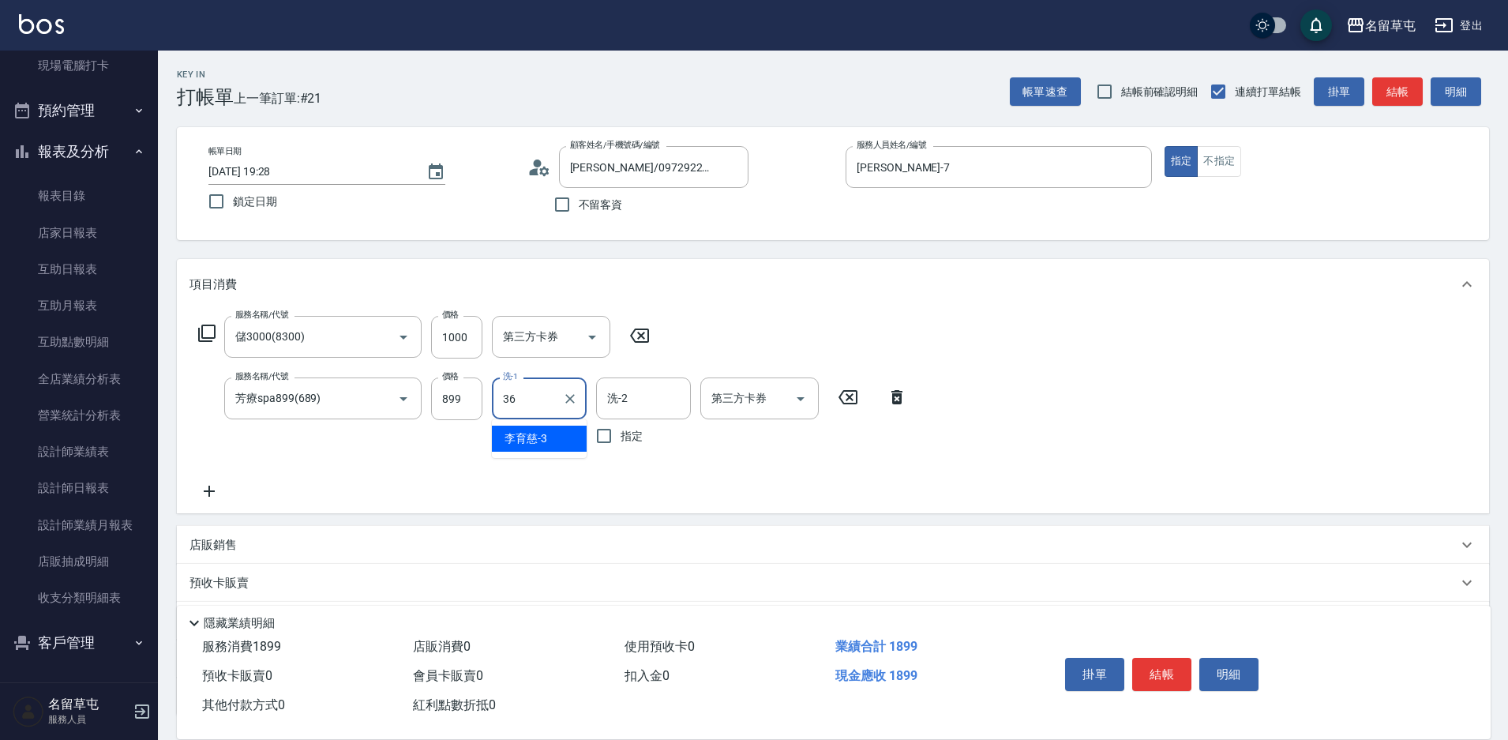
type input "游思岑-36"
type input "3"
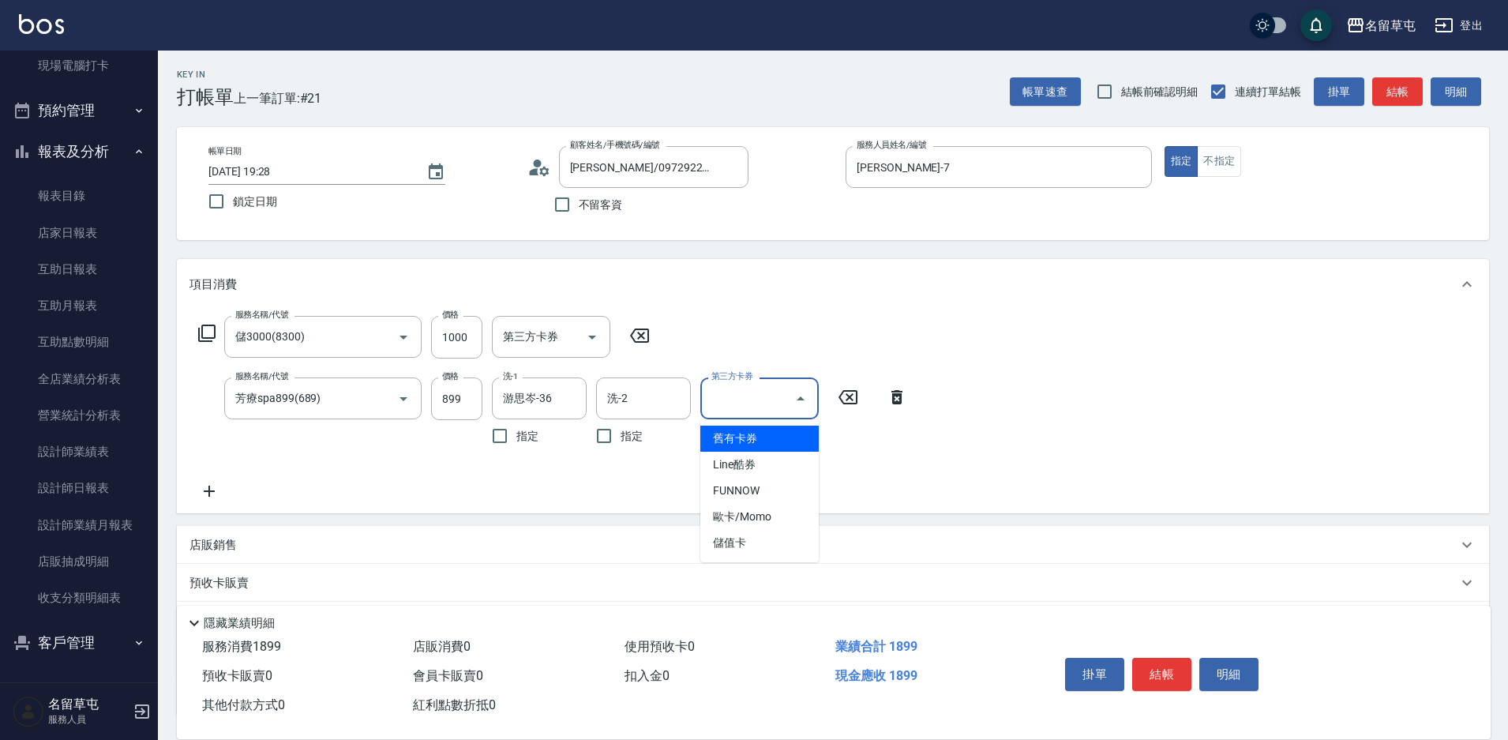
click at [735, 404] on input "第三方卡券" at bounding box center [747, 398] width 81 height 28
click at [772, 532] on span "儲值卡" at bounding box center [759, 543] width 118 height 26
type input "儲值卡"
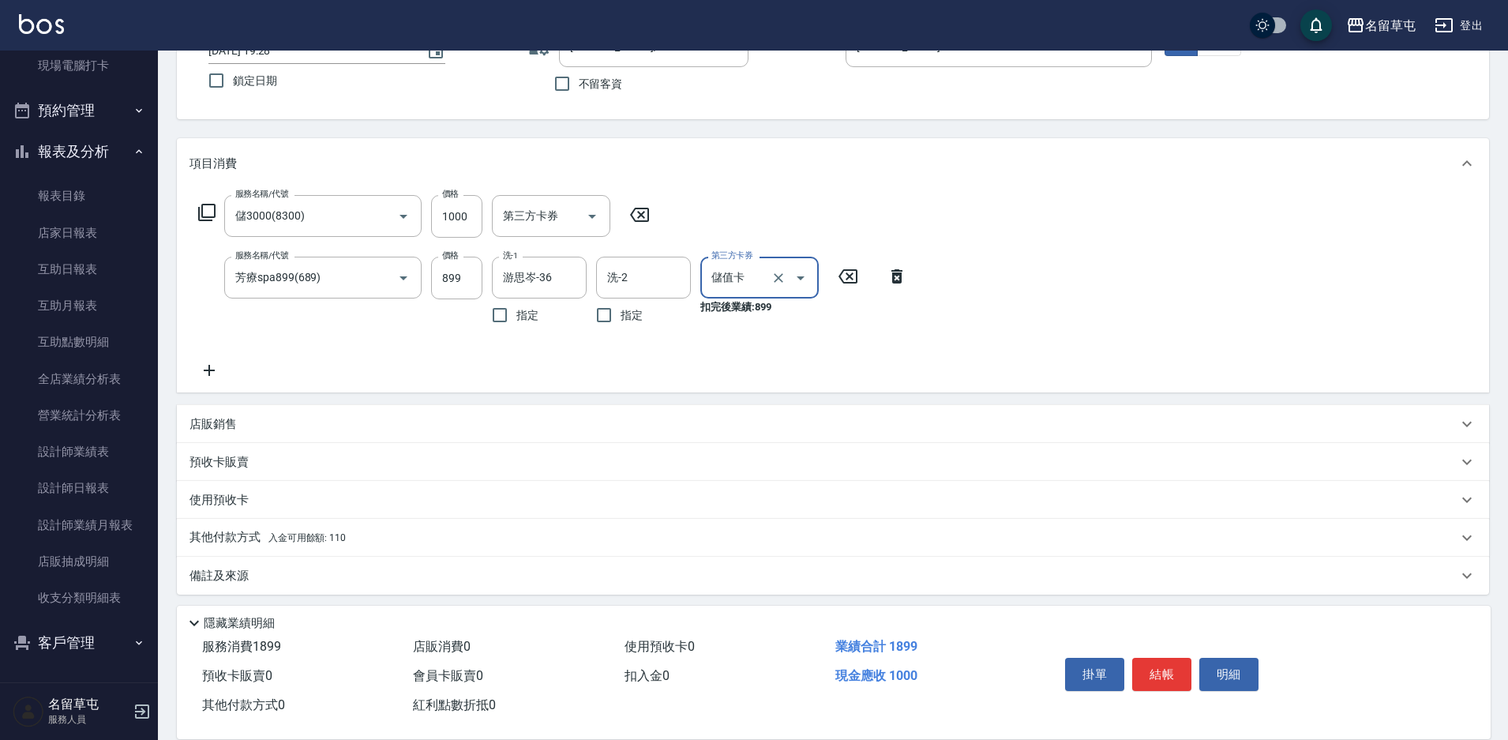
scroll to position [127, 0]
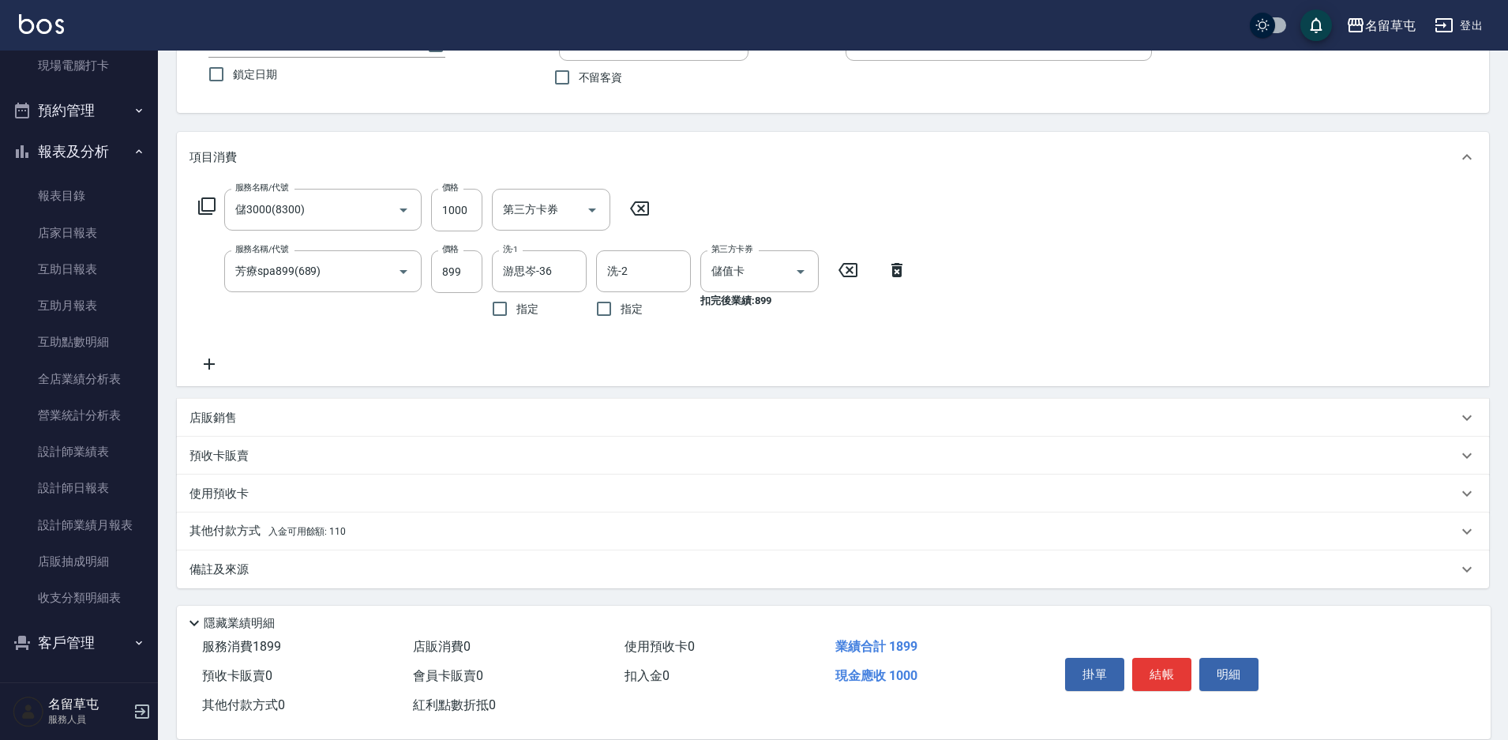
click at [246, 523] on p "其他付款方式 入金可用餘額: 110" at bounding box center [267, 531] width 156 height 17
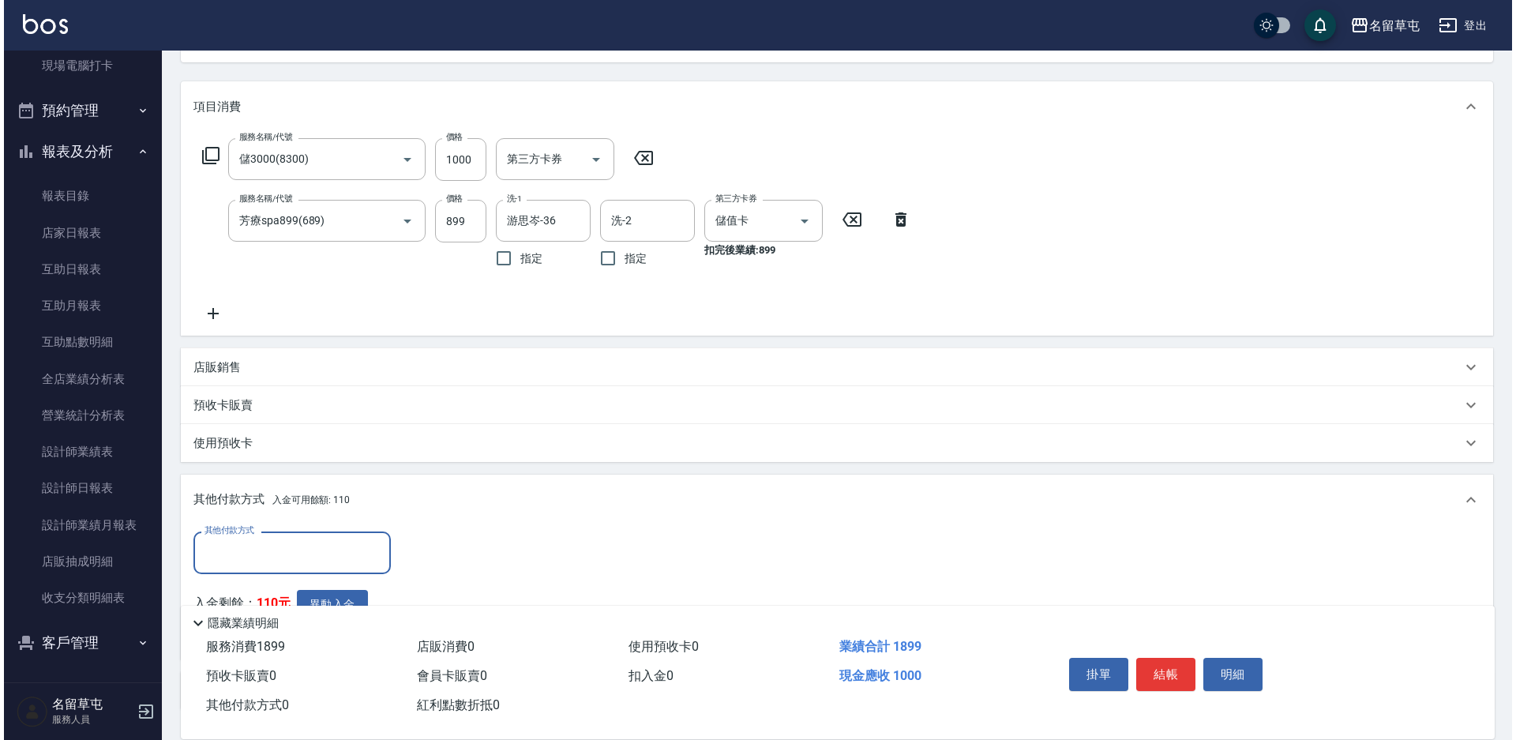
scroll to position [285, 0]
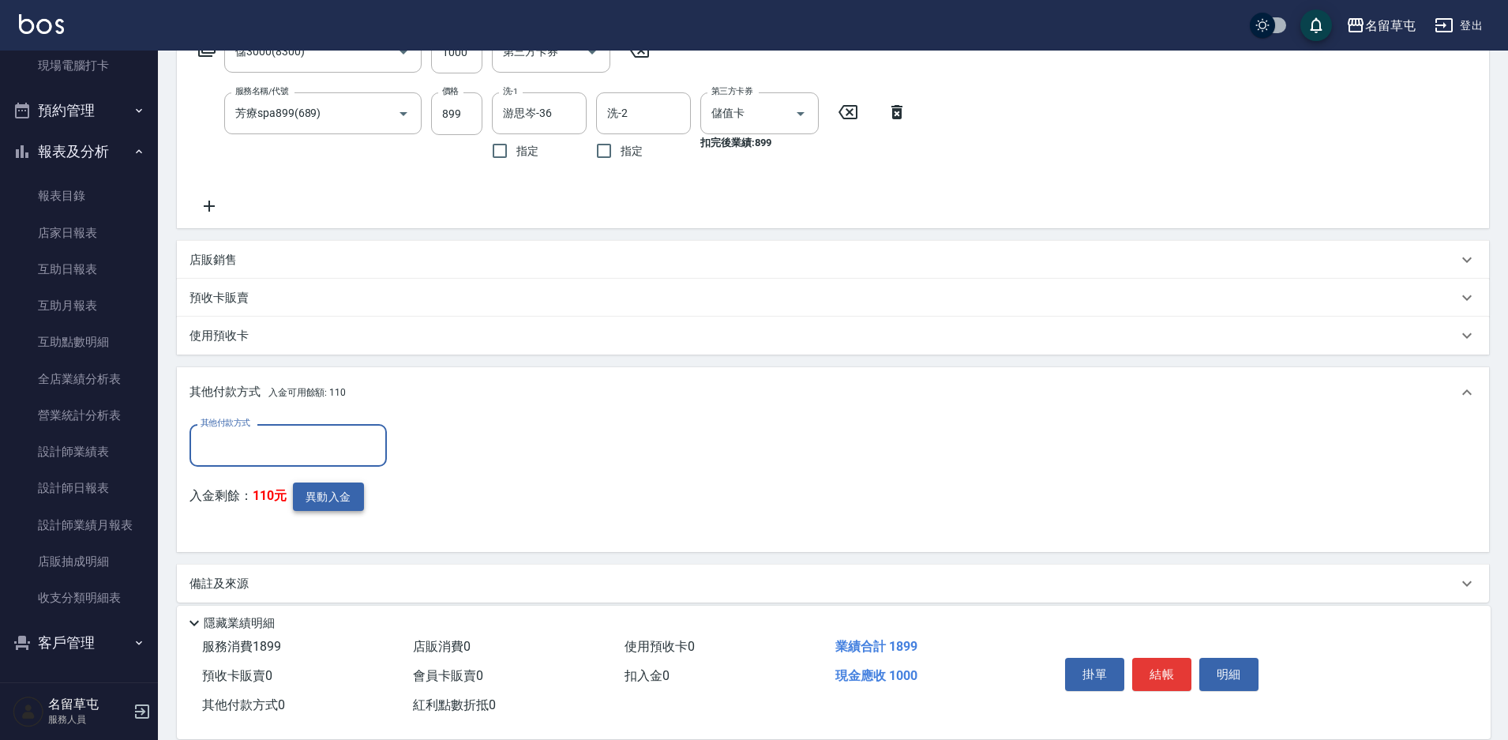
click at [360, 485] on button "異動入金" at bounding box center [328, 496] width 71 height 29
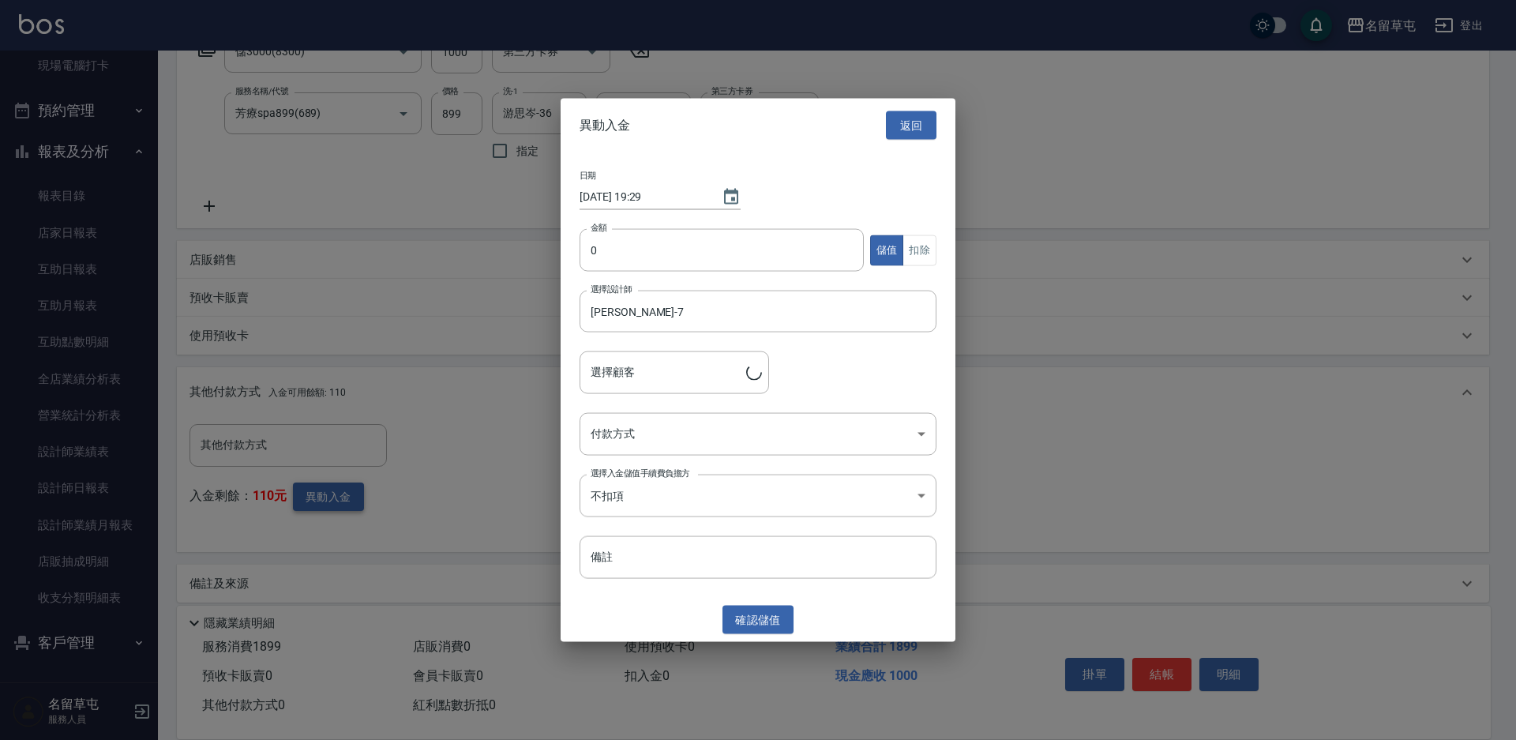
type input "[PERSON_NAME]/0972922878"
click at [703, 248] on input "0" at bounding box center [722, 250] width 284 height 43
type input "1000"
click at [699, 434] on body "名留草屯 登出 櫃檯作業 打帳單 帳單列表 現金收支登錄 材料自購登錄 每日結帳 排班表 現場電腦打卡 預約管理 預約管理 單日預約紀錄 單週預約紀錄 報表及…" at bounding box center [758, 234] width 1516 height 1039
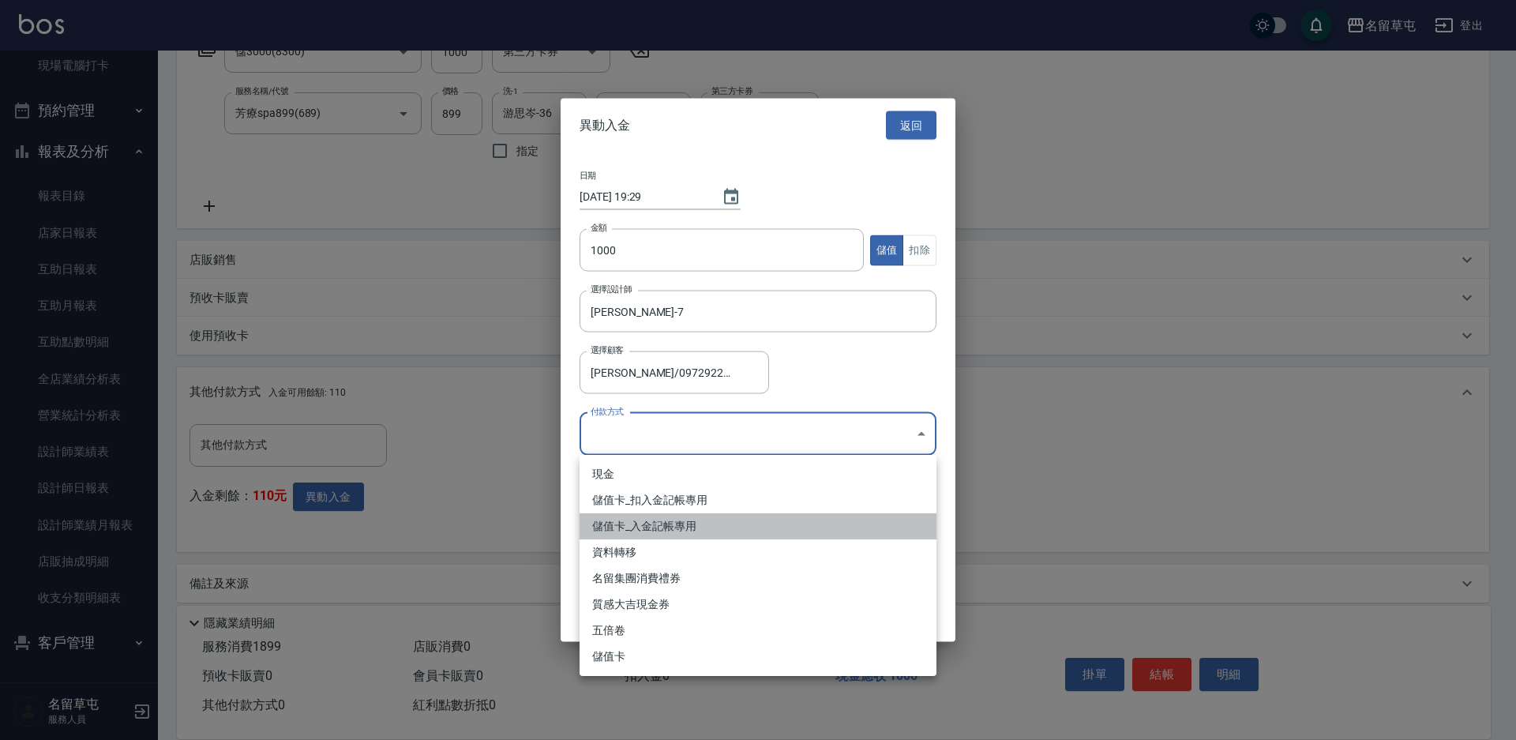
click at [651, 520] on li "儲值卡_入金記帳專用" at bounding box center [758, 526] width 357 height 26
type input "儲值卡_入金記帳專用"
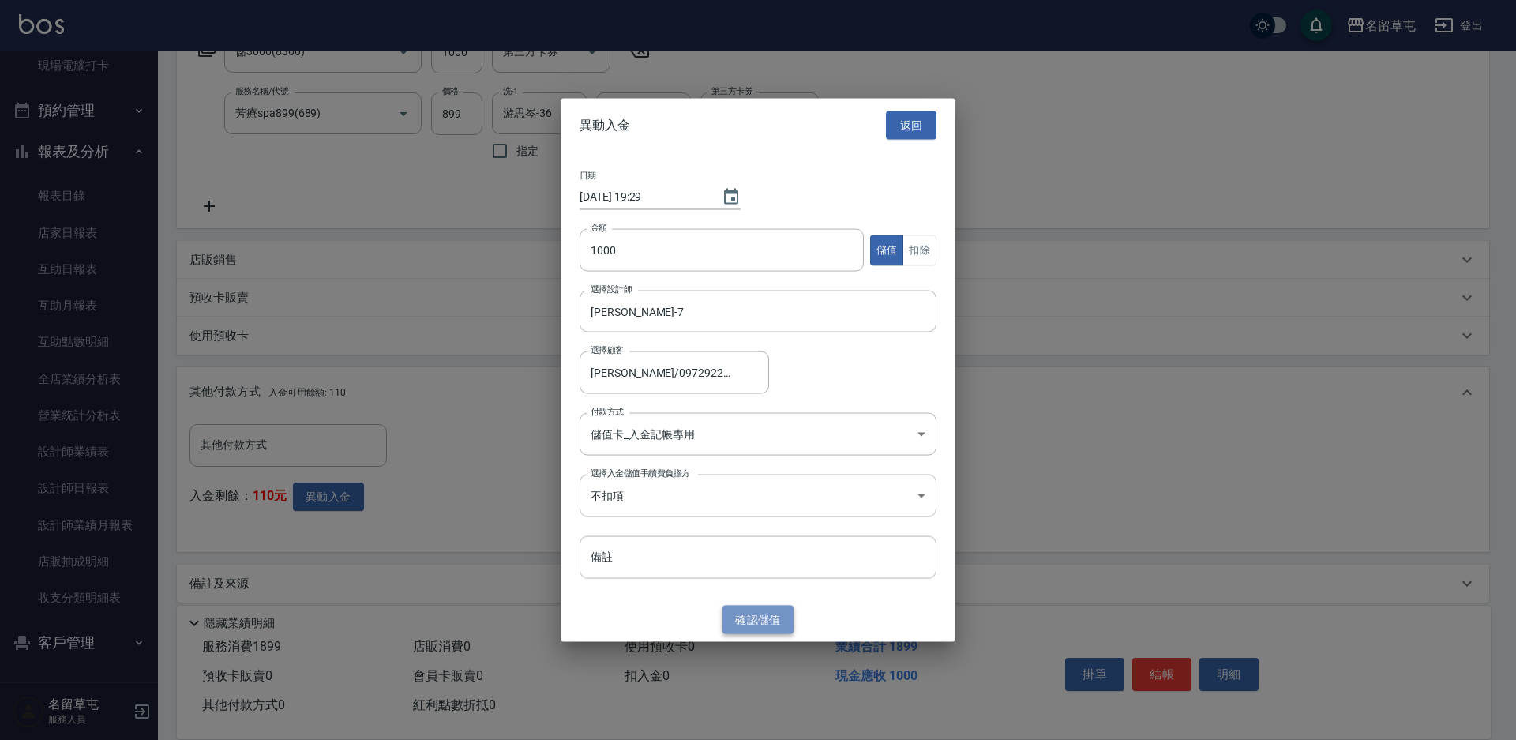
click at [757, 618] on button "確認 儲值" at bounding box center [757, 619] width 71 height 29
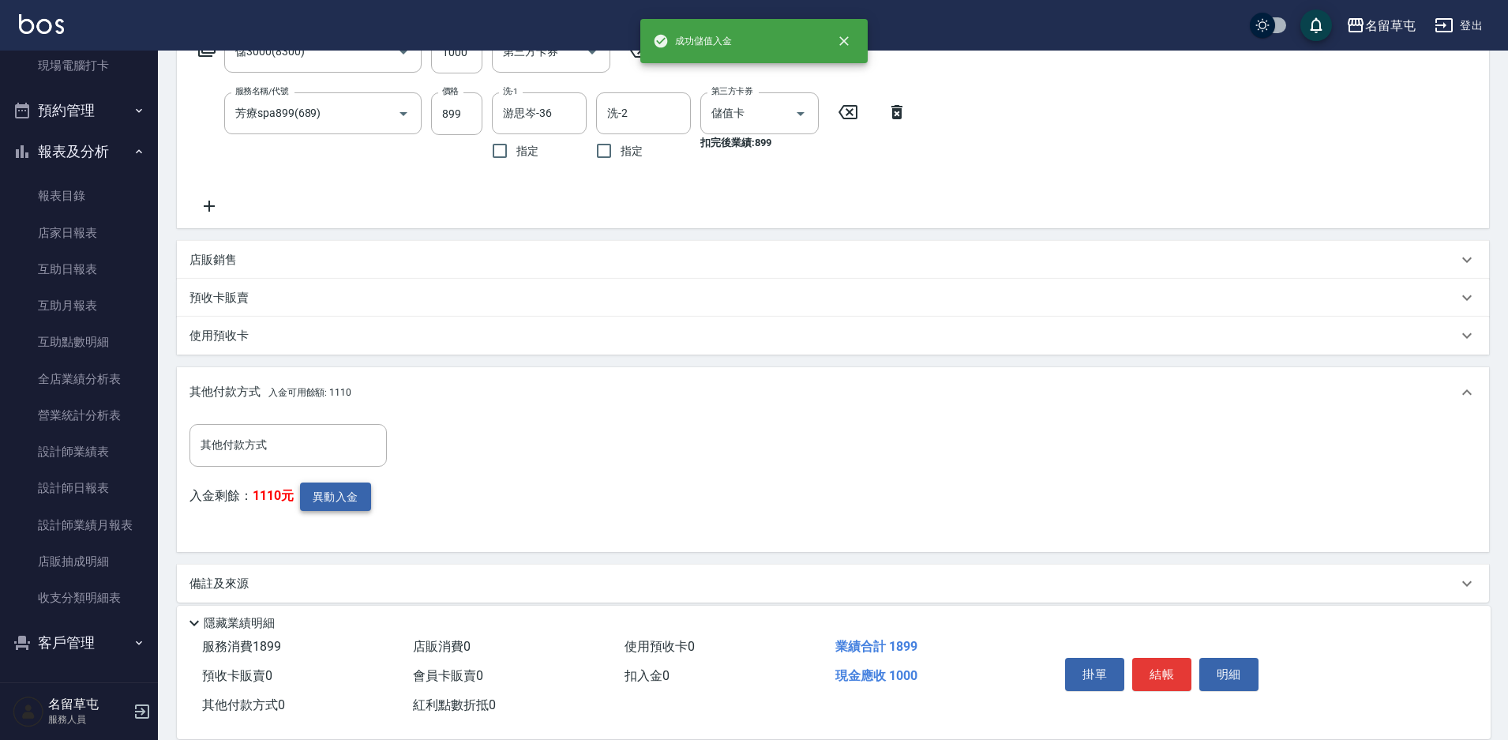
click at [339, 488] on button "異動入金" at bounding box center [335, 496] width 71 height 29
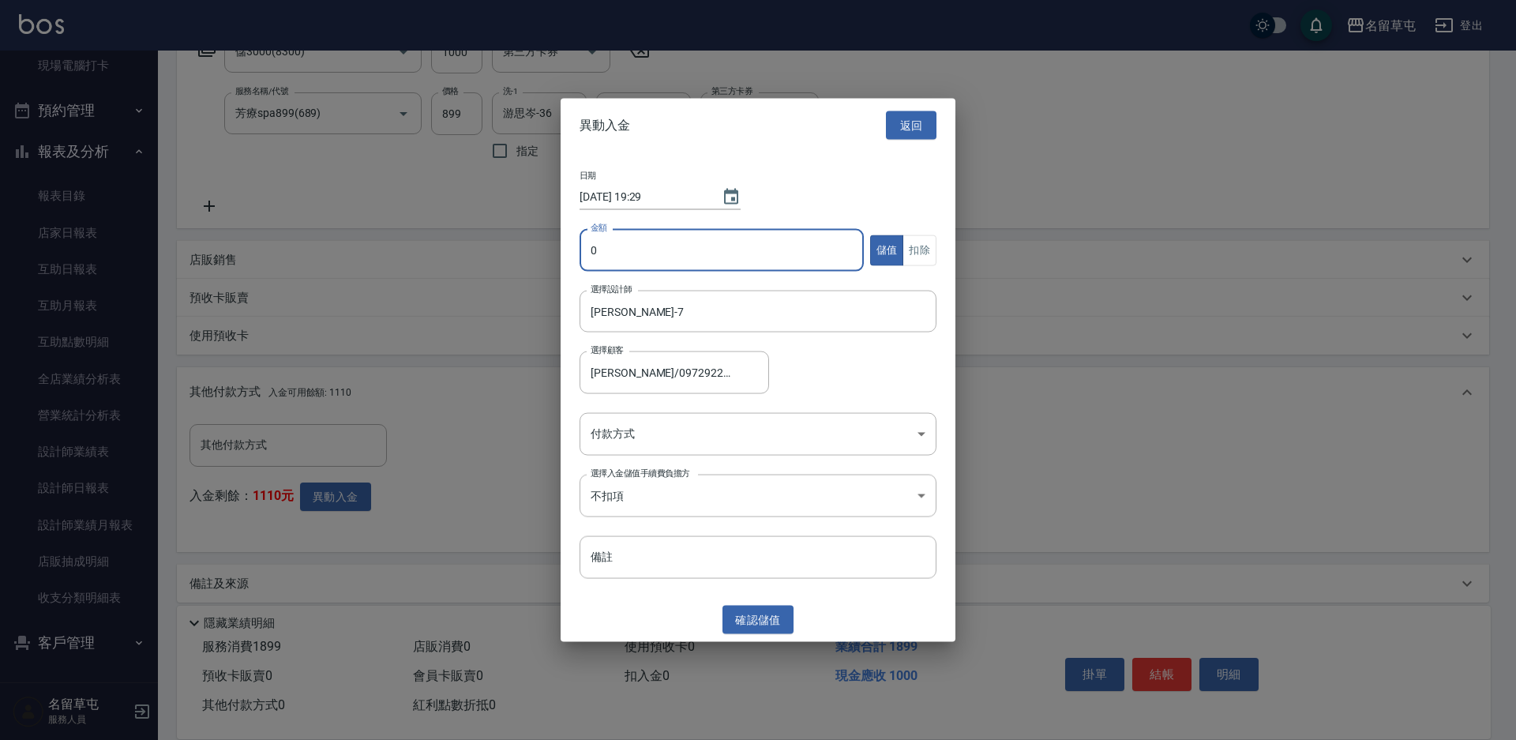
click at [660, 262] on input "0" at bounding box center [722, 250] width 284 height 43
type input "899"
click at [925, 242] on button "扣除" at bounding box center [919, 249] width 34 height 31
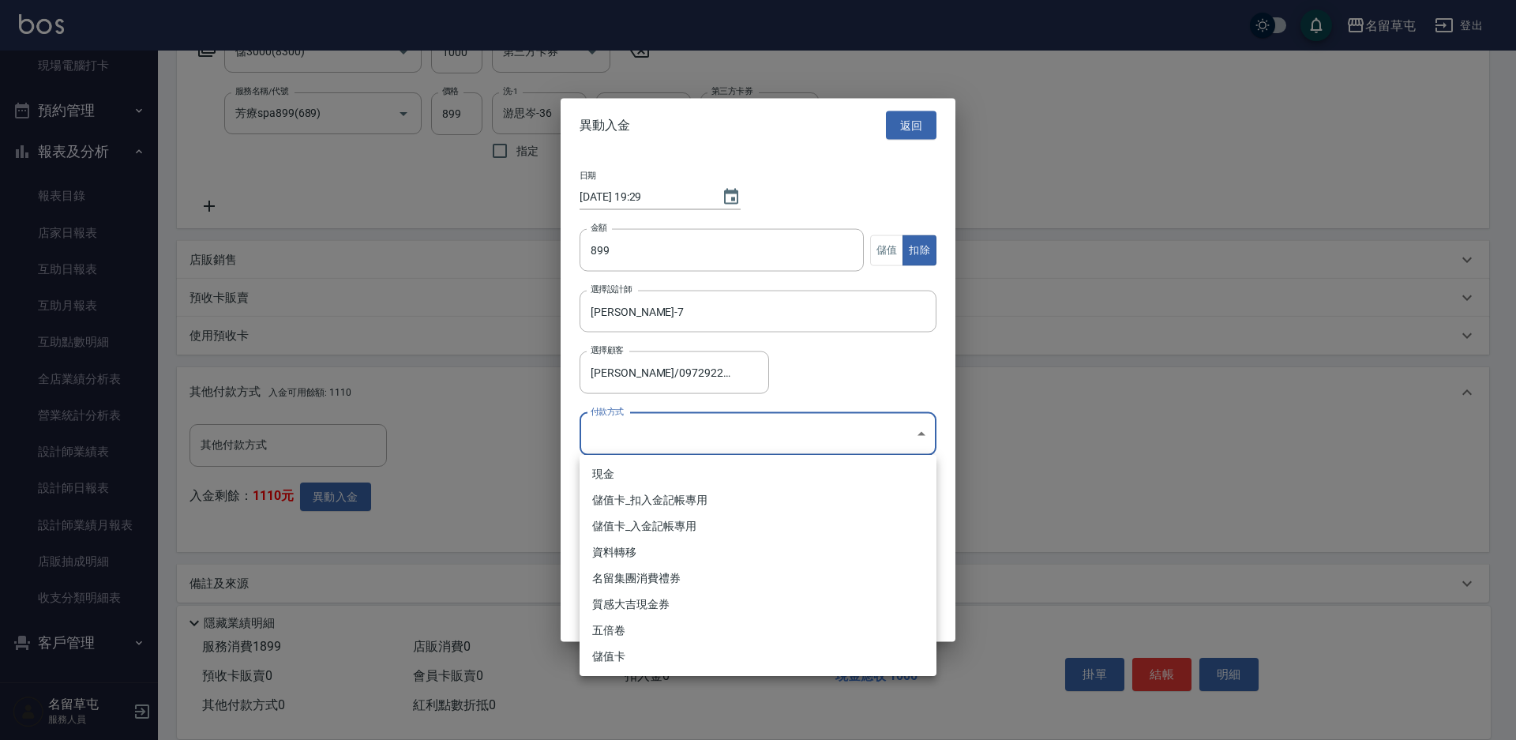
click at [769, 426] on body "名留草屯 登出 櫃檯作業 打帳單 帳單列表 現金收支登錄 材料自購登錄 每日結帳 排班表 現場電腦打卡 預約管理 預約管理 單日預約紀錄 單週預約紀錄 報表及…" at bounding box center [758, 234] width 1516 height 1039
click at [713, 493] on li "儲值卡_扣入金記帳專用" at bounding box center [758, 500] width 357 height 26
type input "儲值卡_扣入金記帳專用"
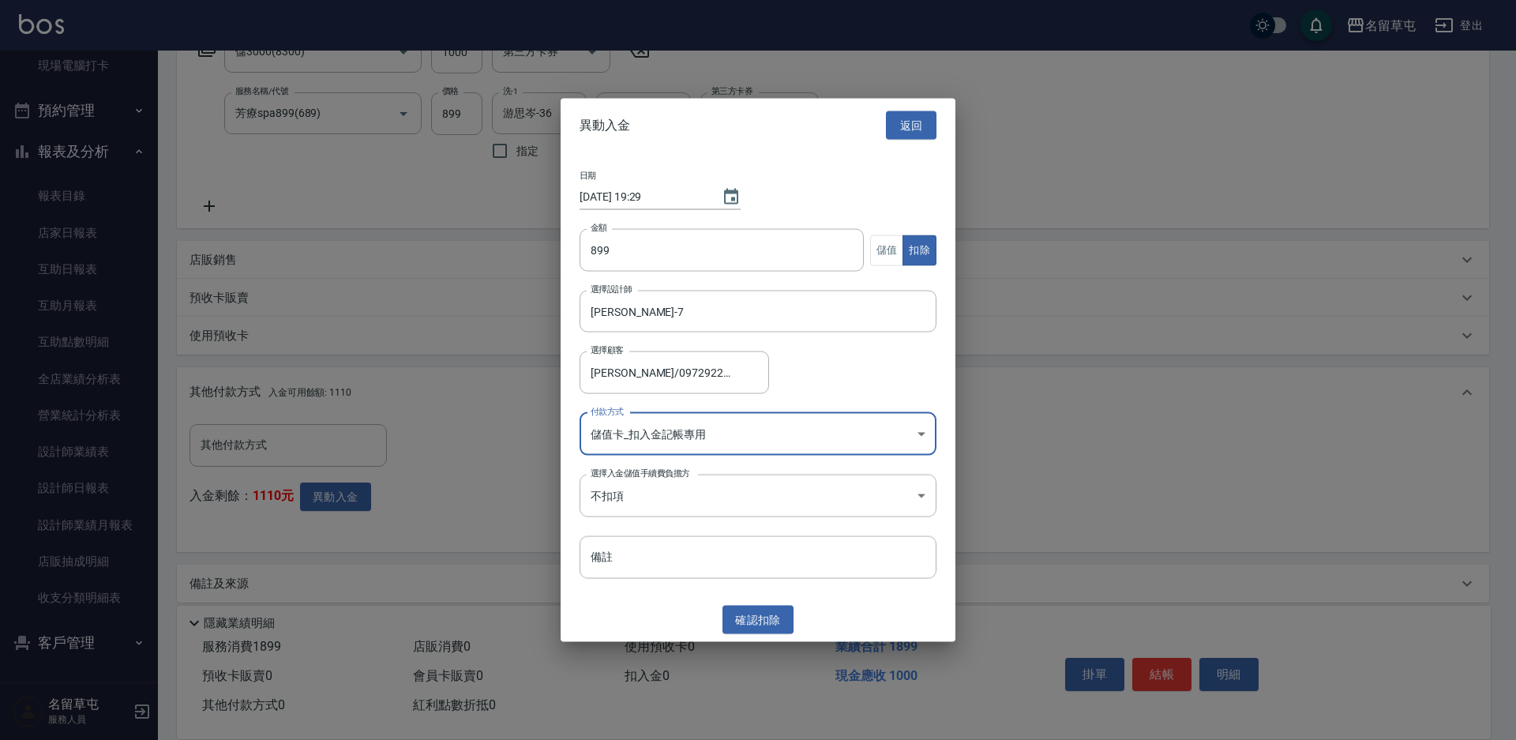
click at [752, 609] on button "確認 扣除" at bounding box center [757, 619] width 71 height 29
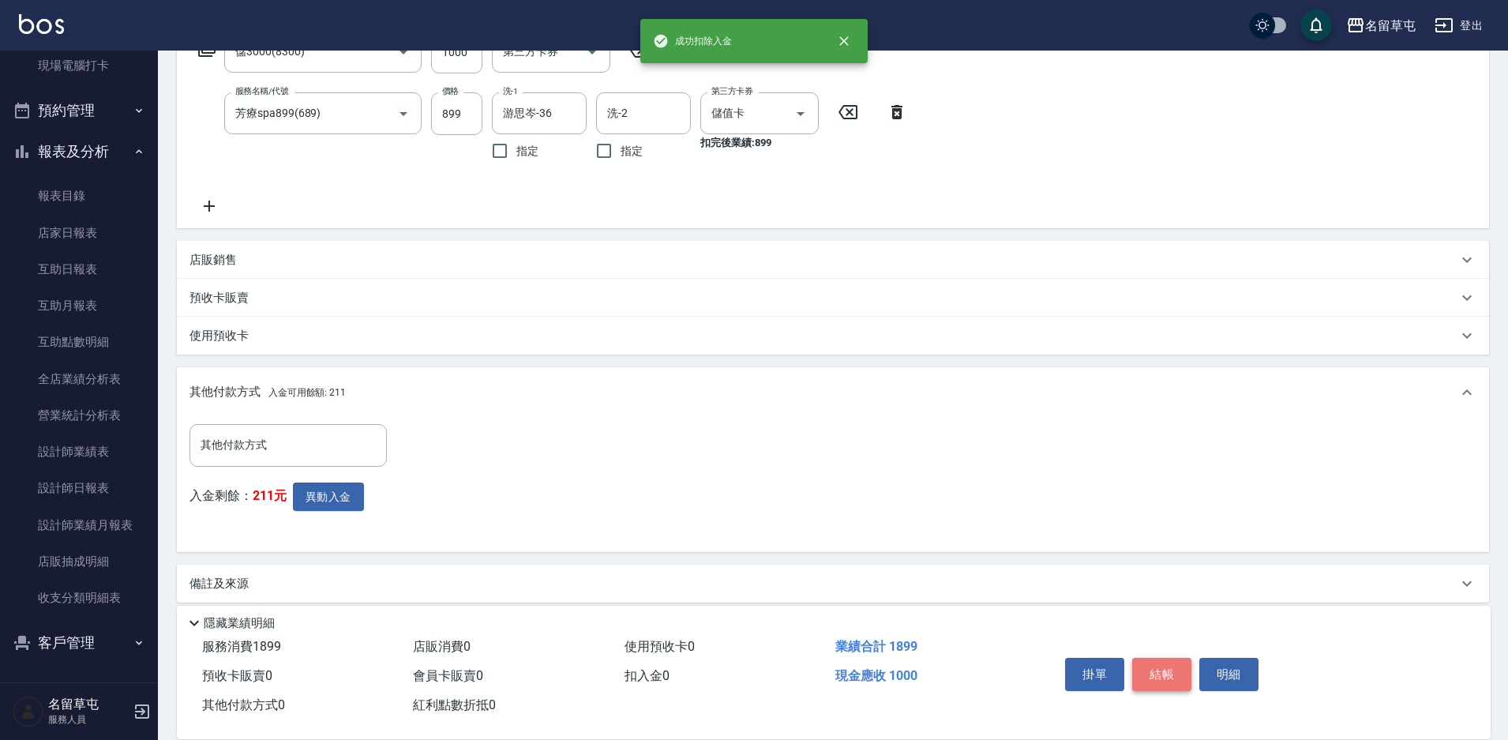
click at [1150, 662] on button "結帳" at bounding box center [1161, 674] width 59 height 33
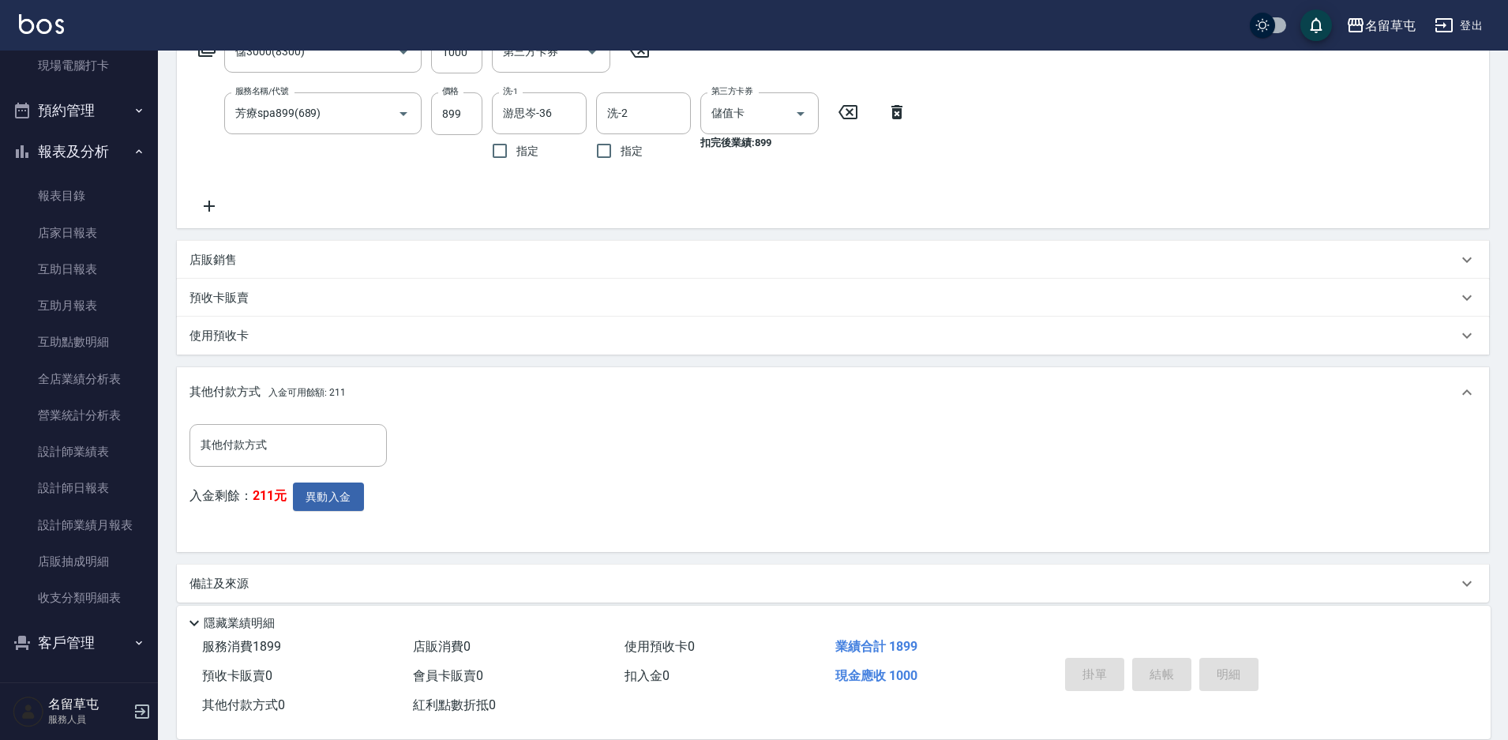
type input "[DATE] 19:29"
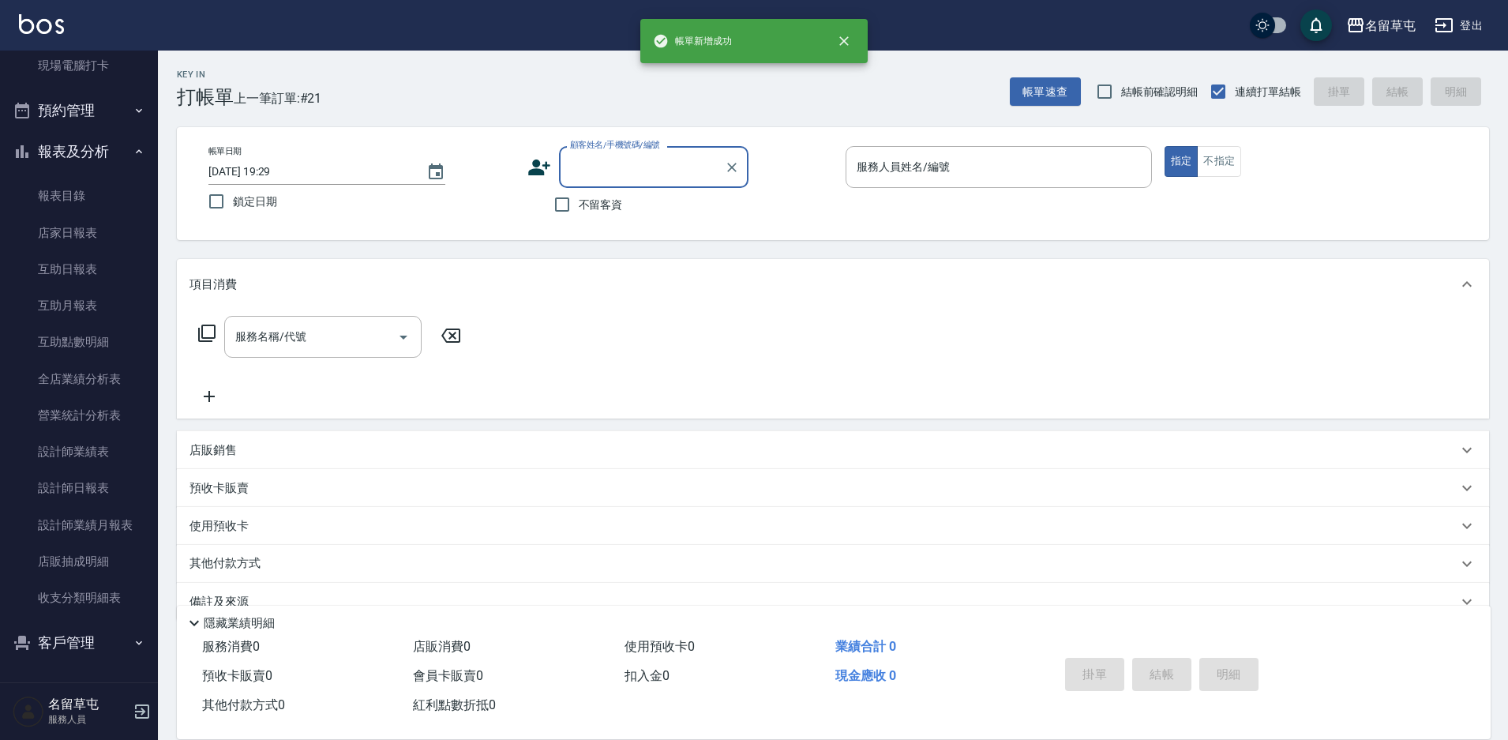
scroll to position [0, 0]
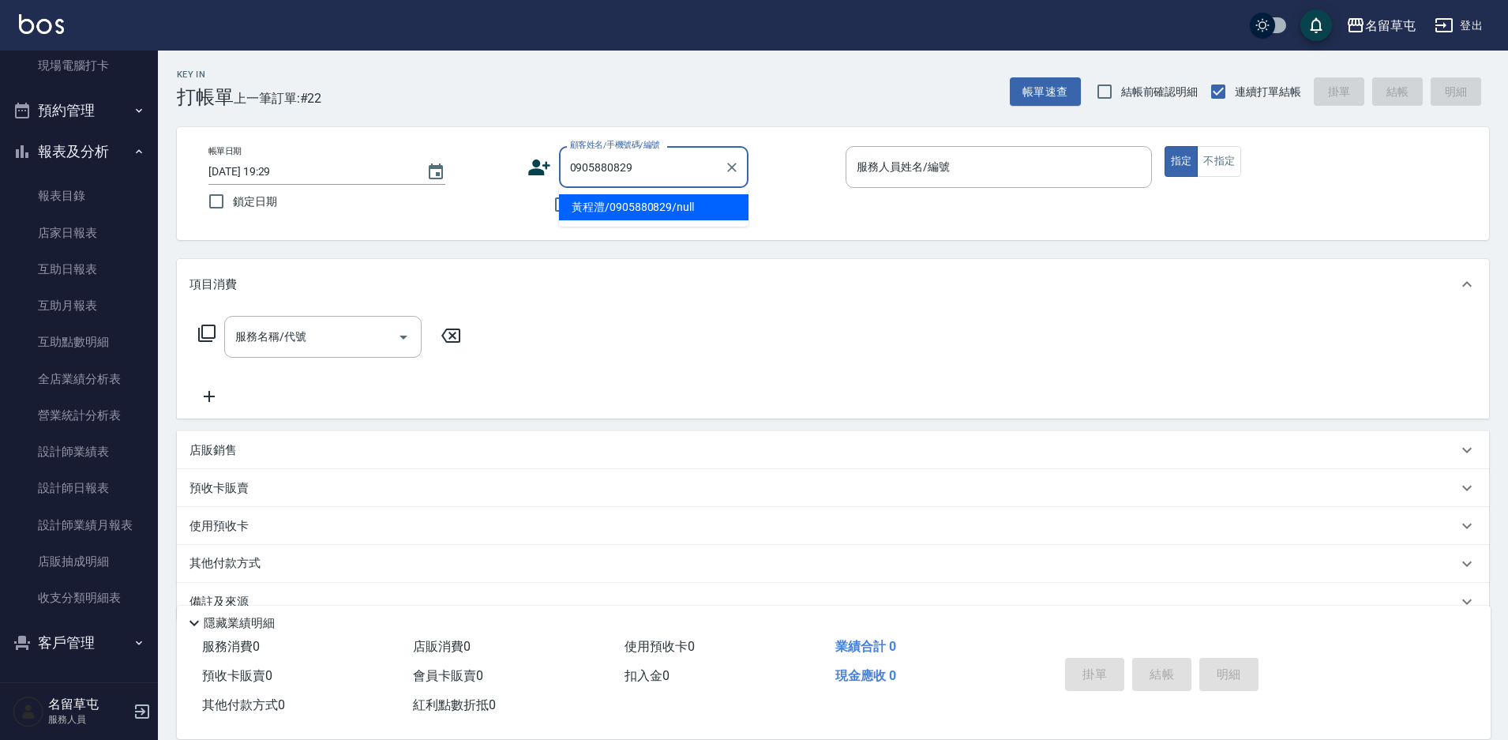
type input "黃程澧/0905880829/null"
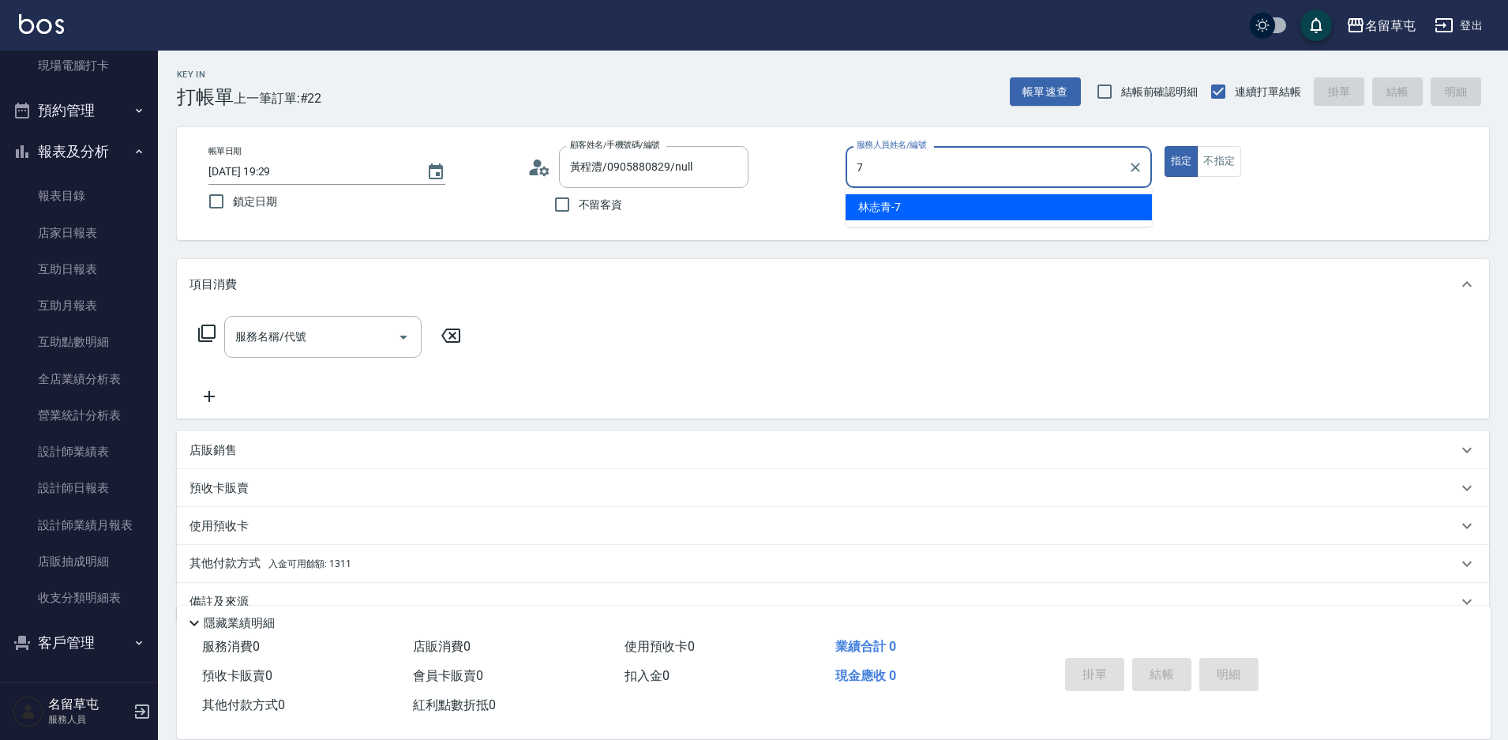
type input "[PERSON_NAME]-7"
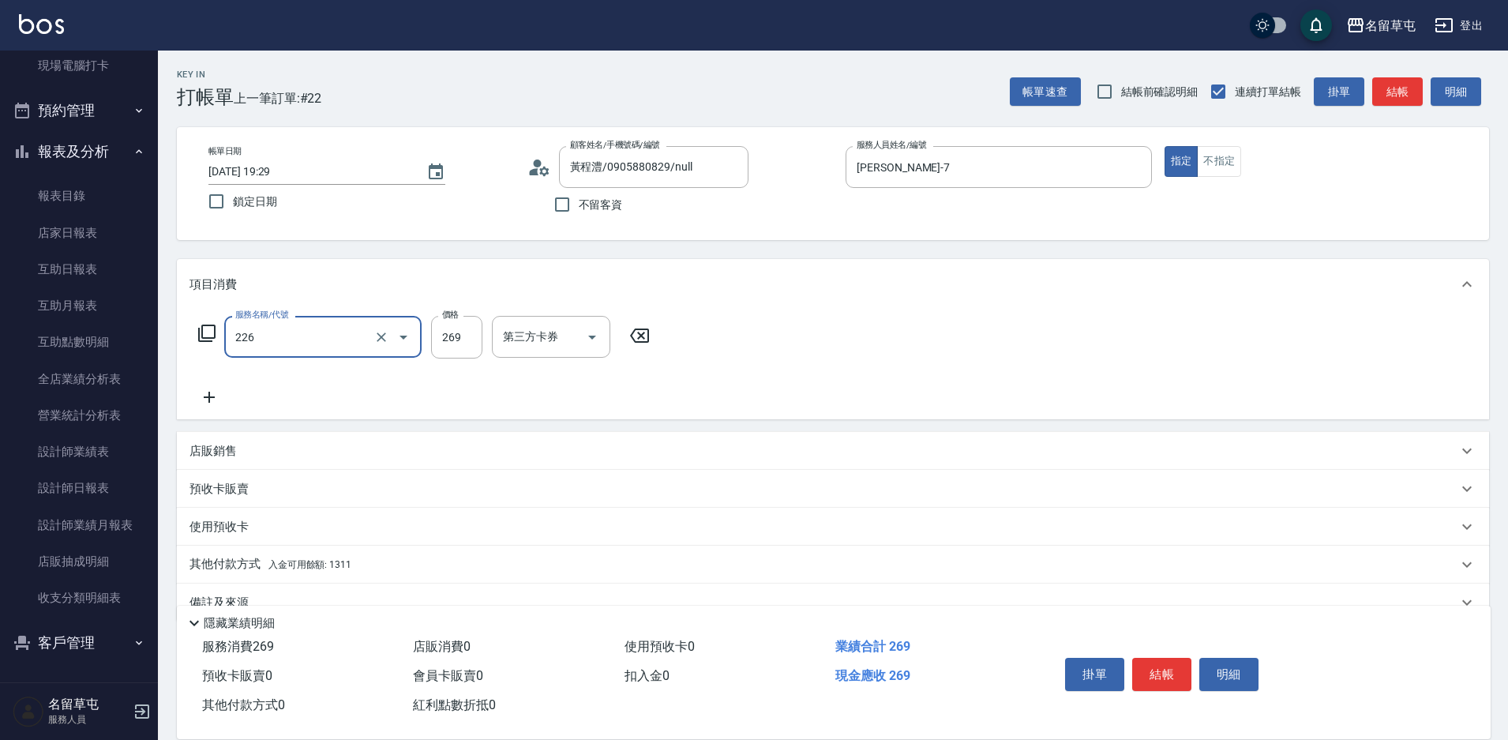
type input "洗剪269(226)"
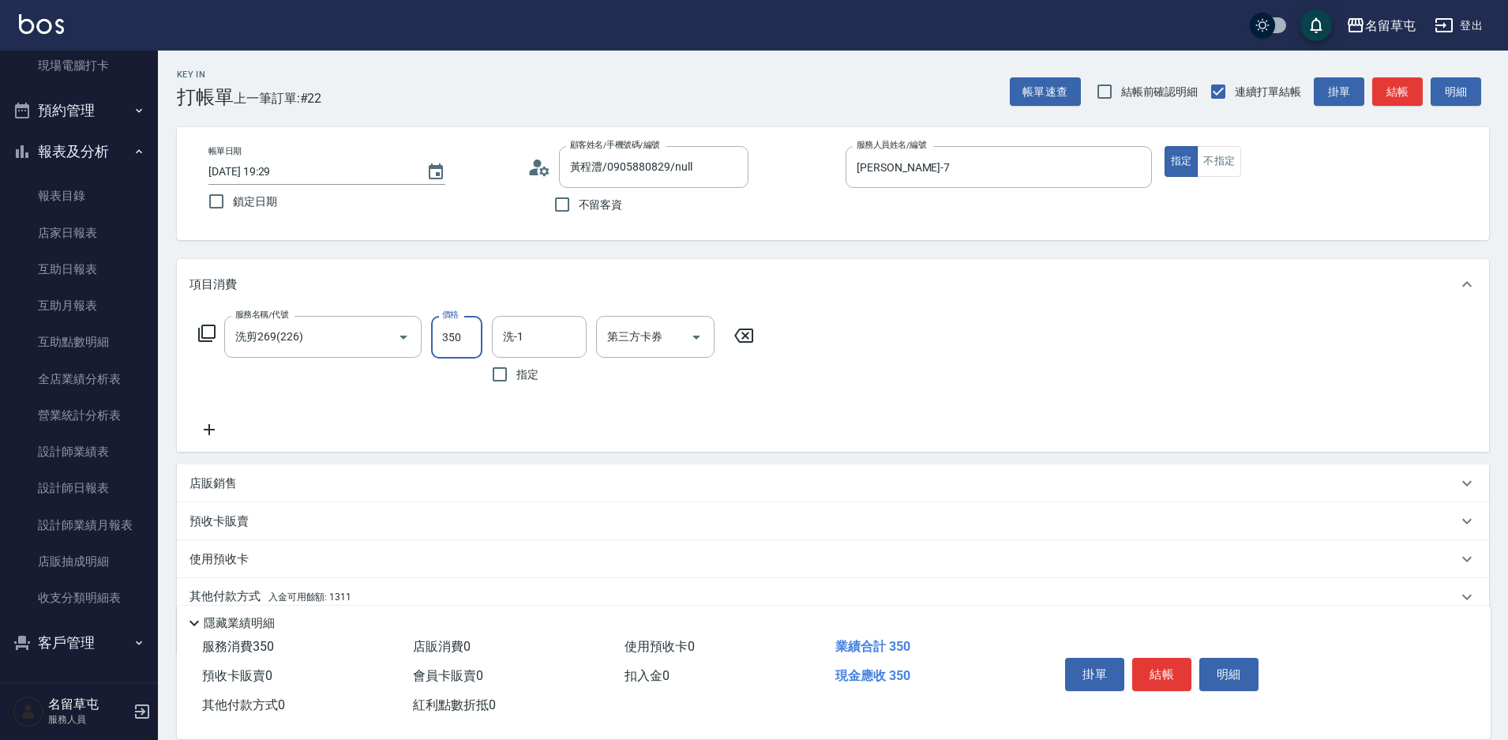
type input "350"
type input "游思岑-36"
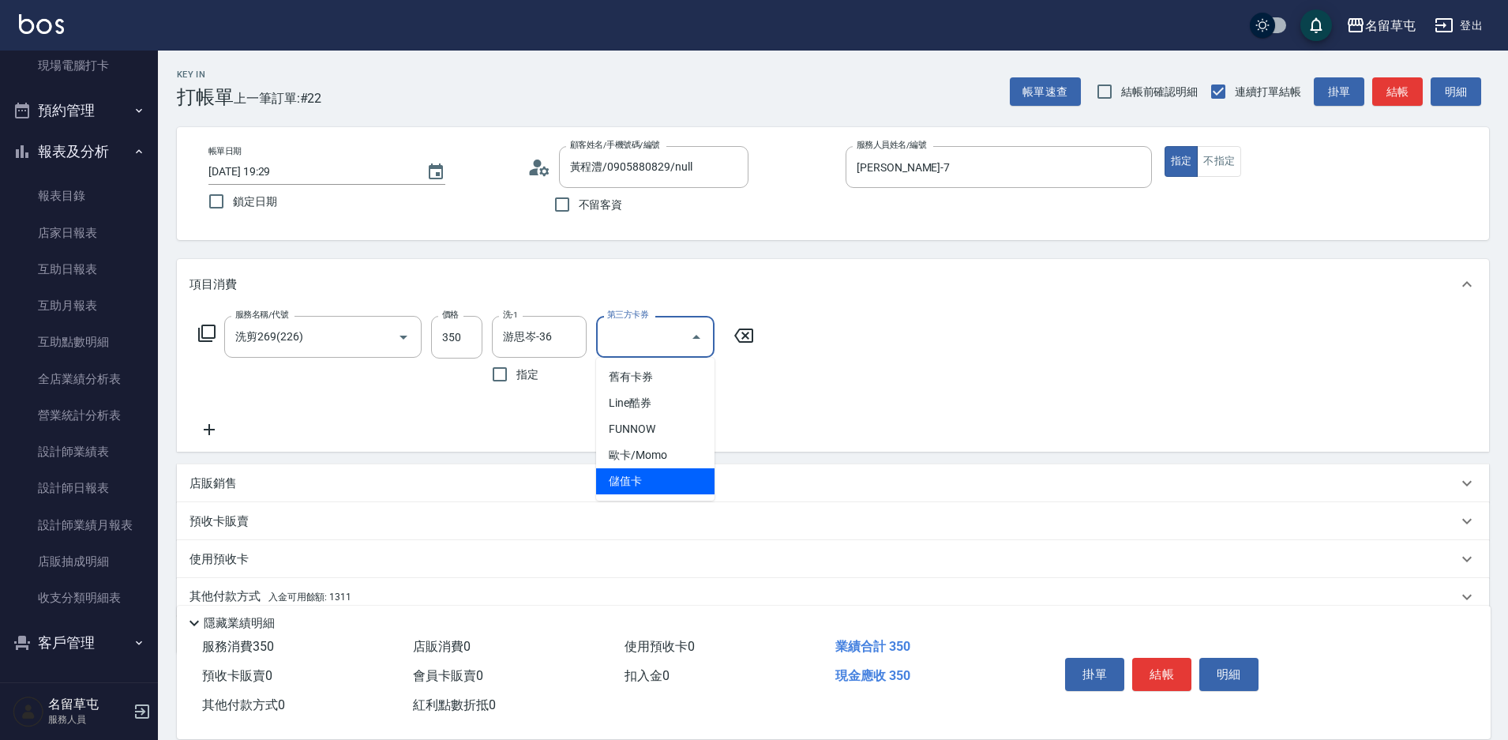
type input "儲值卡"
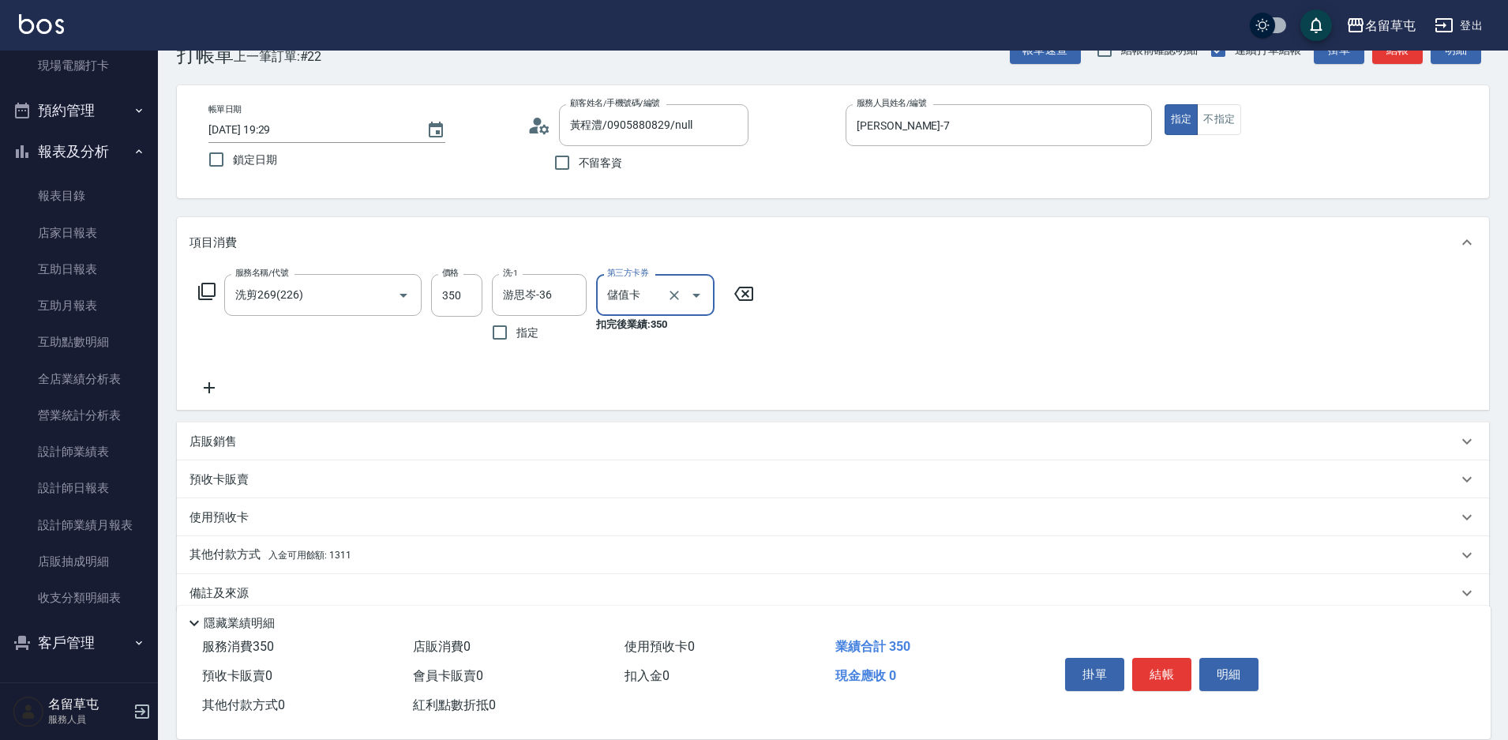
scroll to position [66, 0]
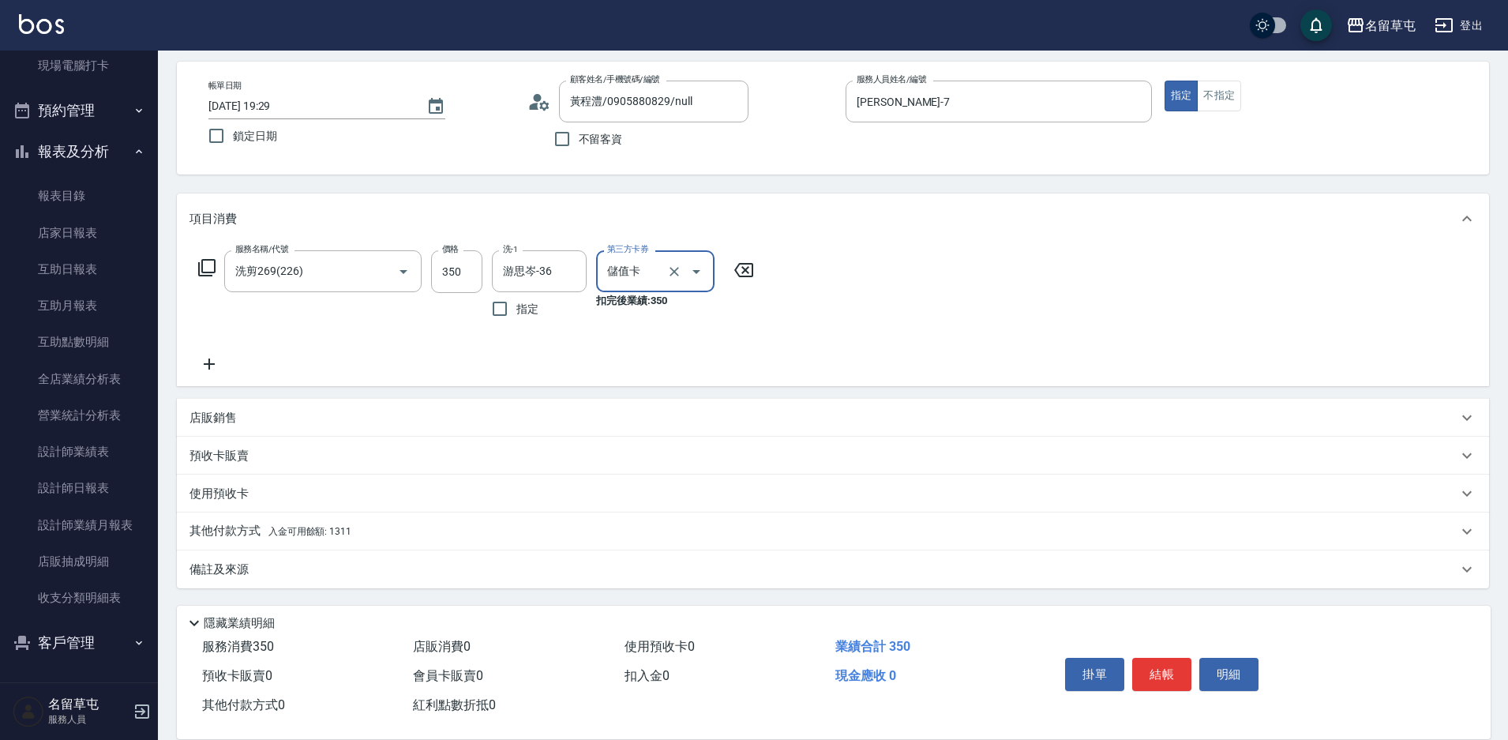
click at [238, 542] on div "其他付款方式 入金可用餘額: 1311" at bounding box center [833, 531] width 1312 height 38
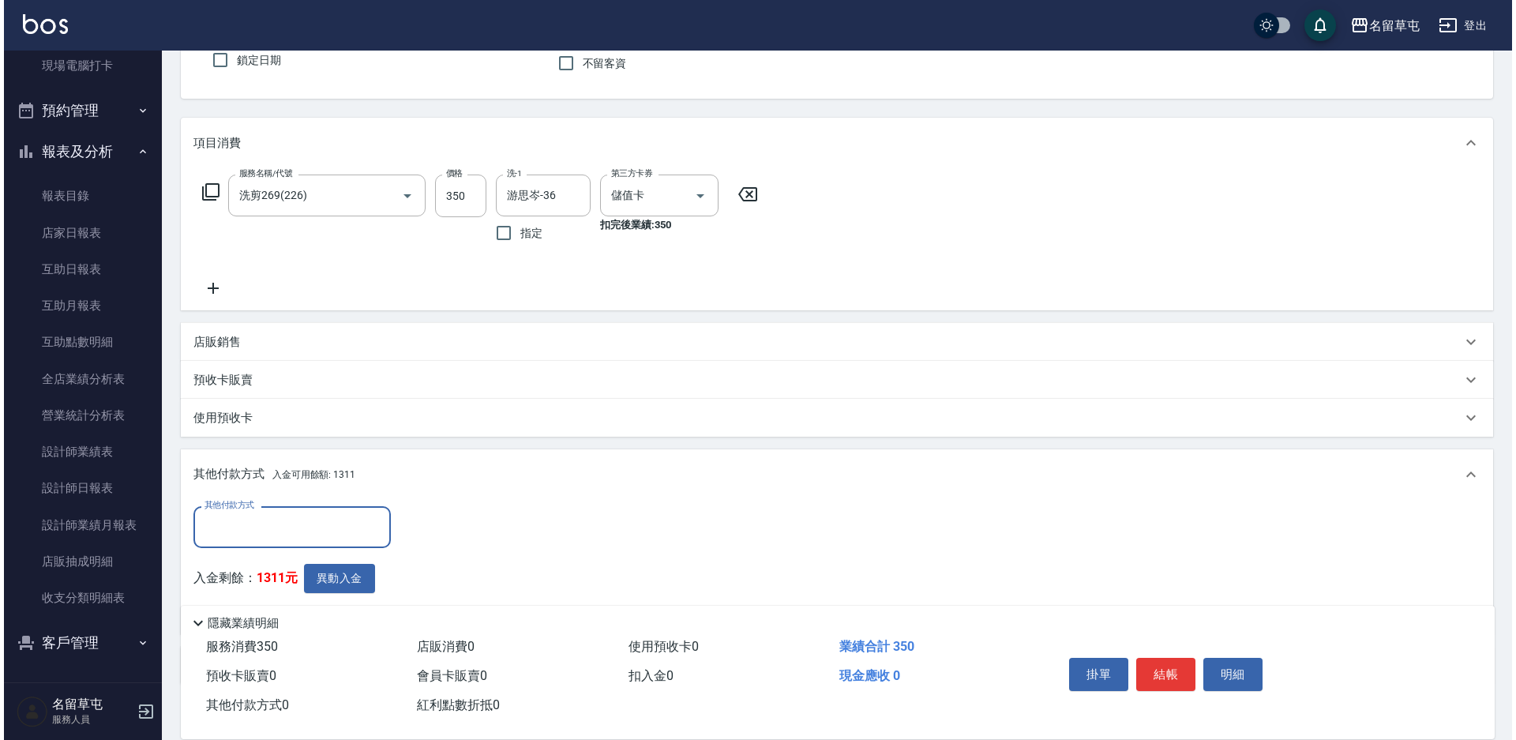
scroll to position [223, 0]
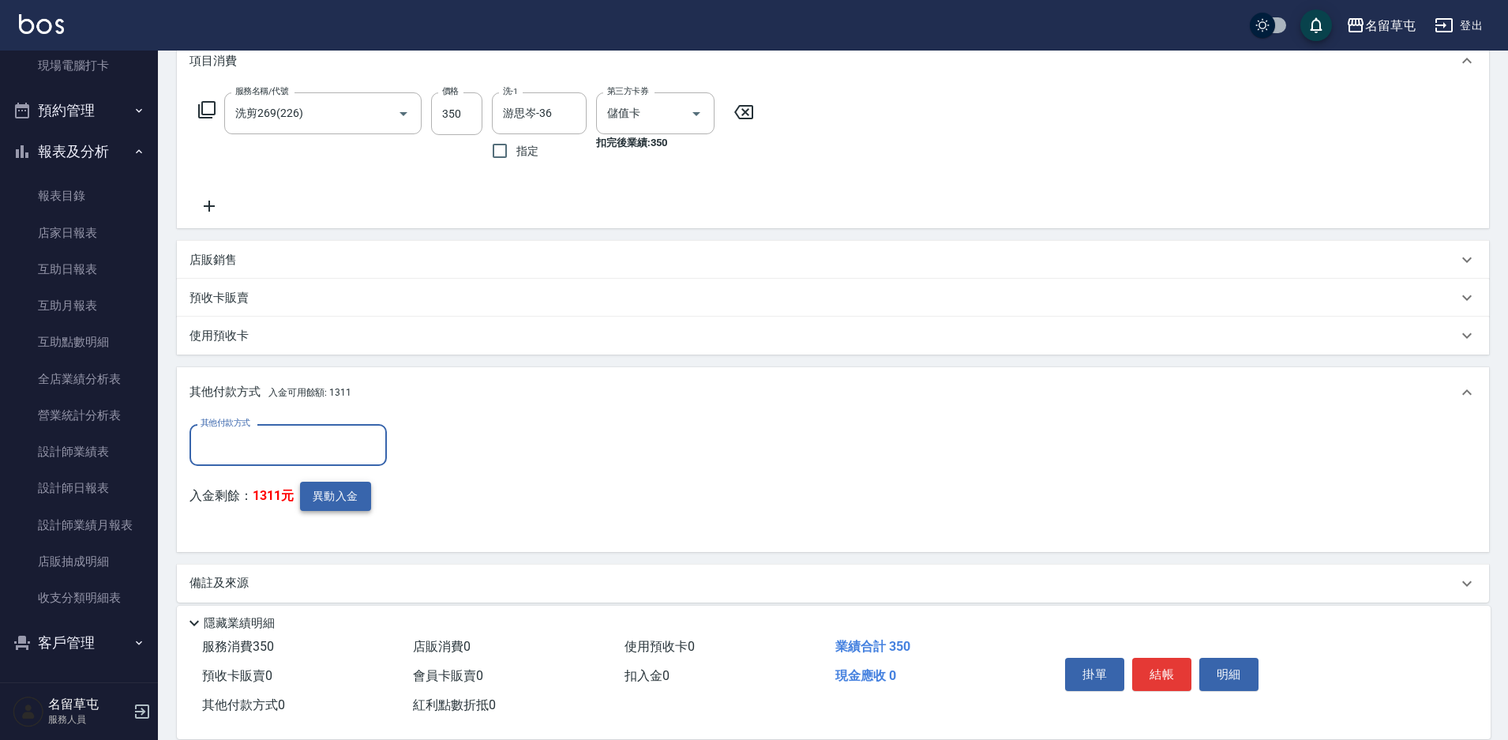
click at [319, 507] on button "異動入金" at bounding box center [335, 496] width 71 height 29
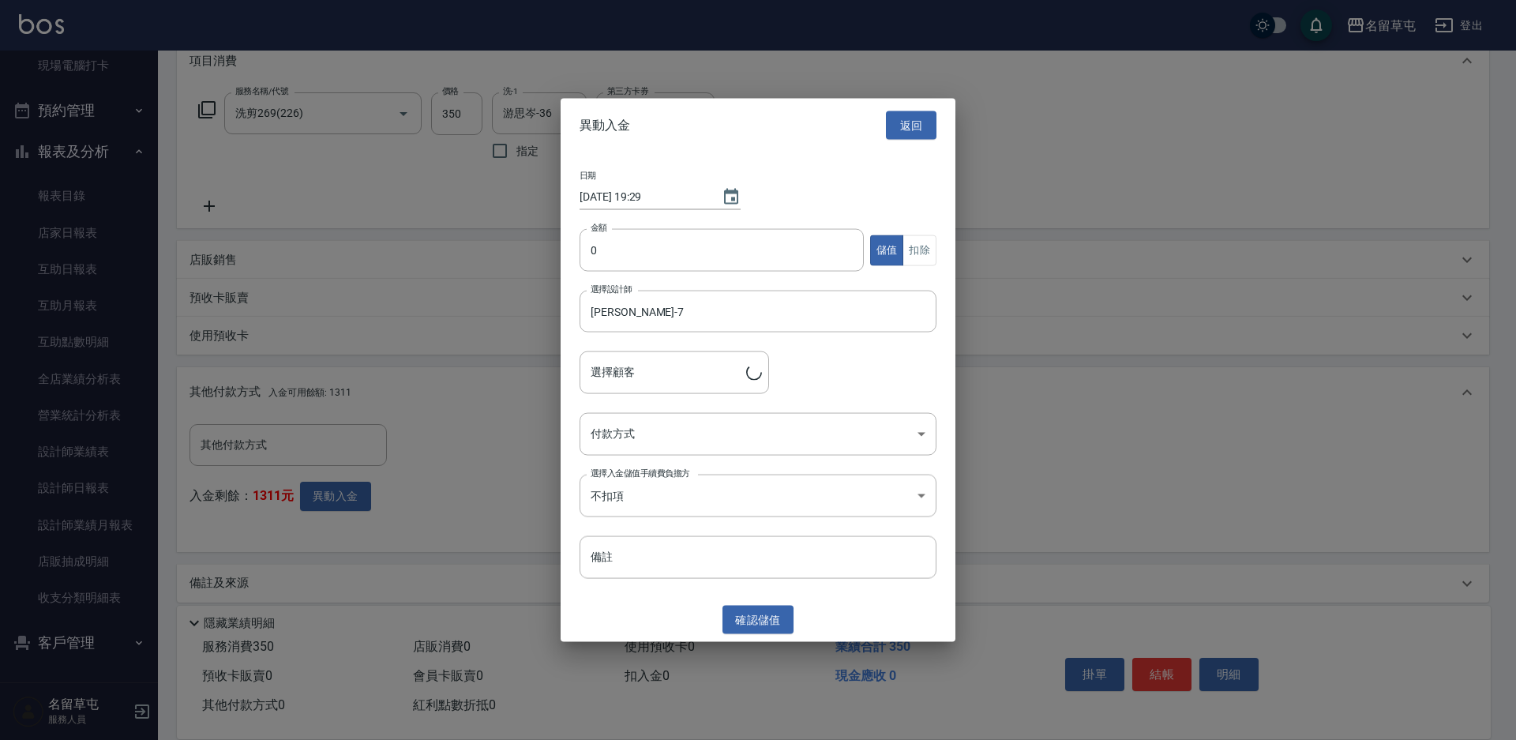
type input "黃程澧/0905880829"
click at [610, 246] on input "0" at bounding box center [722, 250] width 284 height 43
type input "350"
drag, startPoint x: 917, startPoint y: 240, endPoint x: 918, endPoint y: 259, distance: 19.0
click at [918, 242] on button "扣除" at bounding box center [919, 249] width 34 height 31
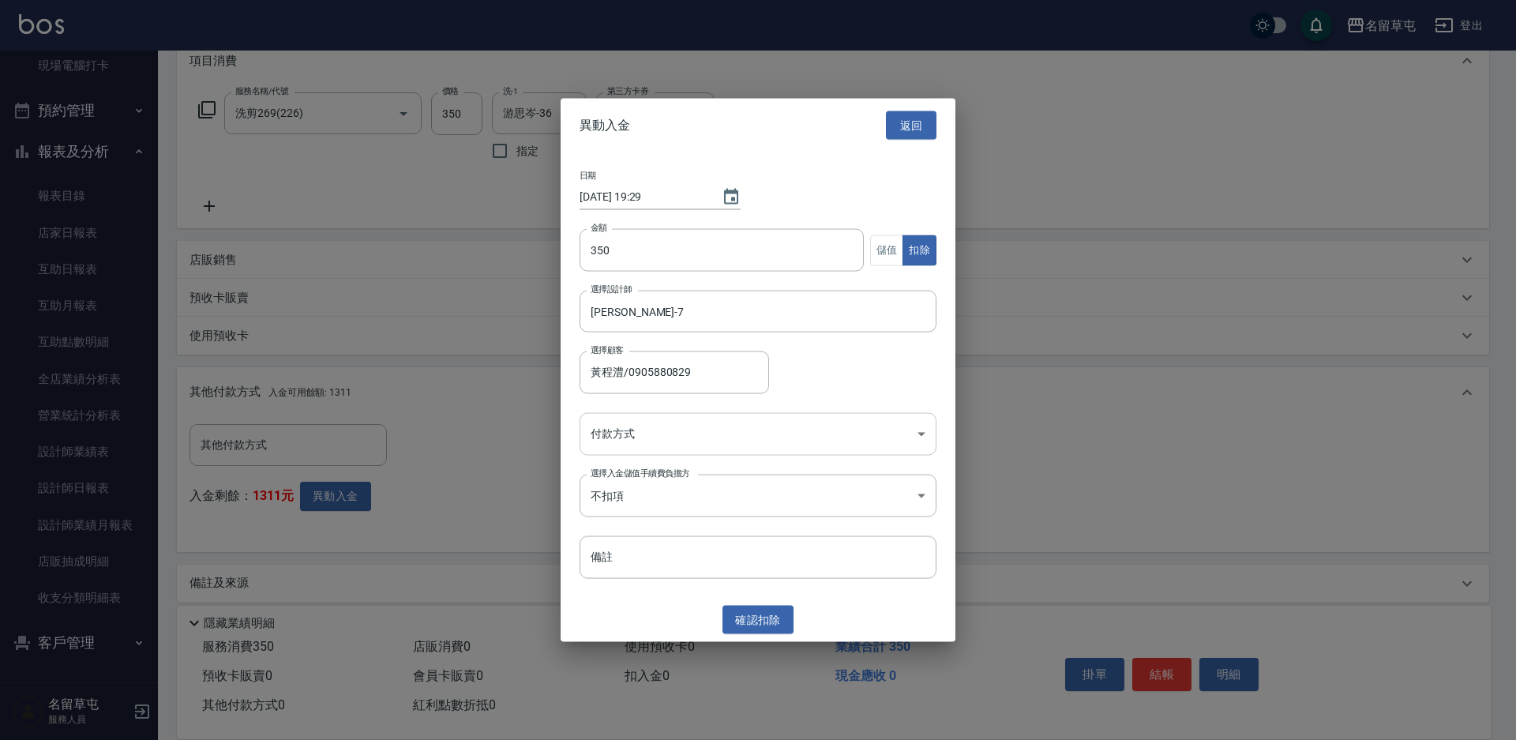
click at [676, 448] on body "名留草屯 登出 櫃檯作業 打帳單 帳單列表 現金收支登錄 材料自購登錄 每日結帳 排班表 現場電腦打卡 預約管理 預約管理 單日預約紀錄 單週預約紀錄 報表及…" at bounding box center [758, 265] width 1516 height 977
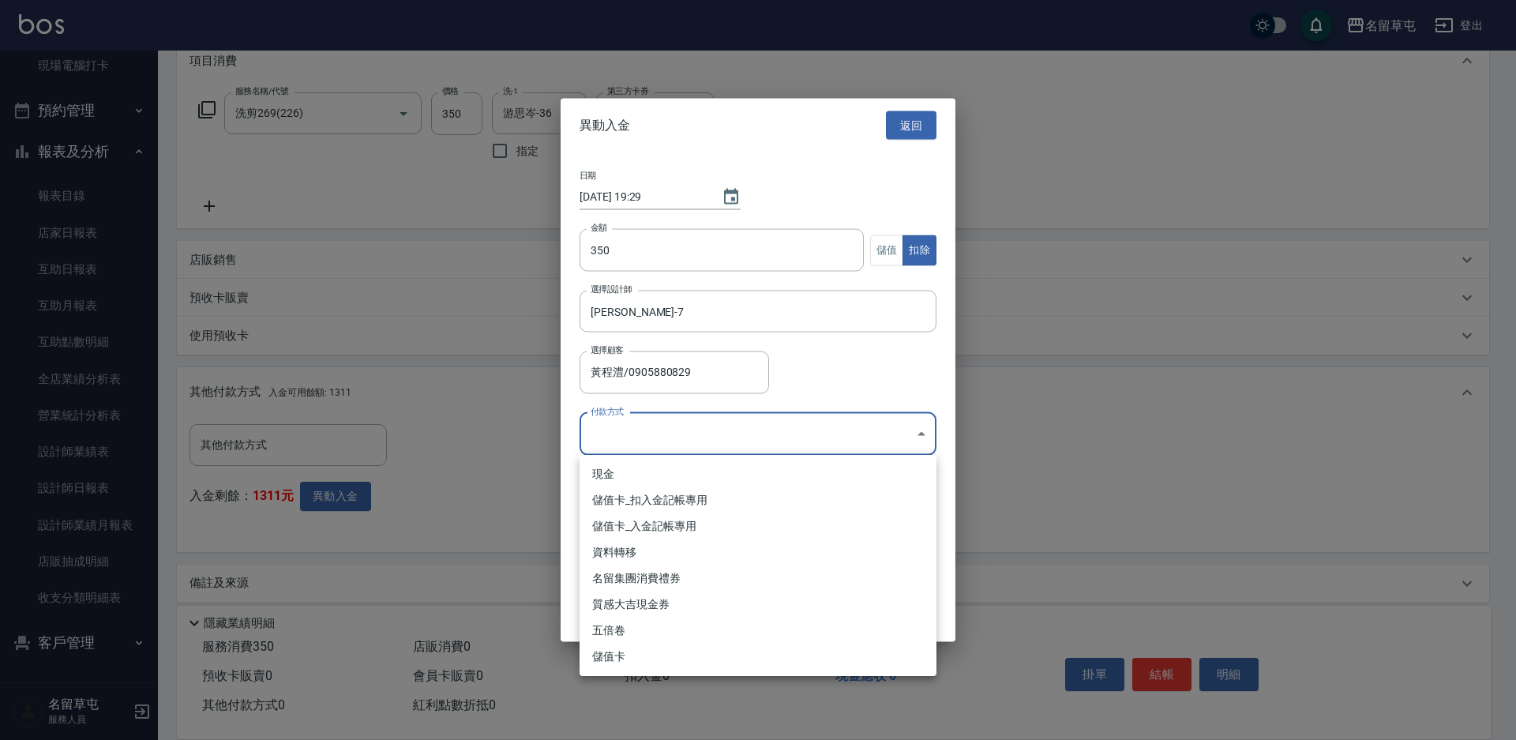
click at [661, 495] on li "儲值卡_扣入金記帳專用" at bounding box center [758, 500] width 357 height 26
type input "儲值卡_扣入金記帳專用"
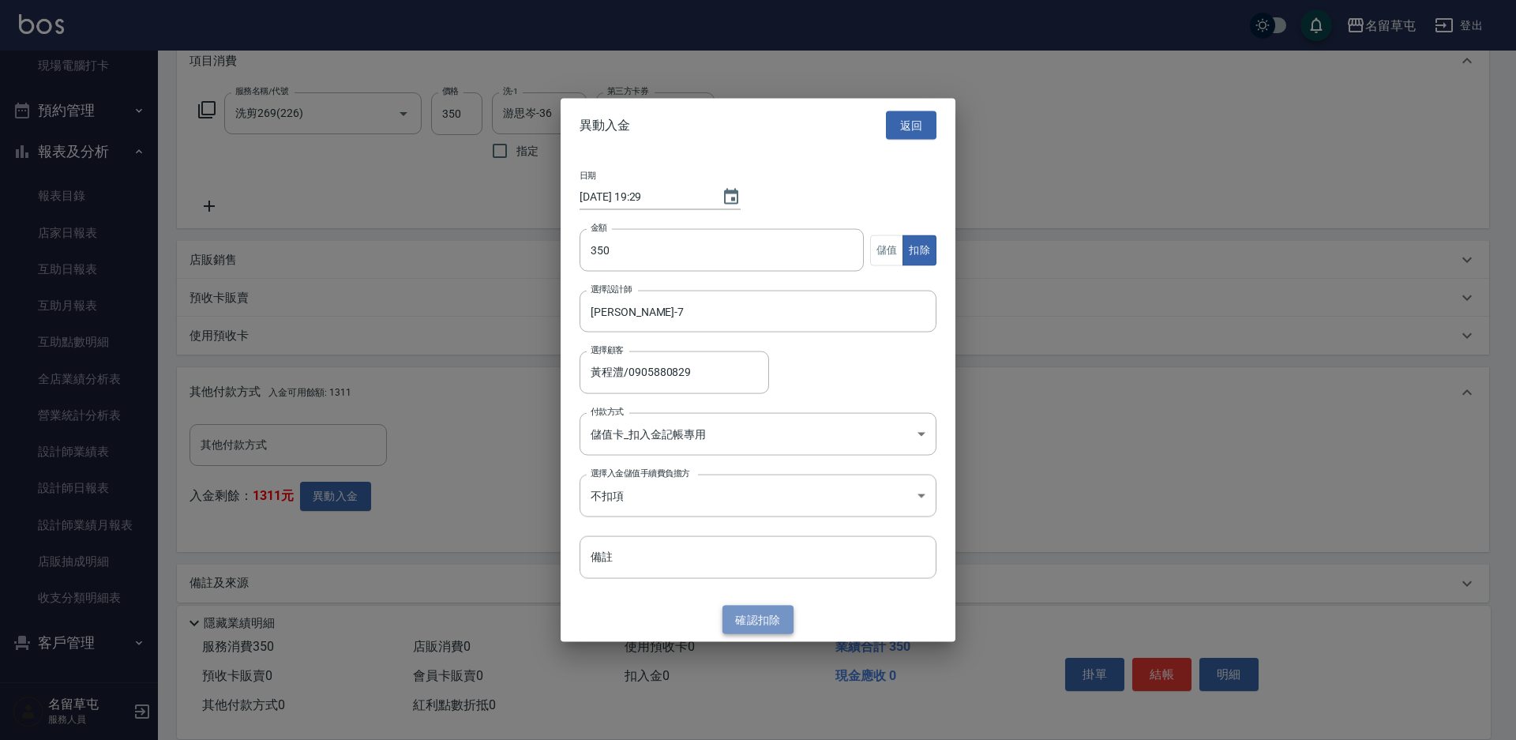
click at [765, 611] on button "確認 扣除" at bounding box center [757, 619] width 71 height 29
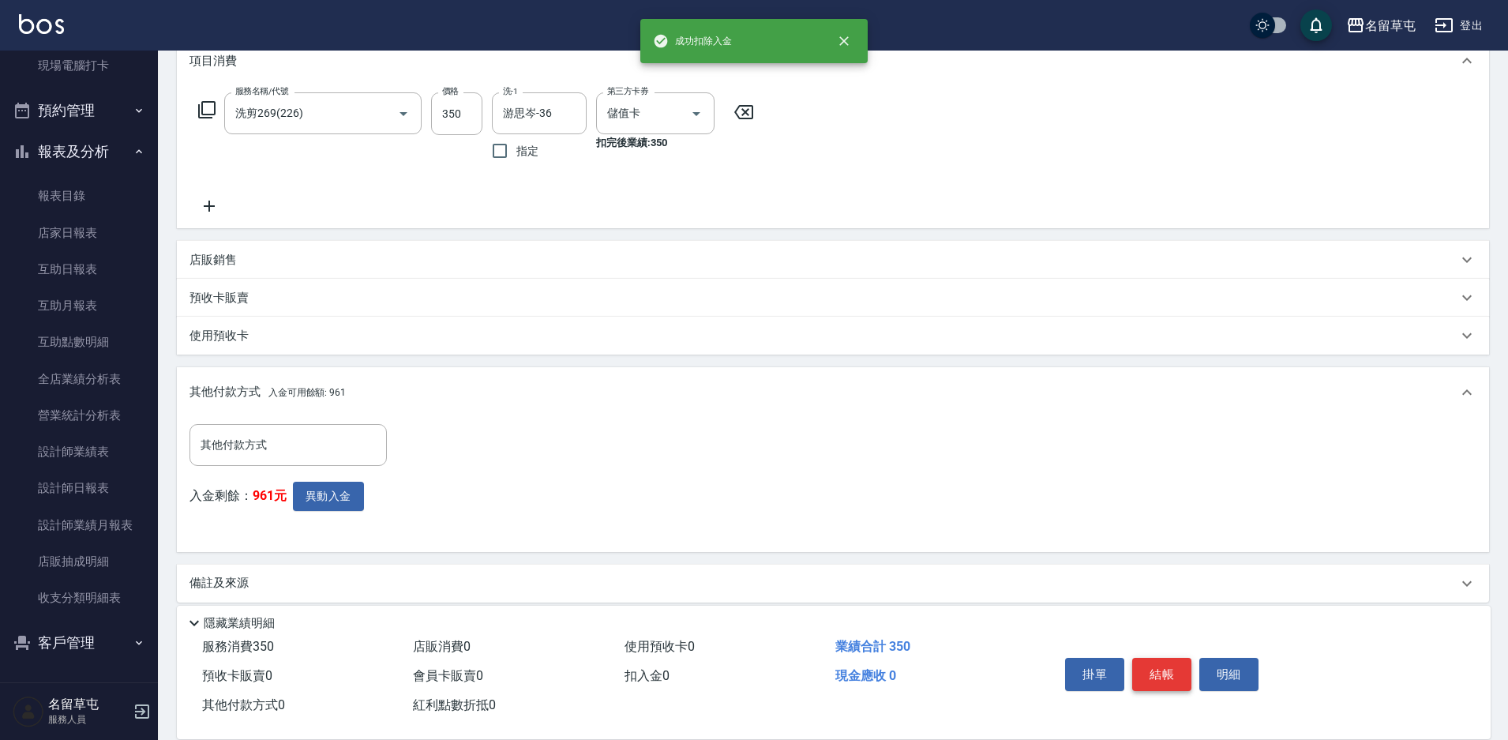
click at [1159, 666] on button "結帳" at bounding box center [1161, 674] width 59 height 33
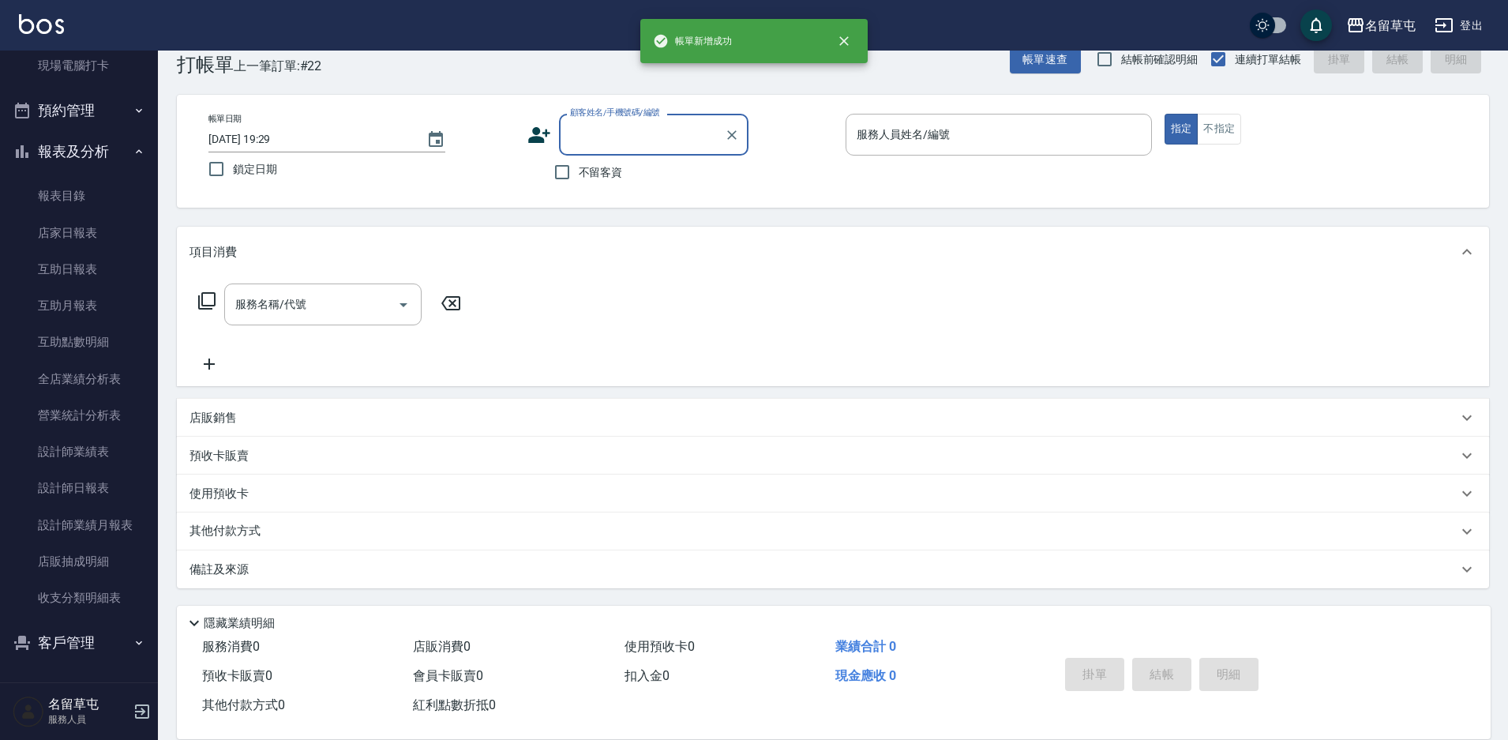
scroll to position [0, 0]
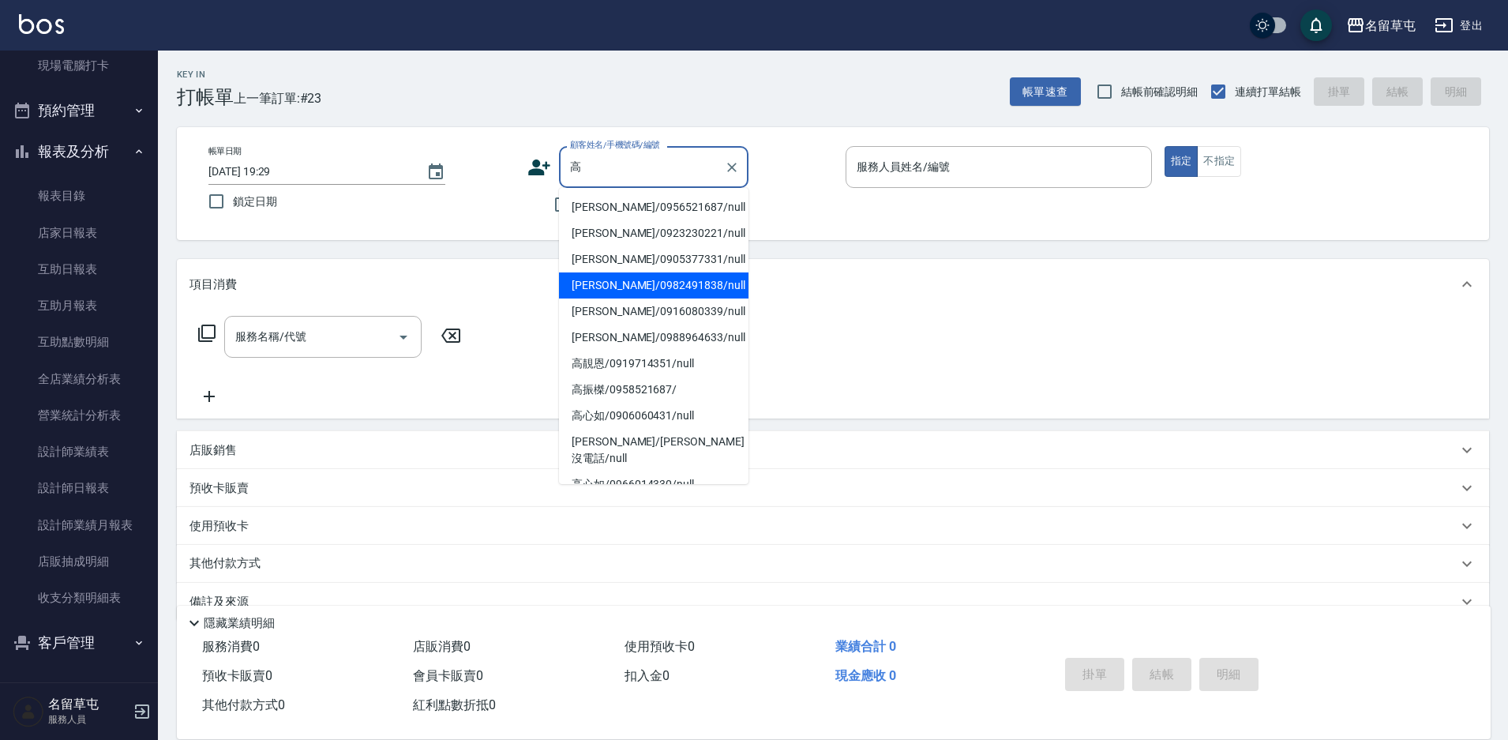
click at [618, 293] on li "[PERSON_NAME]/0982491838/null" at bounding box center [653, 285] width 189 height 26
type input "[PERSON_NAME]/0982491838/null"
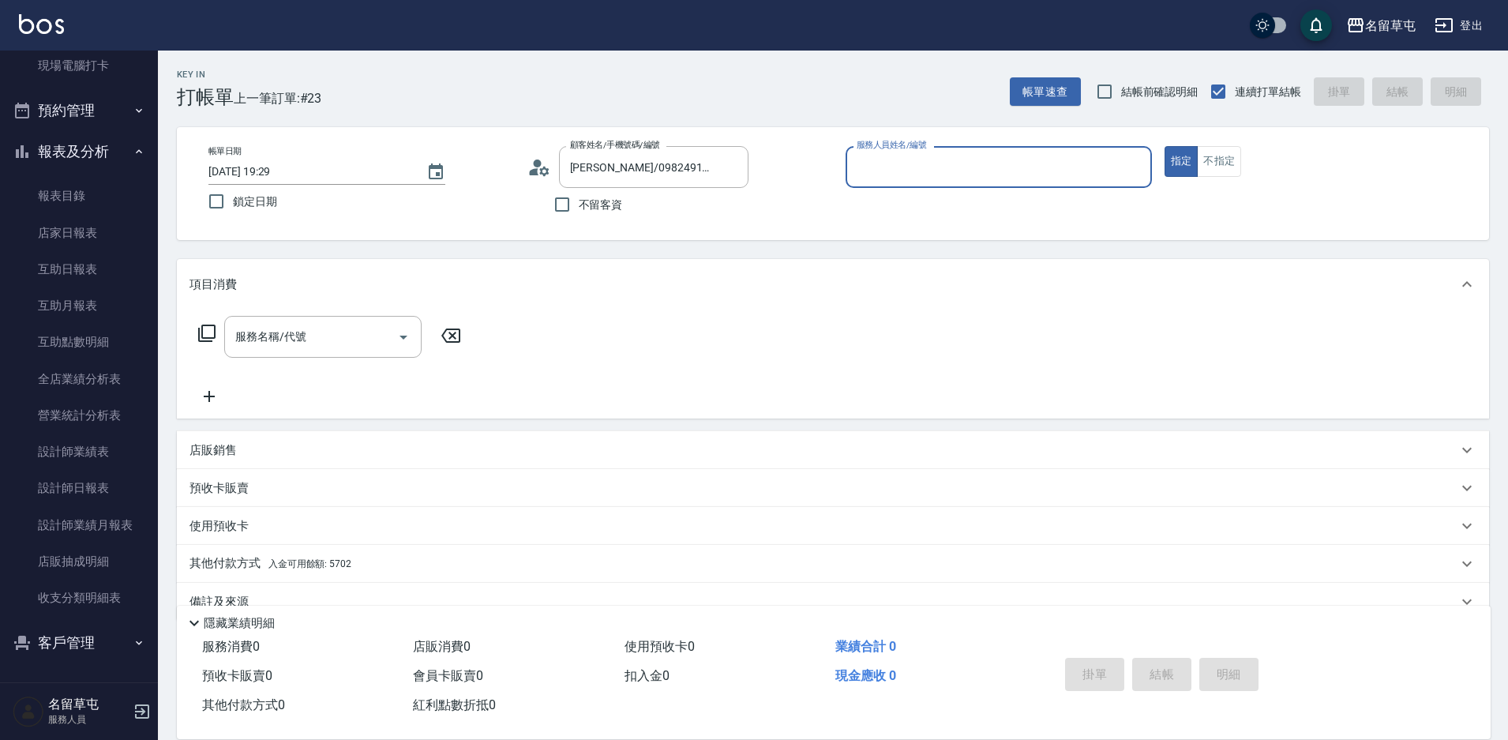
click at [995, 166] on input "服務人員姓名/編號" at bounding box center [999, 167] width 292 height 28
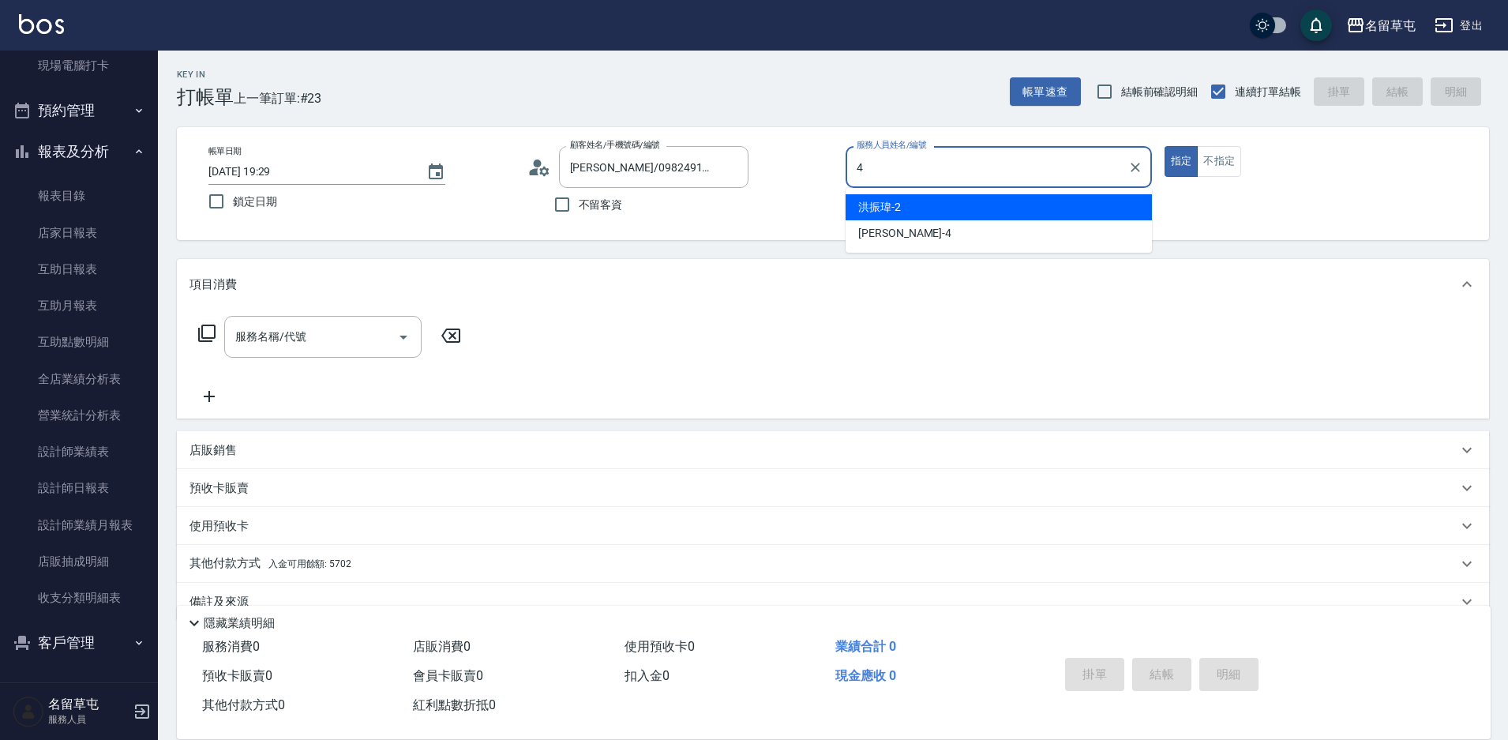
type input "[PERSON_NAME]-4"
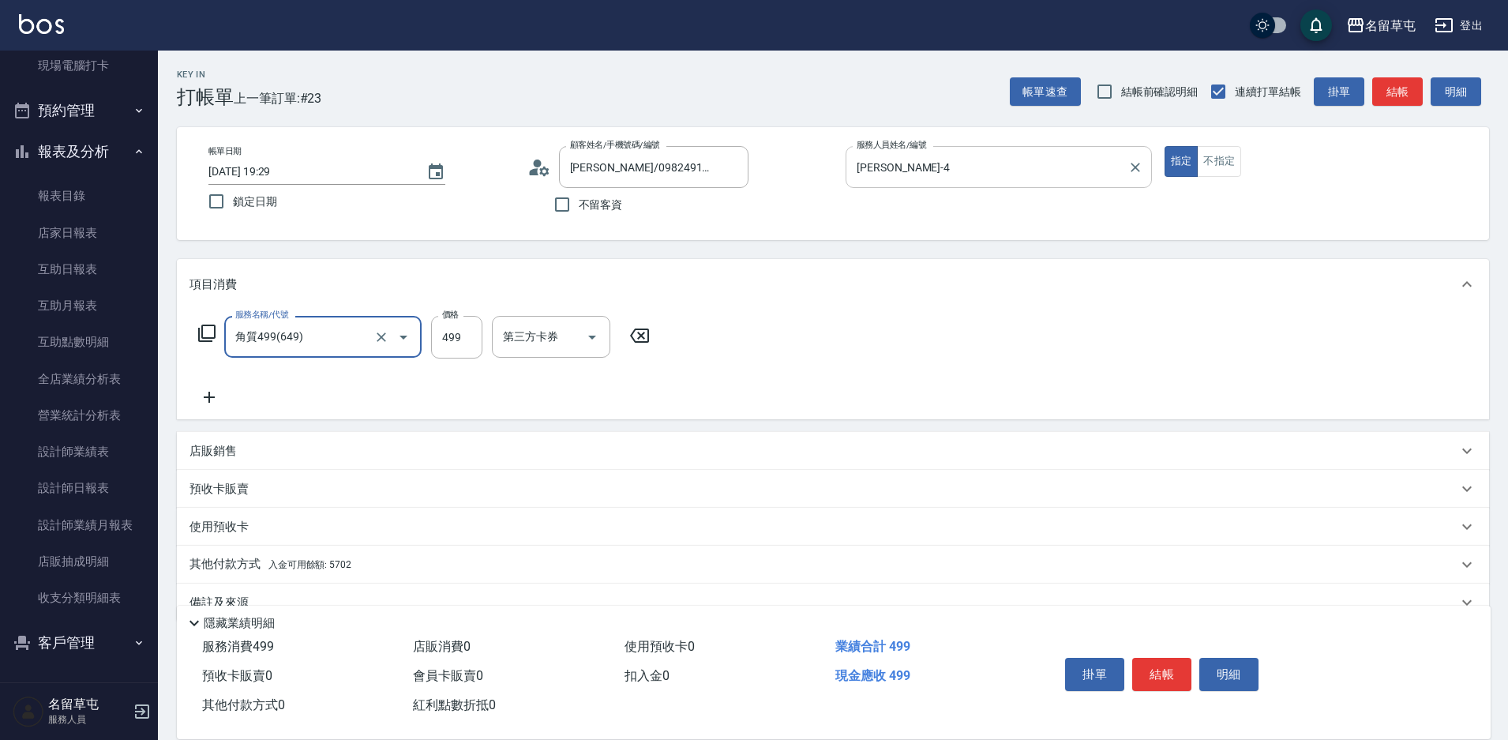
type input "角質499(649)"
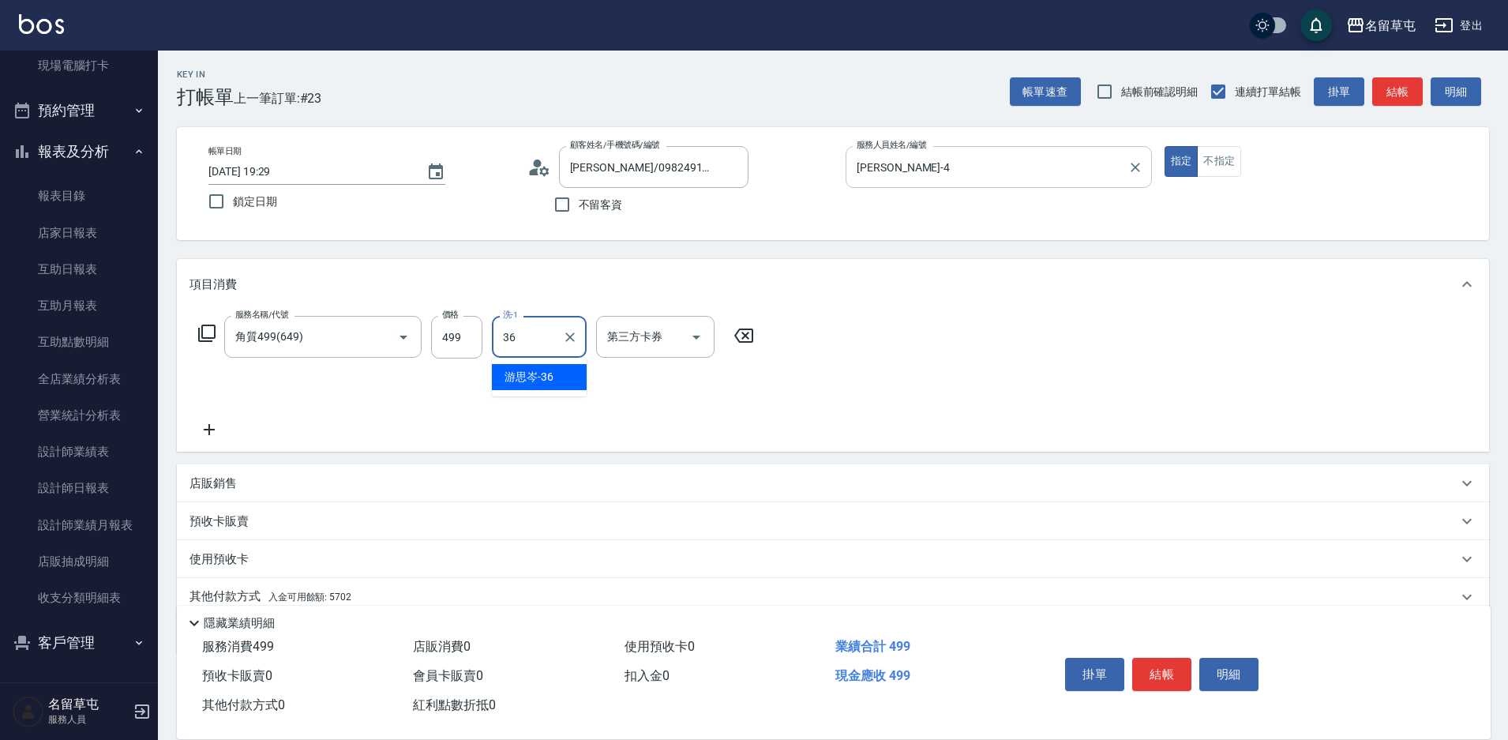
type input "游思岑-36"
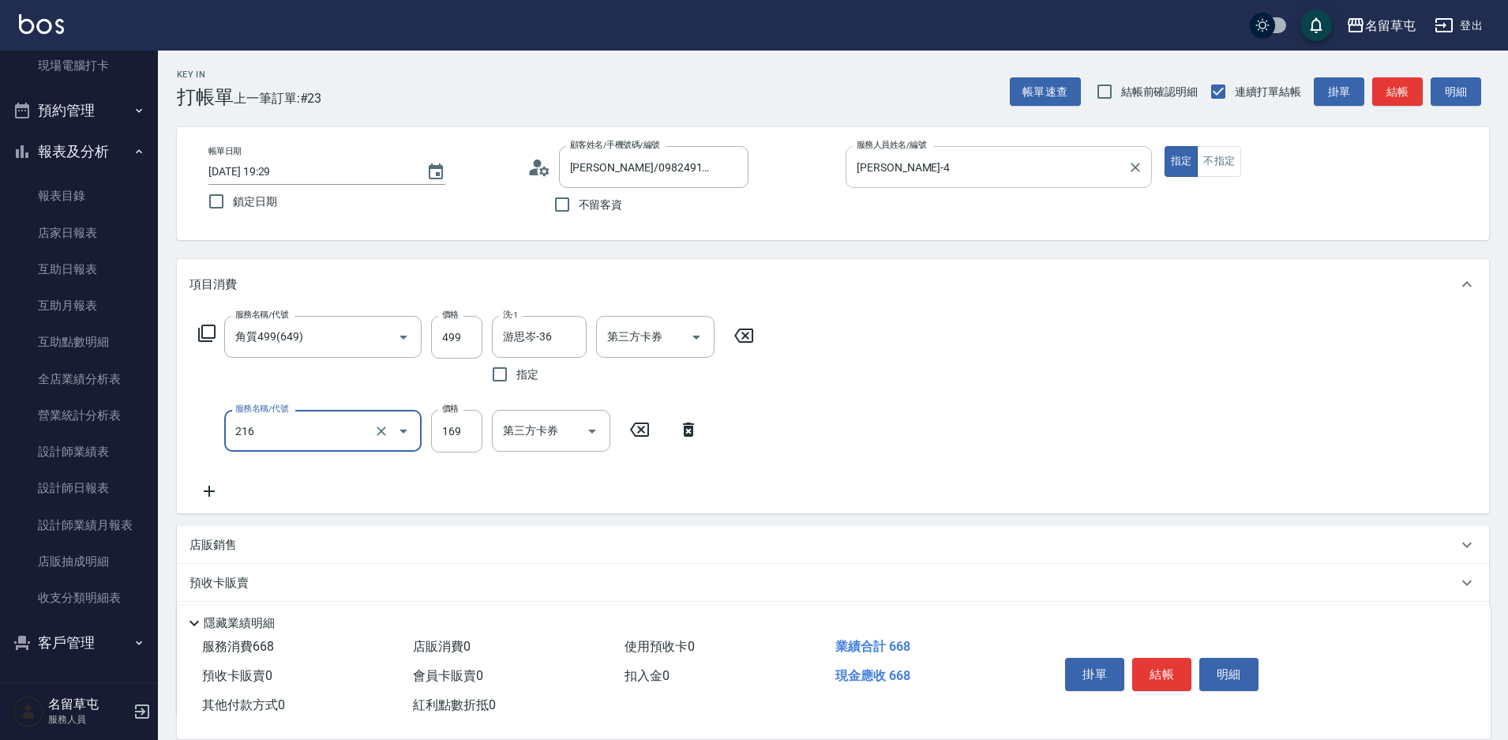
type input "剪髮169(216)"
click at [457, 445] on input "20" at bounding box center [456, 431] width 51 height 43
type input "200"
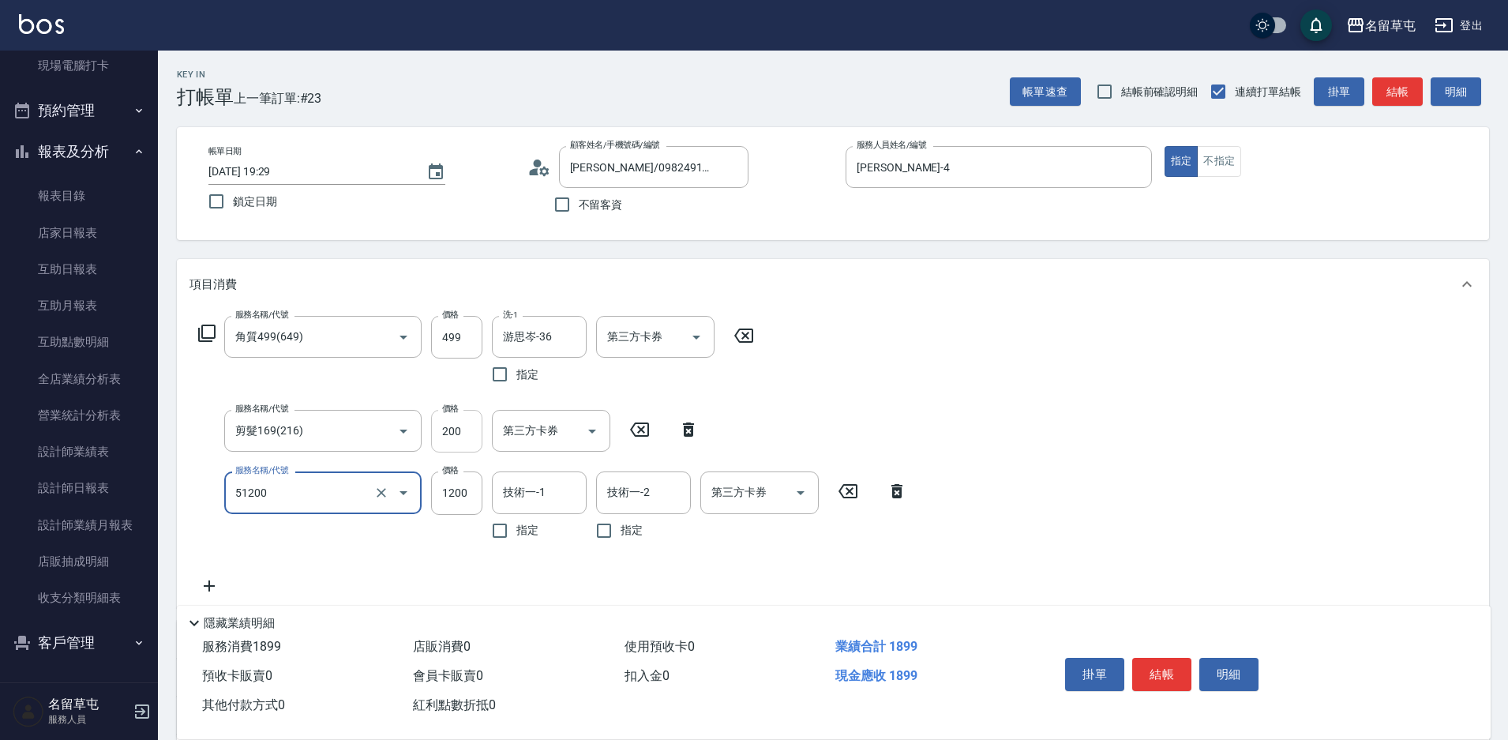
type input "龐德1200(51200)"
type input "游思岑-36"
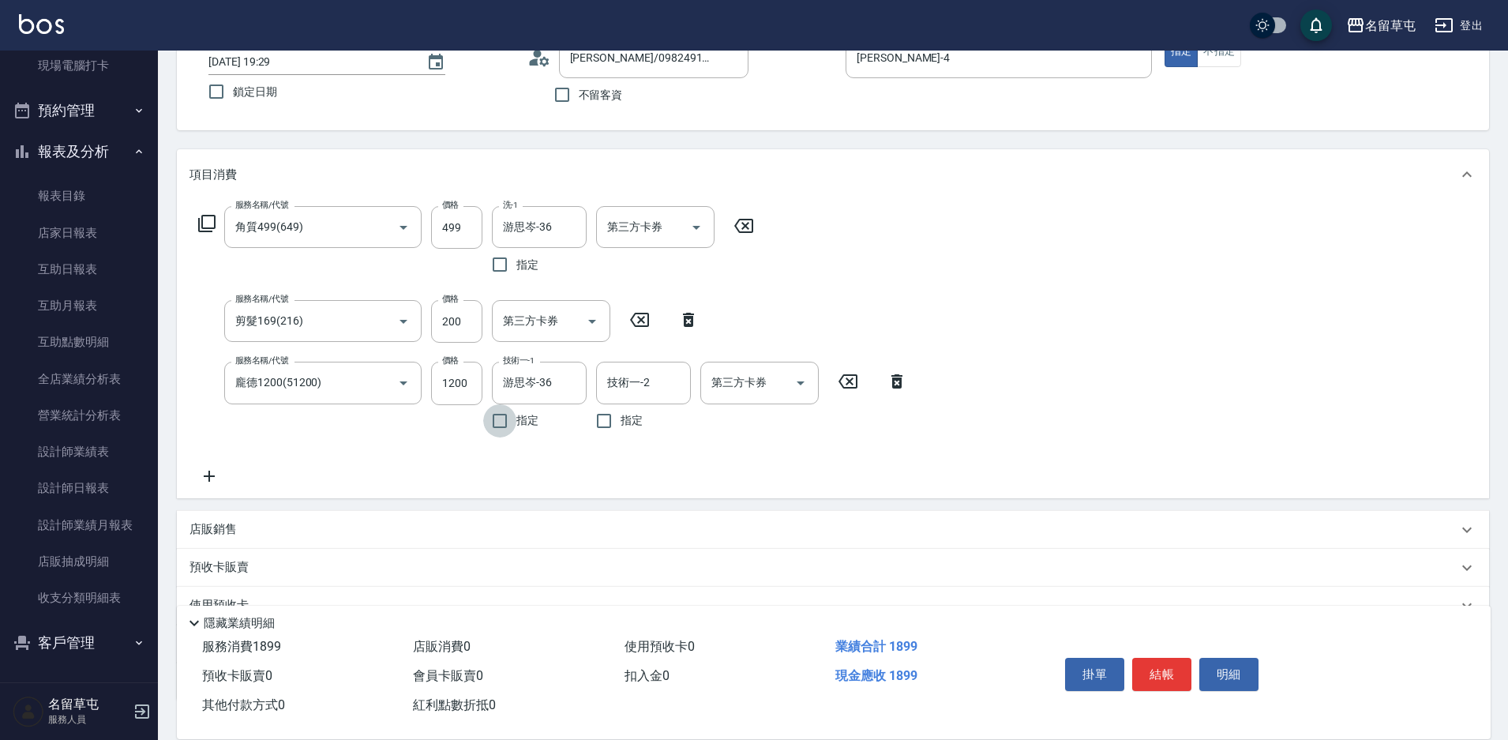
scroll to position [222, 0]
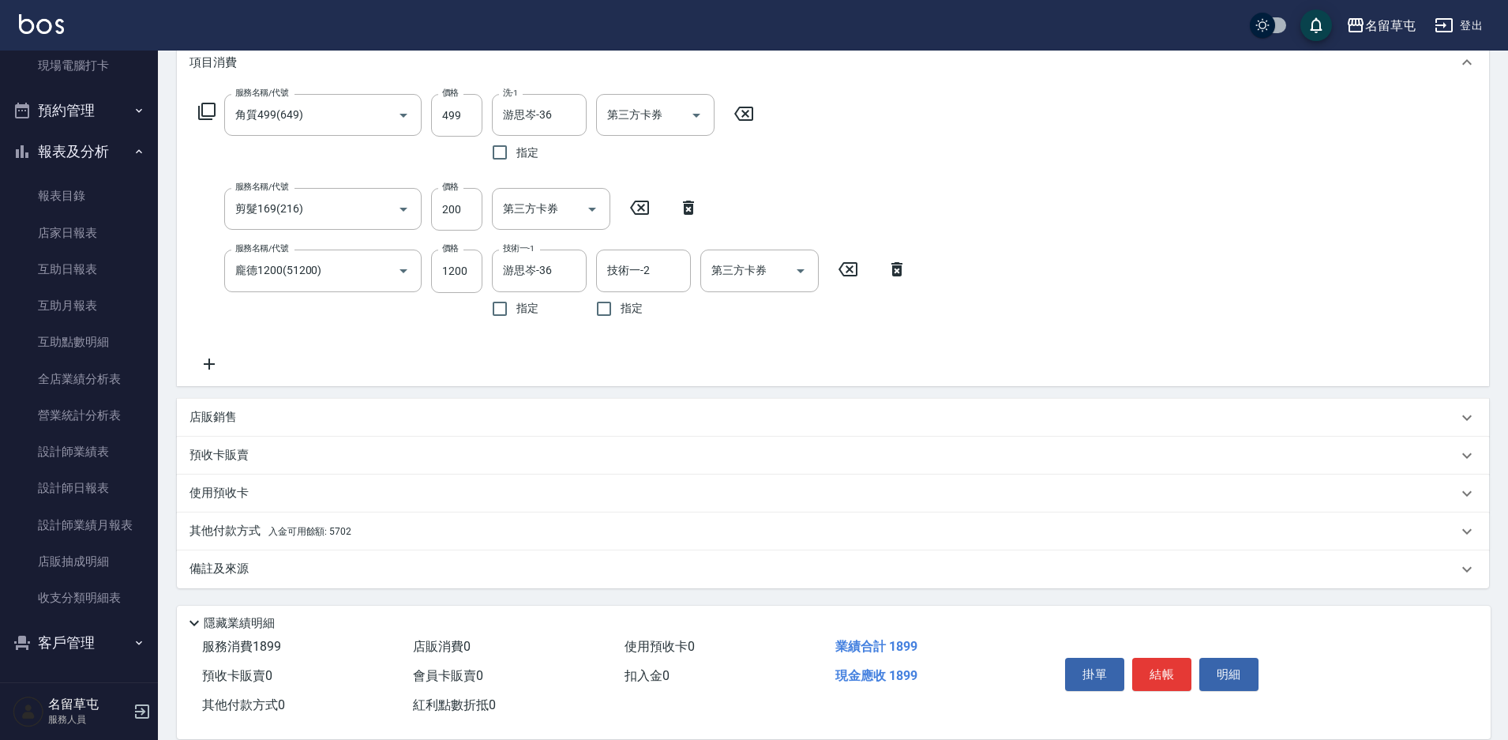
click at [220, 495] on p "使用預收卡" at bounding box center [218, 493] width 59 height 17
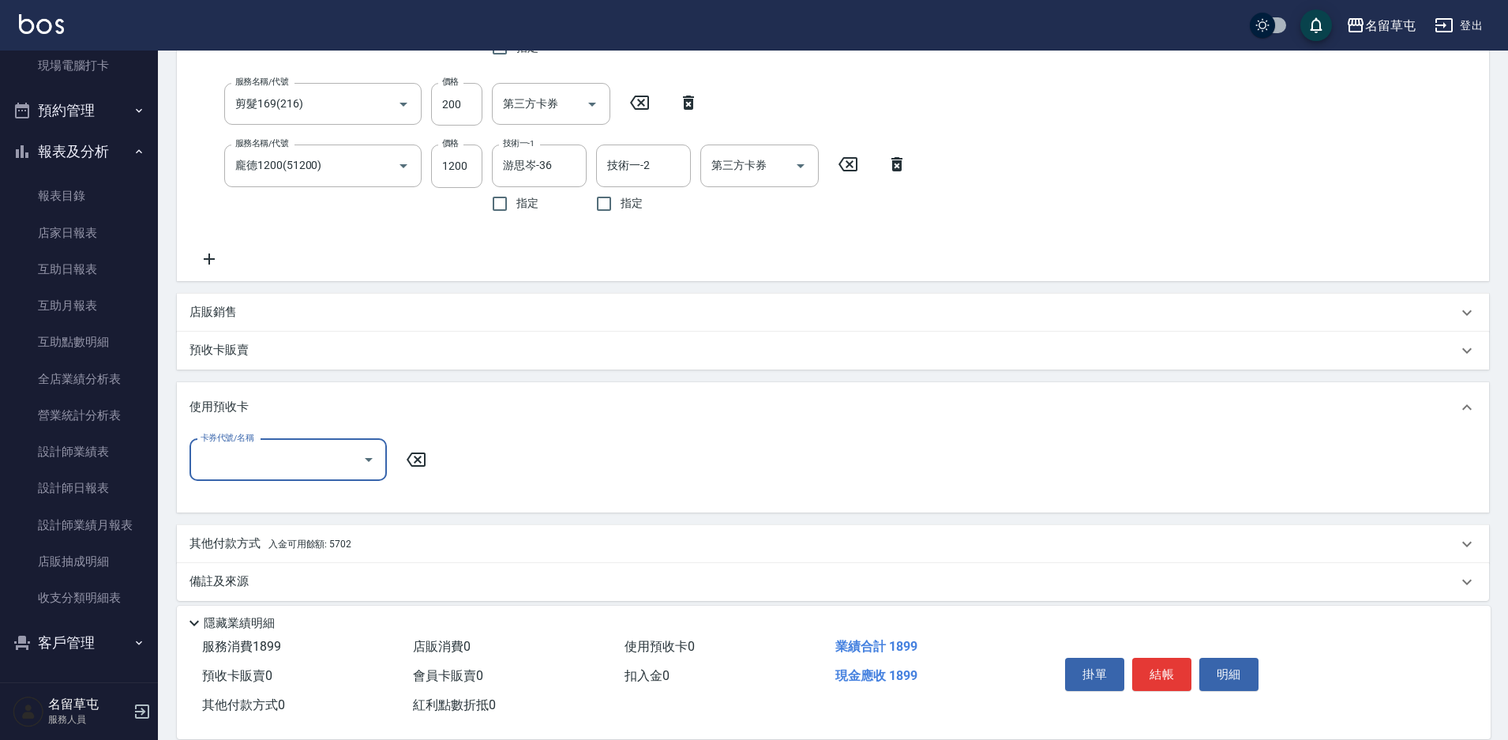
scroll to position [339, 0]
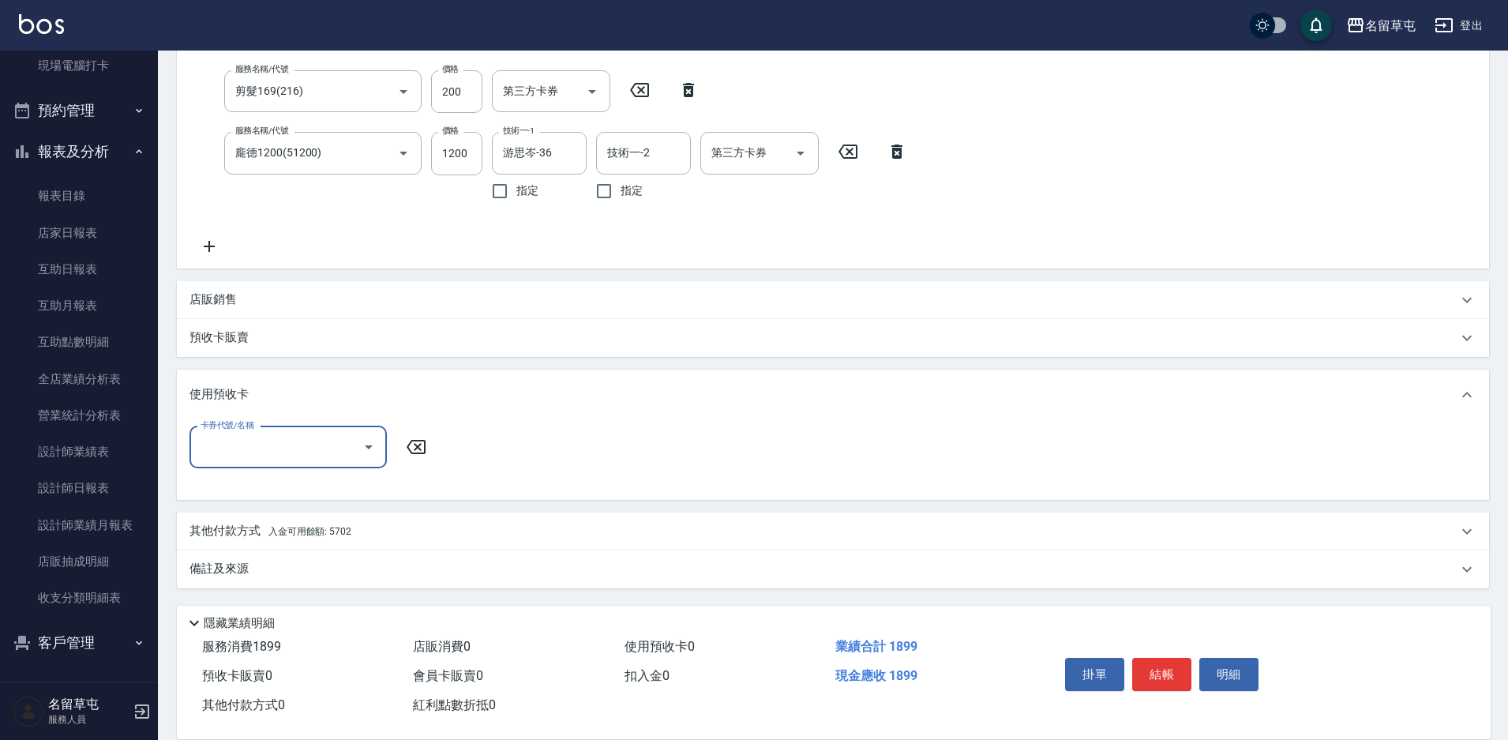
click at [246, 530] on p "其他付款方式 入金可用餘額: 5702" at bounding box center [270, 531] width 162 height 17
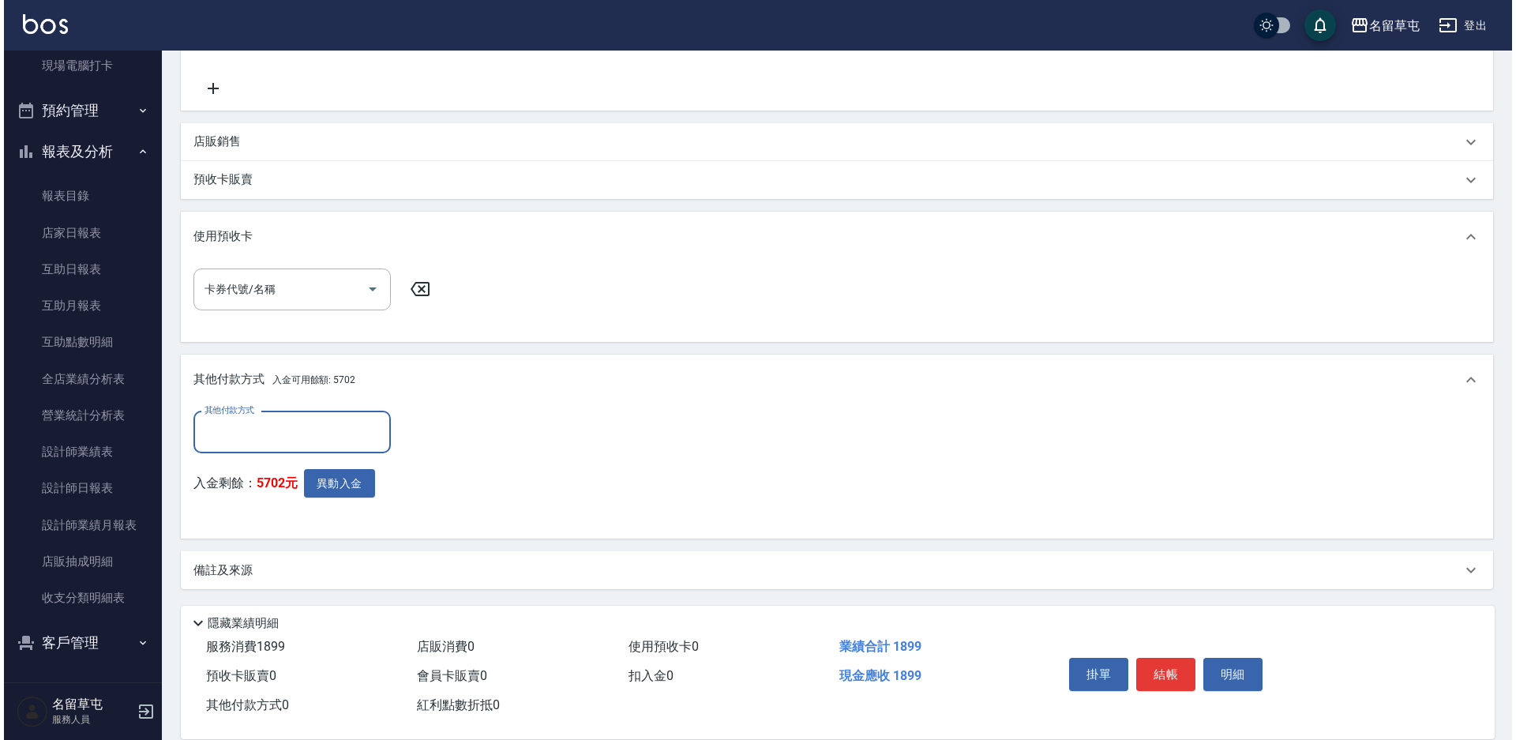
scroll to position [498, 0]
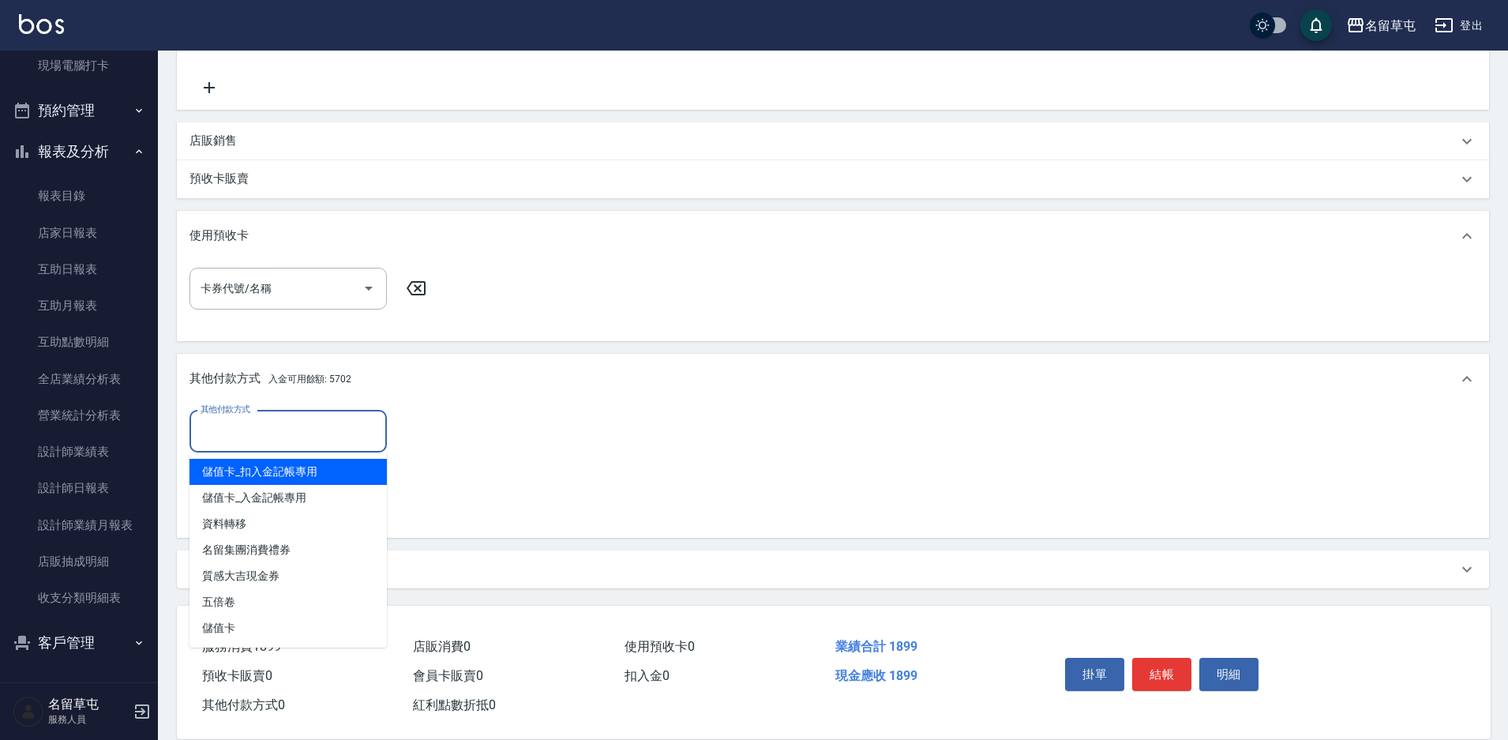
click at [293, 439] on input "其他付款方式" at bounding box center [288, 432] width 183 height 28
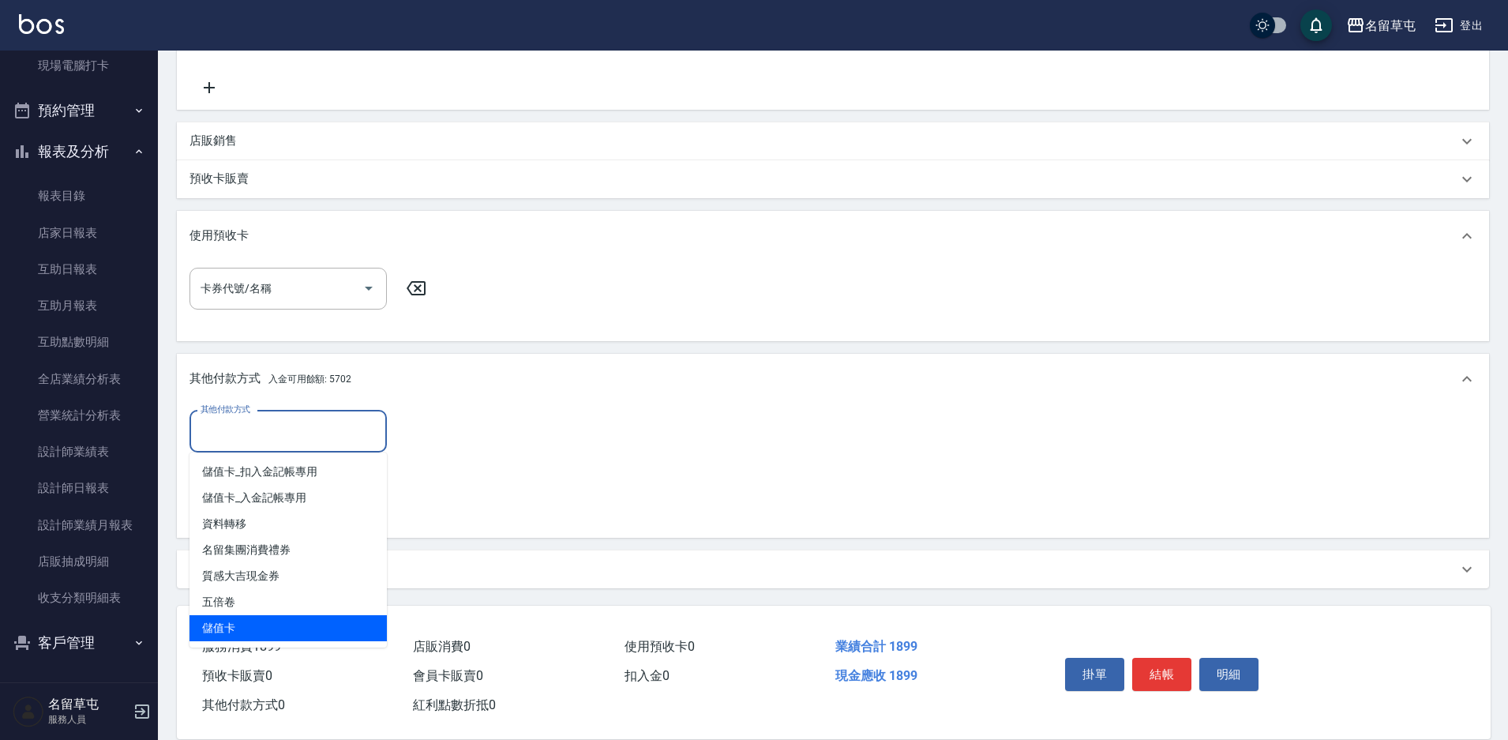
click at [264, 627] on span "儲值卡" at bounding box center [287, 628] width 197 height 26
type input "儲值卡"
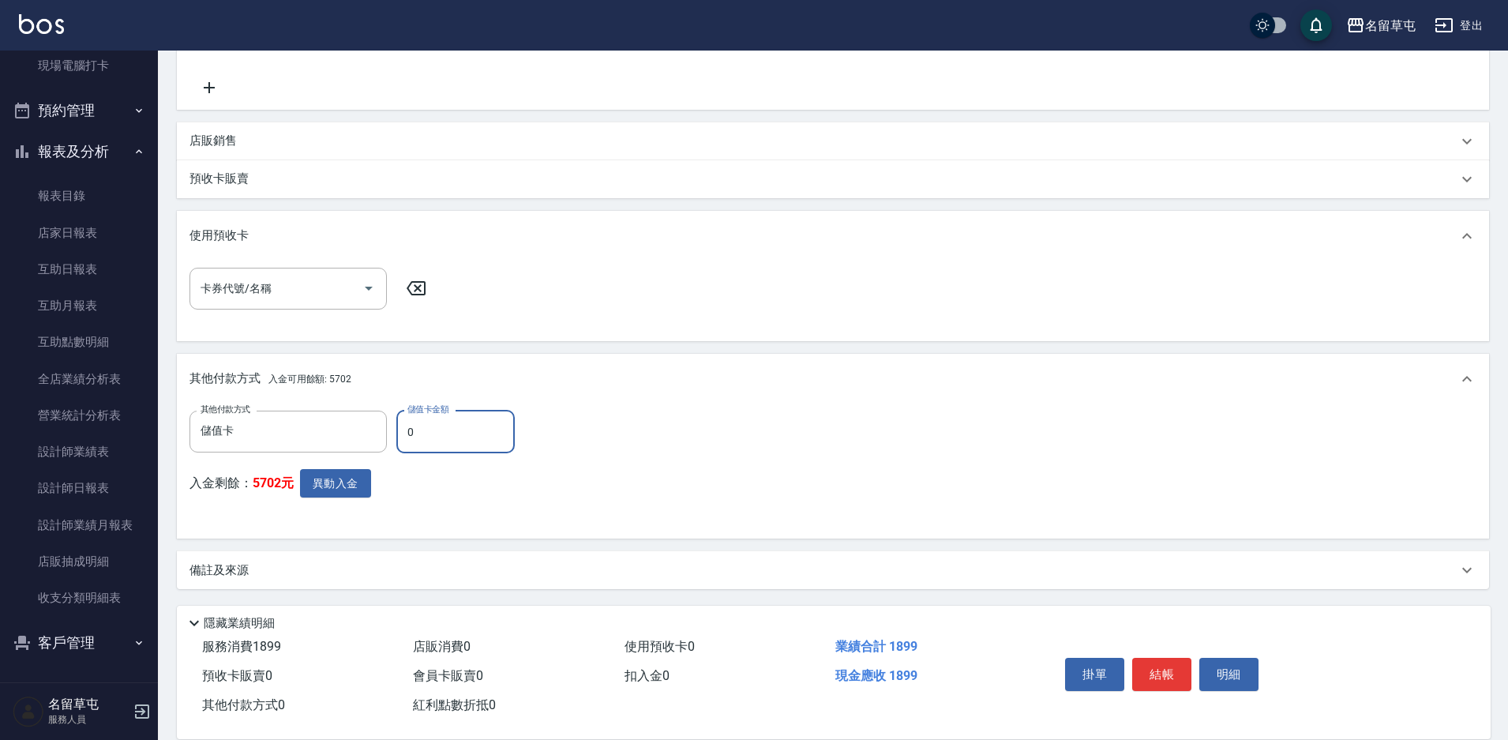
click at [422, 441] on input "0" at bounding box center [455, 432] width 118 height 43
type input "1399"
click at [681, 431] on div "其他付款方式 儲值卡 其他付款方式 儲值卡金額 1399 儲值卡金額 入金剩餘： 5702元 異動入金" at bounding box center [832, 469] width 1287 height 116
click at [351, 480] on button "異動入金" at bounding box center [335, 483] width 71 height 29
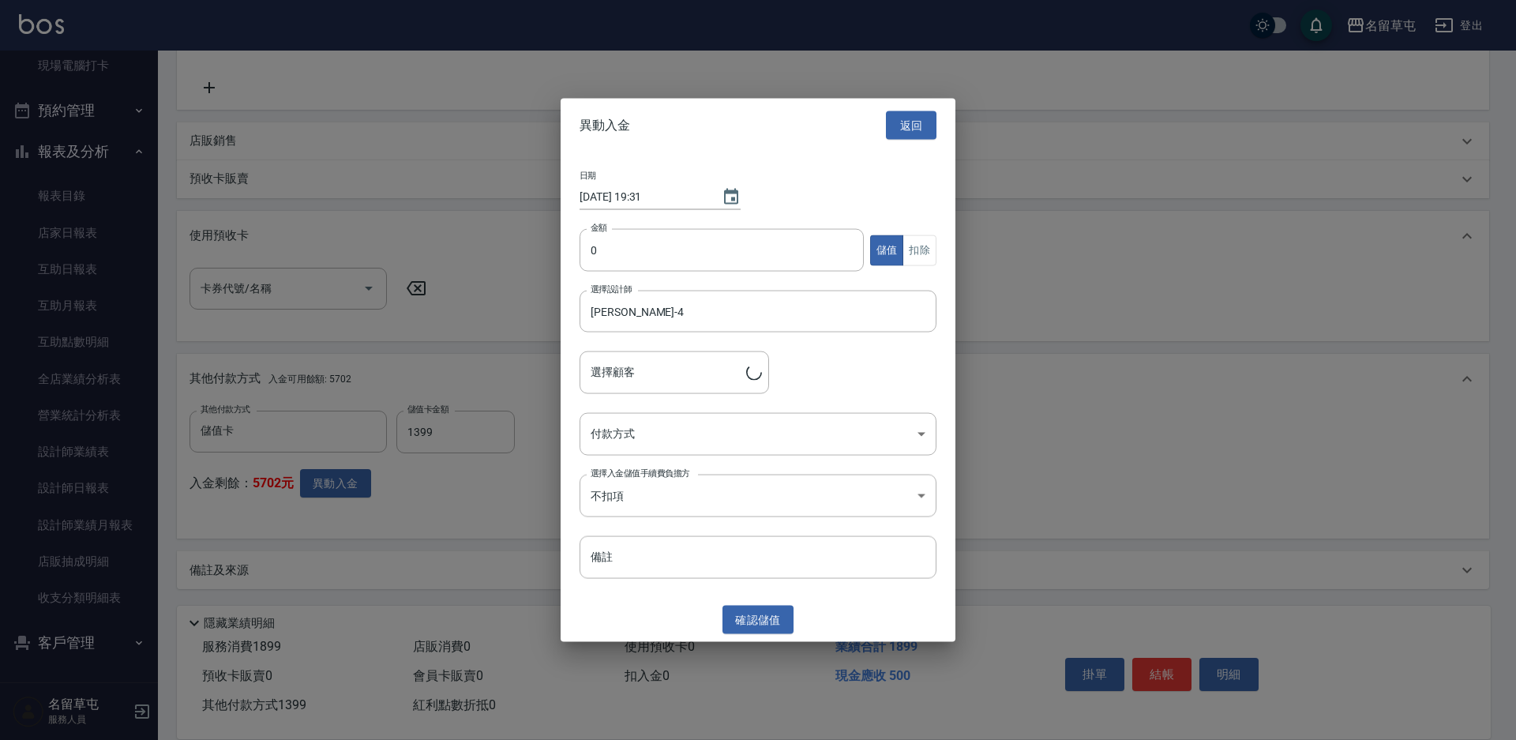
type input "[PERSON_NAME]/0982491838"
click at [670, 259] on input "0" at bounding box center [722, 250] width 284 height 43
type input "1399"
click at [930, 251] on button "扣除" at bounding box center [919, 249] width 34 height 31
click at [712, 448] on body "名留草屯 登出 櫃檯作業 打帳單 帳單列表 現金收支登錄 材料自購登錄 每日結帳 排班表 現場電腦打卡 預約管理 預約管理 單日預約紀錄 單週預約紀錄 報表及…" at bounding box center [758, 121] width 1516 height 1239
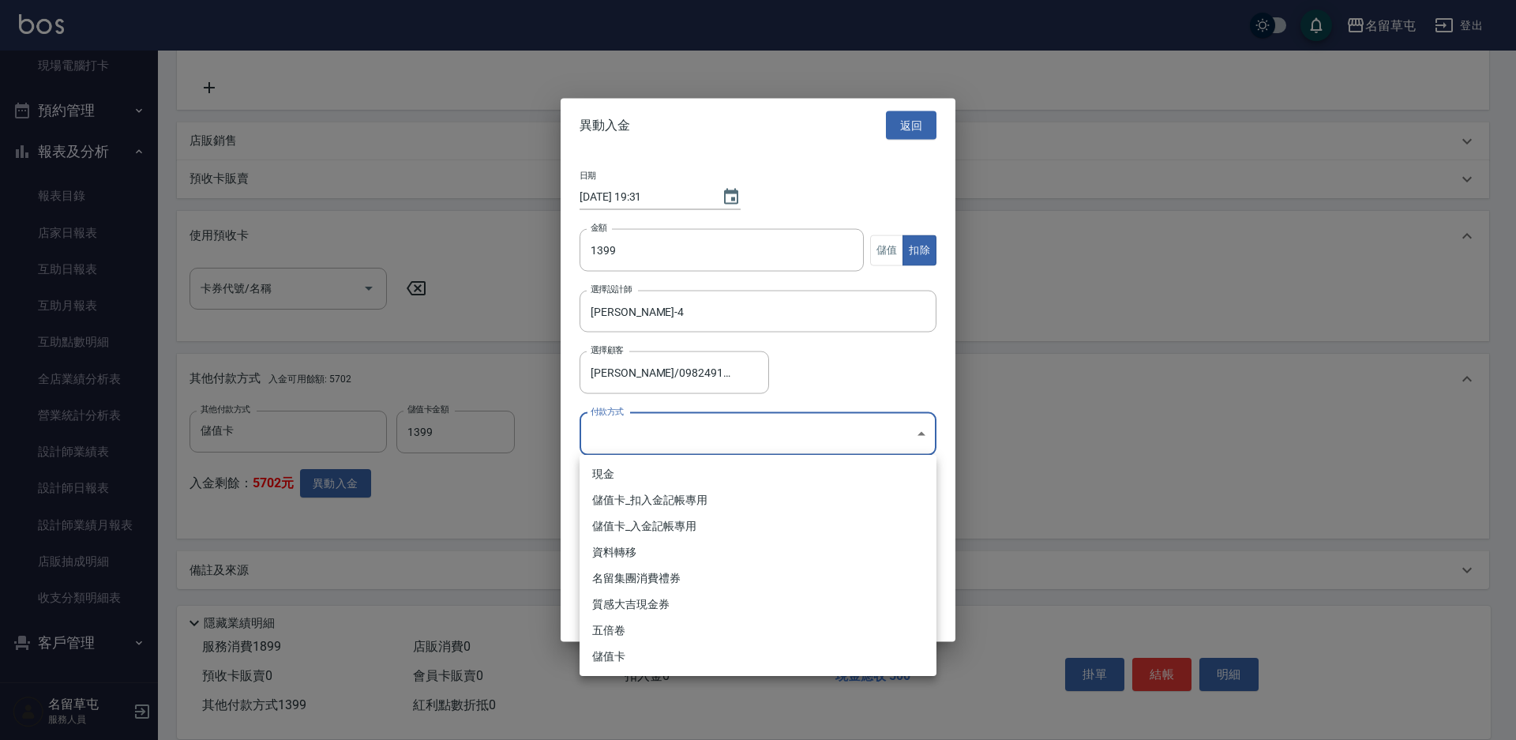
click at [695, 496] on li "儲值卡_扣入金記帳專用" at bounding box center [758, 500] width 357 height 26
type input "儲值卡_扣入金記帳專用"
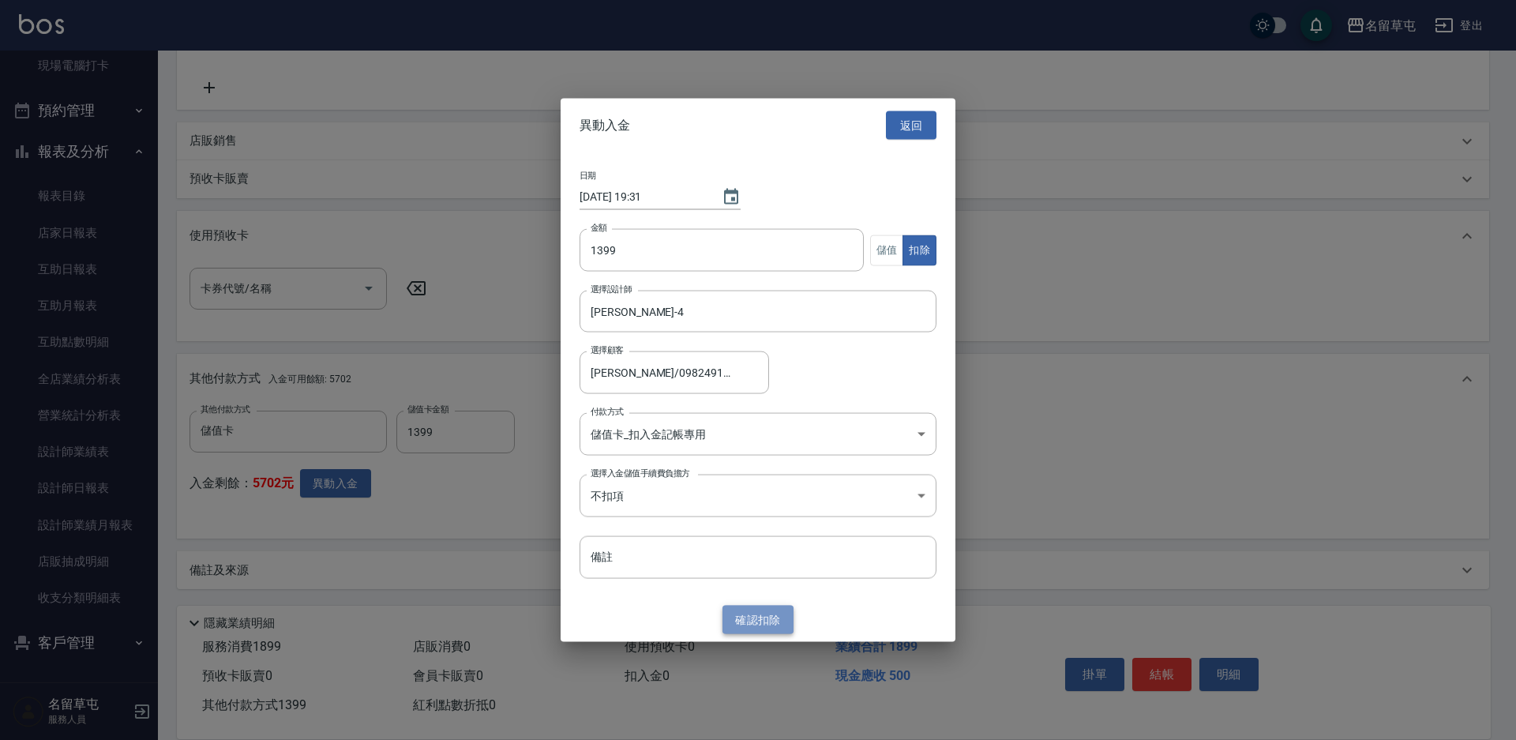
click at [753, 627] on button "確認 扣除" at bounding box center [757, 619] width 71 height 29
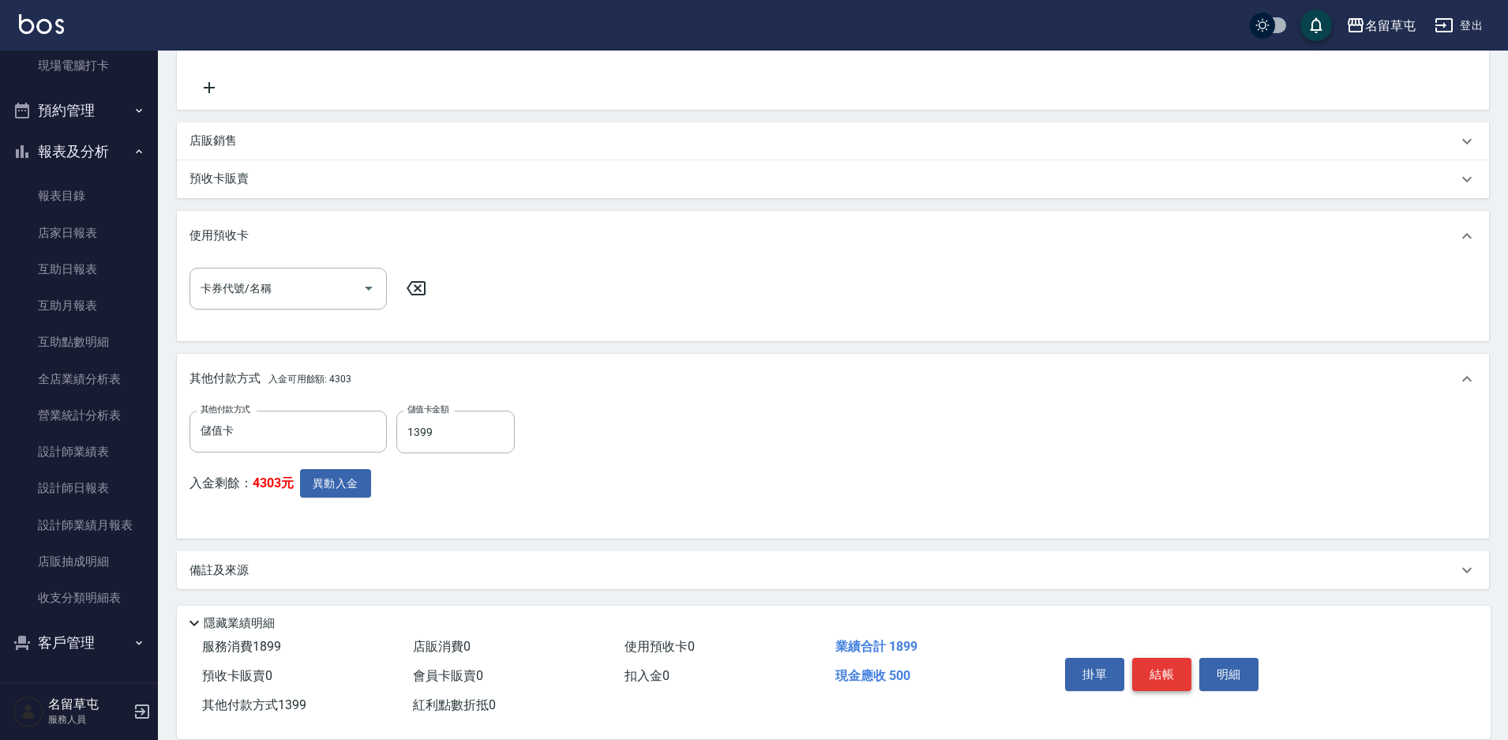
click at [1161, 674] on button "結帳" at bounding box center [1161, 674] width 59 height 33
type input "[DATE] 19:31"
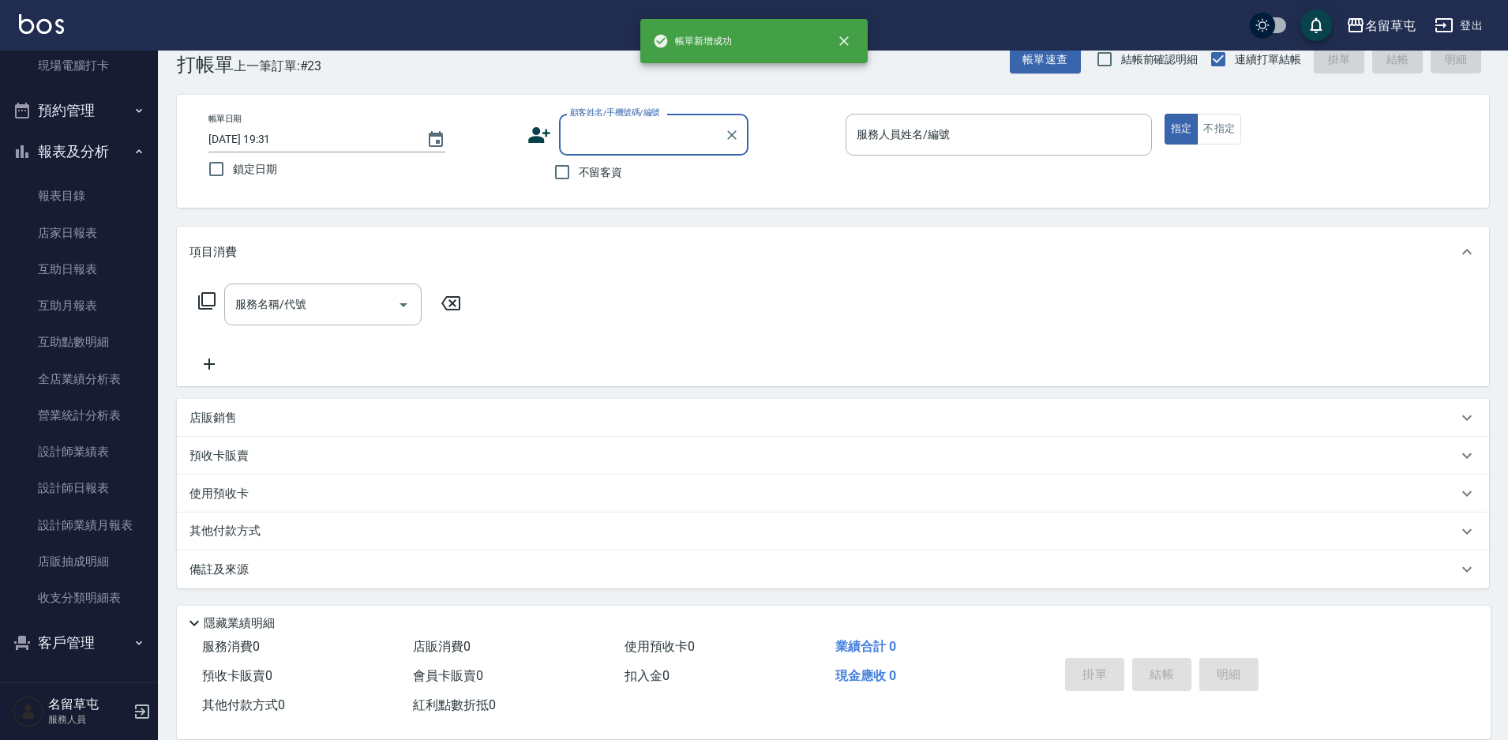
scroll to position [0, 0]
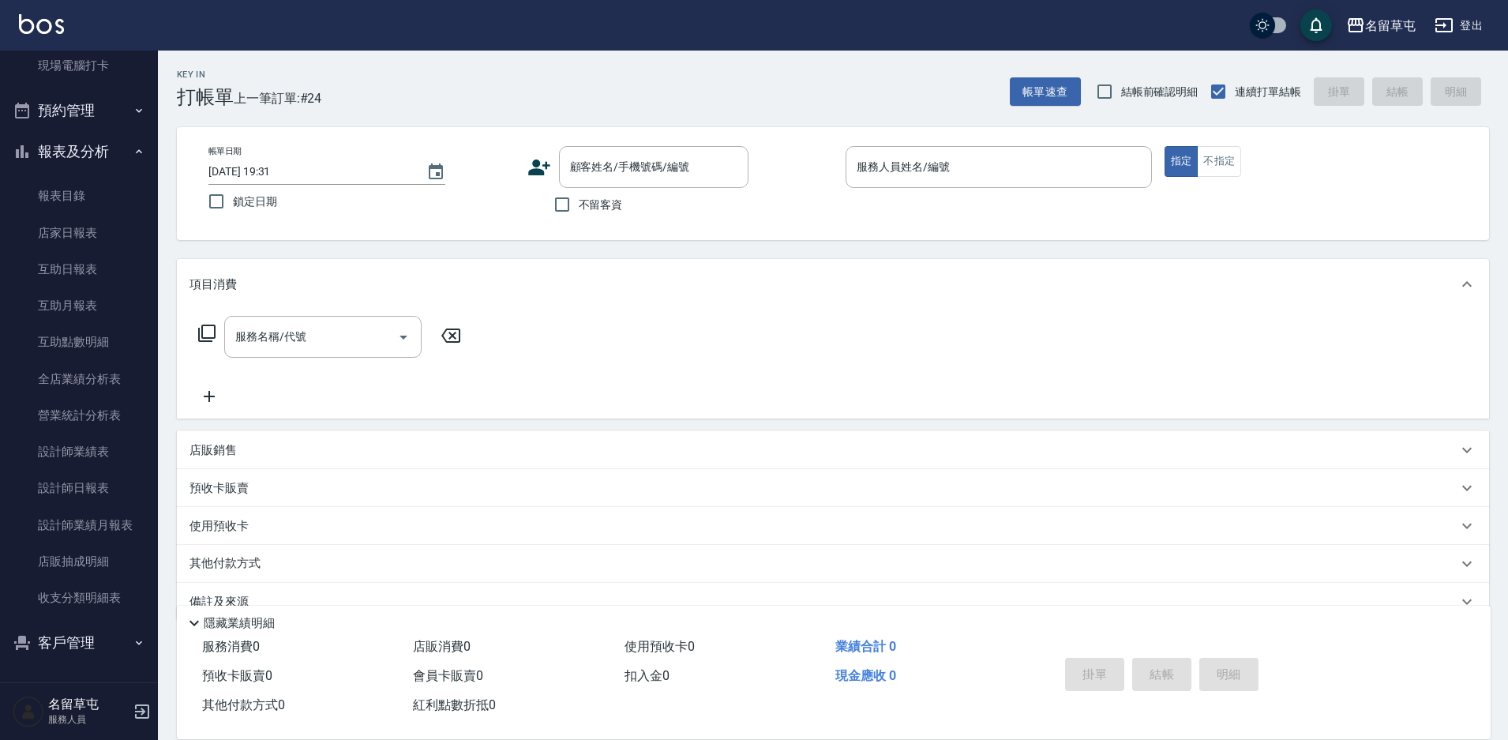
click at [836, 390] on div "服務名稱/代號 服務名稱/代號" at bounding box center [833, 363] width 1312 height 109
click at [66, 494] on link "設計師日報表" at bounding box center [78, 488] width 145 height 36
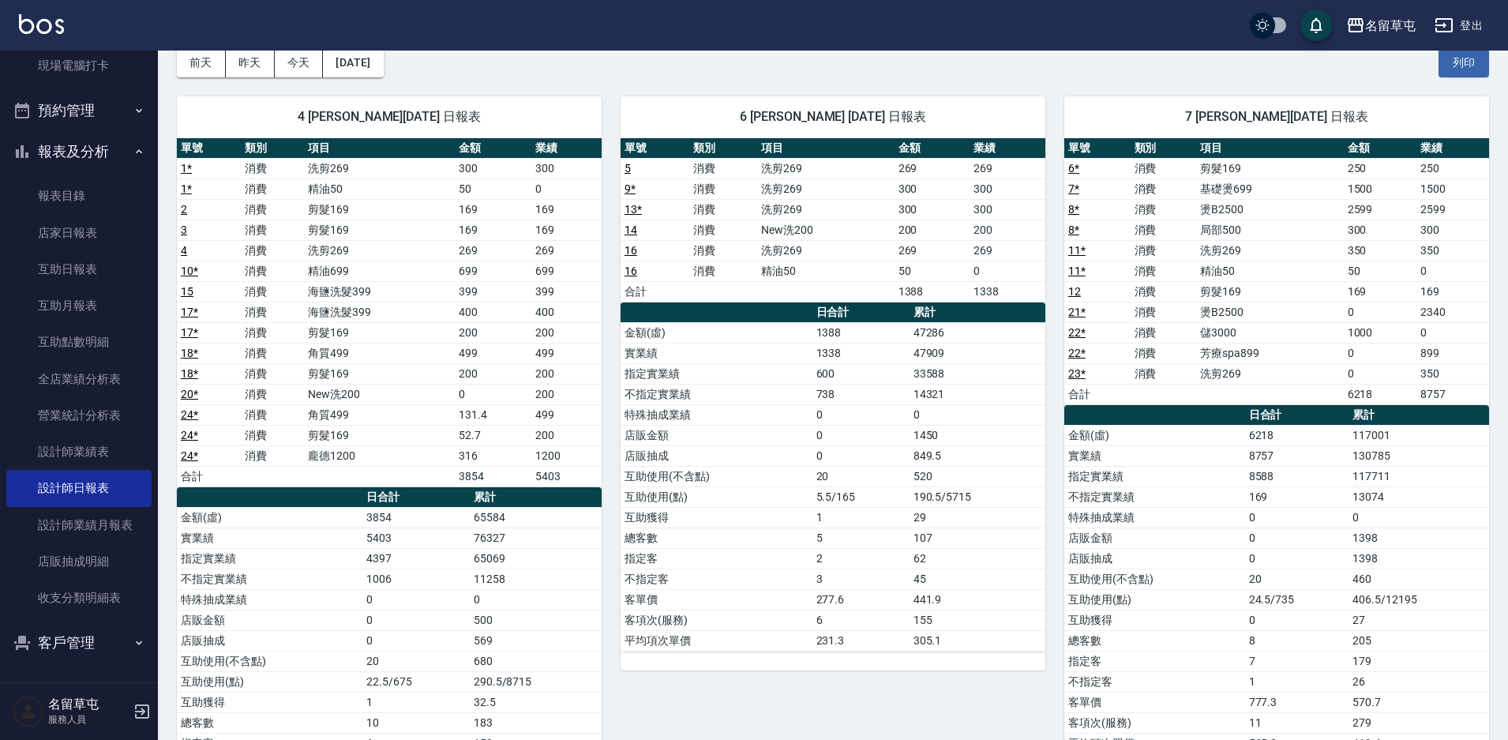
scroll to position [158, 0]
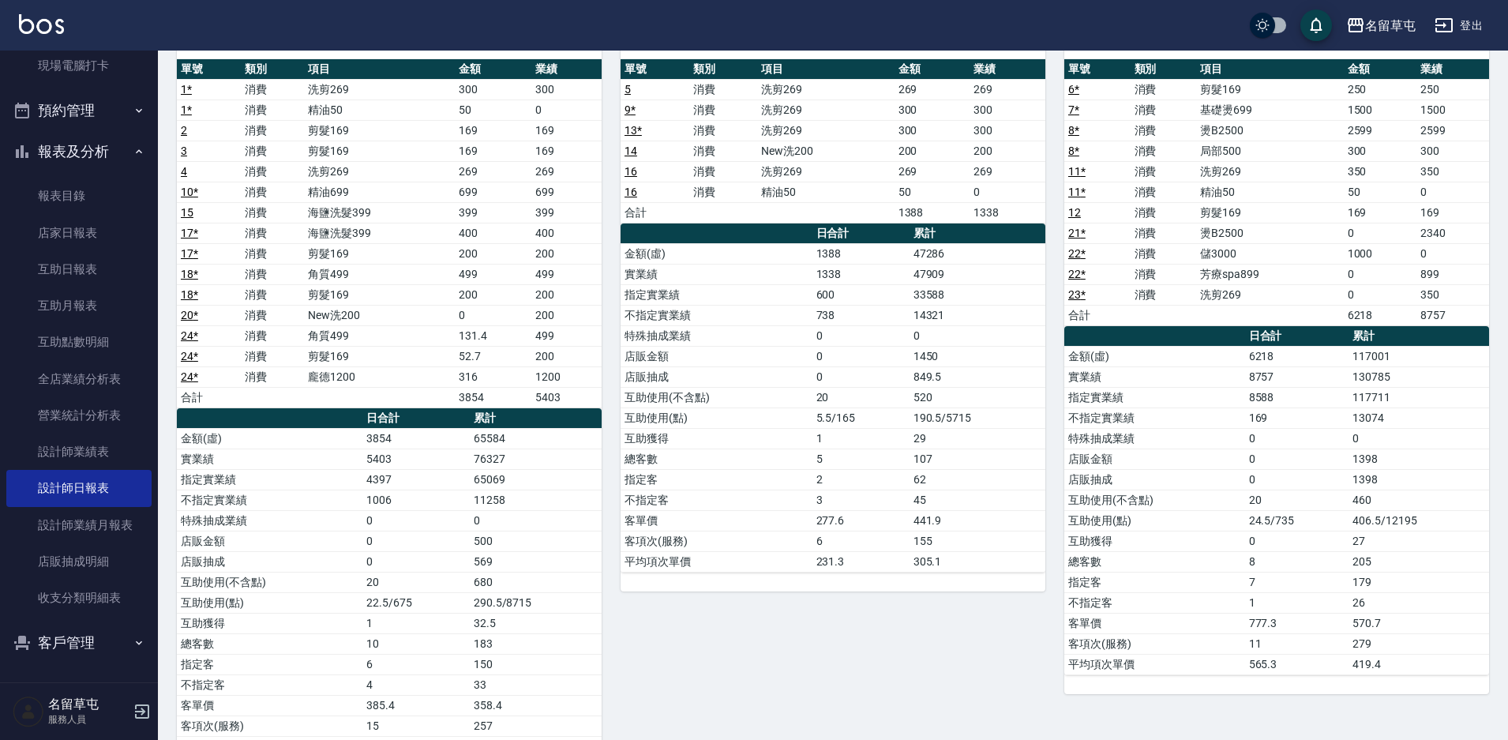
click at [375, 282] on td "角質499" at bounding box center [379, 274] width 151 height 21
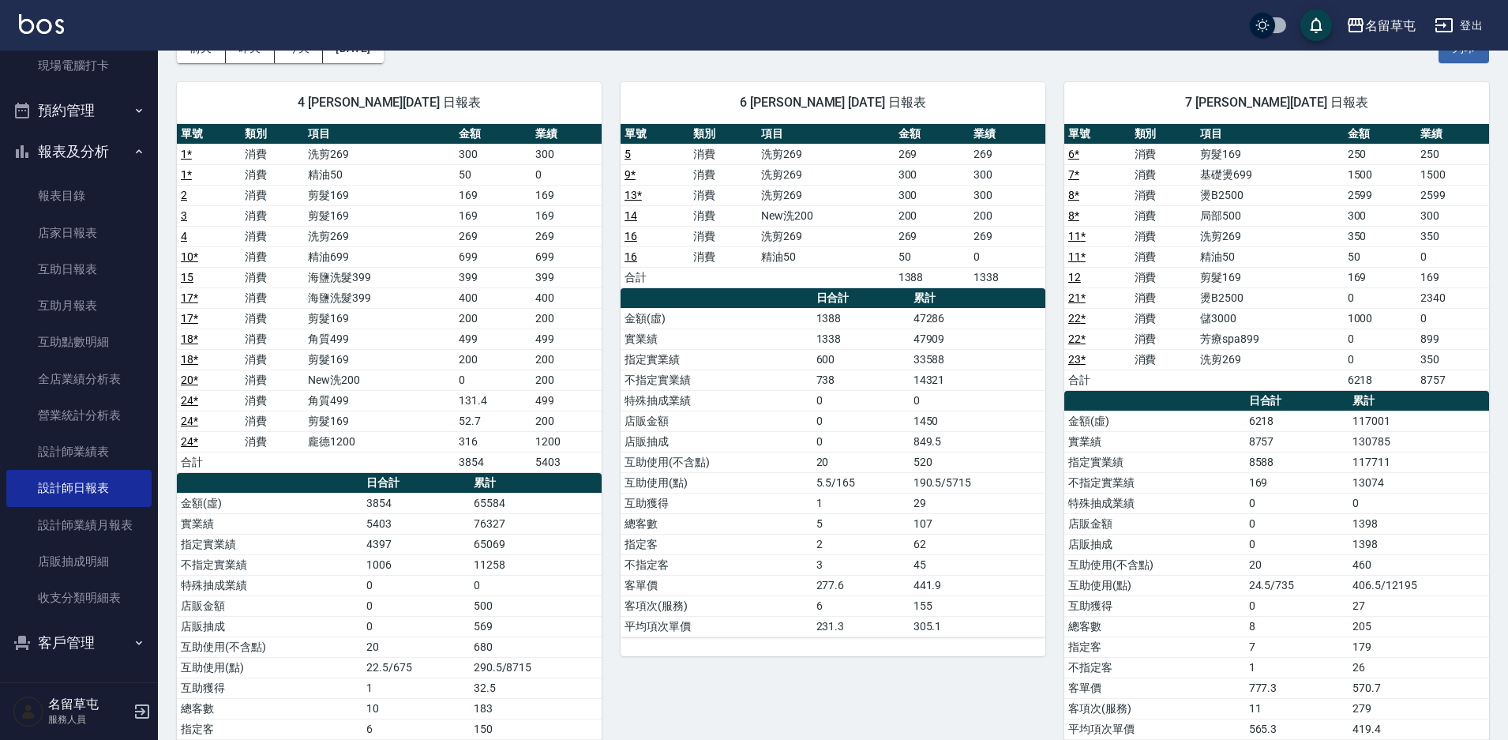
scroll to position [0, 0]
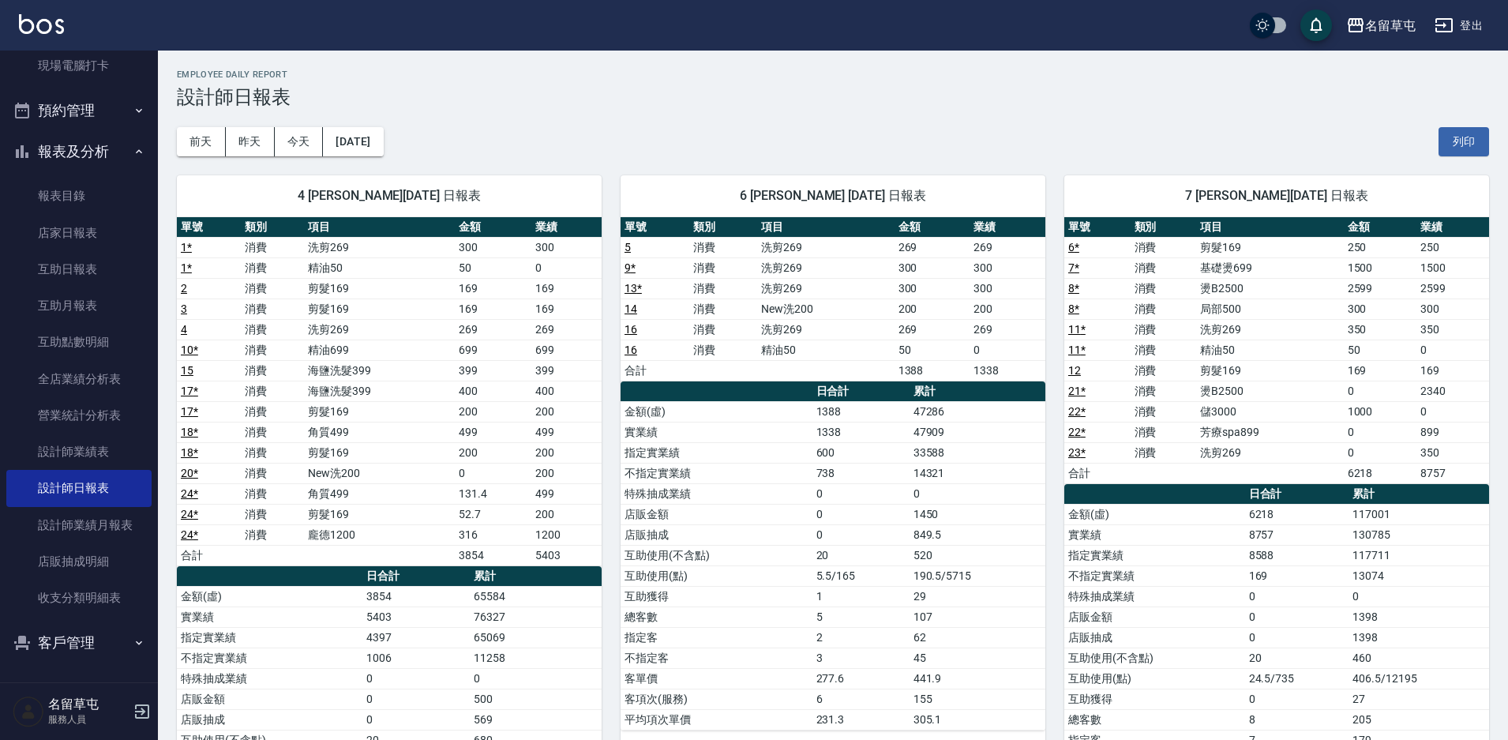
click at [630, 121] on div "[DATE] [DATE] [DATE] [DATE] 列印" at bounding box center [833, 141] width 1312 height 67
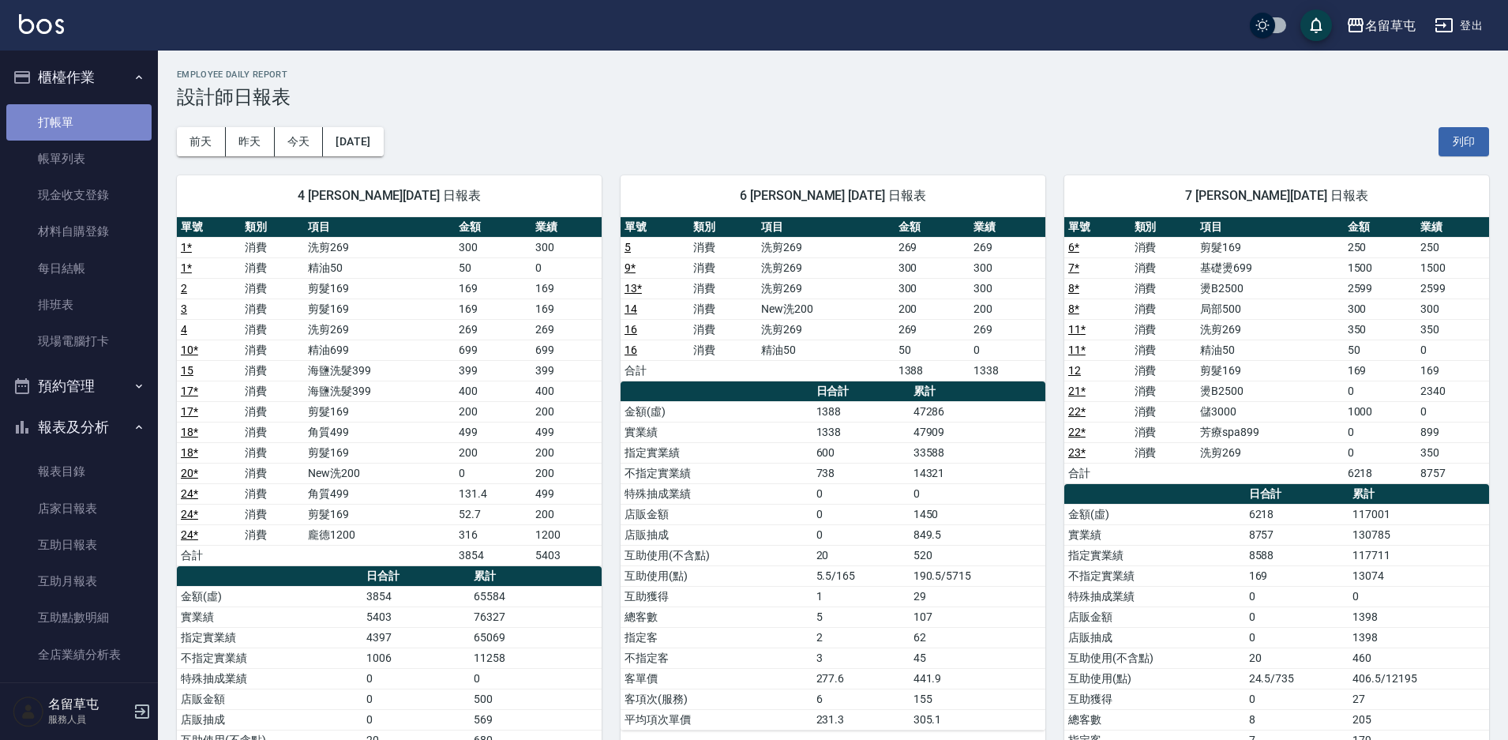
click at [97, 107] on link "打帳單" at bounding box center [78, 122] width 145 height 36
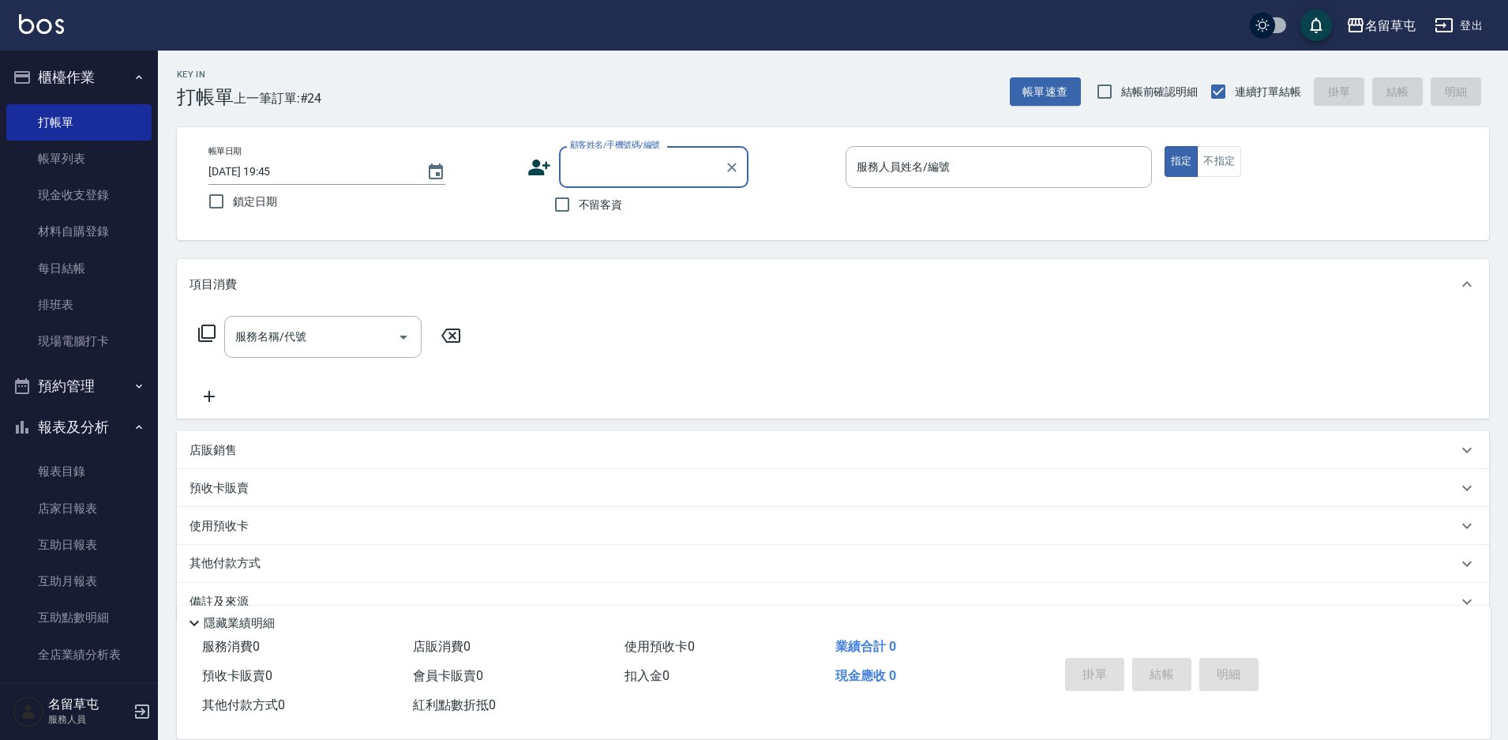
drag, startPoint x: 580, startPoint y: 211, endPoint x: 598, endPoint y: 209, distance: 17.4
click at [580, 212] on span "不留客資" at bounding box center [601, 205] width 44 height 17
click at [579, 212] on input "不留客資" at bounding box center [562, 204] width 33 height 33
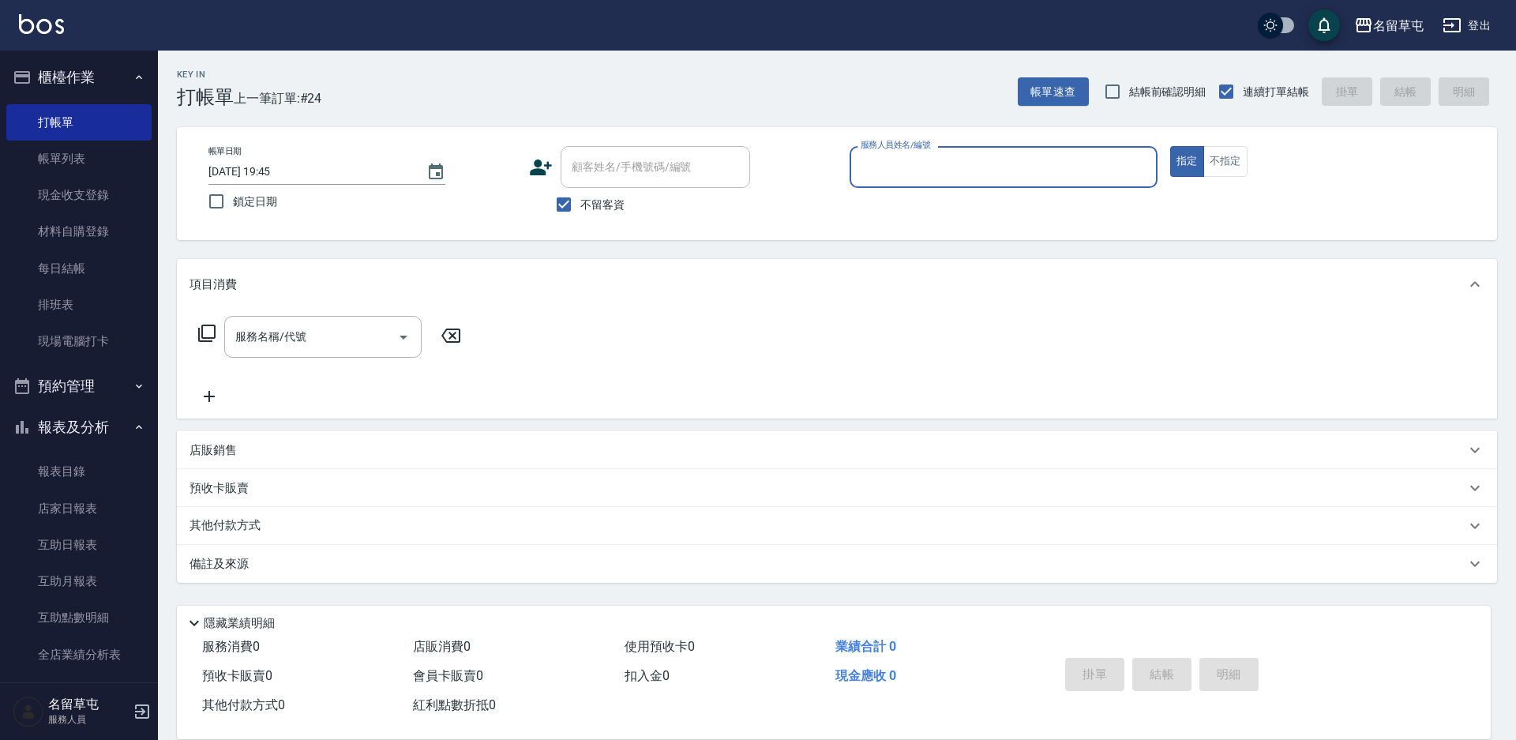
click at [920, 170] on input "服務人員姓名/編號" at bounding box center [1004, 167] width 294 height 28
